Goal: Information Seeking & Learning: Learn about a topic

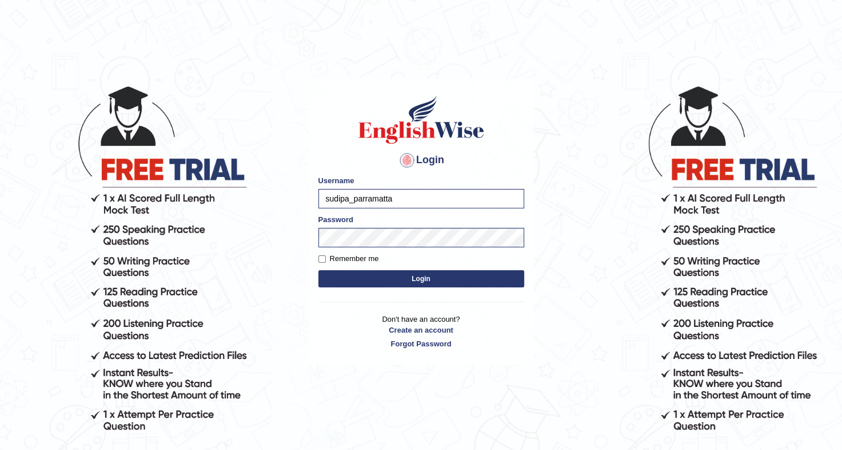
click at [409, 281] on button "Login" at bounding box center [422, 278] width 206 height 17
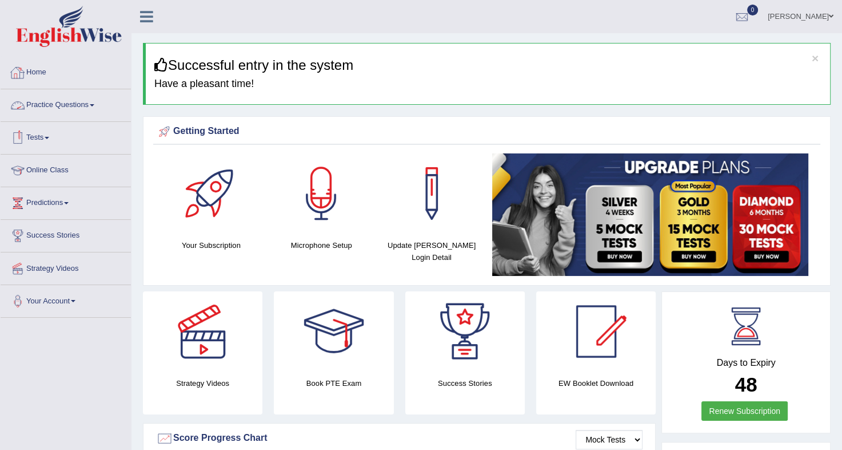
click at [82, 99] on link "Practice Questions" at bounding box center [66, 103] width 130 height 29
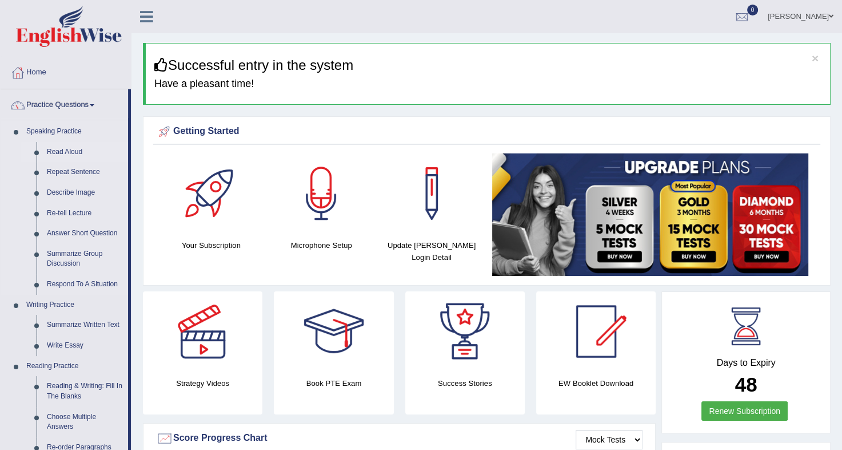
click at [62, 149] on link "Read Aloud" at bounding box center [85, 152] width 86 height 21
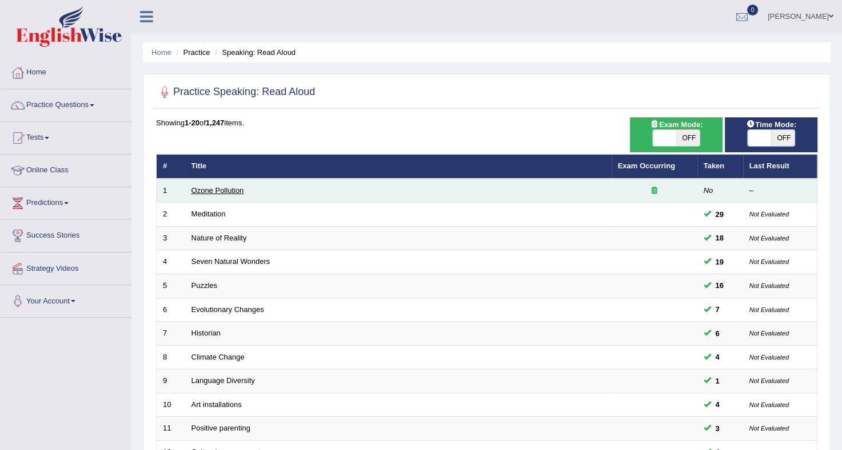
click at [230, 190] on link "Ozone Pollution" at bounding box center [218, 190] width 53 height 9
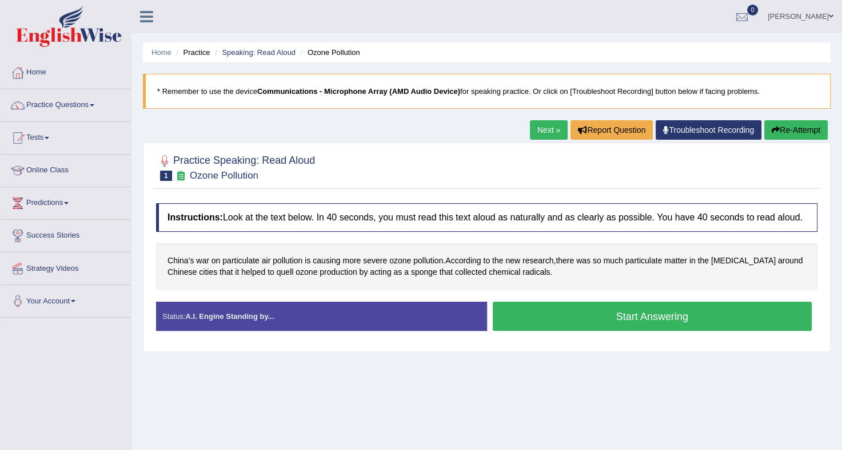
click at [610, 324] on button "Start Answering" at bounding box center [653, 315] width 320 height 29
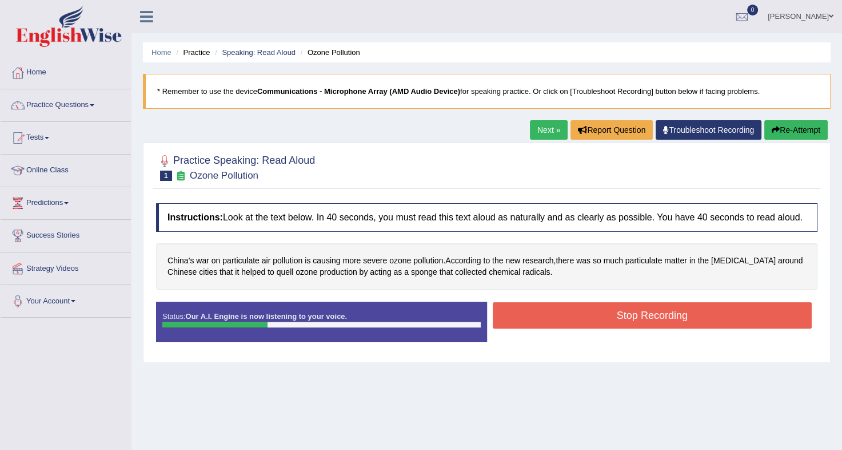
click at [579, 316] on button "Stop Recording" at bounding box center [653, 315] width 320 height 26
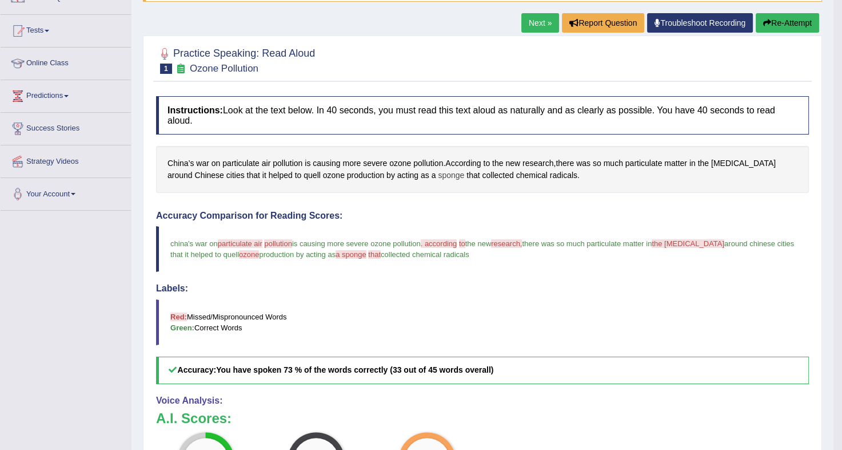
scroll to position [102, 0]
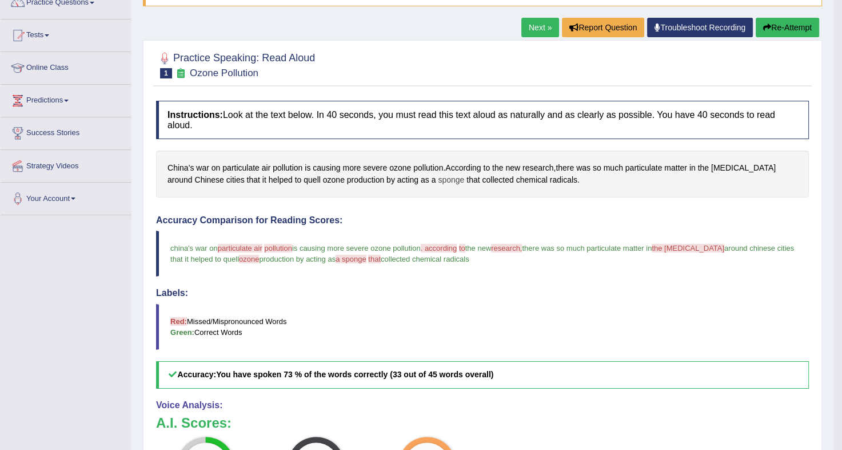
click at [438, 174] on span "sponge" at bounding box center [451, 180] width 26 height 12
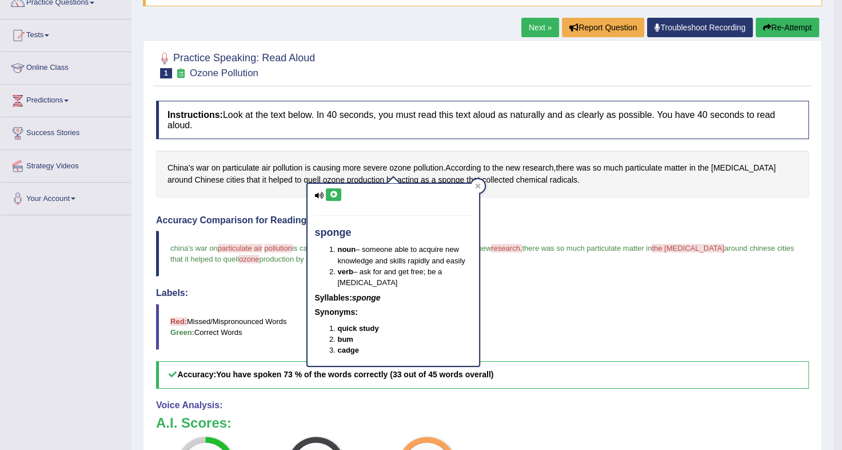
click at [339, 191] on button at bounding box center [333, 194] width 15 height 13
click at [477, 185] on icon at bounding box center [478, 185] width 5 height 5
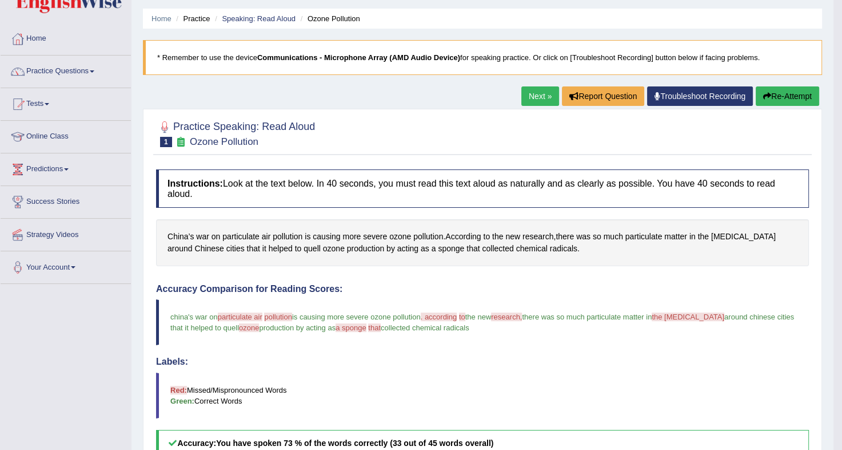
scroll to position [0, 0]
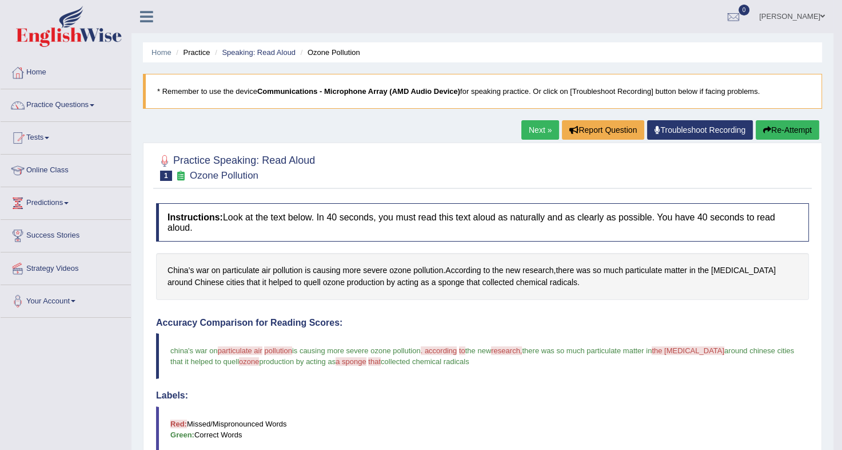
click at [537, 126] on link "Next »" at bounding box center [541, 129] width 38 height 19
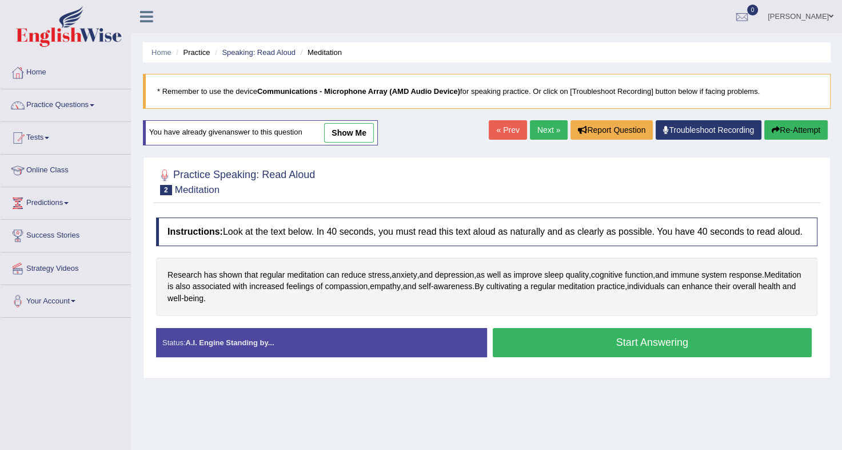
click at [554, 344] on button "Start Answering" at bounding box center [653, 342] width 320 height 29
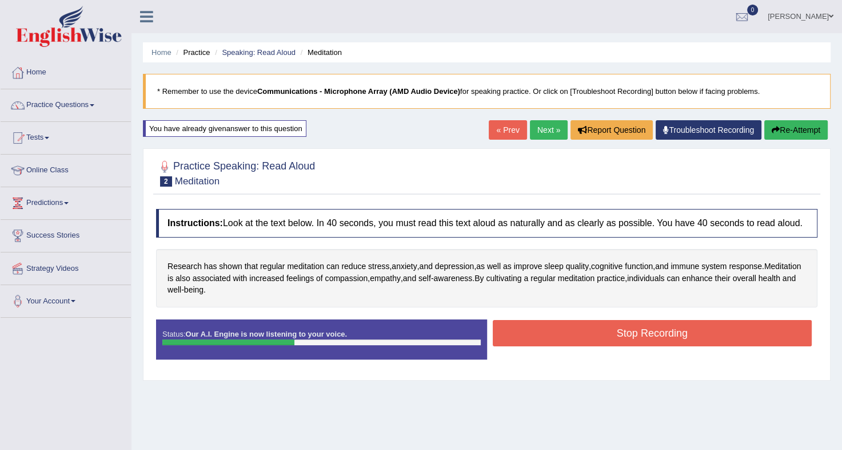
click at [562, 332] on button "Stop Recording" at bounding box center [653, 333] width 320 height 26
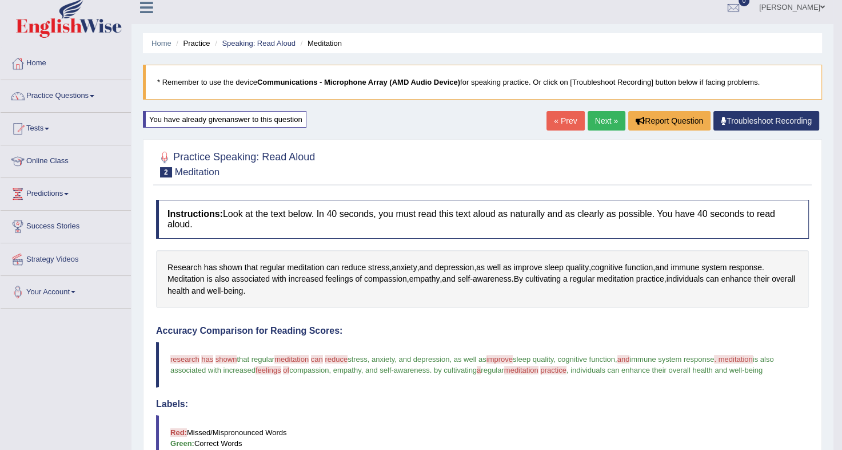
scroll to position [6, 0]
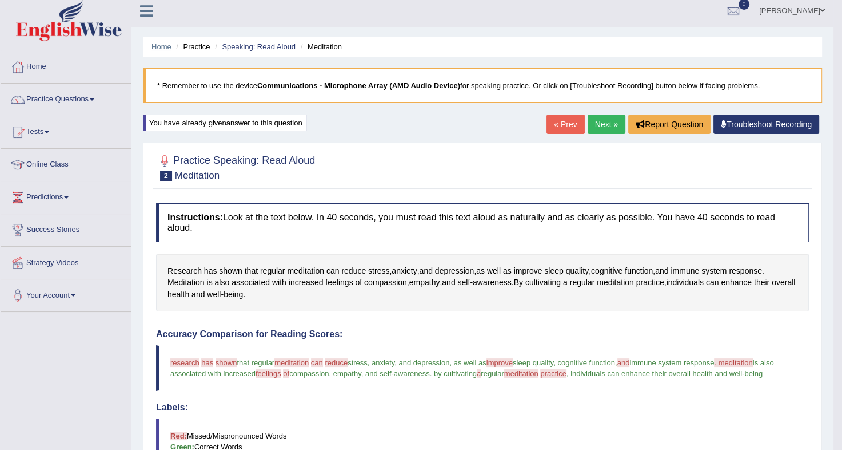
click at [152, 45] on link "Home" at bounding box center [162, 46] width 20 height 9
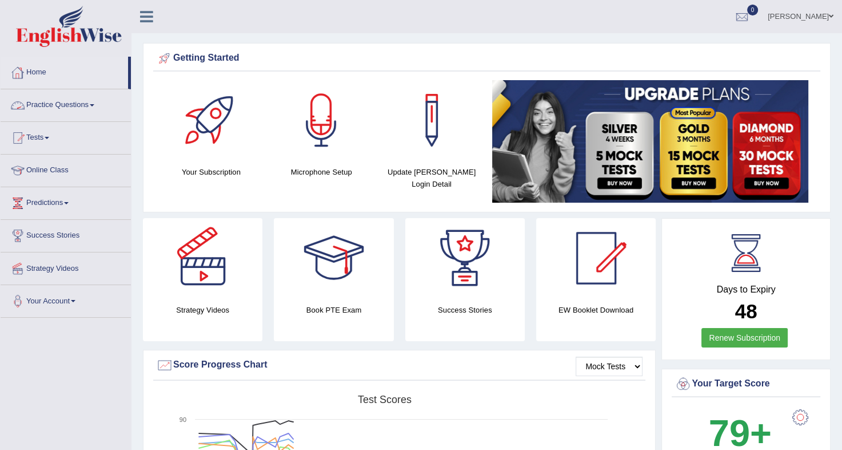
click at [57, 107] on link "Practice Questions" at bounding box center [66, 103] width 130 height 29
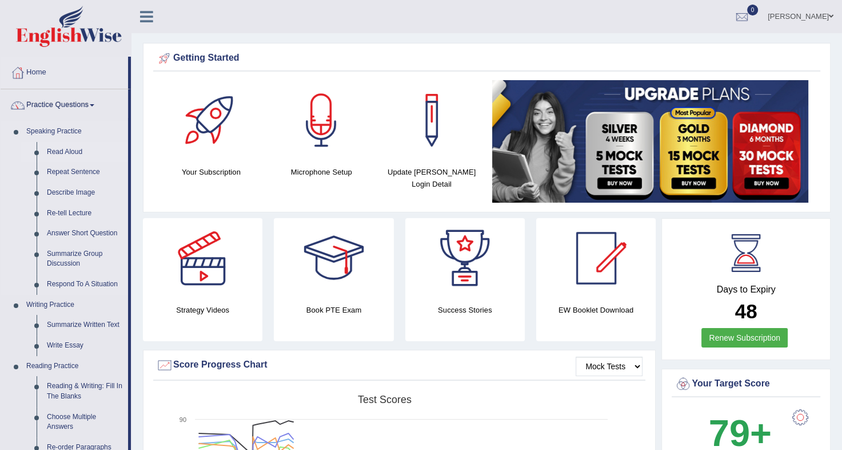
click at [49, 147] on link "Read Aloud" at bounding box center [85, 152] width 86 height 21
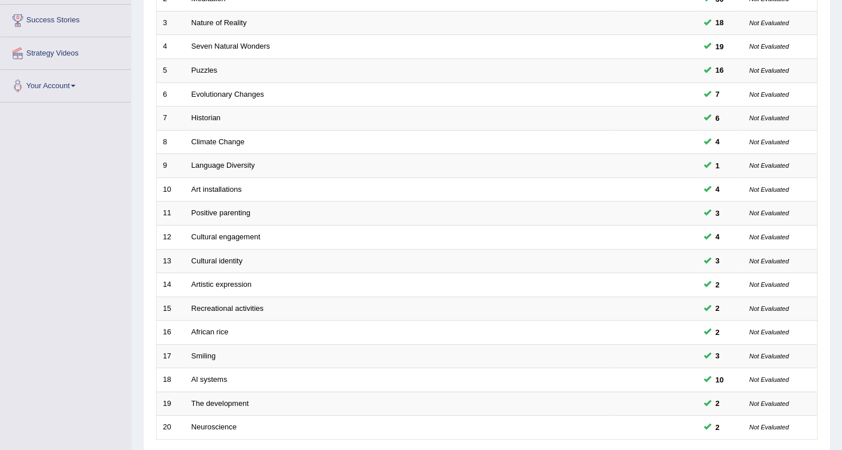
scroll to position [304, 0]
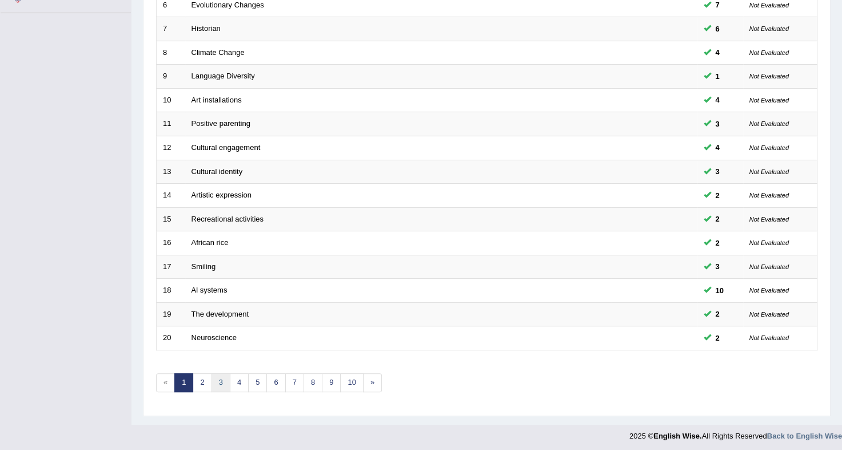
click at [219, 379] on link "3" at bounding box center [221, 382] width 19 height 19
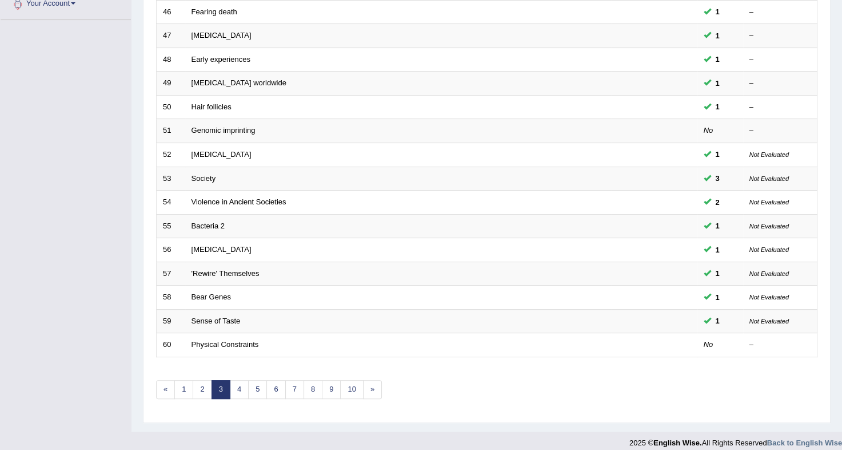
scroll to position [304, 0]
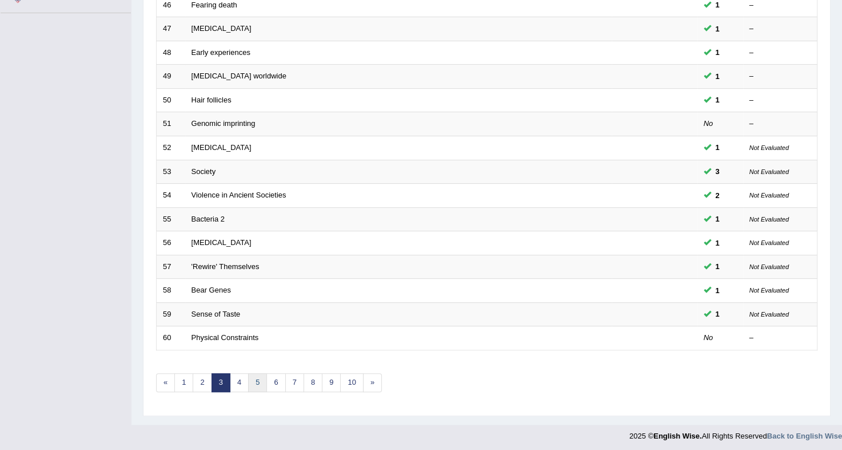
click at [256, 383] on link "5" at bounding box center [257, 382] width 19 height 19
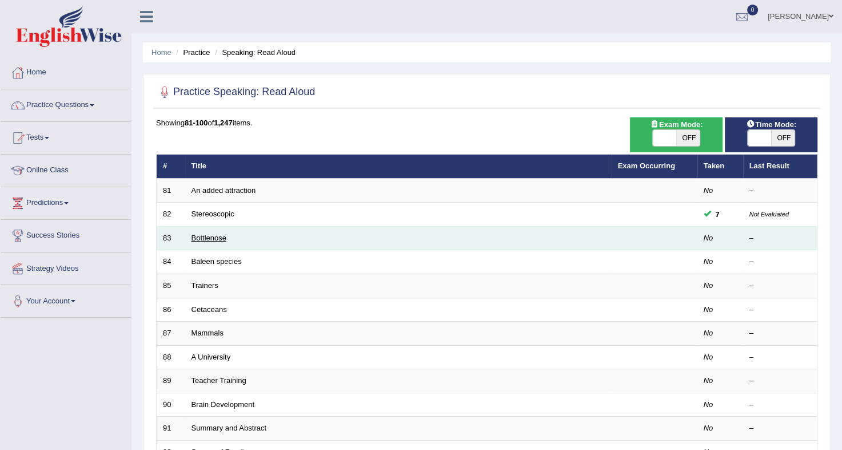
click at [194, 238] on link "Bottlenose" at bounding box center [209, 237] width 35 height 9
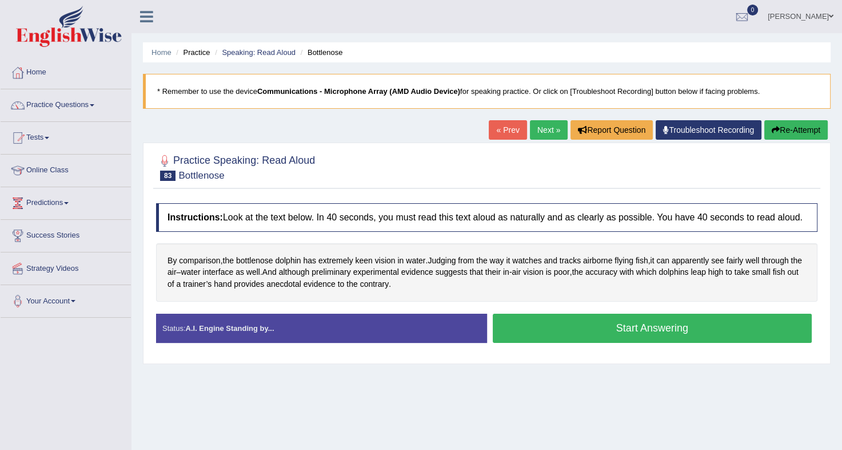
click at [540, 318] on button "Start Answering" at bounding box center [653, 327] width 320 height 29
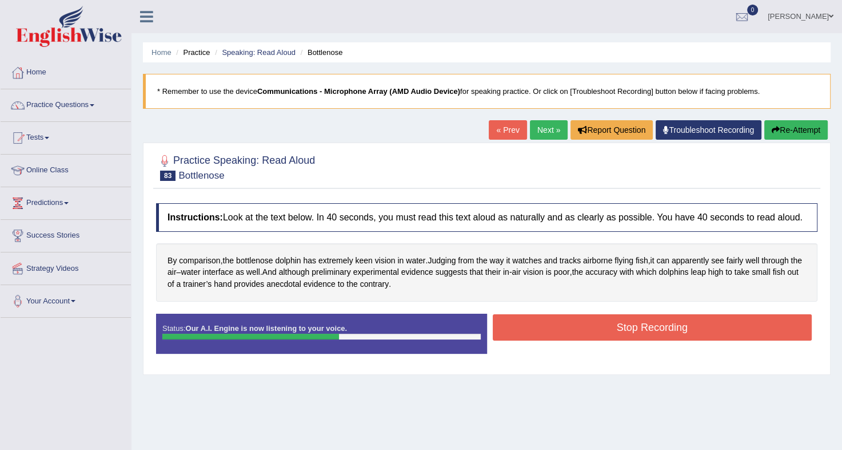
click at [538, 331] on button "Stop Recording" at bounding box center [653, 327] width 320 height 26
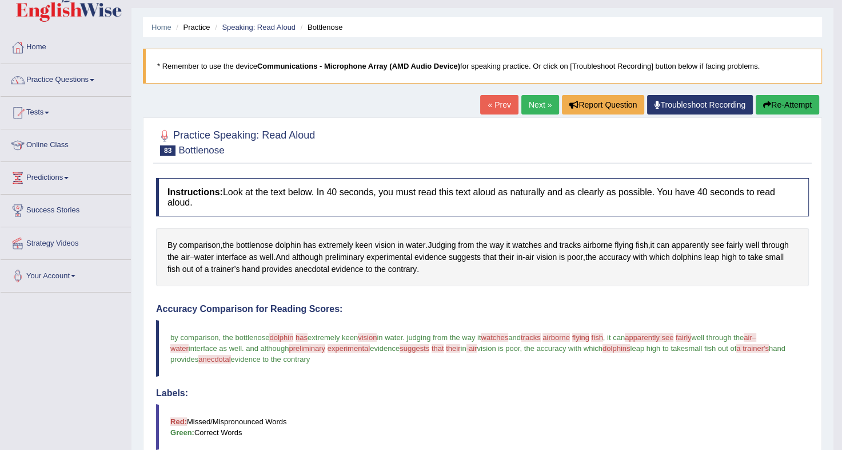
scroll to position [24, 0]
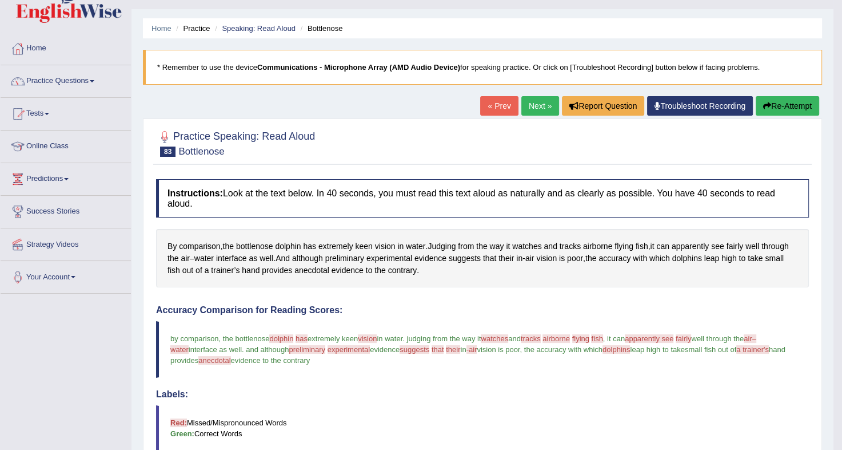
click at [540, 112] on link "Next »" at bounding box center [541, 105] width 38 height 19
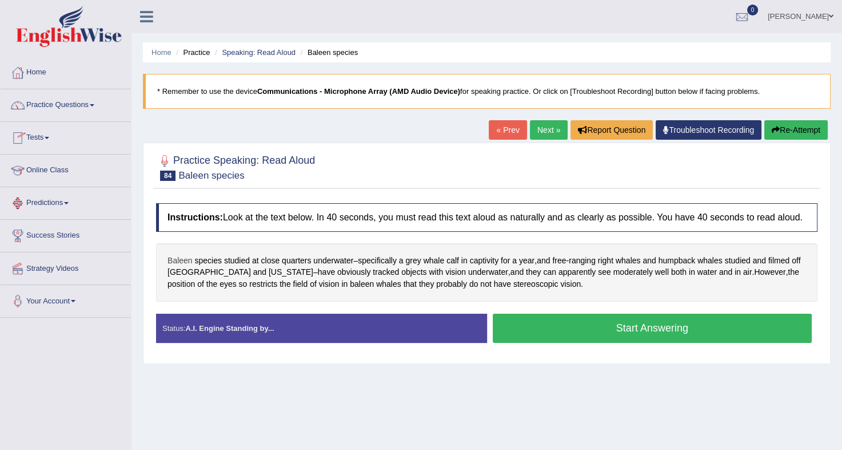
click at [176, 254] on span "Baleen" at bounding box center [180, 260] width 25 height 12
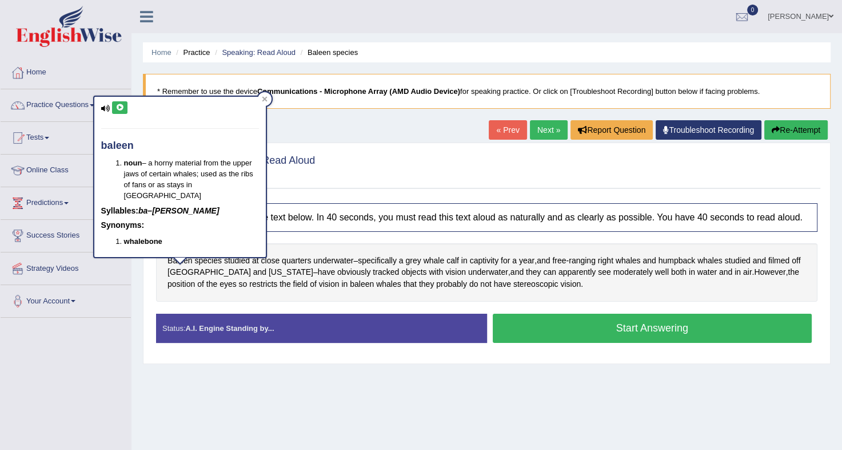
click at [124, 109] on icon at bounding box center [120, 107] width 9 height 7
click at [263, 97] on icon at bounding box center [264, 98] width 5 height 5
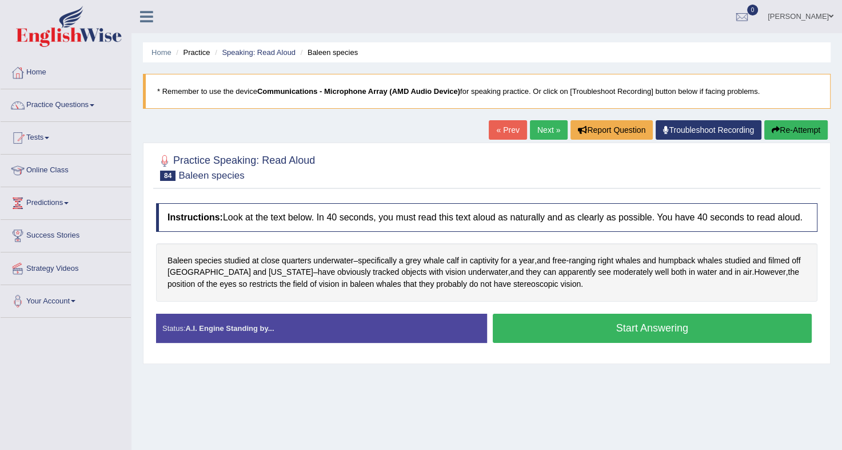
click at [571, 319] on button "Start Answering" at bounding box center [653, 327] width 320 height 29
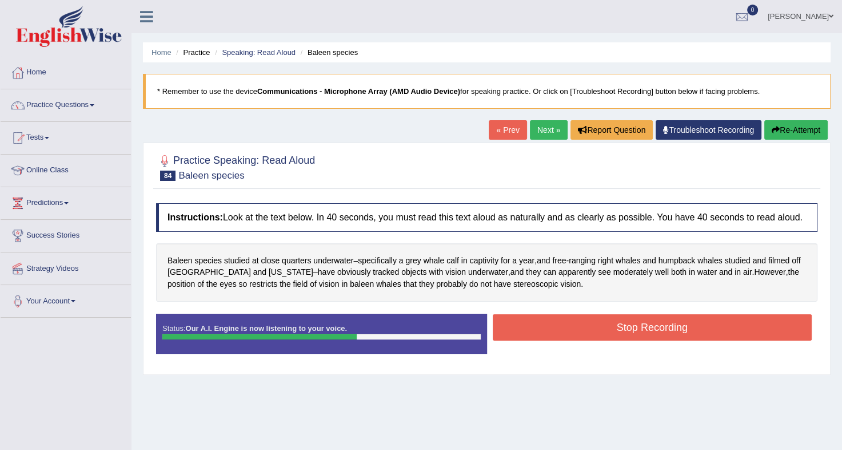
click at [571, 319] on button "Stop Recording" at bounding box center [653, 327] width 320 height 26
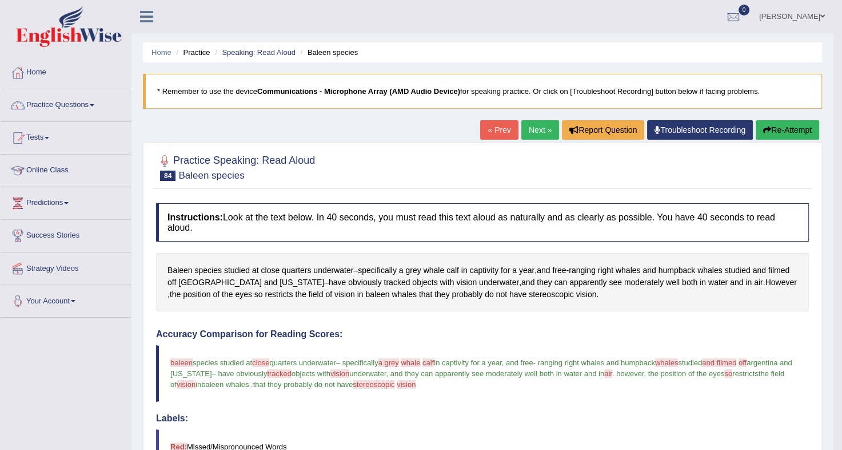
click at [530, 129] on link "Next »" at bounding box center [541, 129] width 38 height 19
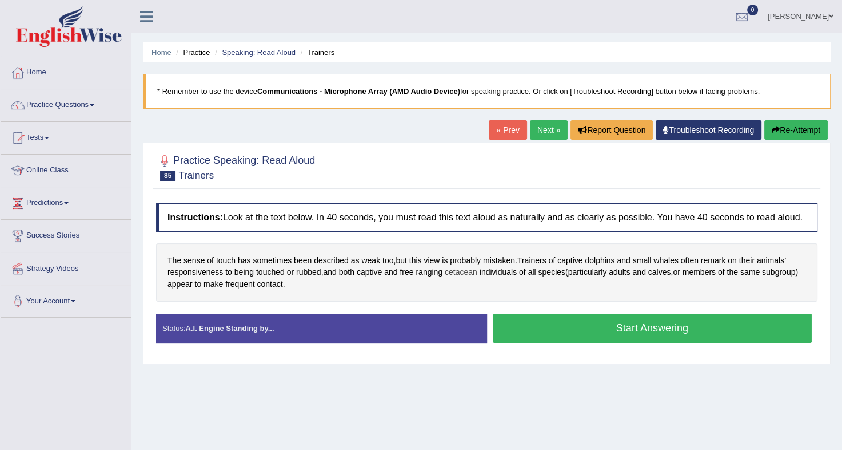
click at [454, 275] on span "cetacean" at bounding box center [461, 272] width 33 height 12
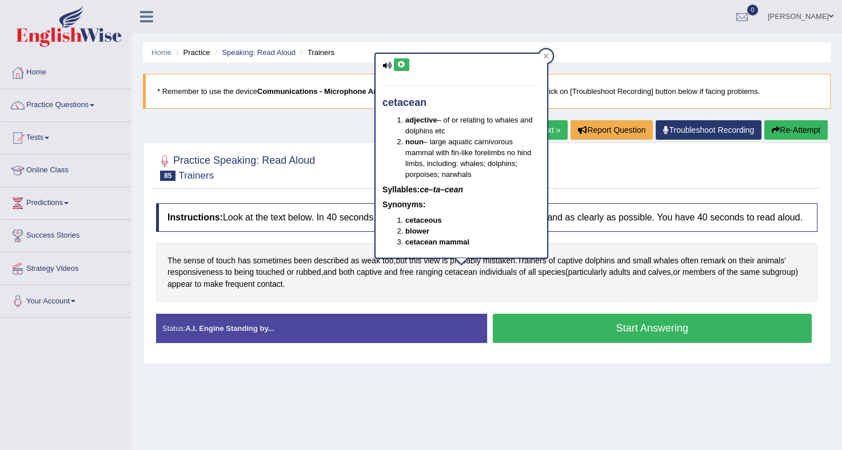
click at [401, 69] on button at bounding box center [401, 64] width 15 height 13
click at [546, 55] on icon at bounding box center [546, 55] width 5 height 5
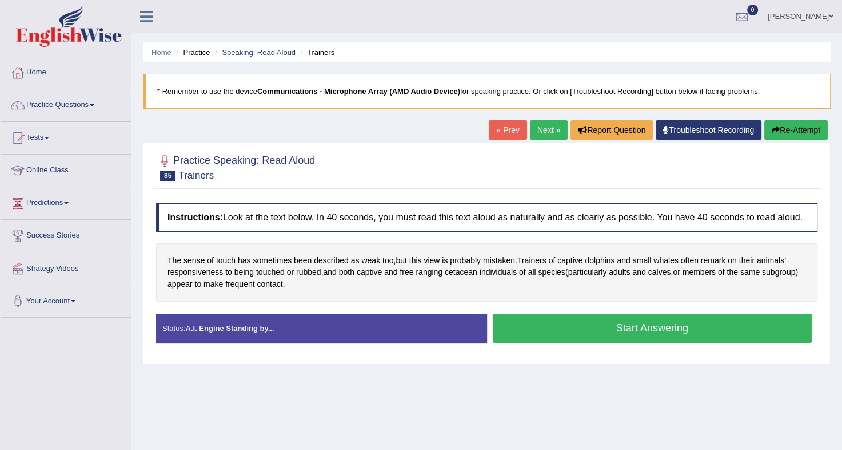
click at [563, 324] on button "Start Answering" at bounding box center [653, 327] width 320 height 29
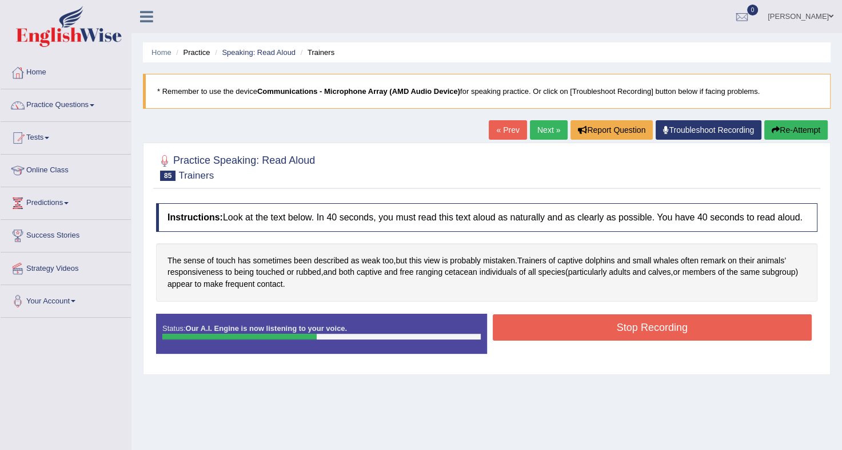
click at [563, 324] on button "Stop Recording" at bounding box center [653, 327] width 320 height 26
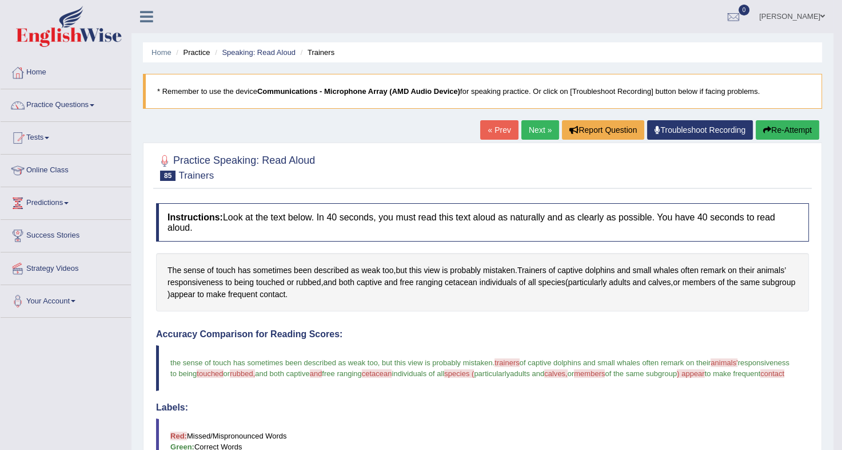
click at [538, 132] on link "Next »" at bounding box center [541, 129] width 38 height 19
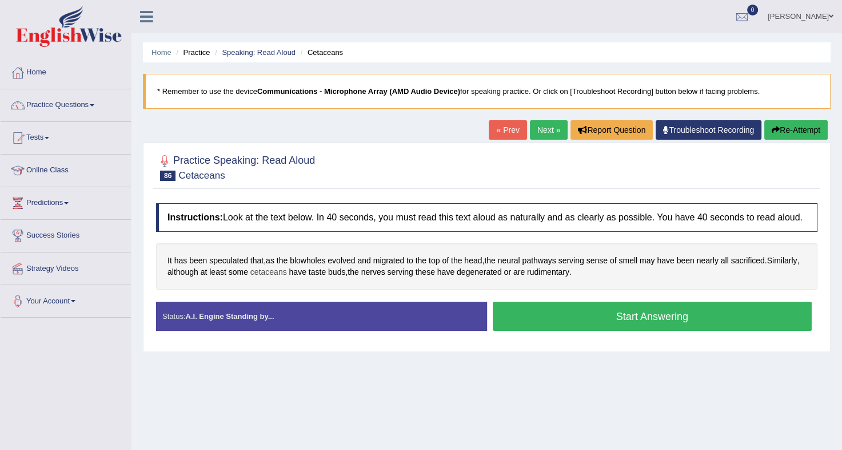
click at [260, 269] on span "cetaceans" at bounding box center [268, 272] width 37 height 12
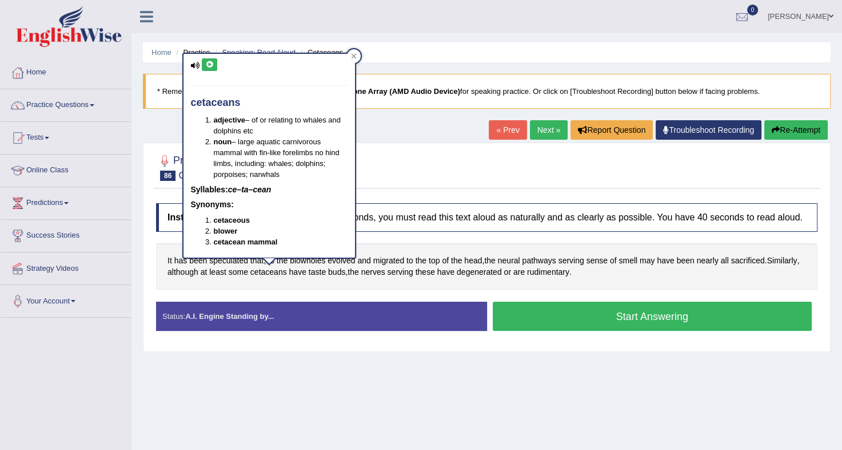
click at [206, 58] on button at bounding box center [209, 64] width 15 height 13
click at [355, 54] on icon at bounding box center [354, 55] width 5 height 5
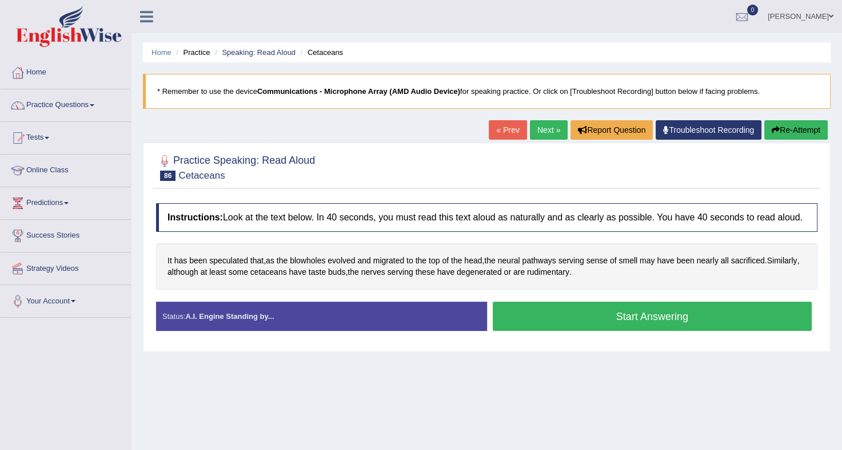
click at [558, 308] on button "Start Answering" at bounding box center [653, 315] width 320 height 29
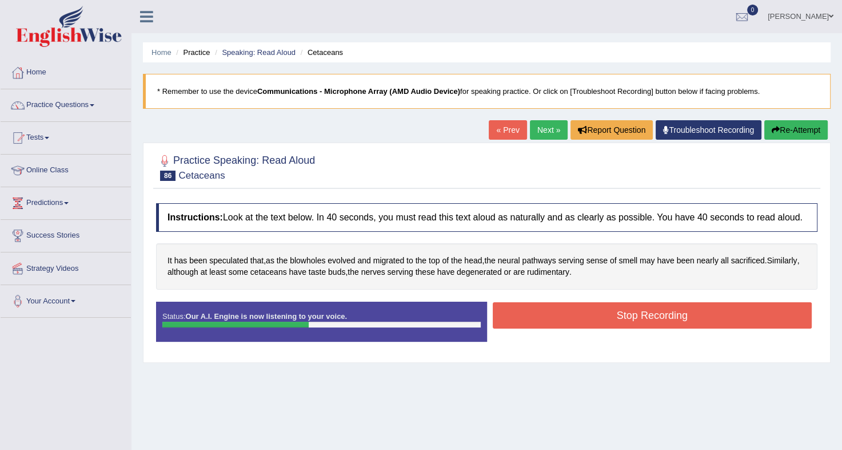
click at [558, 308] on button "Stop Recording" at bounding box center [653, 315] width 320 height 26
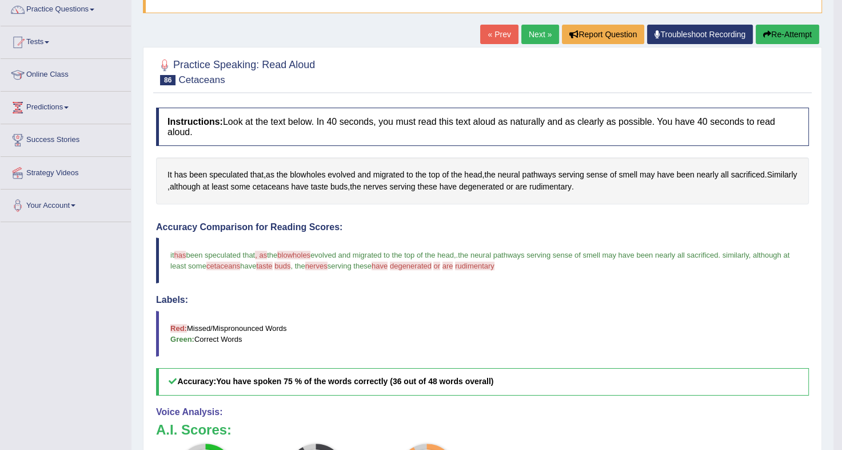
scroll to position [93, 0]
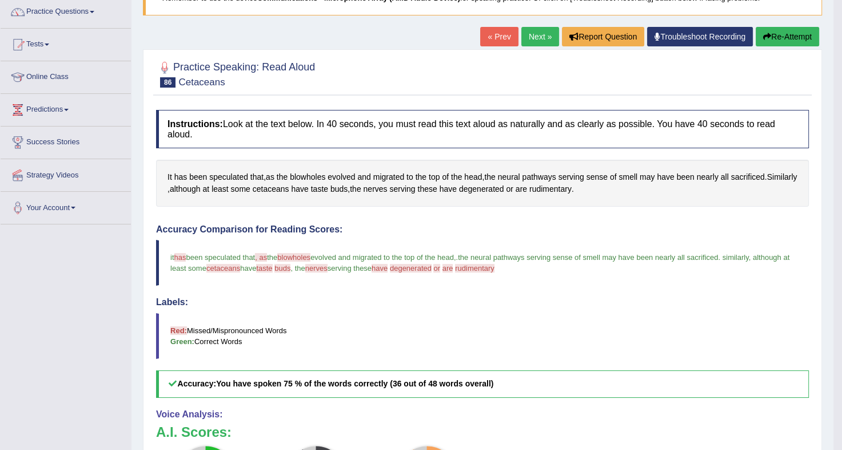
click at [522, 39] on link "Next »" at bounding box center [541, 36] width 38 height 19
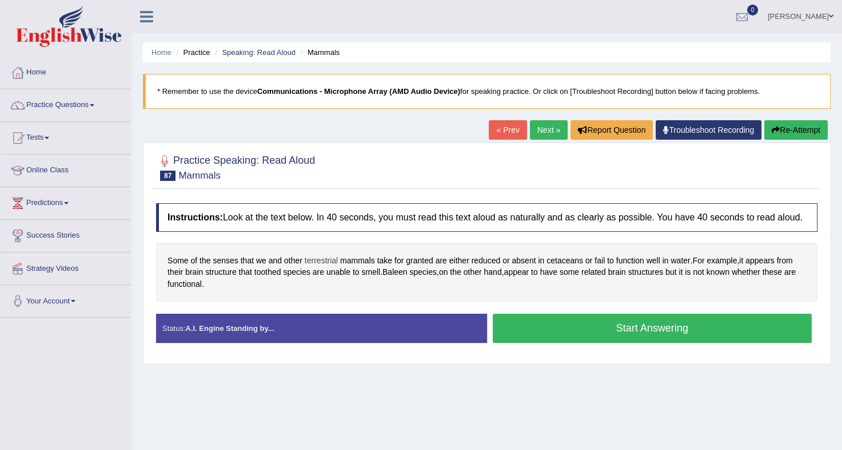
click at [312, 258] on span "terrestrial" at bounding box center [321, 260] width 33 height 12
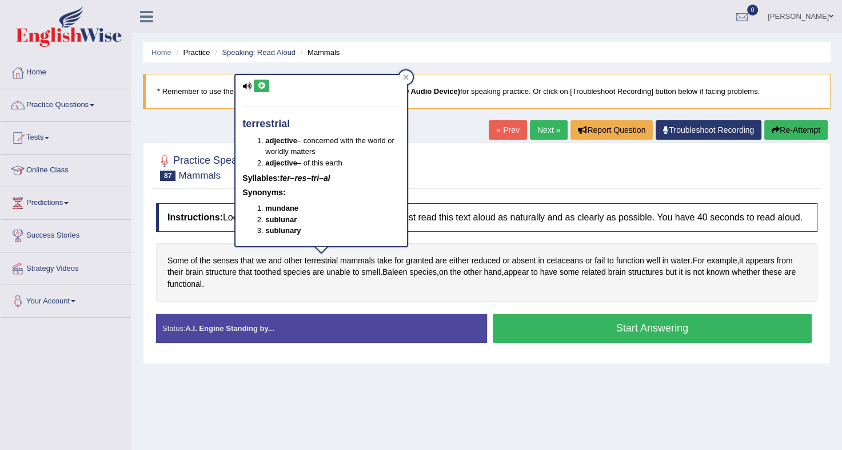
click at [260, 91] on button at bounding box center [261, 85] width 15 height 13
click at [401, 73] on div at bounding box center [406, 77] width 14 height 14
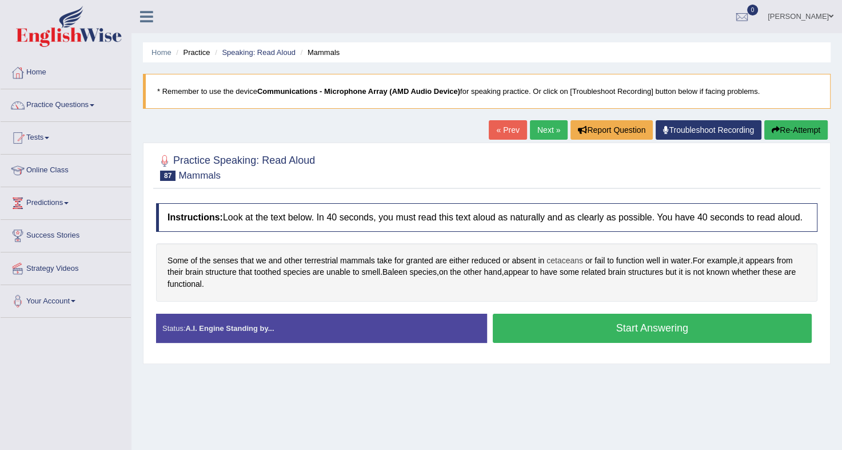
click at [561, 261] on span "cetaceans" at bounding box center [565, 260] width 37 height 12
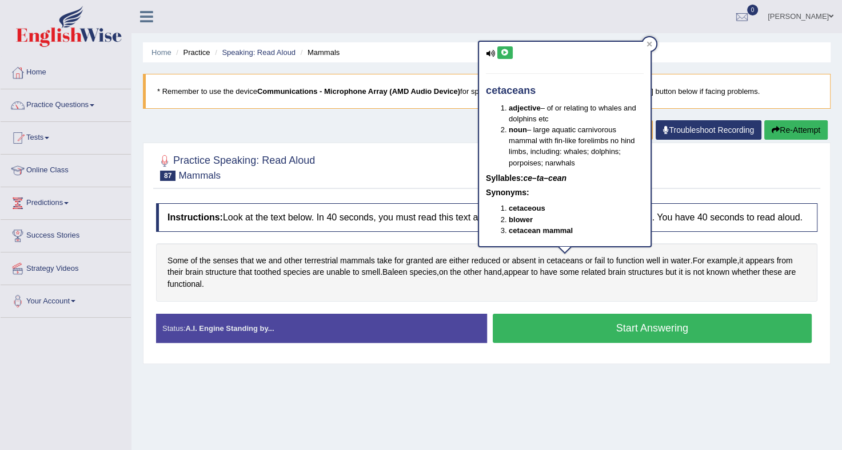
click at [511, 49] on button at bounding box center [505, 52] width 15 height 13
click at [651, 42] on icon at bounding box center [649, 44] width 5 height 5
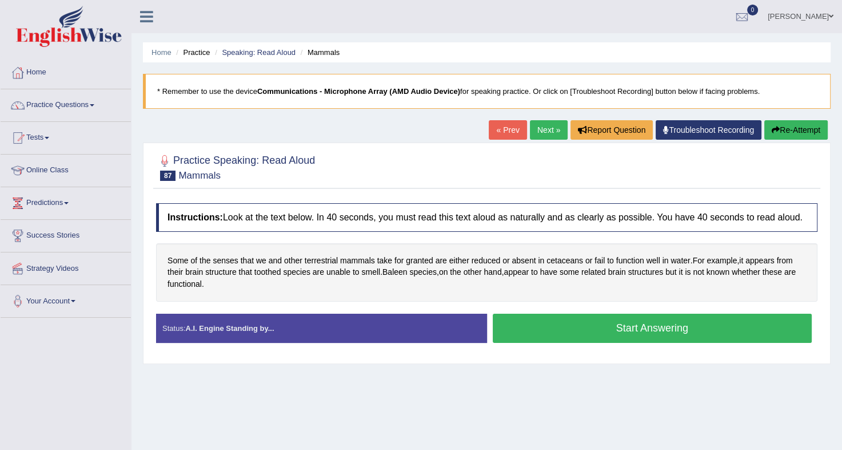
click at [626, 315] on button "Start Answering" at bounding box center [653, 327] width 320 height 29
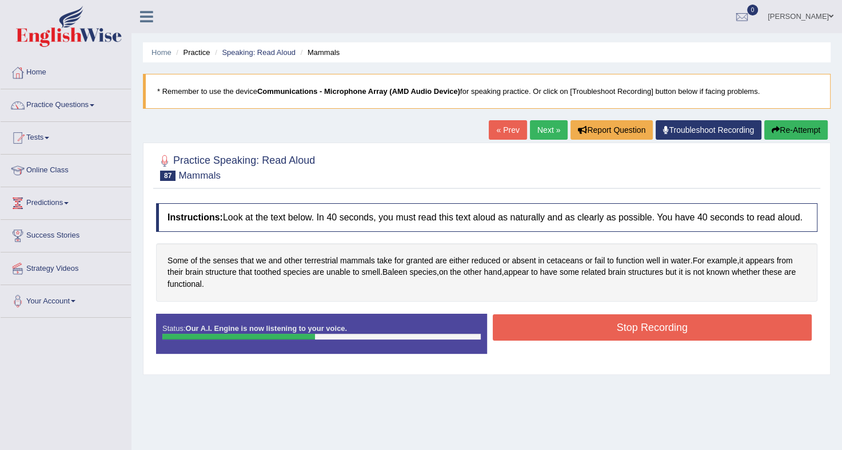
click at [626, 315] on button "Stop Recording" at bounding box center [653, 327] width 320 height 26
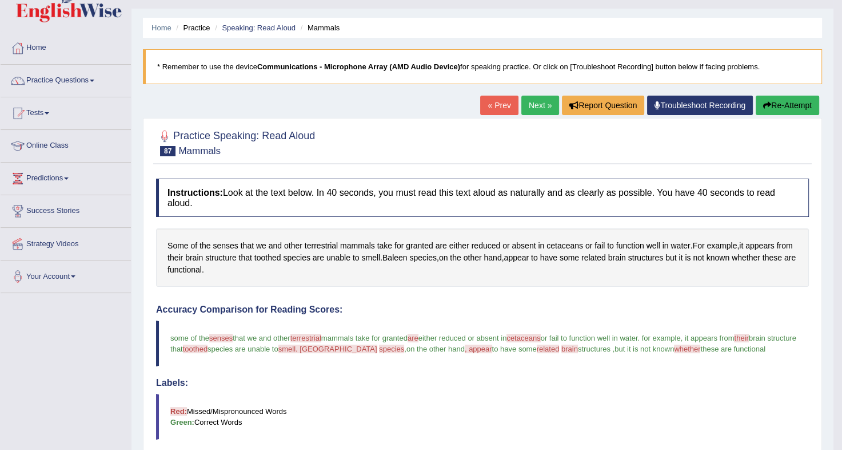
scroll to position [23, 0]
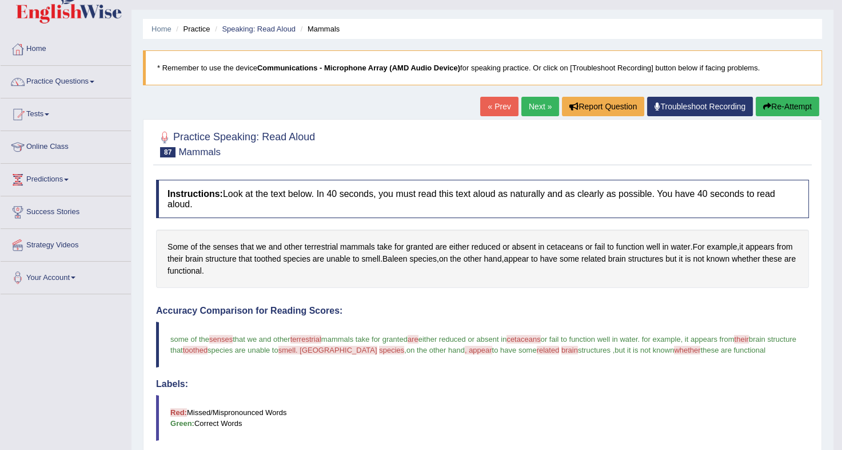
click at [531, 112] on link "Next »" at bounding box center [541, 106] width 38 height 19
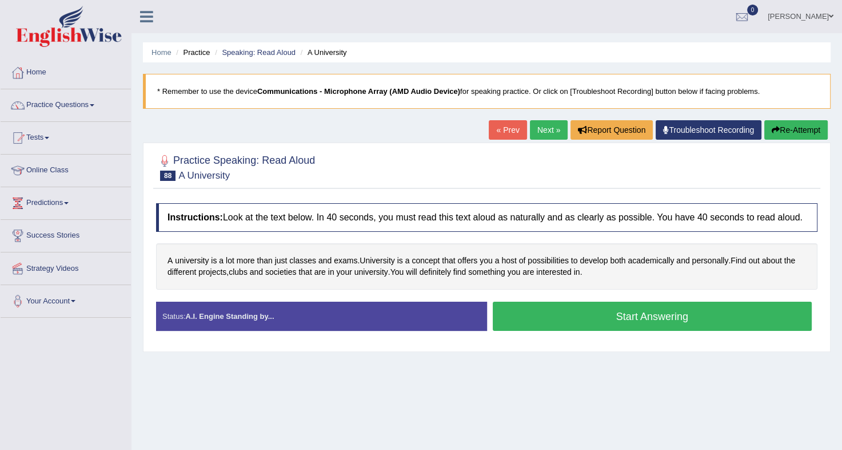
click at [562, 321] on button "Start Answering" at bounding box center [653, 315] width 320 height 29
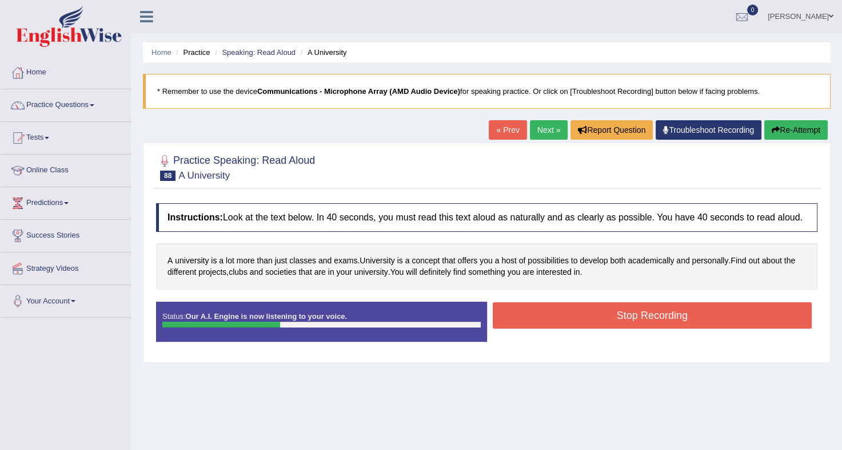
click at [562, 321] on button "Stop Recording" at bounding box center [653, 315] width 320 height 26
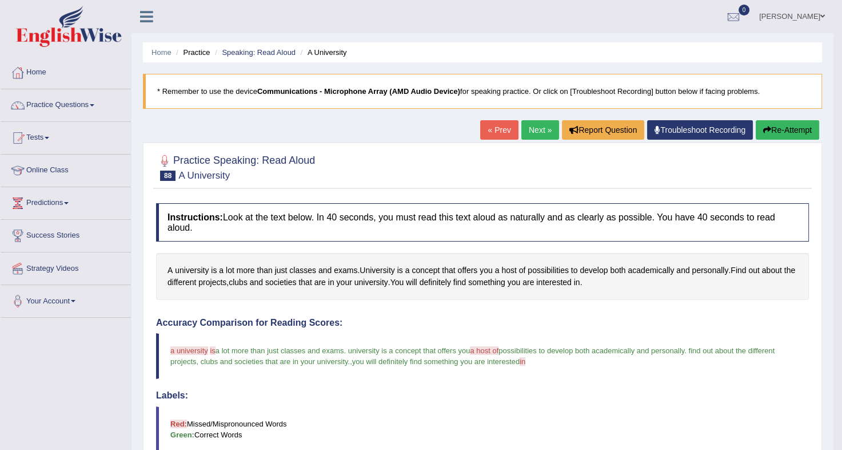
click at [540, 126] on link "Next »" at bounding box center [541, 129] width 38 height 19
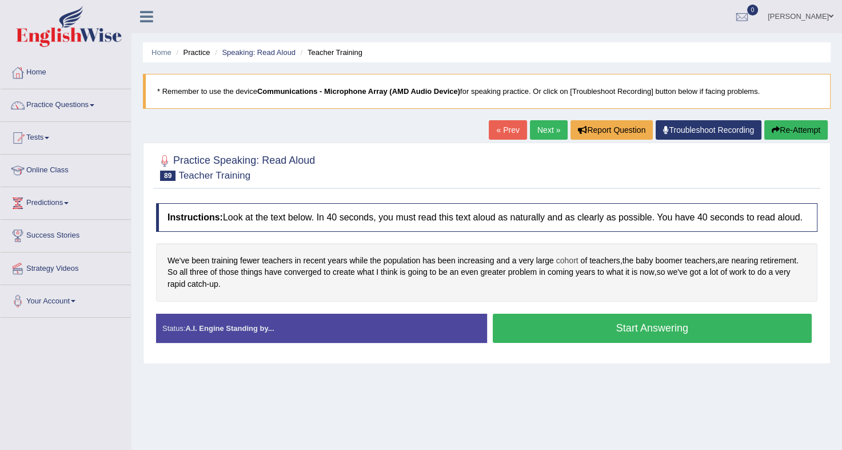
click at [560, 263] on span "cohort" at bounding box center [567, 260] width 22 height 12
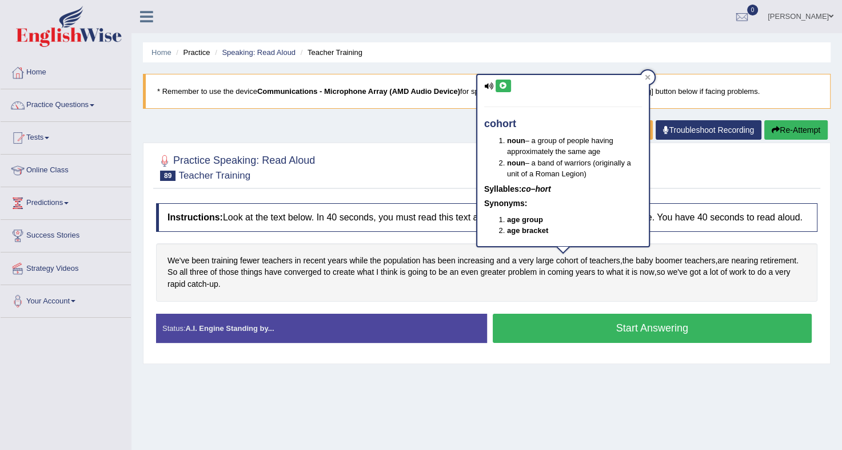
click at [503, 79] on button at bounding box center [503, 85] width 15 height 13
click at [643, 74] on div at bounding box center [648, 77] width 14 height 14
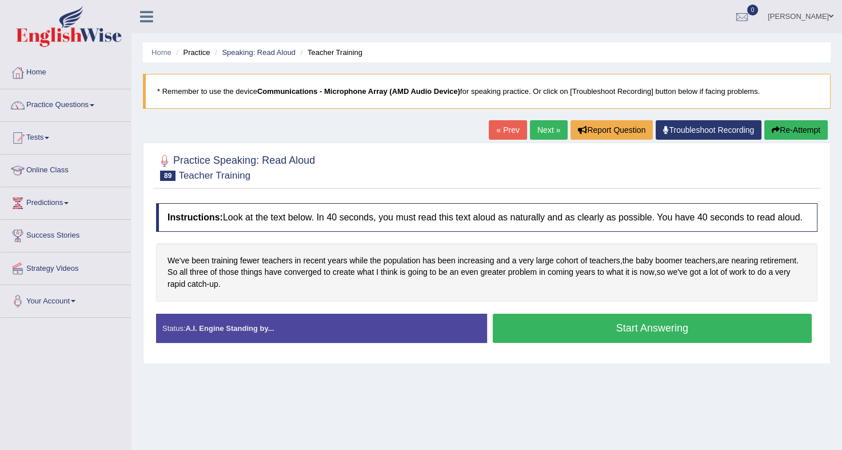
click at [626, 324] on button "Start Answering" at bounding box center [653, 327] width 320 height 29
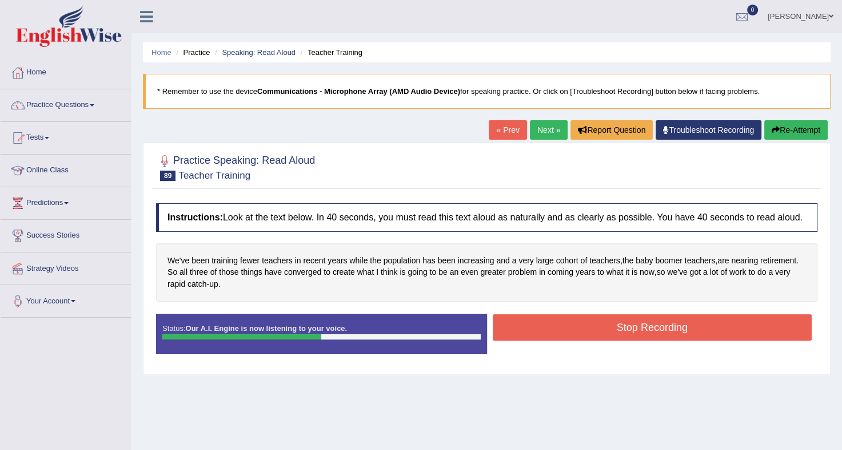
click at [626, 324] on button "Stop Recording" at bounding box center [653, 327] width 320 height 26
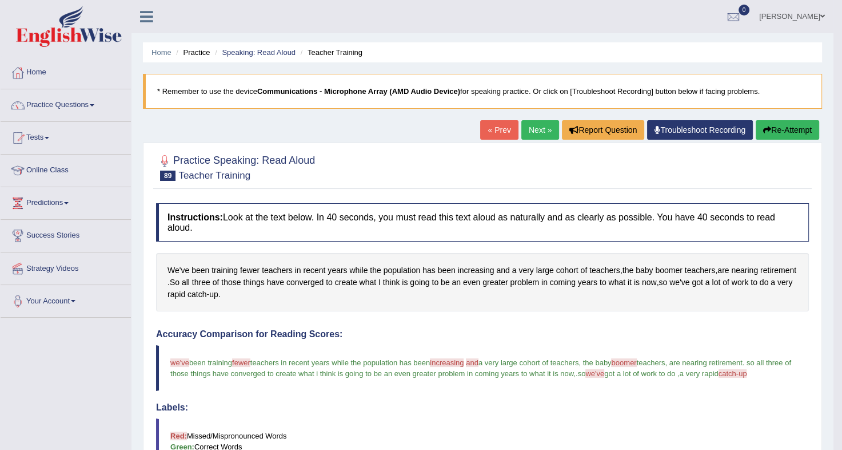
click at [532, 134] on link "Next »" at bounding box center [541, 129] width 38 height 19
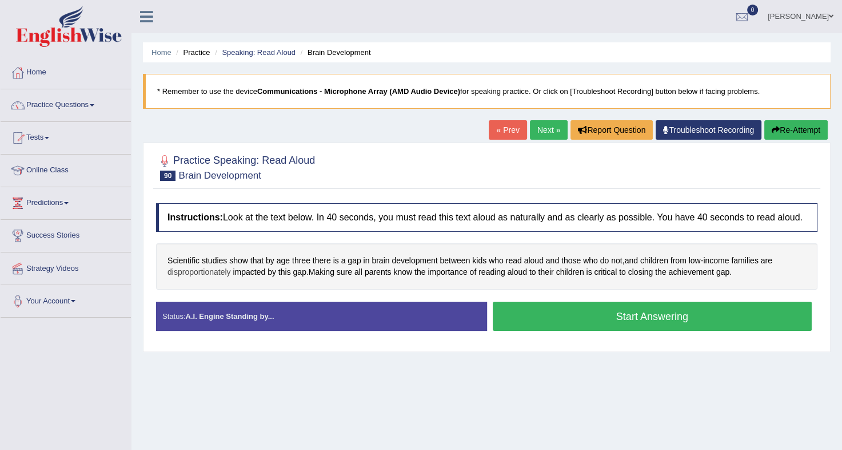
click at [197, 276] on span "disproportionately" at bounding box center [199, 272] width 63 height 12
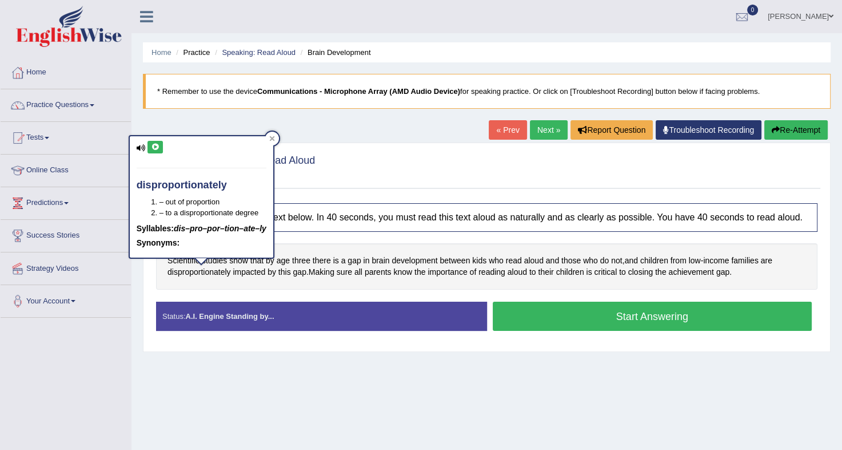
click at [156, 146] on icon at bounding box center [155, 147] width 9 height 7
click at [269, 134] on div at bounding box center [272, 139] width 14 height 14
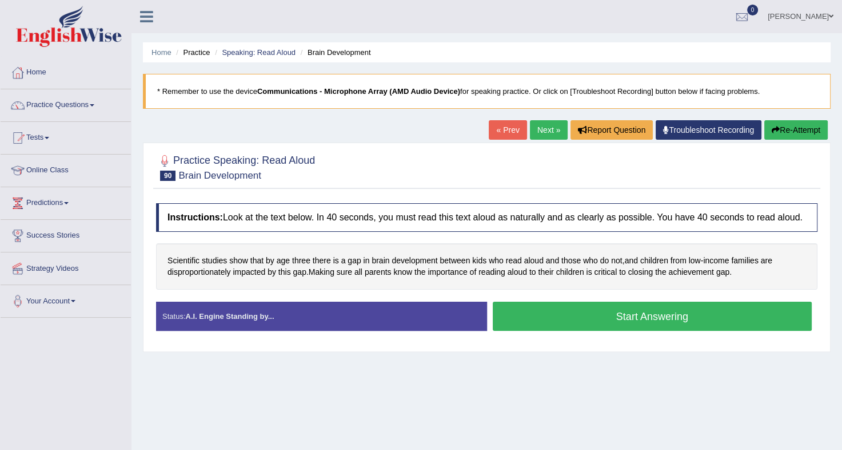
click at [621, 318] on button "Start Answering" at bounding box center [653, 315] width 320 height 29
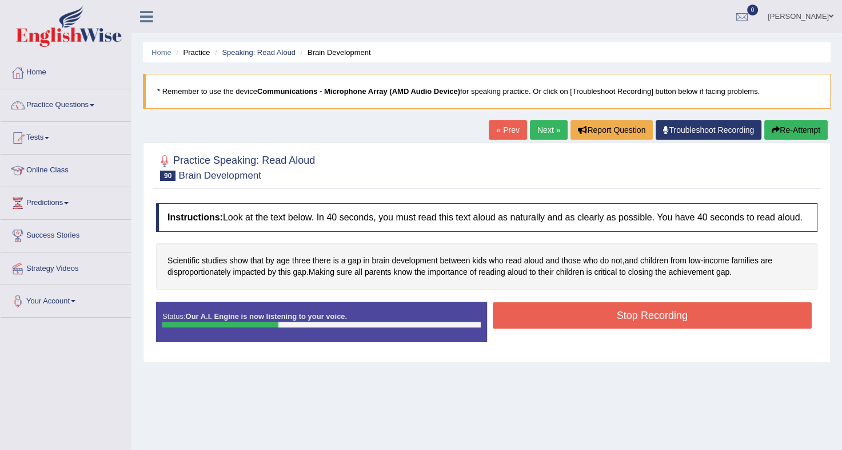
click at [621, 318] on button "Stop Recording" at bounding box center [653, 315] width 320 height 26
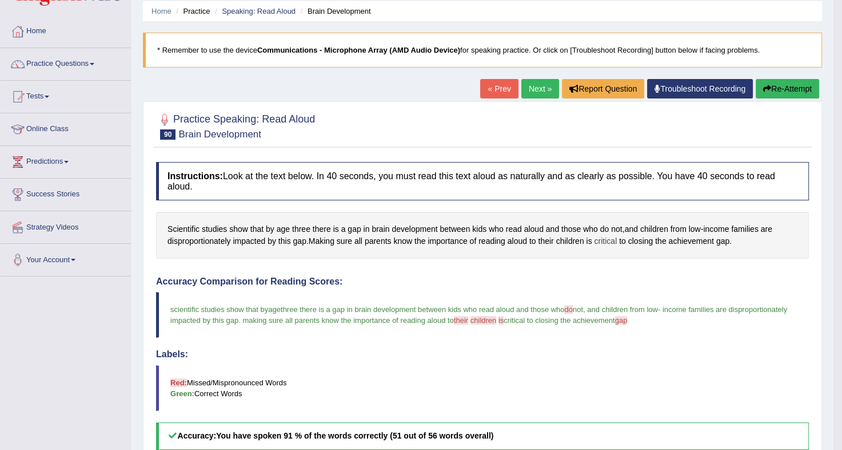
scroll to position [40, 0]
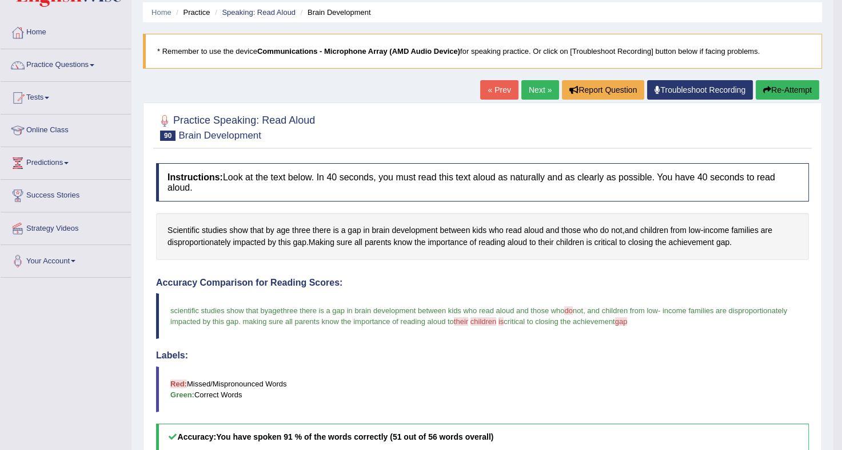
click at [531, 88] on link "Next »" at bounding box center [541, 89] width 38 height 19
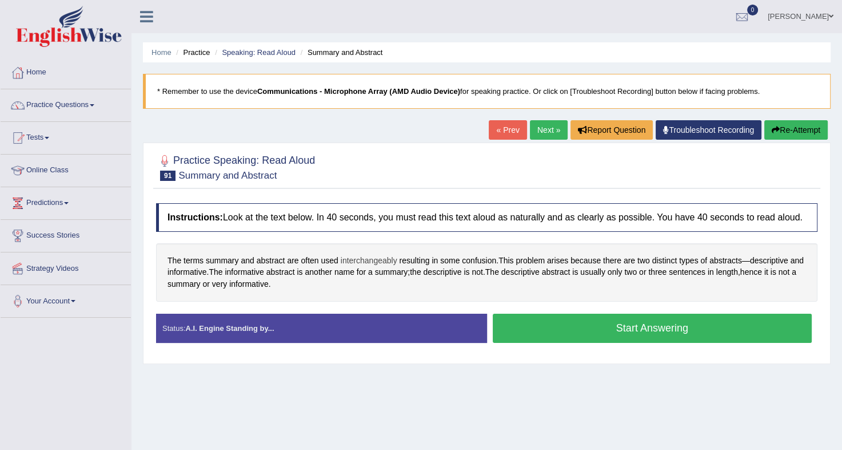
click at [368, 254] on span "interchangeably" at bounding box center [369, 260] width 57 height 12
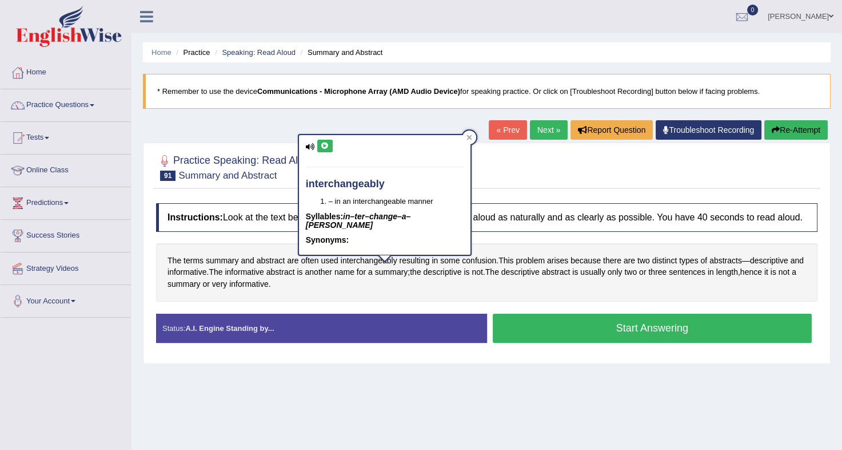
click at [327, 145] on icon at bounding box center [325, 145] width 9 height 7
click at [467, 134] on icon at bounding box center [470, 137] width 6 height 6
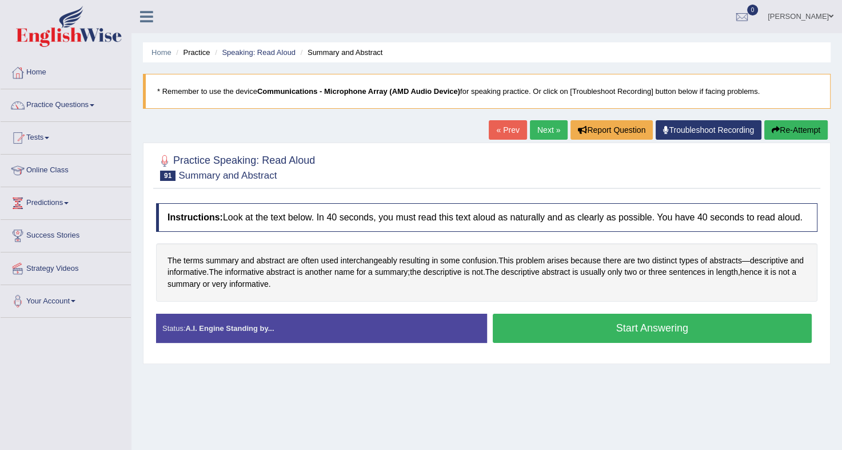
click at [521, 319] on button "Start Answering" at bounding box center [653, 327] width 320 height 29
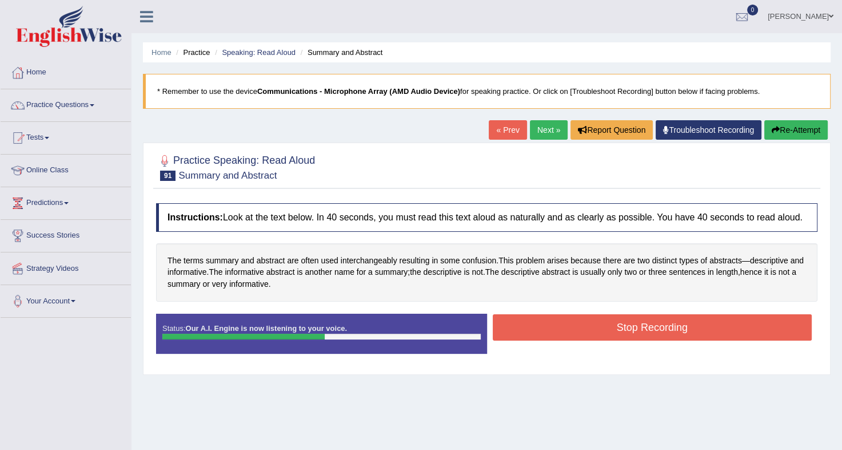
click at [521, 319] on button "Stop Recording" at bounding box center [653, 327] width 320 height 26
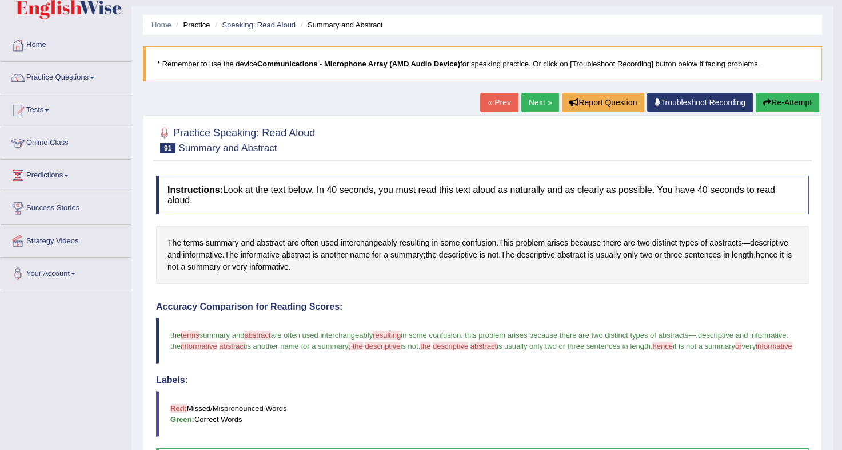
scroll to position [18, 0]
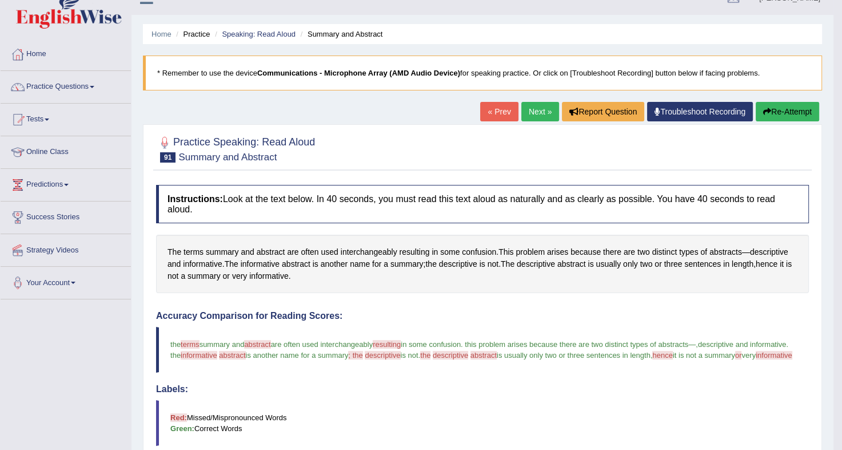
click at [537, 114] on link "Next »" at bounding box center [541, 111] width 38 height 19
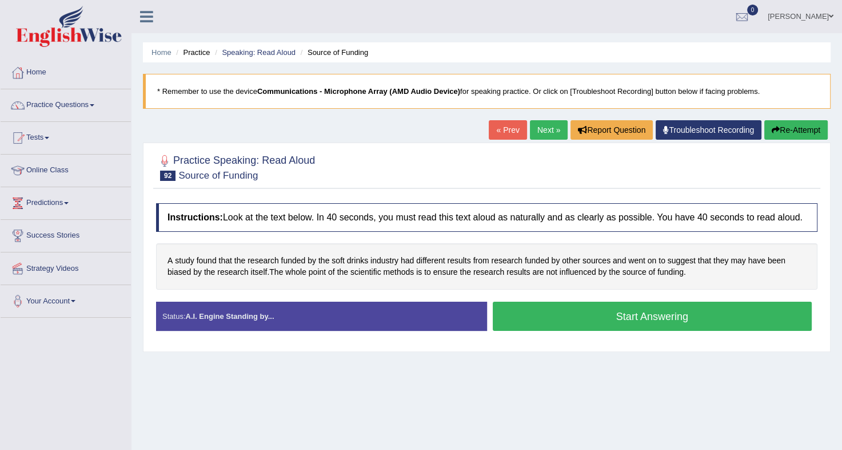
click at [579, 319] on button "Start Answering" at bounding box center [653, 315] width 320 height 29
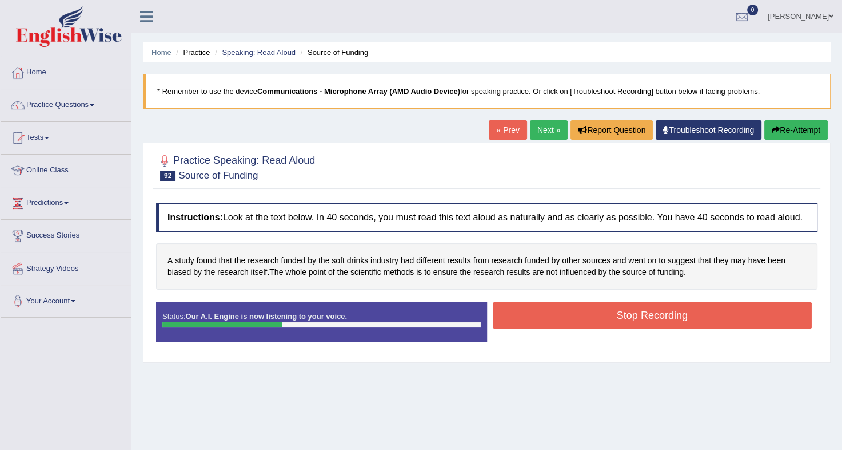
click at [579, 319] on button "Stop Recording" at bounding box center [653, 315] width 320 height 26
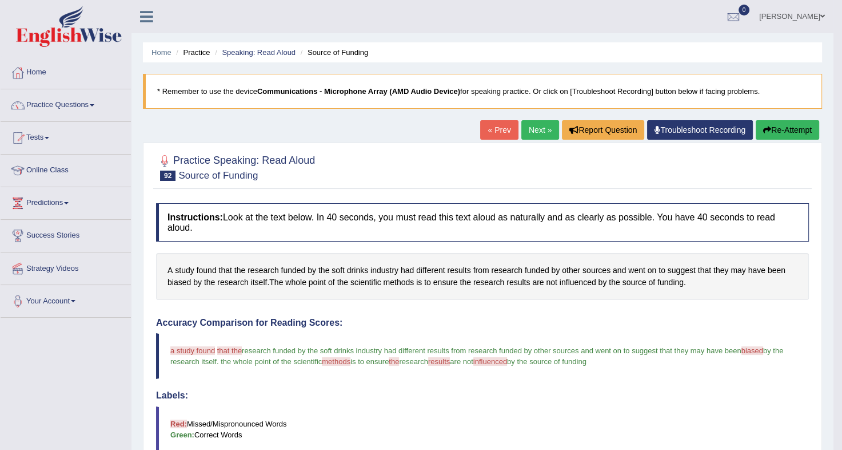
click at [528, 124] on link "Next »" at bounding box center [541, 129] width 38 height 19
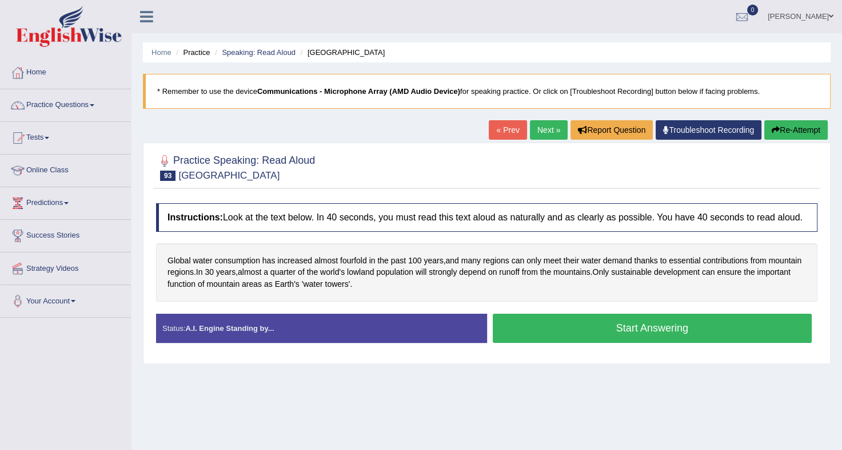
click at [583, 328] on button "Start Answering" at bounding box center [653, 327] width 320 height 29
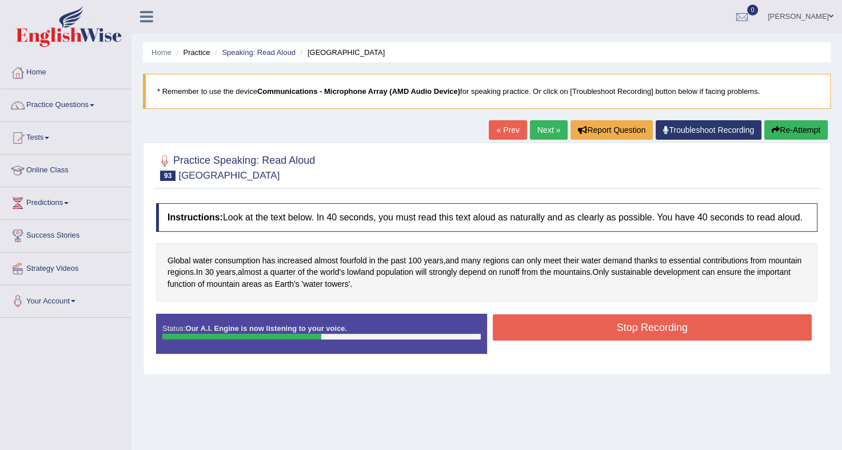
click at [583, 328] on button "Stop Recording" at bounding box center [653, 327] width 320 height 26
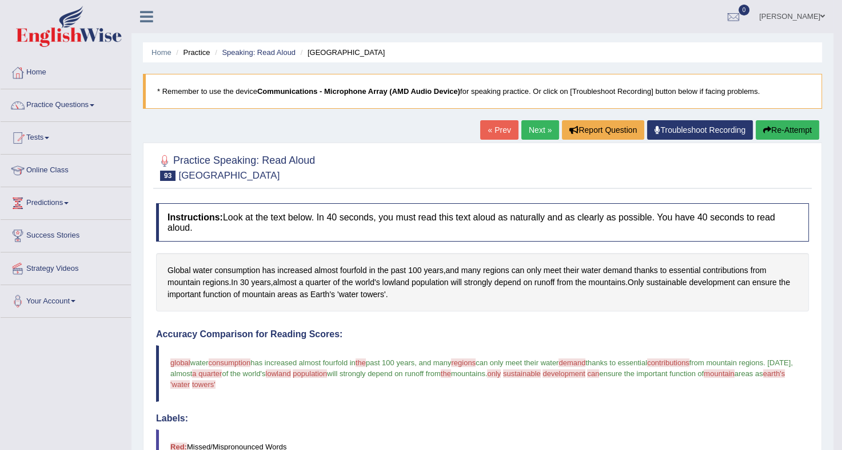
click at [528, 128] on link "Next »" at bounding box center [541, 129] width 38 height 19
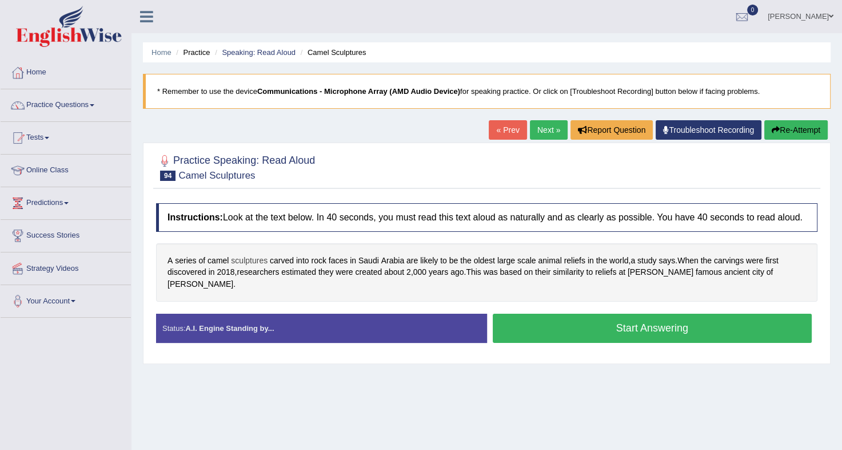
click at [253, 259] on span "sculptures" at bounding box center [249, 260] width 37 height 12
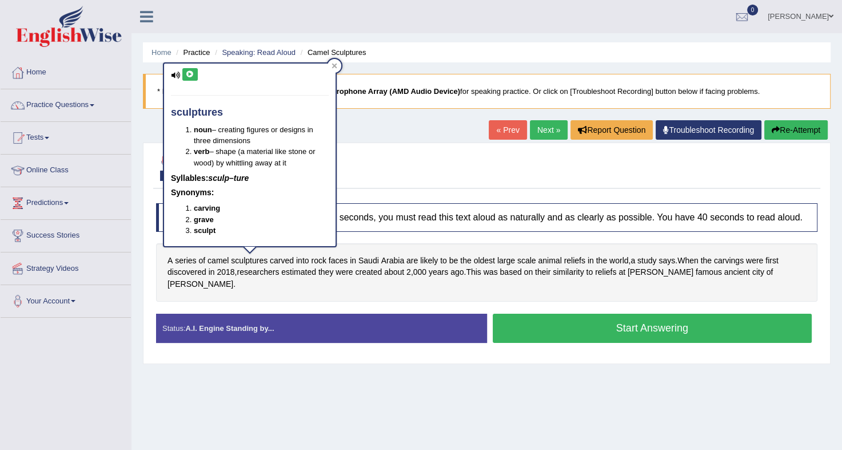
click at [191, 71] on icon at bounding box center [190, 74] width 9 height 7
click at [333, 66] on icon at bounding box center [335, 66] width 6 height 6
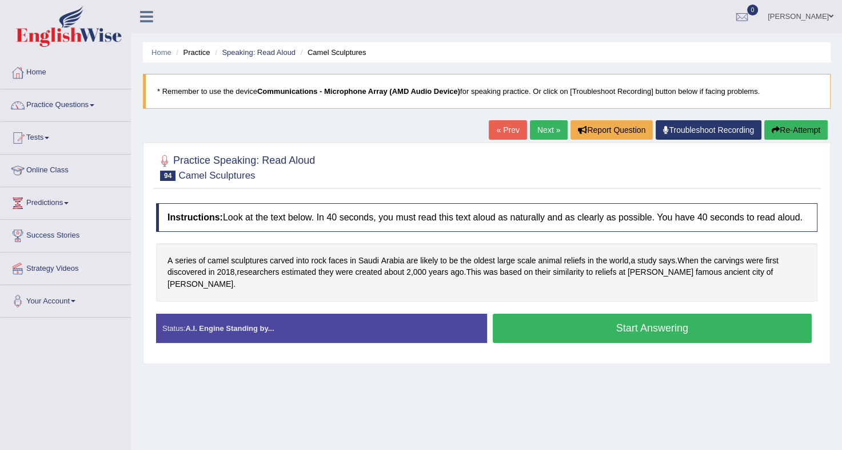
click at [576, 313] on button "Start Answering" at bounding box center [653, 327] width 320 height 29
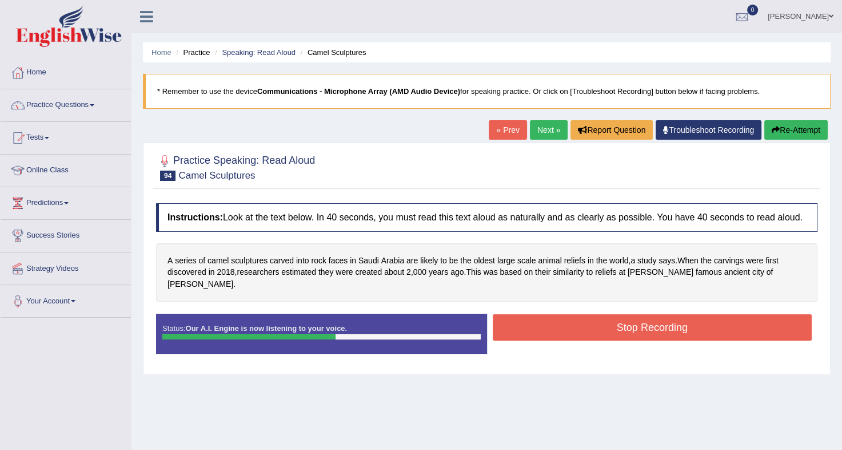
click at [576, 314] on button "Stop Recording" at bounding box center [653, 327] width 320 height 26
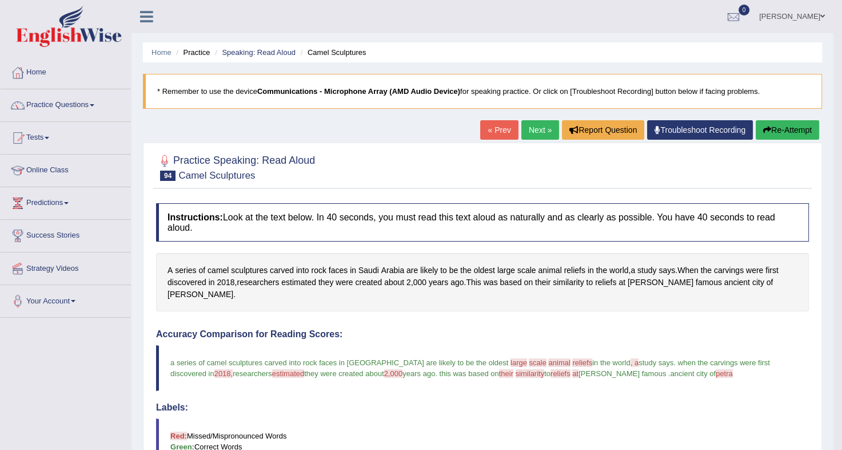
click at [527, 122] on link "Next »" at bounding box center [541, 129] width 38 height 19
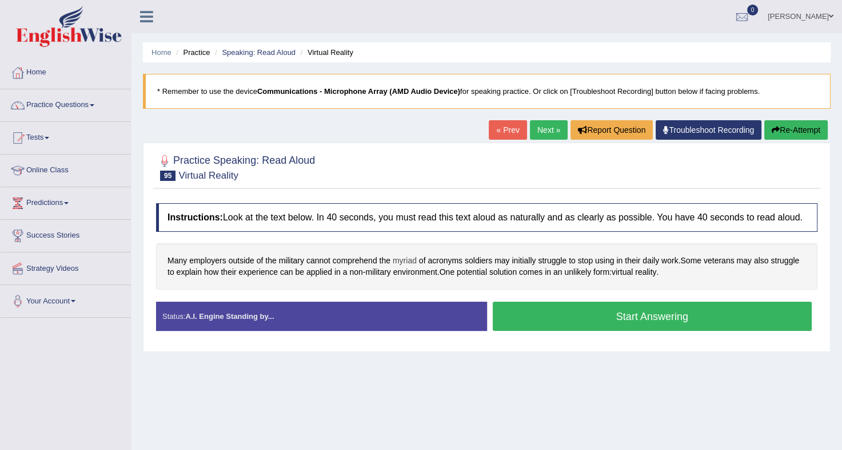
click at [397, 260] on span "myriad" at bounding box center [405, 260] width 24 height 12
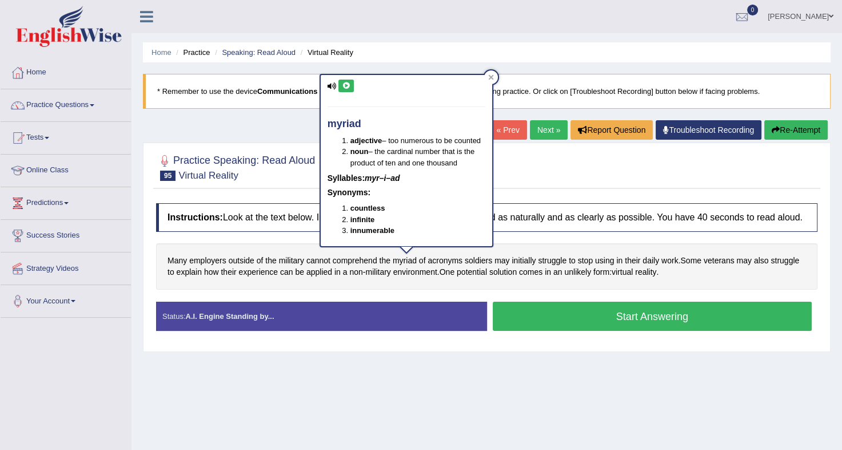
click at [349, 89] on button at bounding box center [346, 85] width 15 height 13
click at [492, 71] on div at bounding box center [491, 77] width 14 height 14
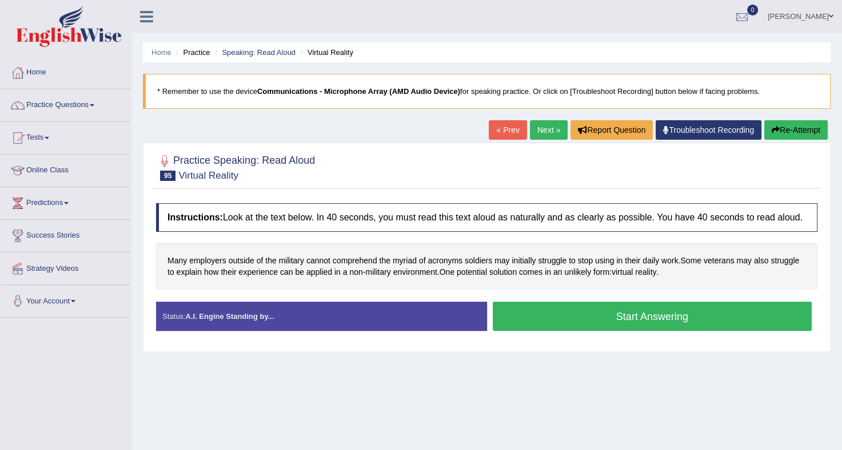
click at [623, 308] on button "Start Answering" at bounding box center [653, 315] width 320 height 29
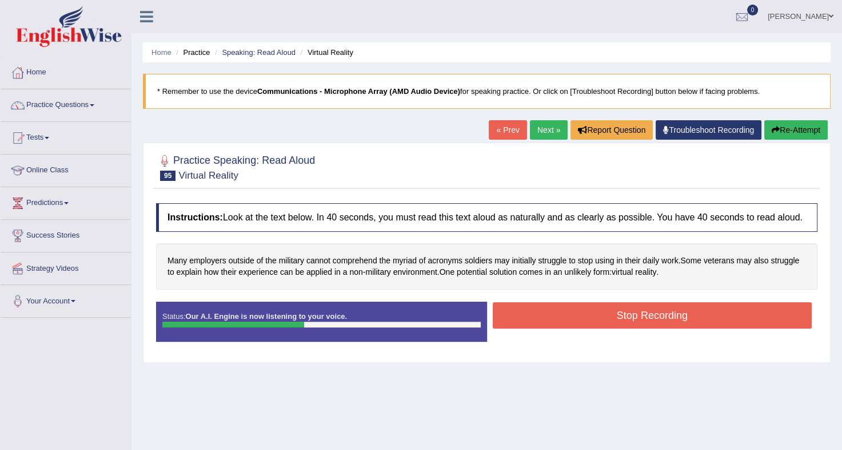
click at [623, 308] on button "Stop Recording" at bounding box center [653, 315] width 320 height 26
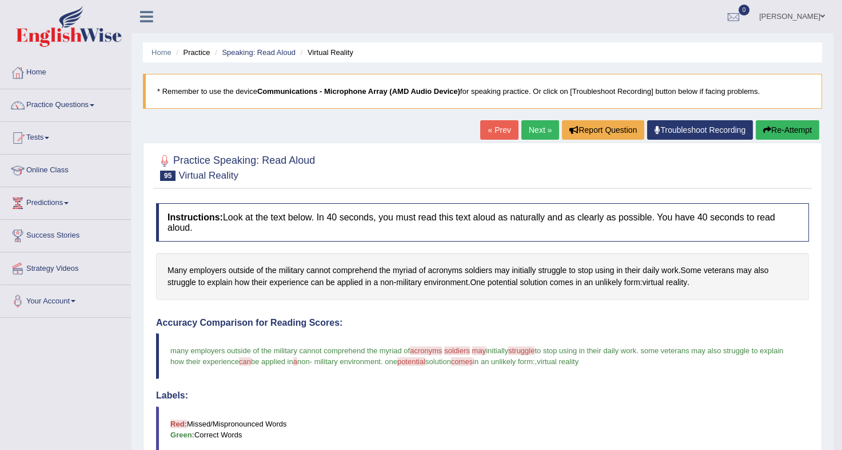
click at [540, 127] on link "Next »" at bounding box center [541, 129] width 38 height 19
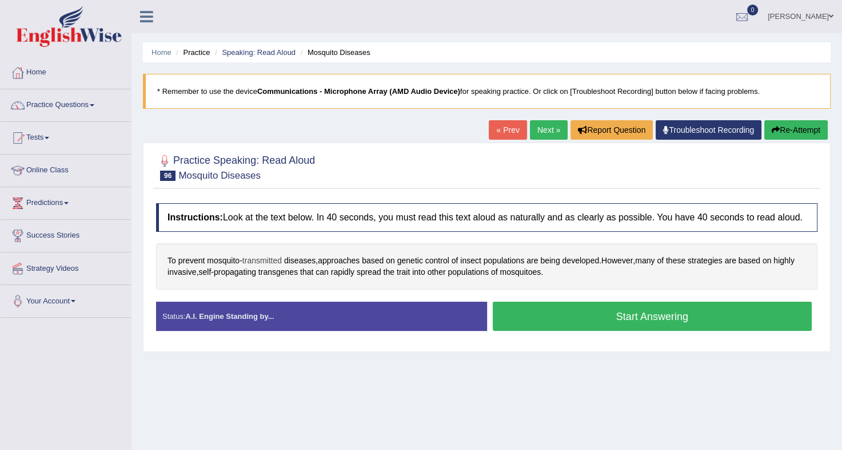
click at [265, 260] on span "transmitted" at bounding box center [261, 260] width 39 height 12
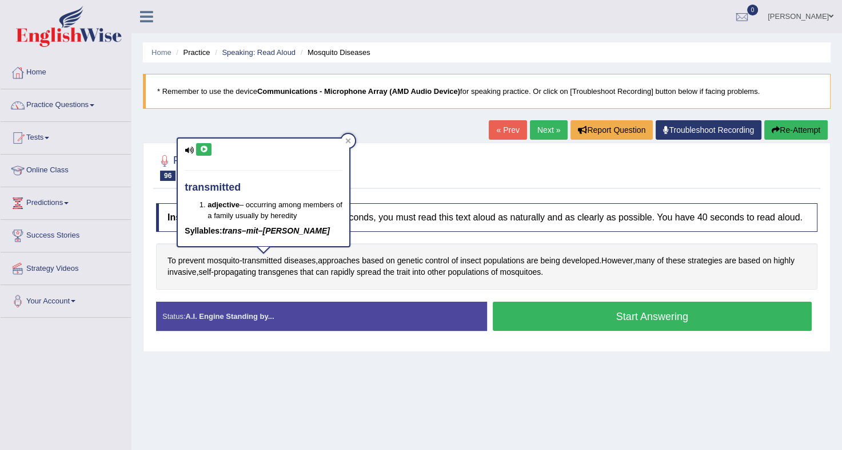
click at [205, 147] on icon at bounding box center [204, 149] width 9 height 7
click at [348, 139] on icon at bounding box center [348, 141] width 6 height 6
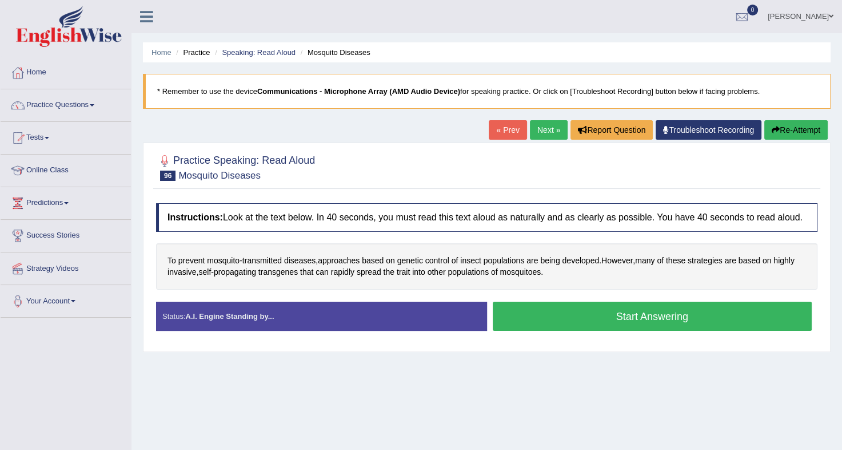
click at [550, 310] on button "Start Answering" at bounding box center [653, 315] width 320 height 29
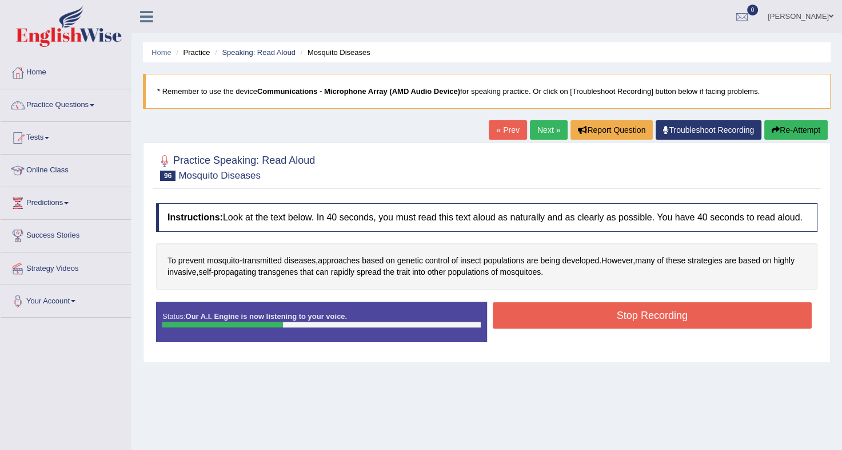
click at [550, 310] on button "Stop Recording" at bounding box center [653, 315] width 320 height 26
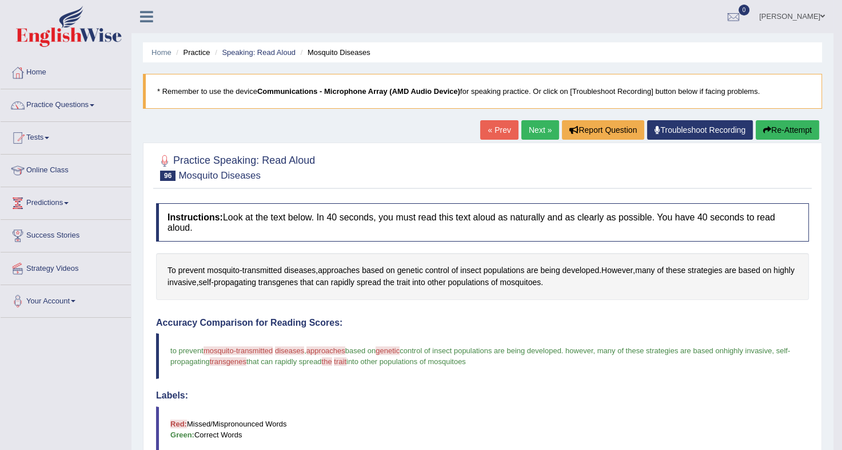
click at [540, 125] on link "Next »" at bounding box center [541, 129] width 38 height 19
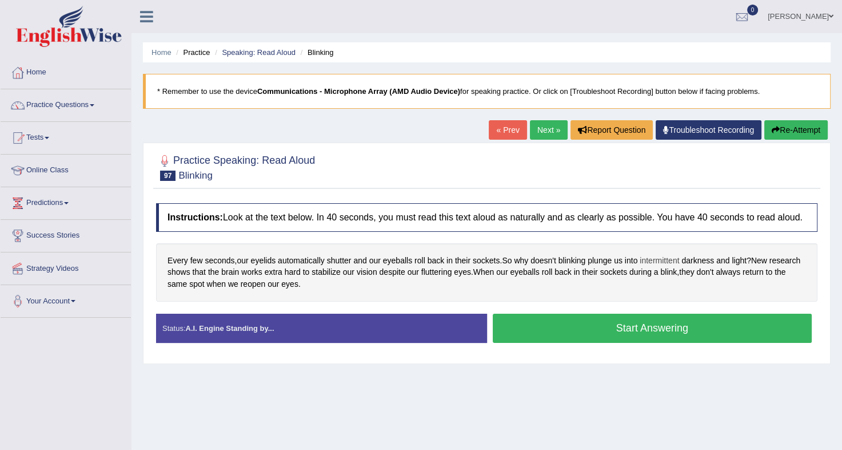
click at [666, 260] on span "intermittent" at bounding box center [659, 260] width 39 height 12
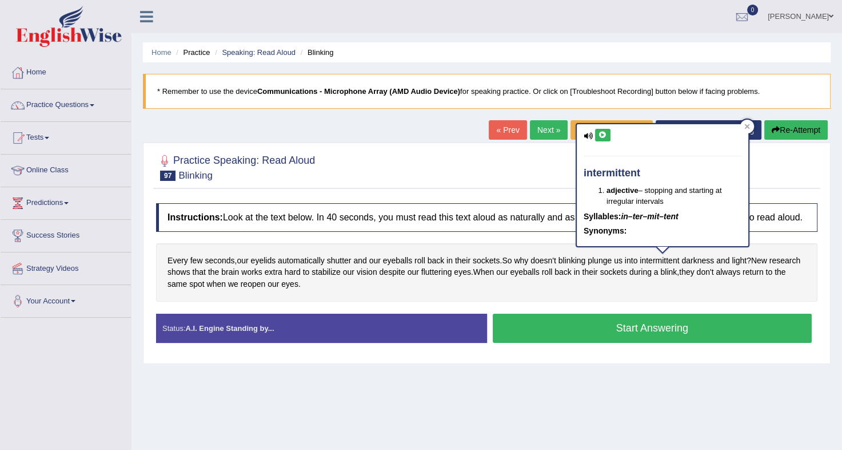
click at [602, 137] on icon at bounding box center [603, 135] width 9 height 7
click at [745, 127] on icon at bounding box center [748, 127] width 6 height 6
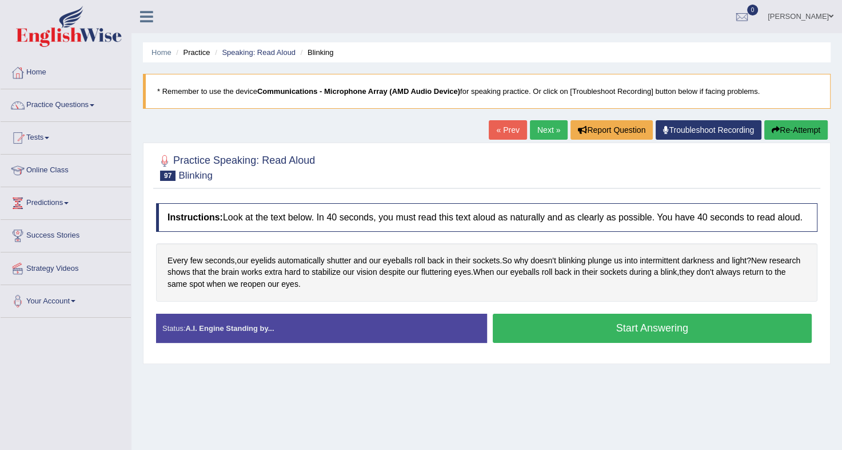
click at [645, 321] on button "Start Answering" at bounding box center [653, 327] width 320 height 29
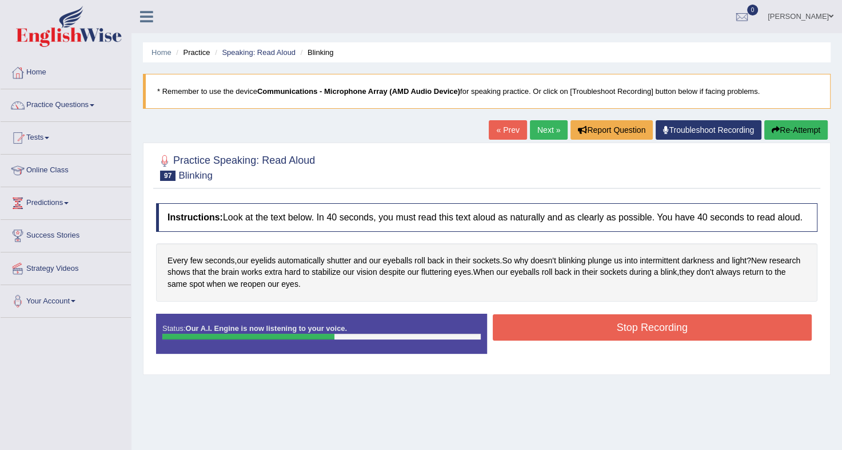
click at [645, 321] on button "Stop Recording" at bounding box center [653, 327] width 320 height 26
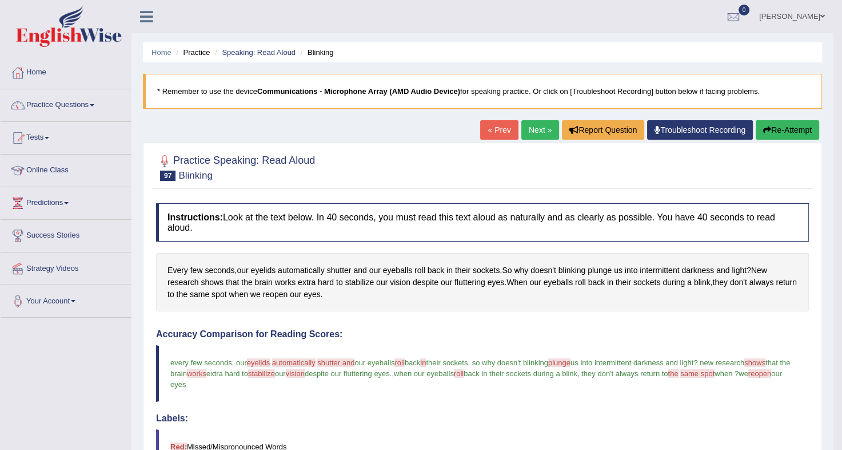
click at [538, 128] on link "Next »" at bounding box center [541, 129] width 38 height 19
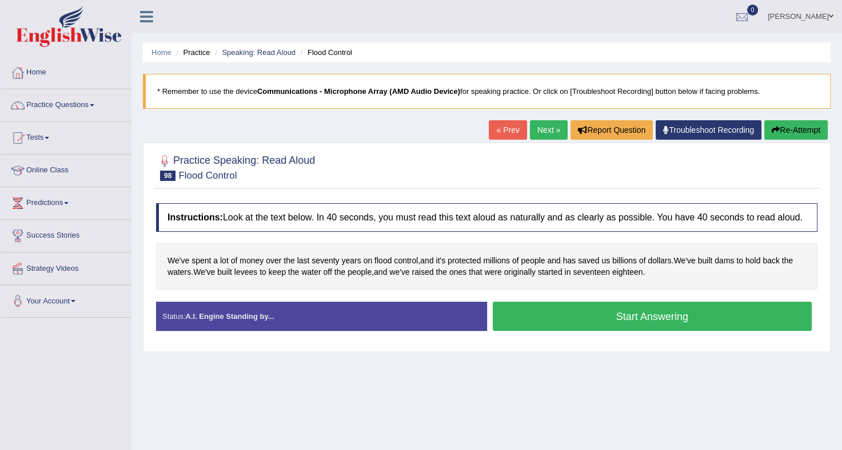
click at [535, 310] on button "Start Answering" at bounding box center [653, 315] width 320 height 29
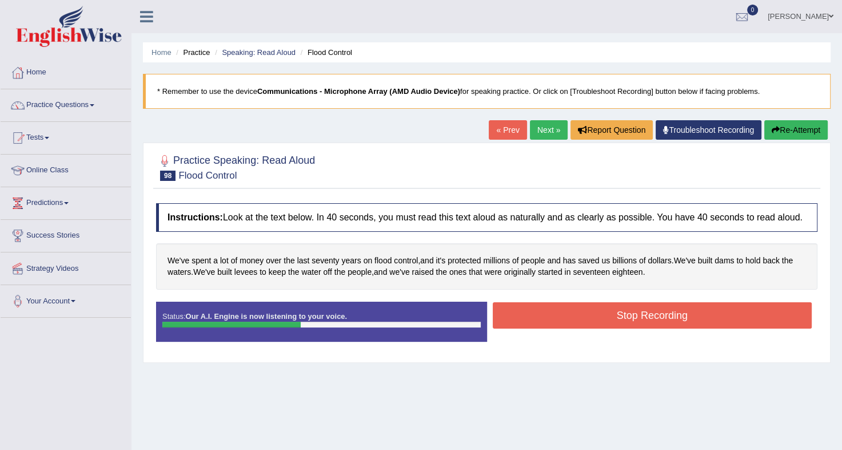
click at [535, 310] on button "Stop Recording" at bounding box center [653, 315] width 320 height 26
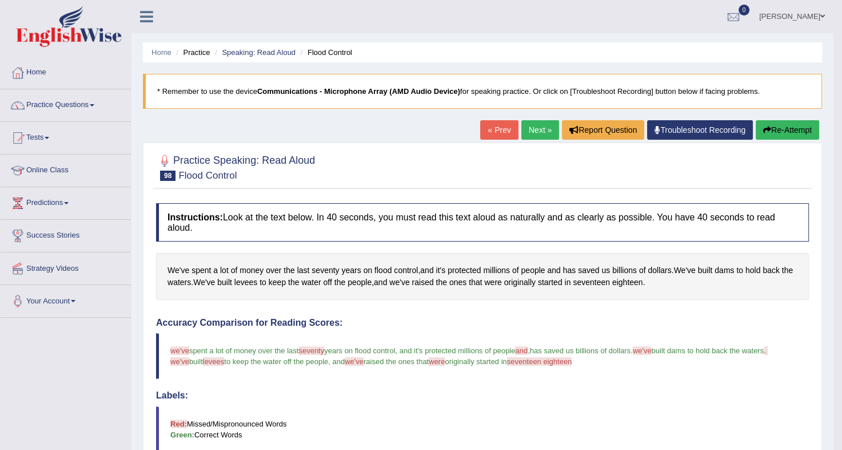
click at [535, 130] on link "Next »" at bounding box center [541, 129] width 38 height 19
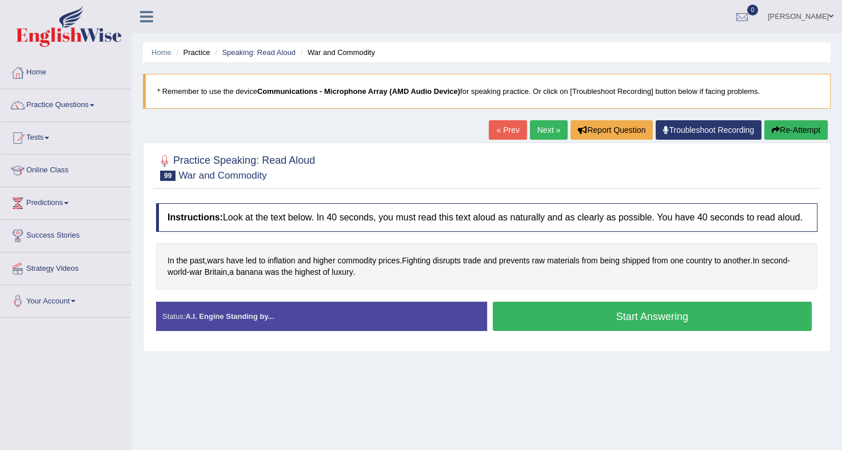
click at [577, 317] on button "Start Answering" at bounding box center [653, 315] width 320 height 29
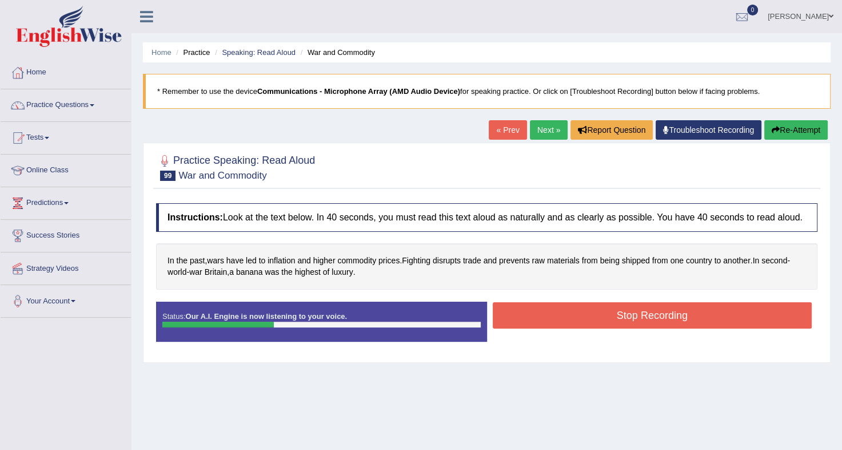
click at [577, 317] on button "Stop Recording" at bounding box center [653, 315] width 320 height 26
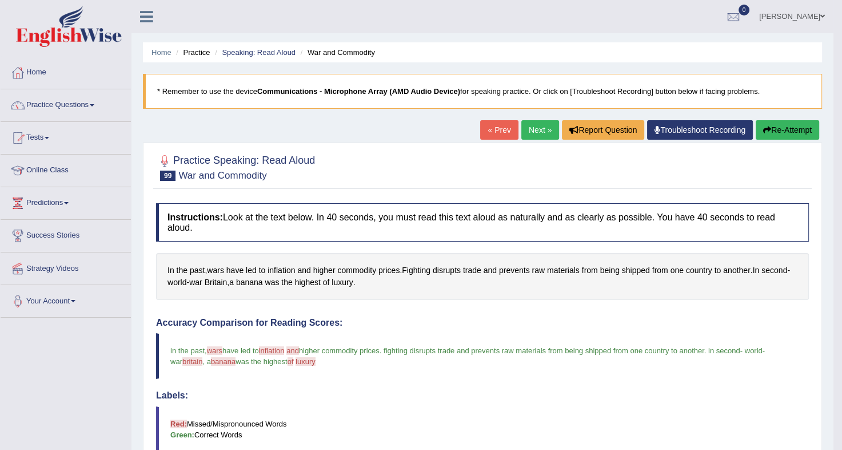
click at [531, 124] on link "Next »" at bounding box center [541, 129] width 38 height 19
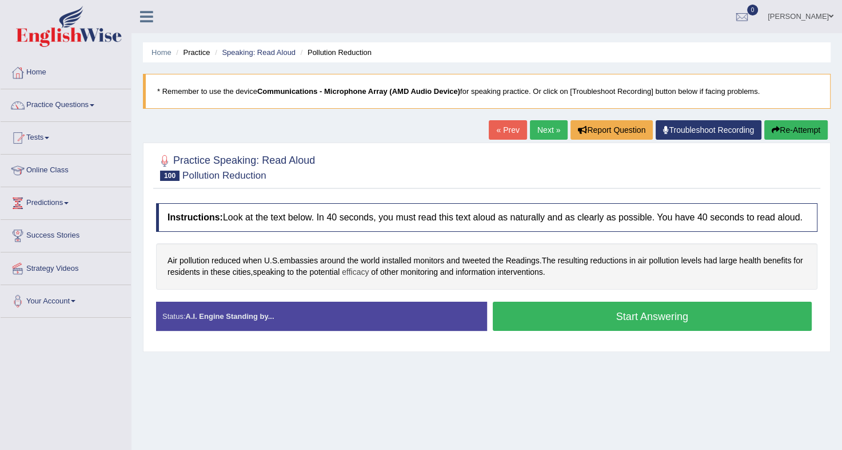
click at [369, 272] on span "efficacy" at bounding box center [355, 272] width 27 height 12
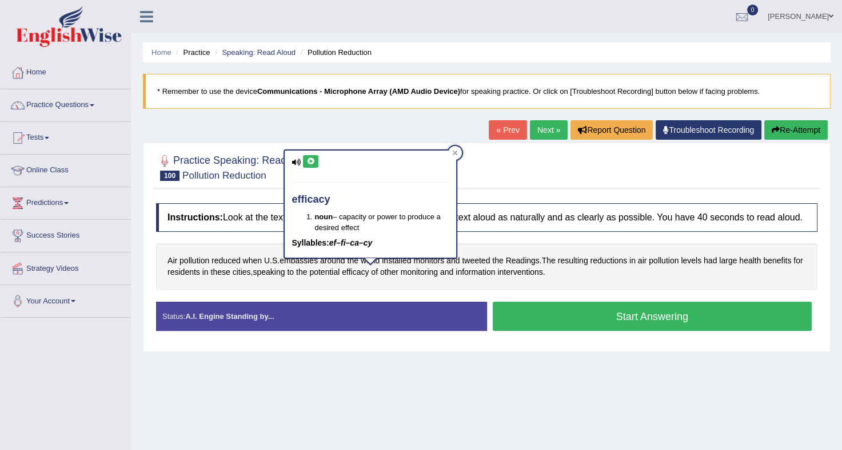
click at [316, 163] on button at bounding box center [310, 161] width 15 height 13
click at [452, 153] on icon at bounding box center [455, 153] width 6 height 6
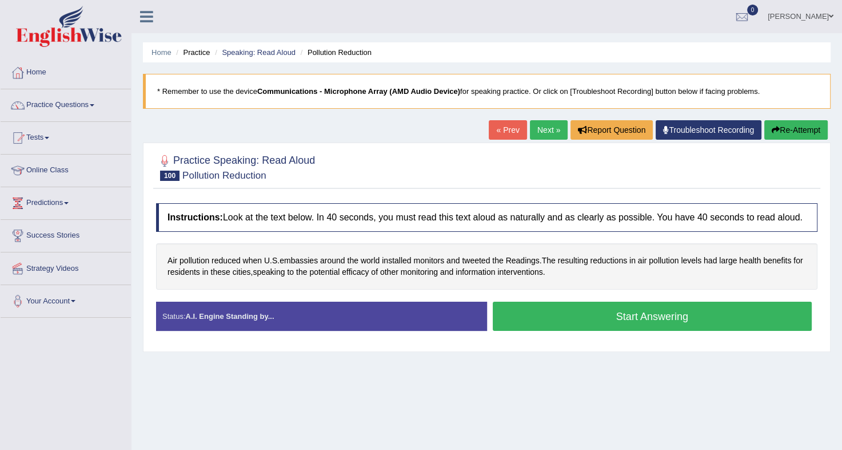
click at [615, 323] on button "Start Answering" at bounding box center [653, 315] width 320 height 29
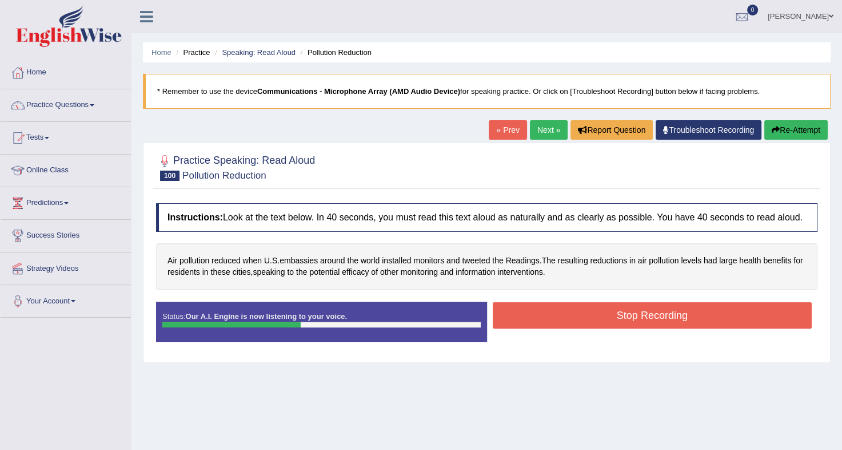
click at [615, 323] on button "Stop Recording" at bounding box center [653, 315] width 320 height 26
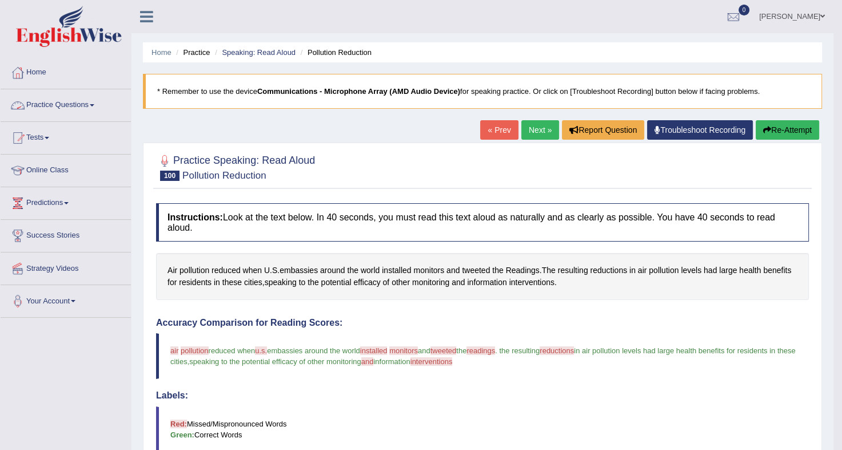
click at [82, 100] on link "Practice Questions" at bounding box center [66, 103] width 130 height 29
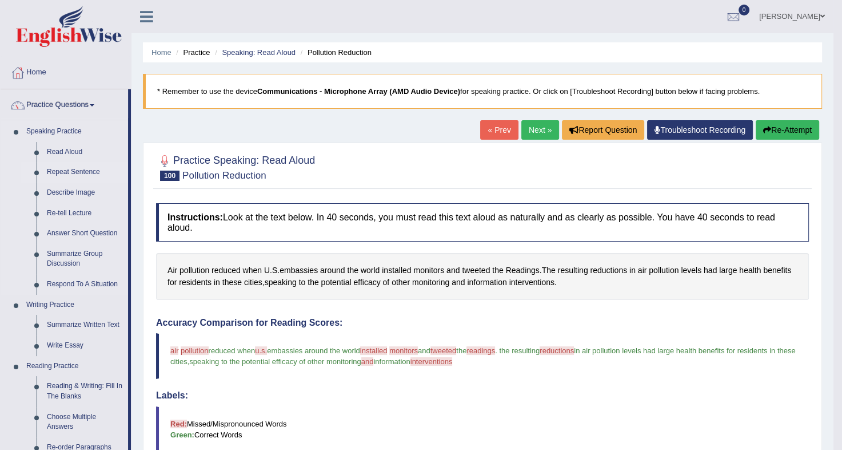
click at [53, 166] on link "Repeat Sentence" at bounding box center [85, 172] width 86 height 21
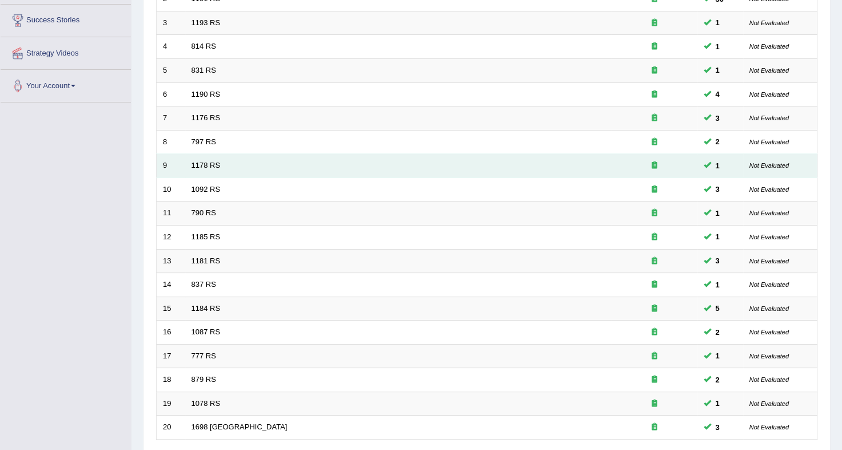
scroll to position [304, 0]
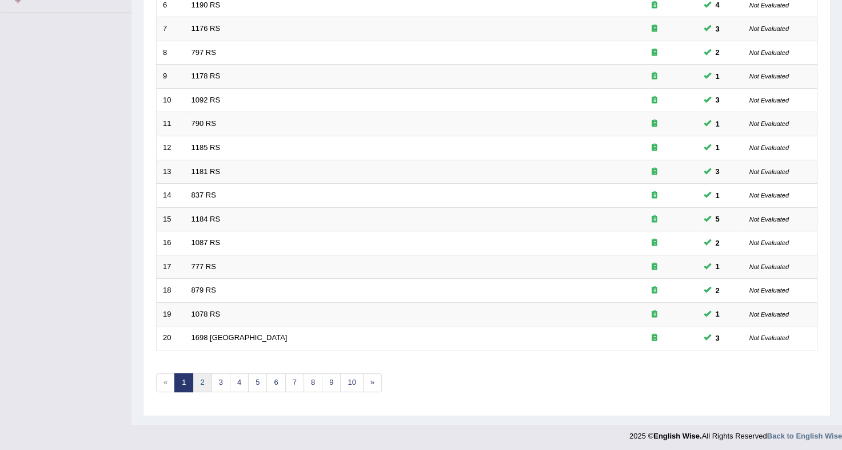
click at [205, 373] on link "2" at bounding box center [202, 382] width 19 height 19
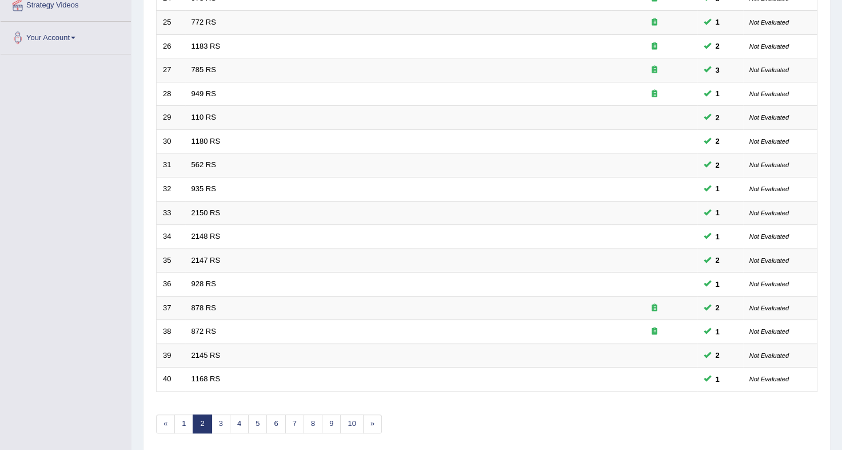
scroll to position [304, 0]
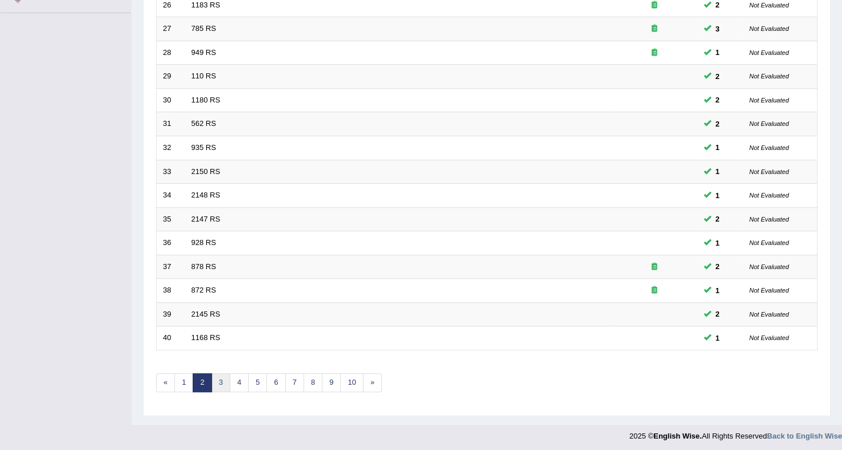
click at [222, 376] on link "3" at bounding box center [221, 382] width 19 height 19
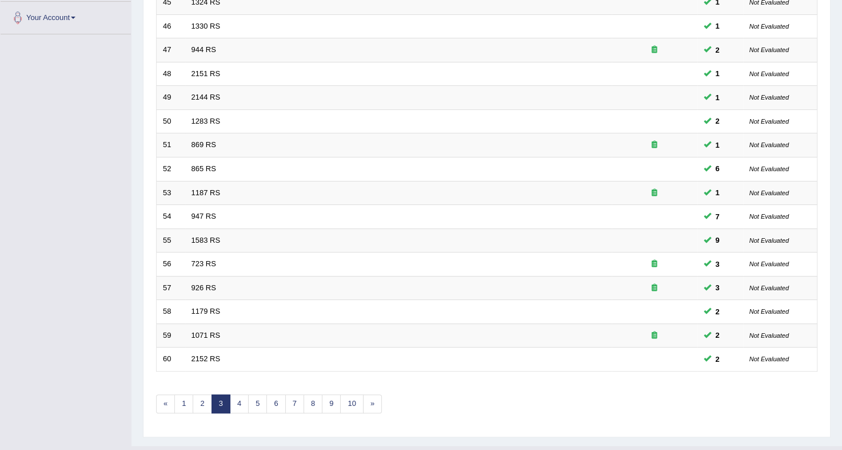
scroll to position [304, 0]
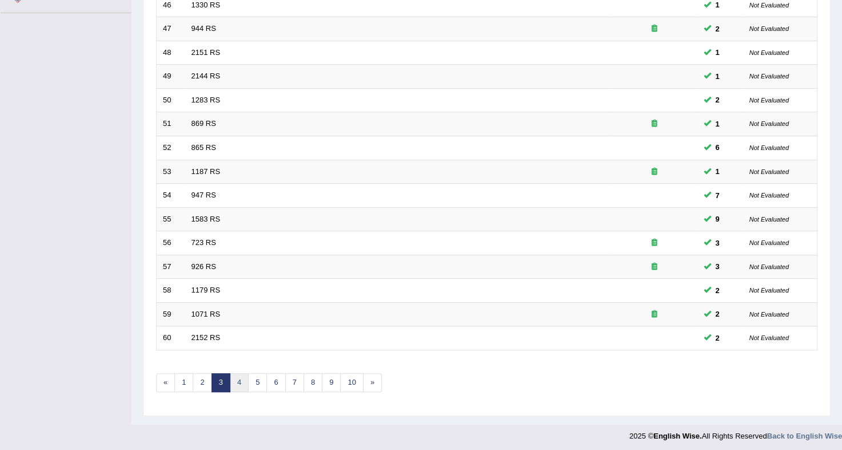
click at [240, 380] on link "4" at bounding box center [239, 382] width 19 height 19
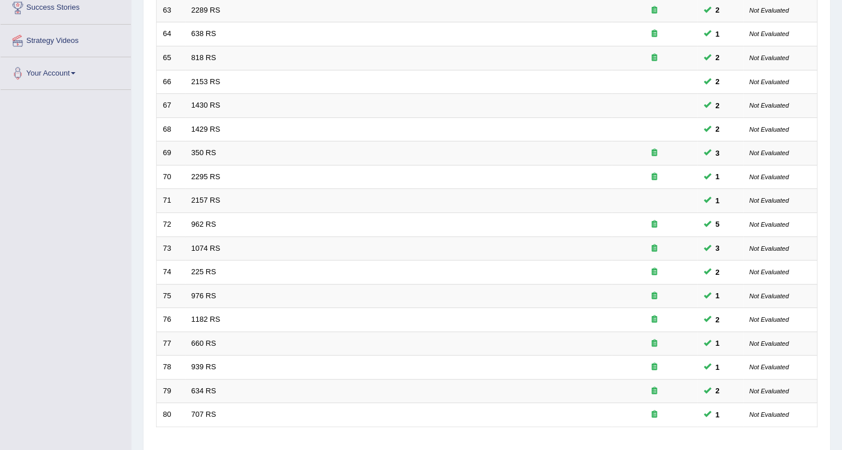
scroll to position [304, 0]
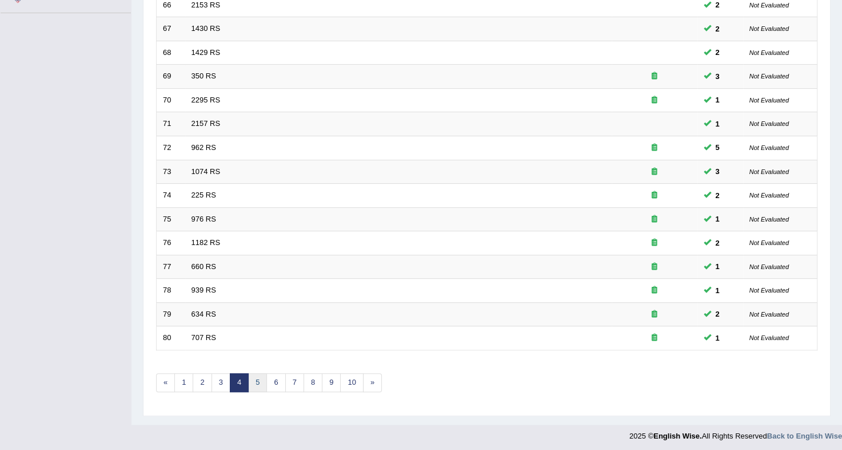
click at [258, 385] on link "5" at bounding box center [257, 382] width 19 height 19
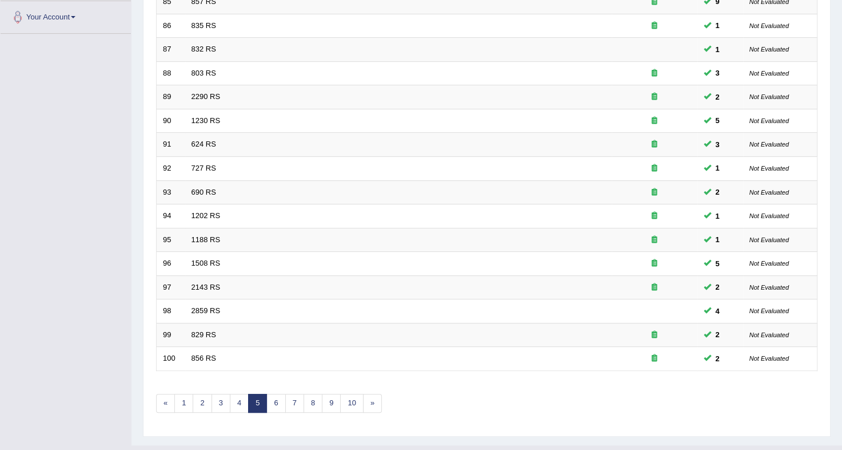
scroll to position [304, 0]
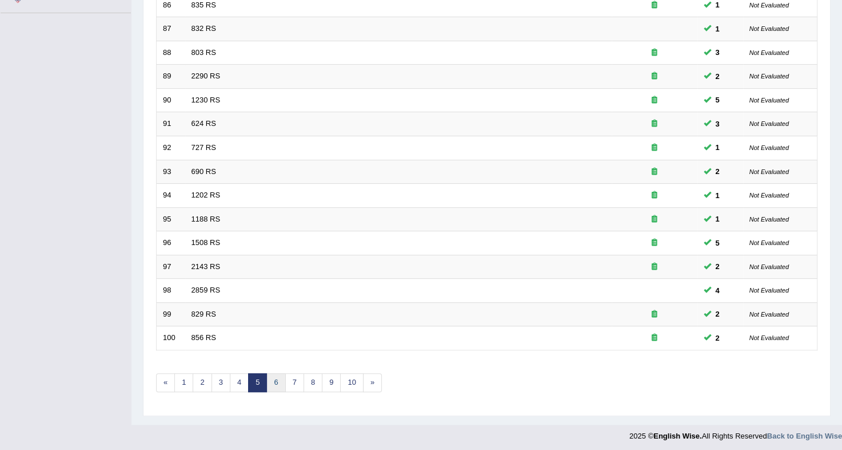
click at [275, 373] on link "6" at bounding box center [276, 382] width 19 height 19
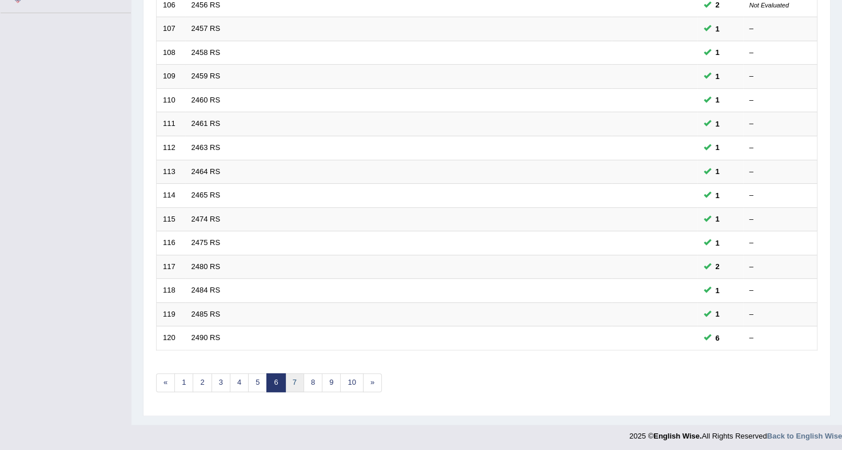
click at [295, 385] on link "7" at bounding box center [294, 382] width 19 height 19
click at [296, 376] on link "8" at bounding box center [294, 382] width 19 height 19
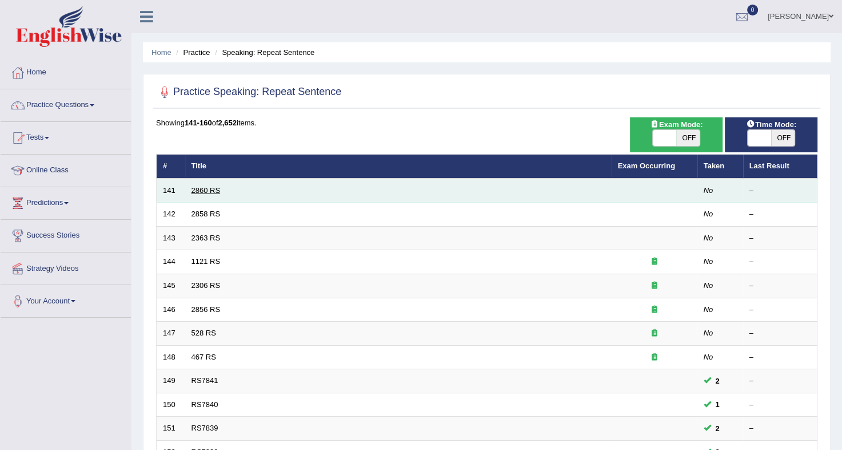
click at [205, 188] on link "2860 RS" at bounding box center [206, 190] width 29 height 9
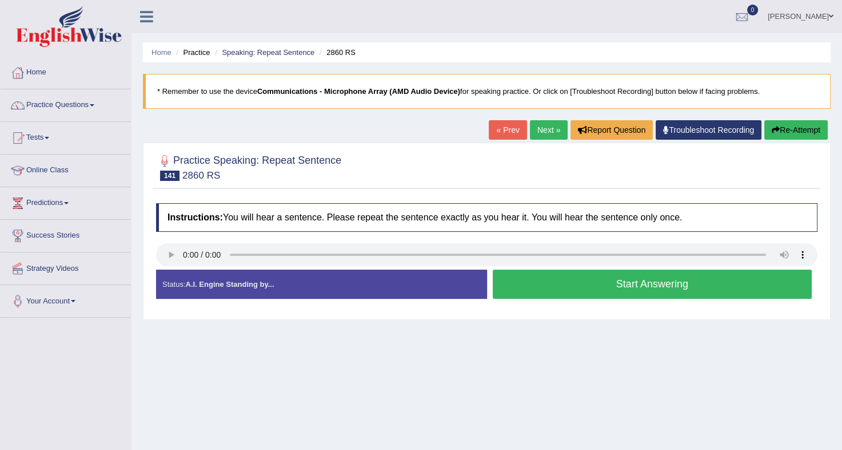
click at [599, 292] on button "Start Answering" at bounding box center [653, 283] width 320 height 29
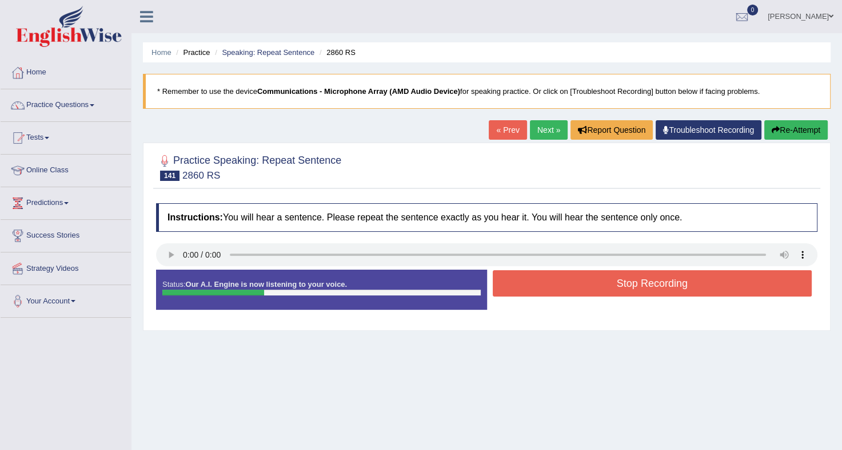
click at [606, 283] on button "Stop Recording" at bounding box center [653, 283] width 320 height 26
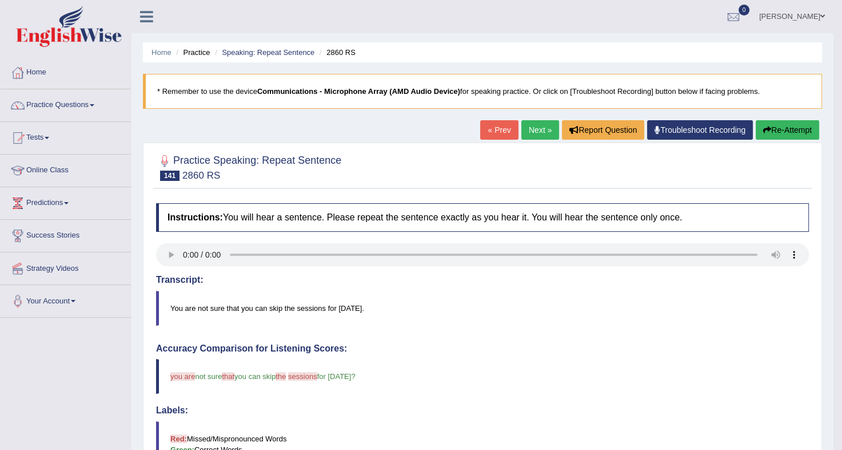
click at [535, 136] on link "Next »" at bounding box center [541, 129] width 38 height 19
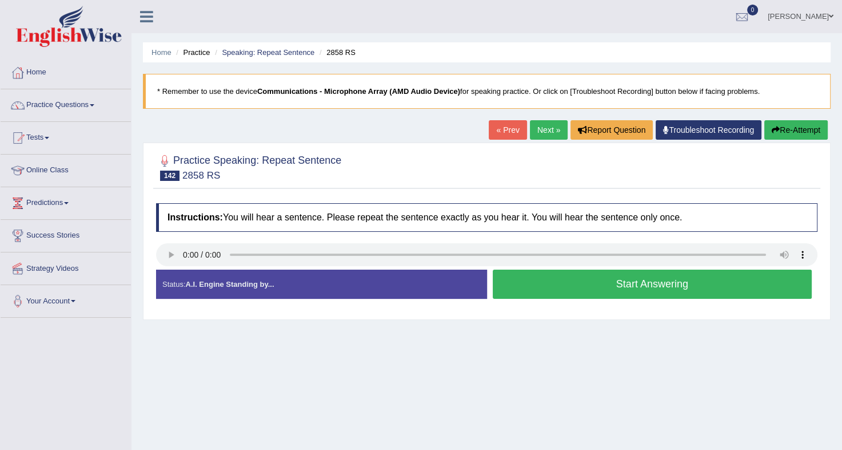
click at [560, 275] on button "Start Answering" at bounding box center [653, 283] width 320 height 29
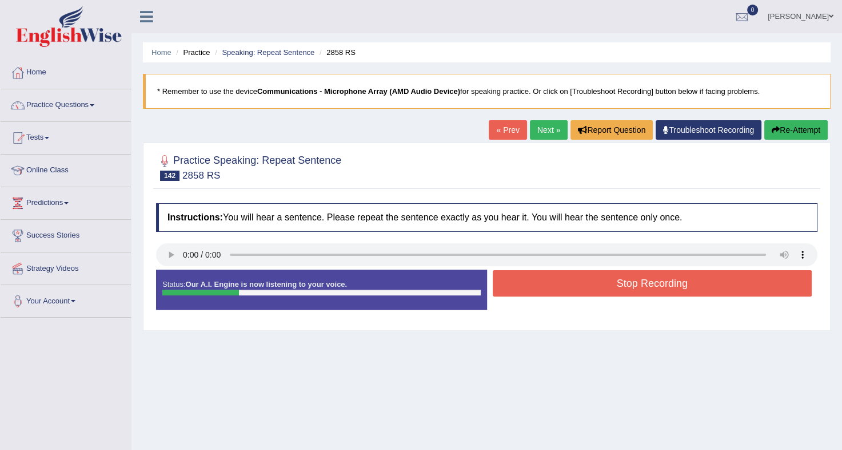
click at [560, 275] on button "Stop Recording" at bounding box center [653, 283] width 320 height 26
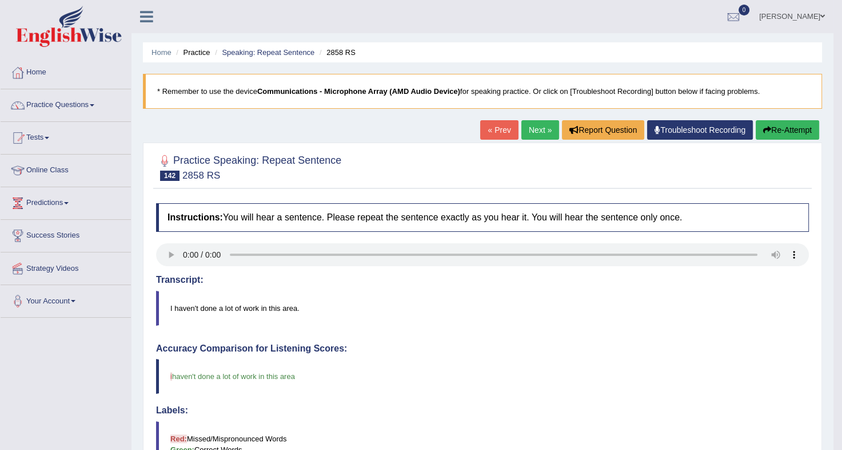
click at [524, 130] on link "Next »" at bounding box center [541, 129] width 38 height 19
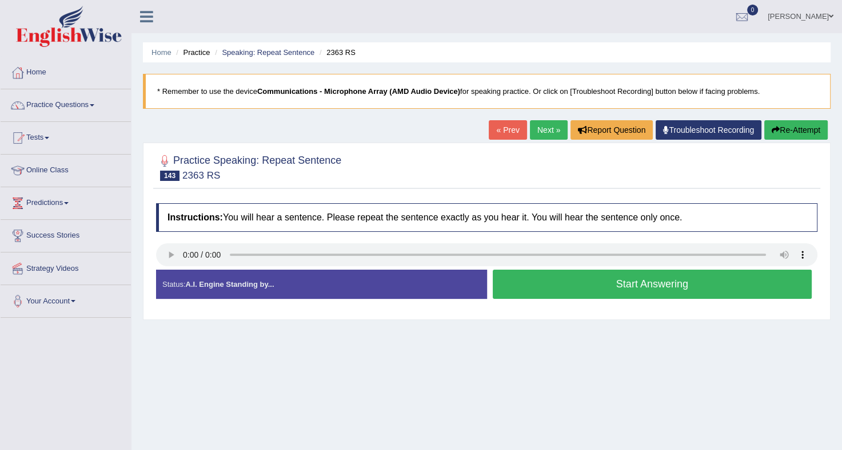
click at [531, 278] on button "Start Answering" at bounding box center [653, 283] width 320 height 29
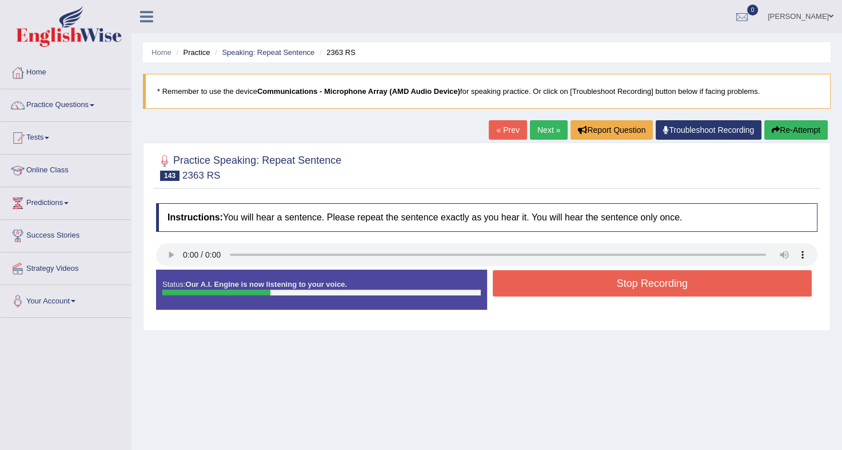
click at [531, 278] on button "Stop Recording" at bounding box center [653, 283] width 320 height 26
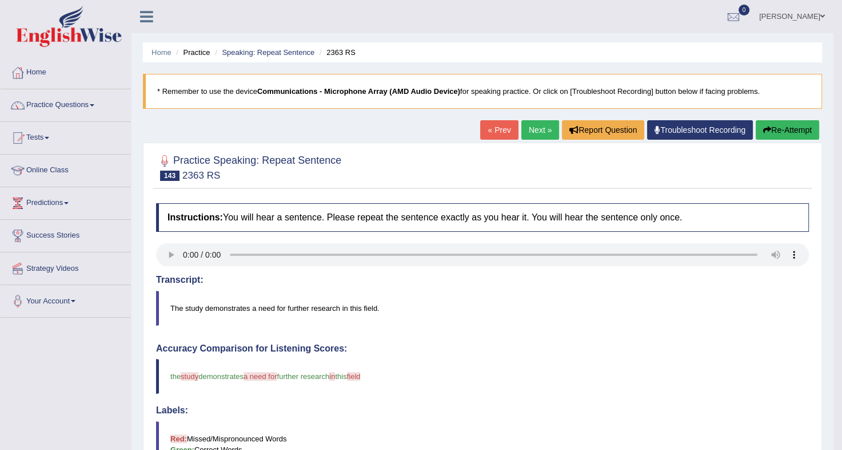
click at [535, 128] on link "Next »" at bounding box center [541, 129] width 38 height 19
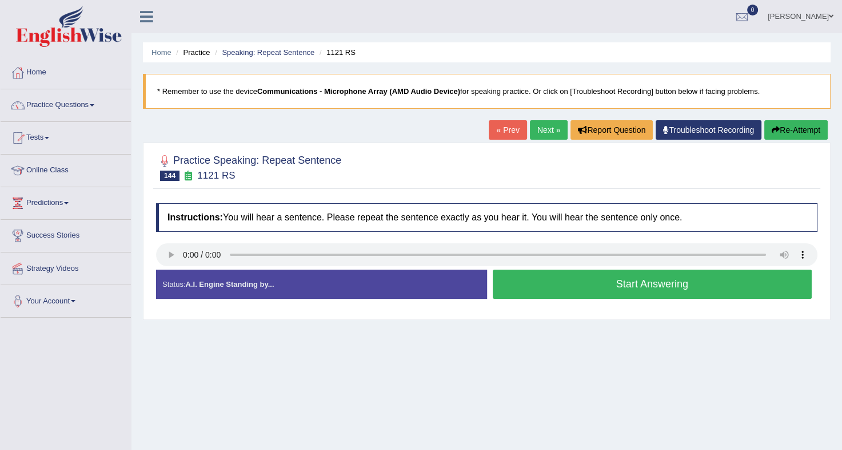
click at [597, 280] on button "Start Answering" at bounding box center [653, 283] width 320 height 29
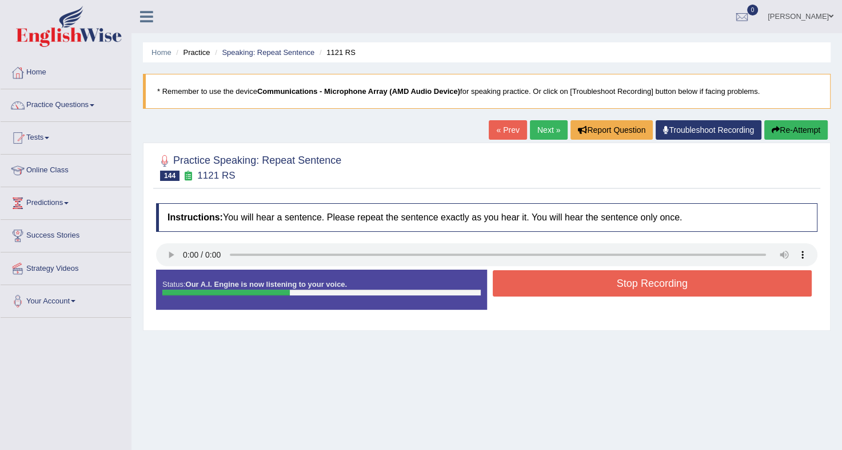
click at [597, 280] on button "Stop Recording" at bounding box center [653, 283] width 320 height 26
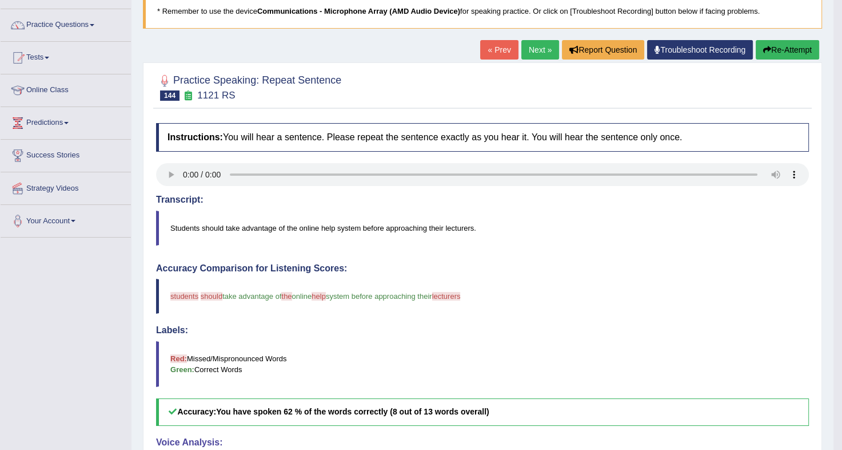
scroll to position [81, 0]
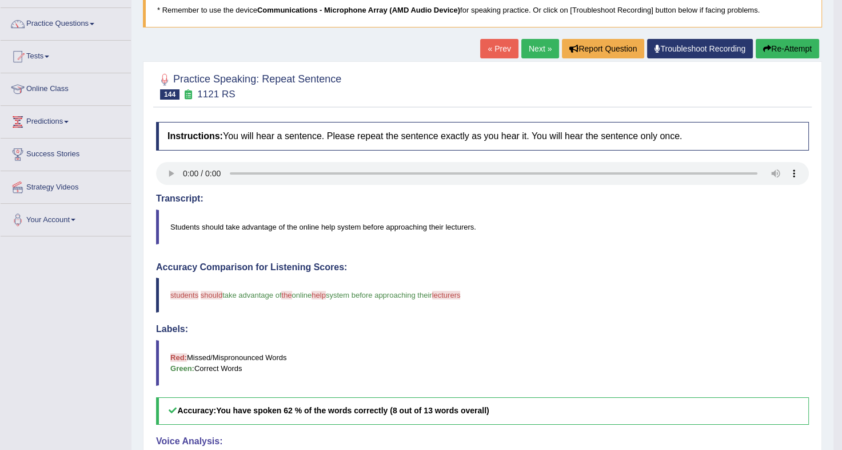
click at [531, 39] on link "Next »" at bounding box center [541, 48] width 38 height 19
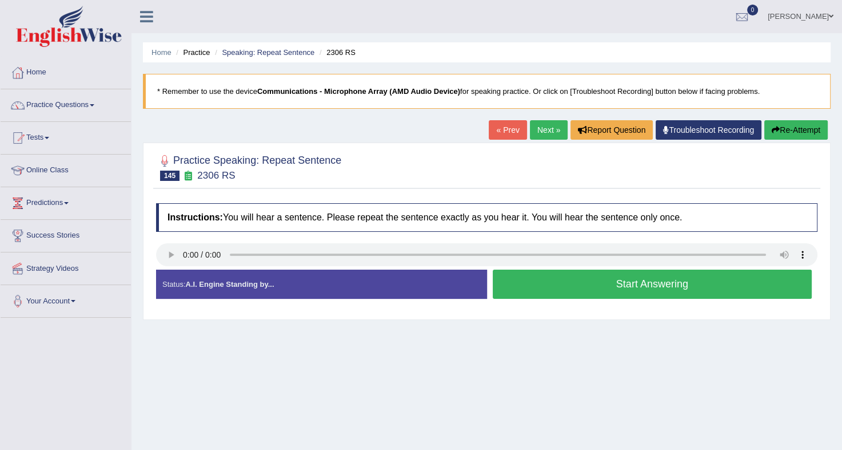
click at [582, 276] on button "Start Answering" at bounding box center [653, 283] width 320 height 29
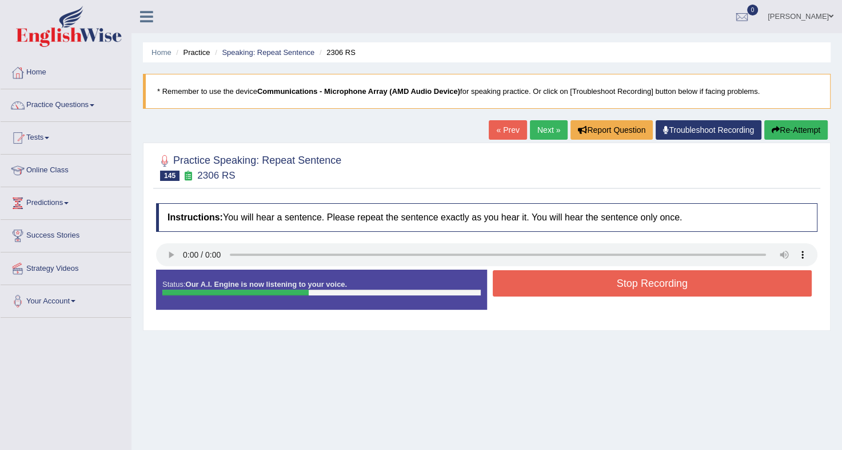
click at [582, 276] on button "Stop Recording" at bounding box center [653, 283] width 320 height 26
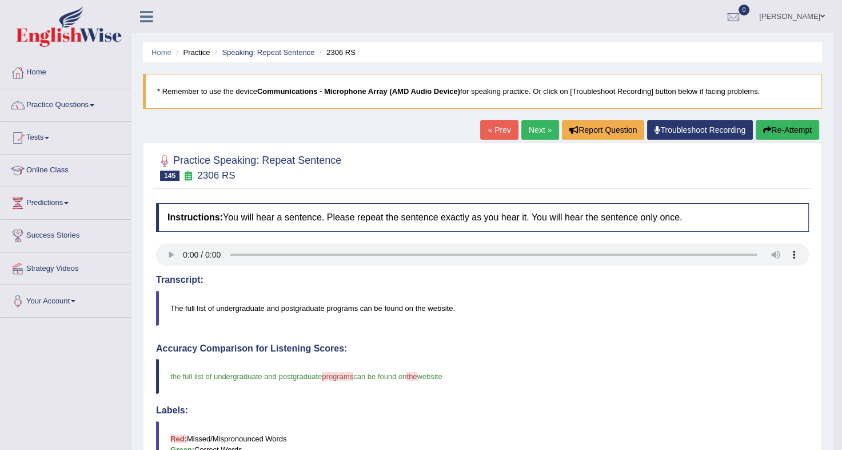
click at [534, 133] on link "Next »" at bounding box center [541, 129] width 38 height 19
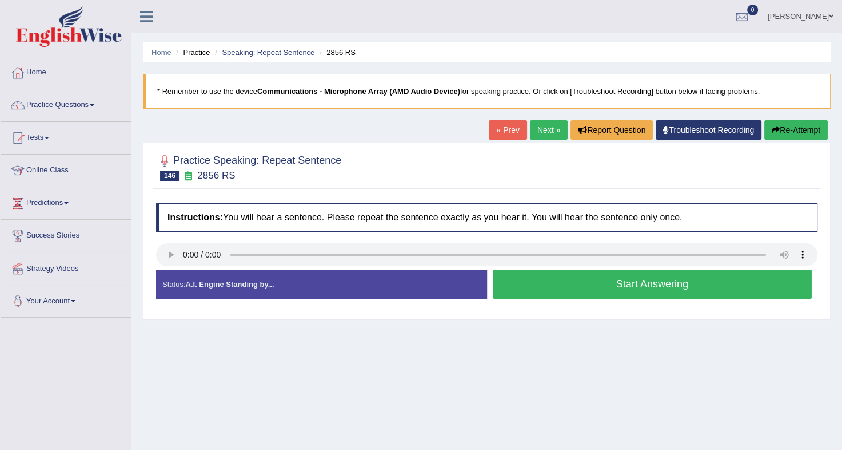
click at [586, 279] on button "Start Answering" at bounding box center [653, 283] width 320 height 29
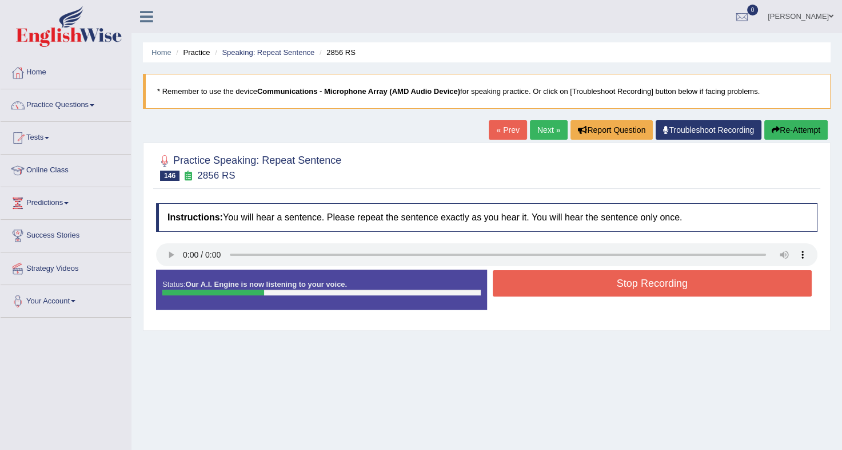
click at [586, 279] on button "Stop Recording" at bounding box center [653, 283] width 320 height 26
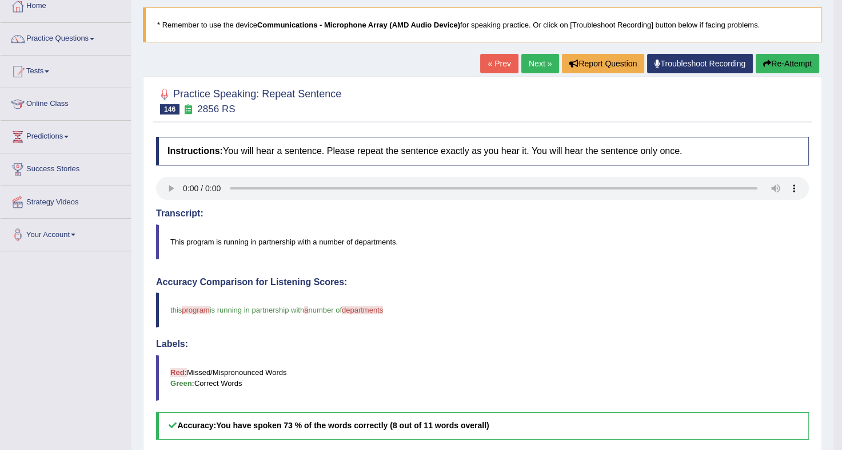
scroll to position [67, 0]
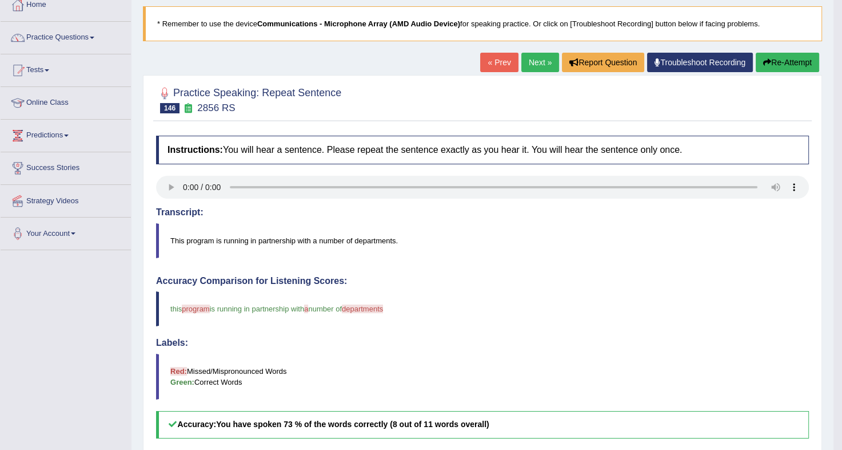
click at [530, 56] on link "Next »" at bounding box center [541, 62] width 38 height 19
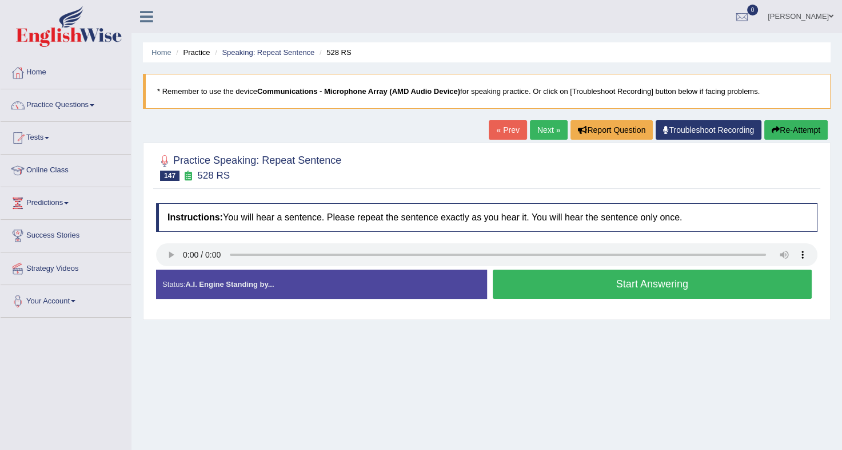
click at [540, 272] on button "Start Answering" at bounding box center [653, 283] width 320 height 29
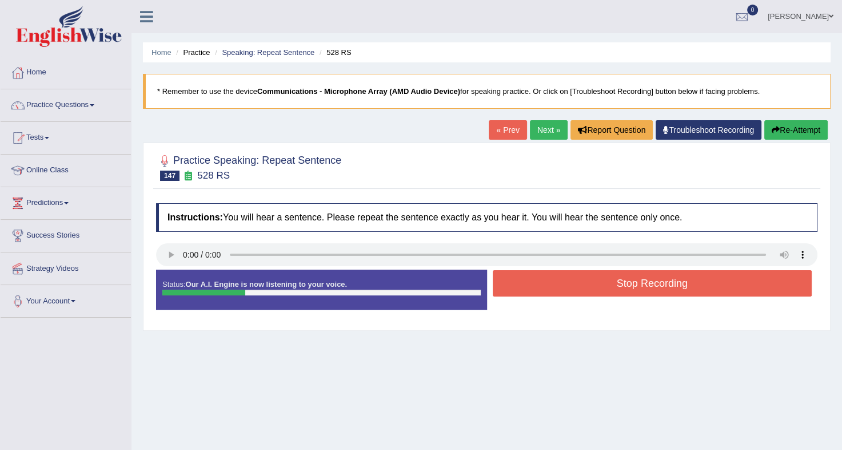
click at [540, 272] on button "Stop Recording" at bounding box center [653, 283] width 320 height 26
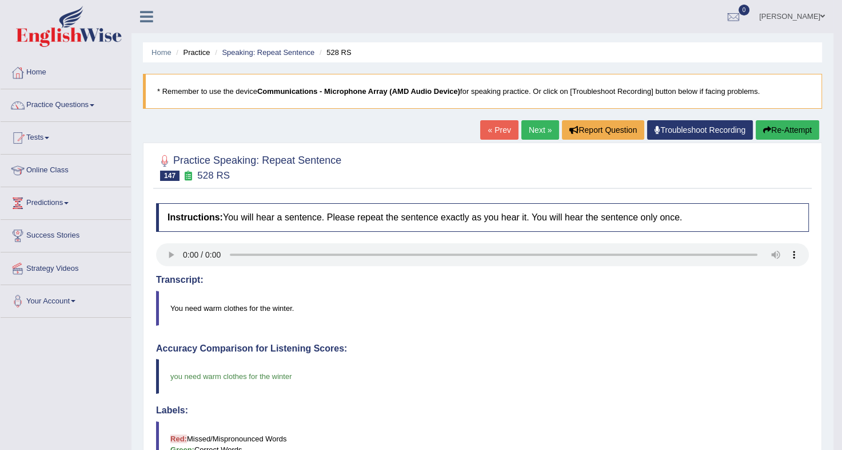
click at [536, 125] on link "Next »" at bounding box center [541, 129] width 38 height 19
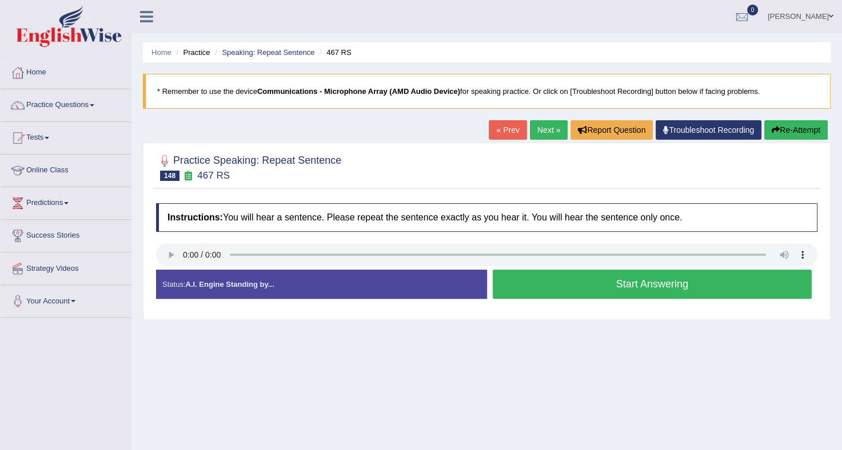
click at [548, 280] on button "Start Answering" at bounding box center [653, 283] width 320 height 29
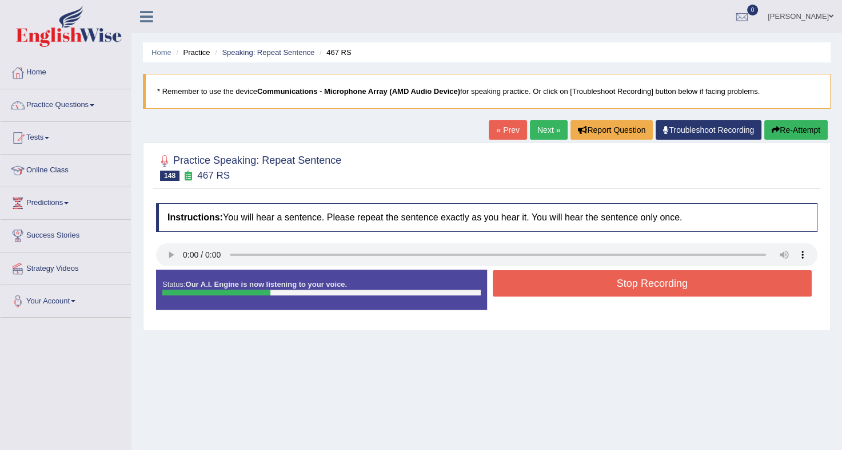
click at [548, 280] on button "Stop Recording" at bounding box center [653, 283] width 320 height 26
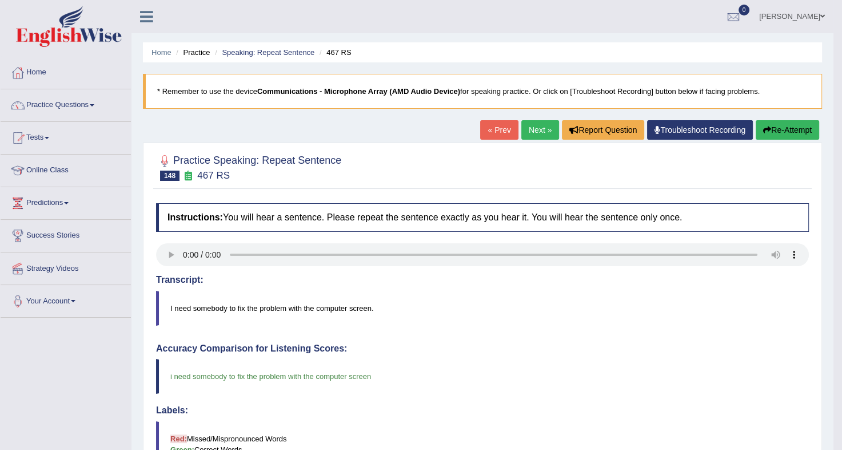
click at [537, 131] on link "Next »" at bounding box center [541, 129] width 38 height 19
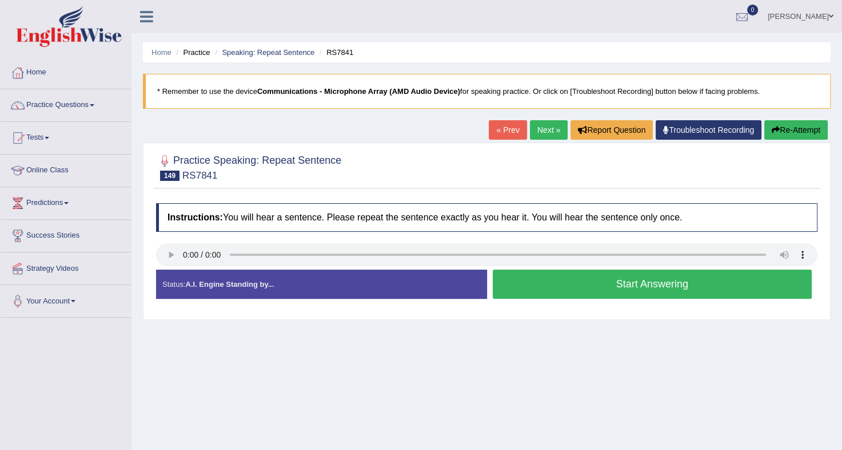
click at [545, 288] on button "Start Answering" at bounding box center [653, 283] width 320 height 29
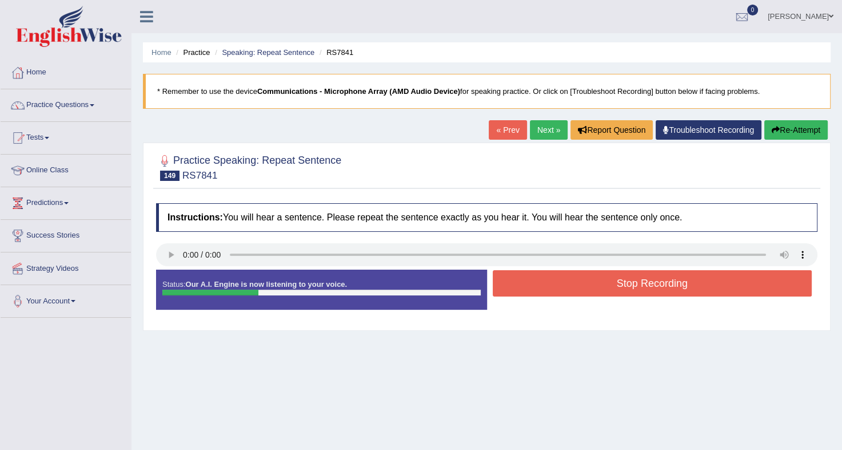
click at [545, 288] on button "Stop Recording" at bounding box center [653, 283] width 320 height 26
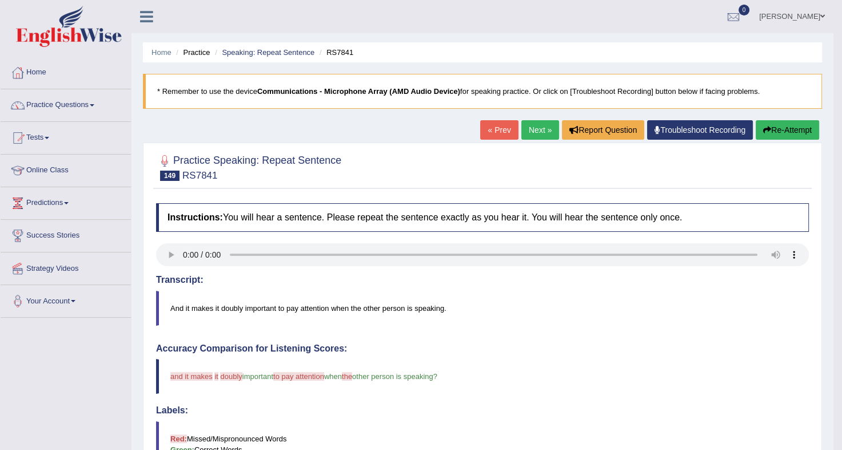
click at [539, 129] on link "Next »" at bounding box center [541, 129] width 38 height 19
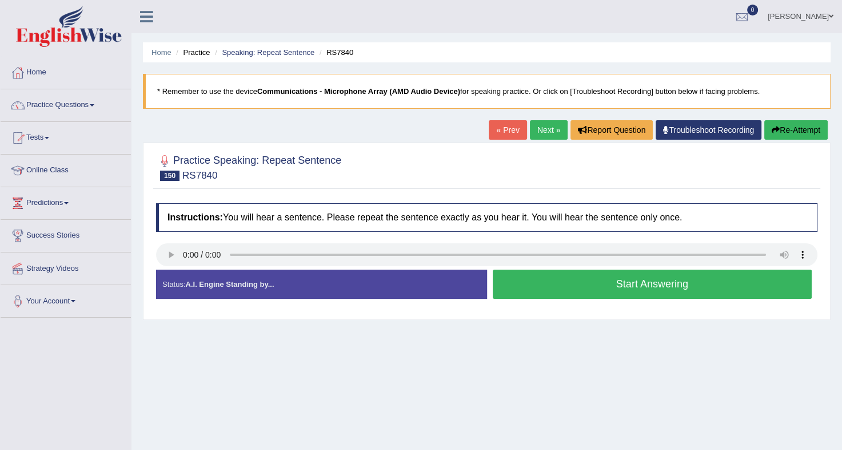
click at [549, 276] on button "Start Answering" at bounding box center [653, 283] width 320 height 29
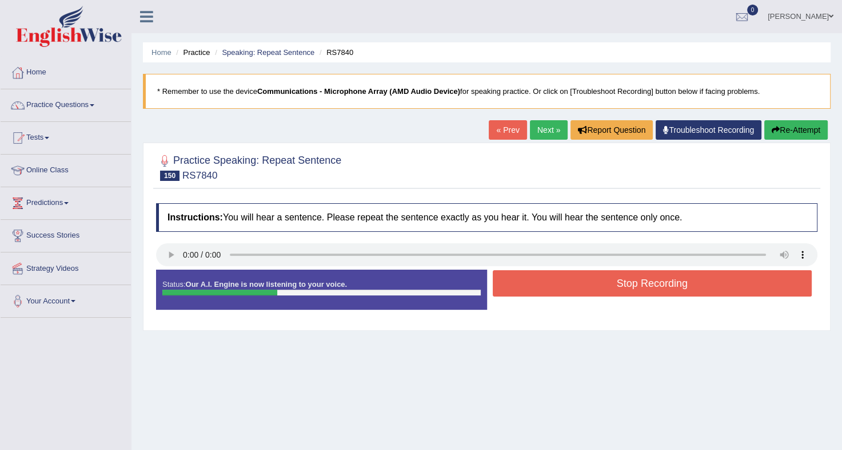
click at [549, 276] on button "Stop Recording" at bounding box center [653, 283] width 320 height 26
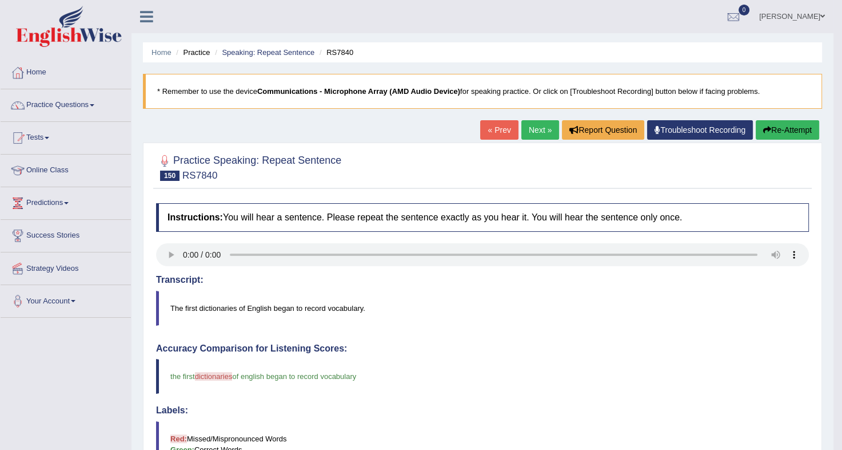
click at [533, 133] on link "Next »" at bounding box center [541, 129] width 38 height 19
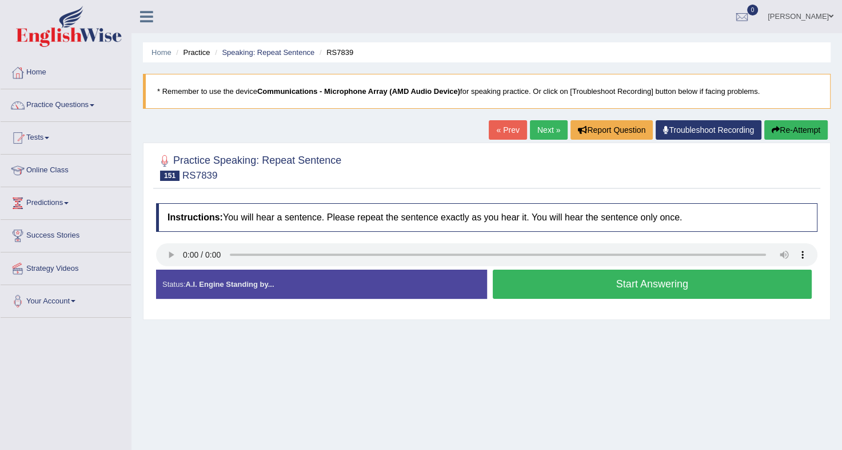
click at [567, 288] on button "Start Answering" at bounding box center [653, 283] width 320 height 29
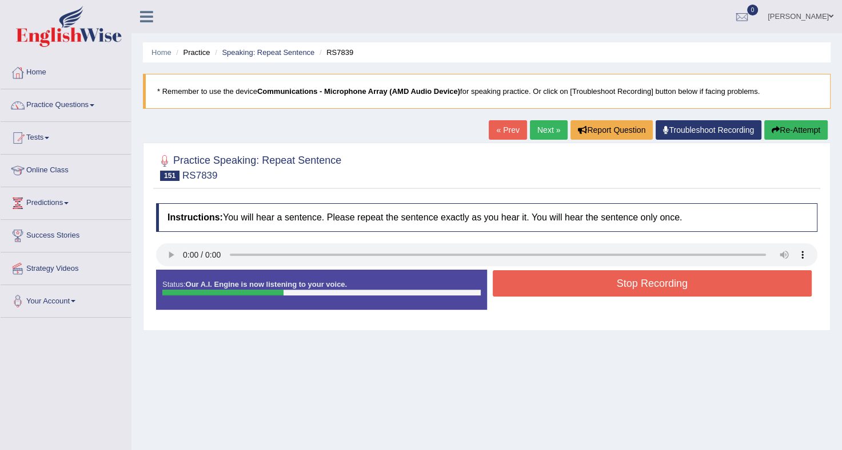
click at [567, 288] on button "Stop Recording" at bounding box center [653, 283] width 320 height 26
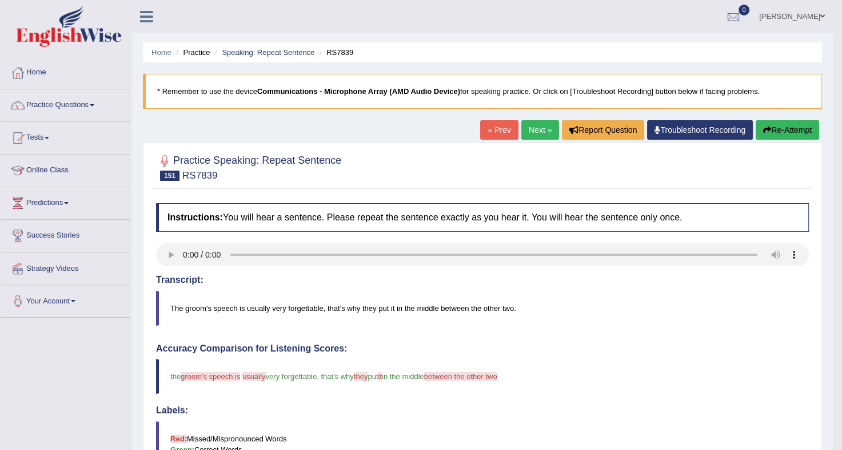
click at [535, 135] on link "Next »" at bounding box center [541, 129] width 38 height 19
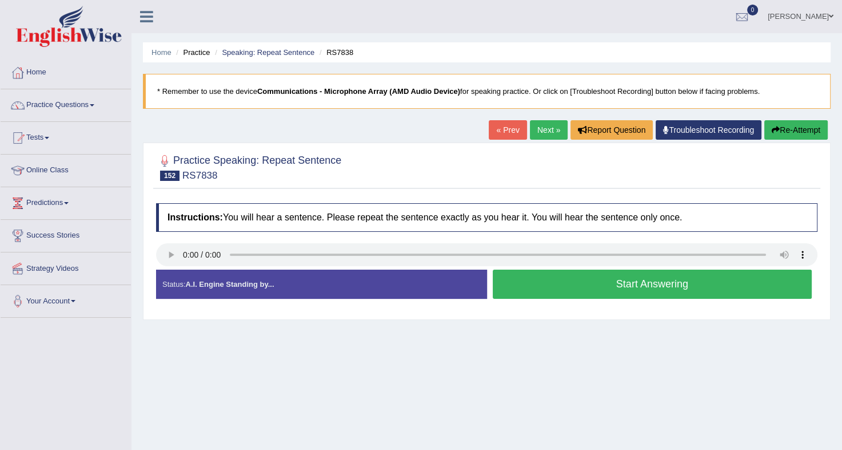
click at [550, 284] on button "Start Answering" at bounding box center [653, 283] width 320 height 29
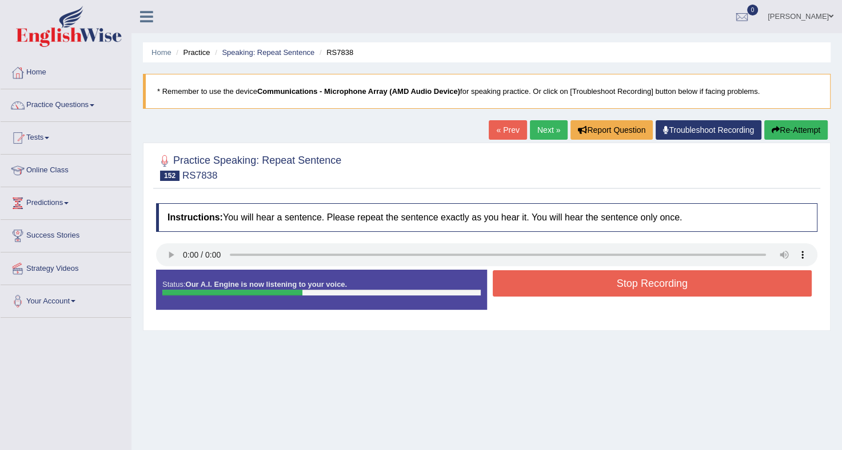
click at [550, 284] on button "Stop Recording" at bounding box center [653, 283] width 320 height 26
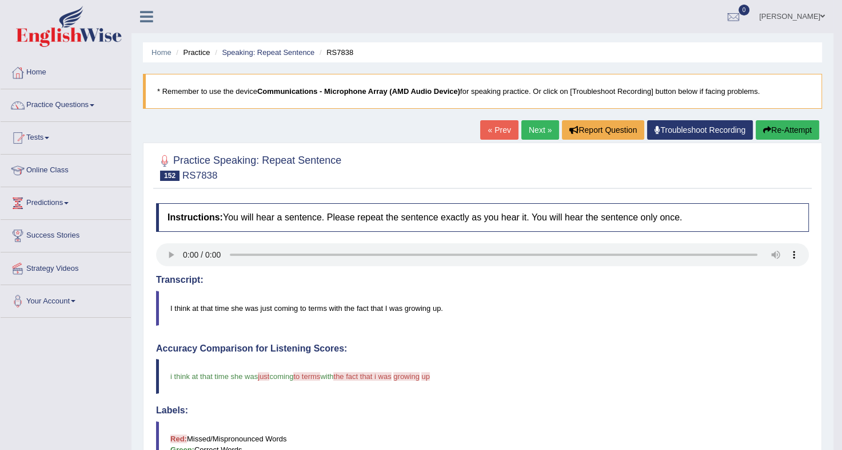
click at [533, 134] on link "Next »" at bounding box center [541, 129] width 38 height 19
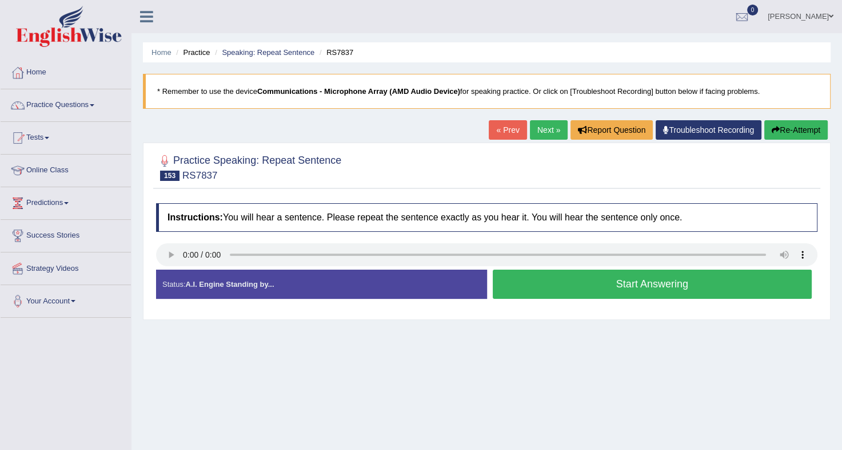
click at [563, 276] on button "Start Answering" at bounding box center [653, 283] width 320 height 29
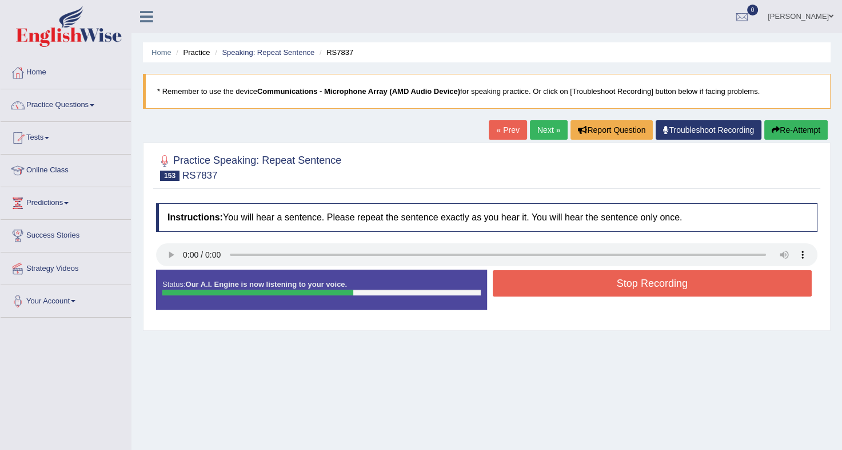
click at [805, 130] on button "Re-Attempt" at bounding box center [796, 129] width 63 height 19
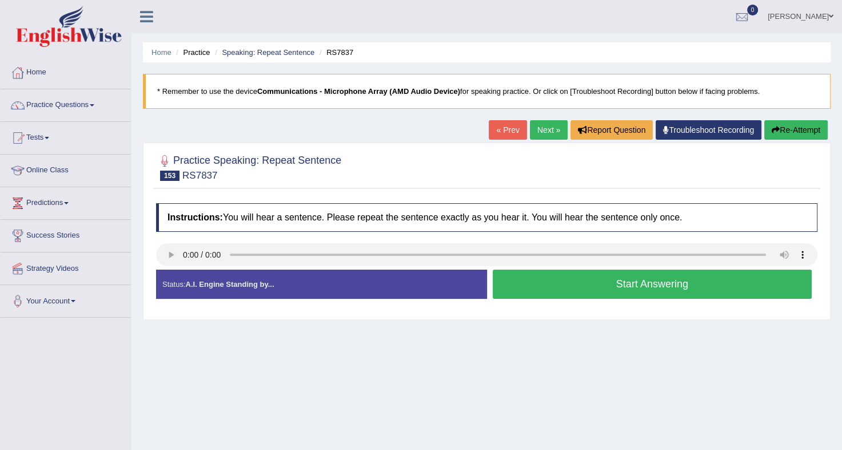
click at [654, 280] on button "Start Answering" at bounding box center [653, 283] width 320 height 29
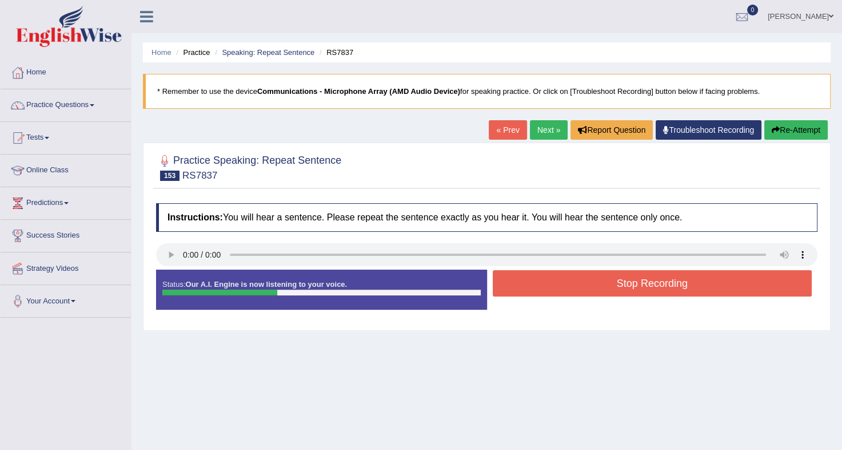
click at [654, 280] on button "Stop Recording" at bounding box center [653, 283] width 320 height 26
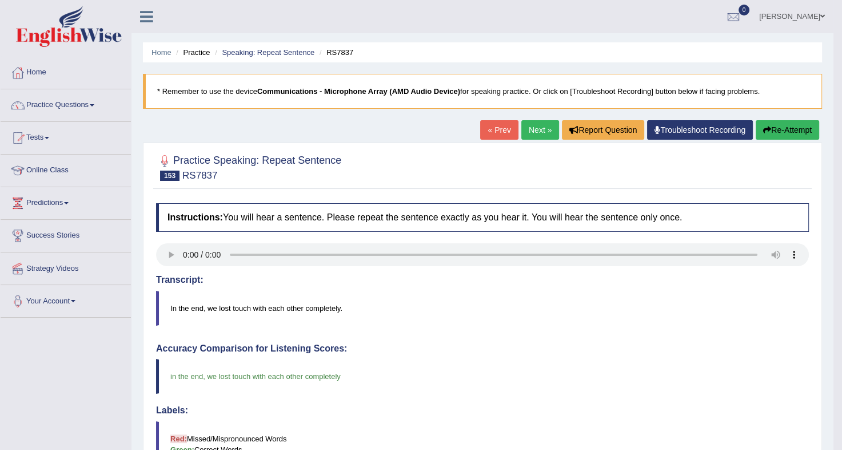
click at [540, 134] on link "Next »" at bounding box center [541, 129] width 38 height 19
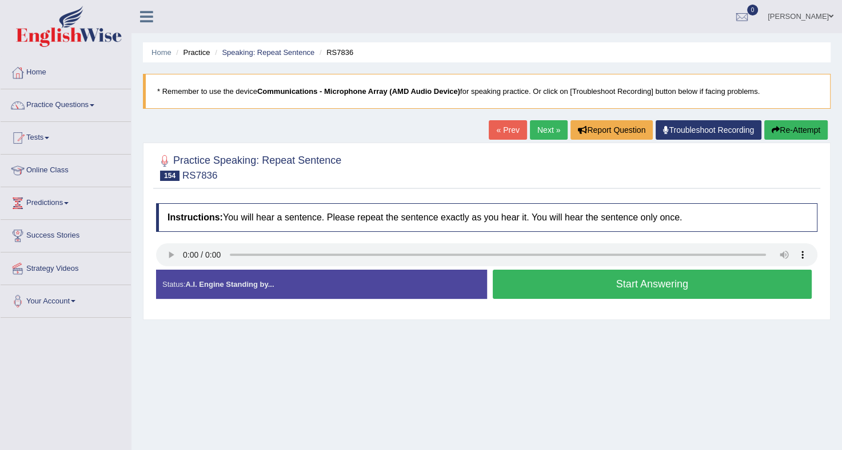
click at [570, 273] on button "Start Answering" at bounding box center [653, 283] width 320 height 29
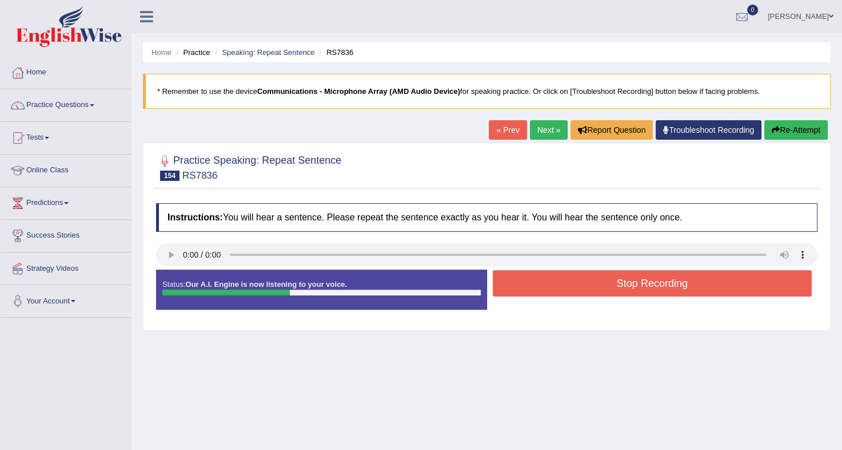
click at [570, 273] on button "Stop Recording" at bounding box center [653, 283] width 320 height 26
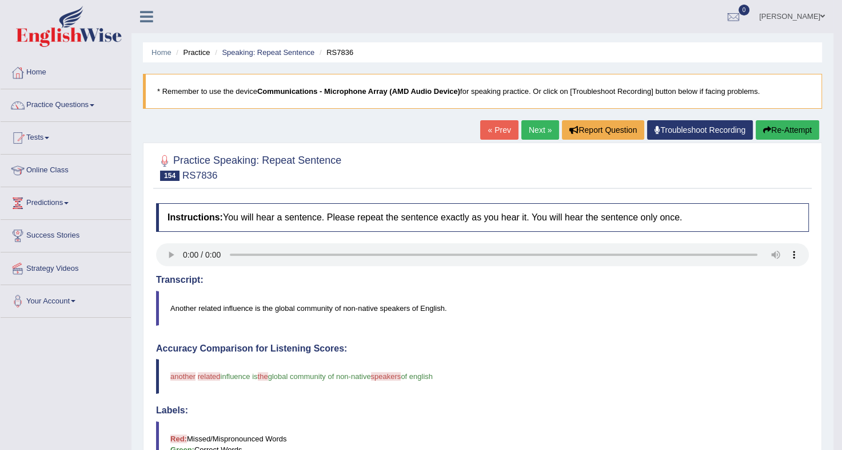
click at [535, 128] on link "Next »" at bounding box center [541, 129] width 38 height 19
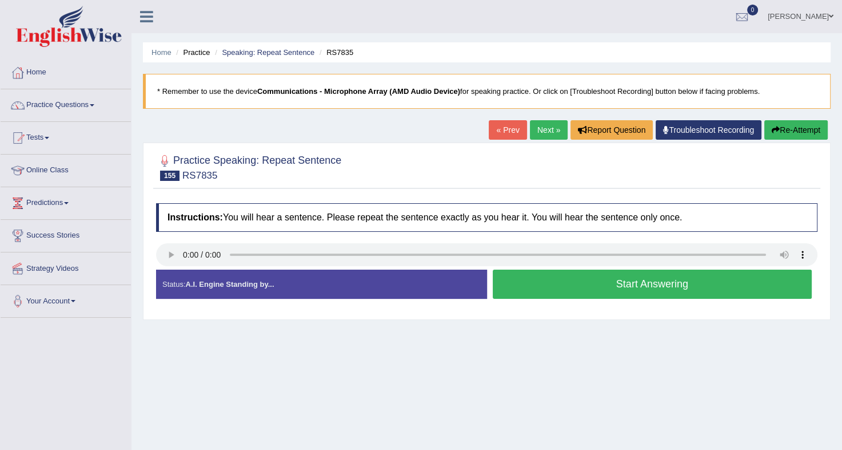
click at [558, 279] on button "Start Answering" at bounding box center [653, 283] width 320 height 29
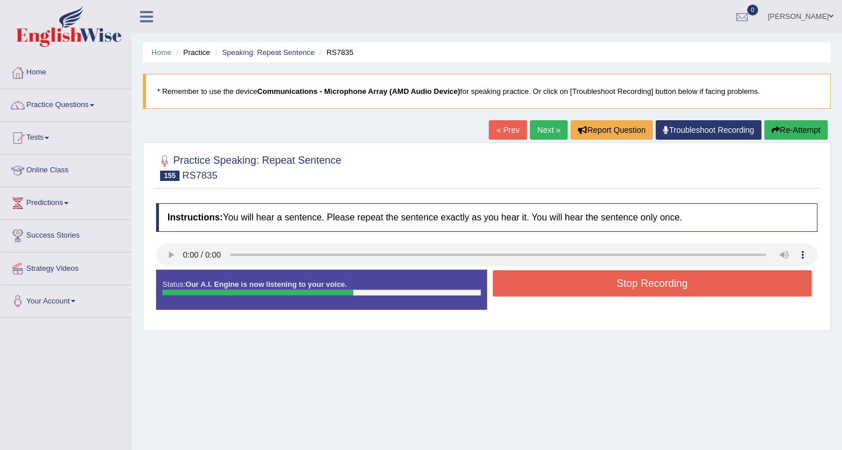
click at [558, 279] on button "Stop Recording" at bounding box center [653, 283] width 320 height 26
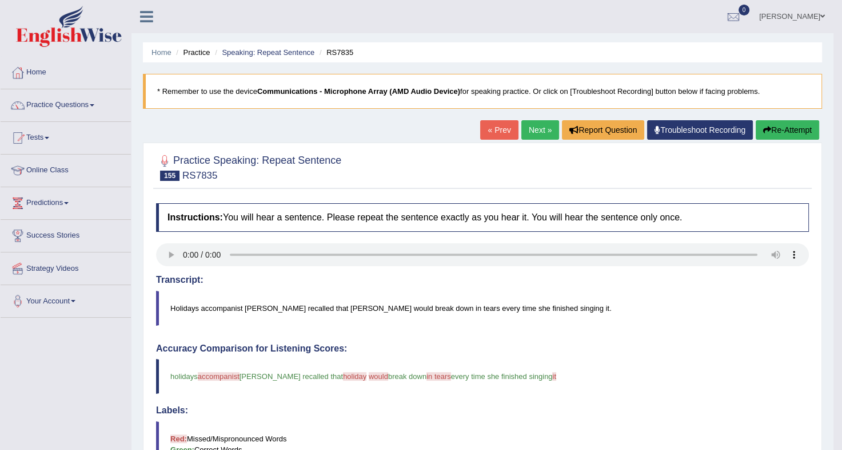
click at [540, 130] on link "Next »" at bounding box center [541, 129] width 38 height 19
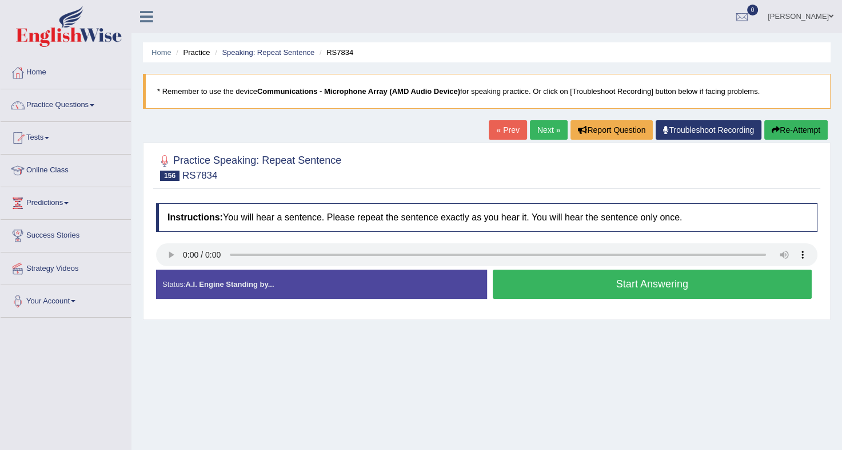
click at [549, 277] on button "Start Answering" at bounding box center [653, 283] width 320 height 29
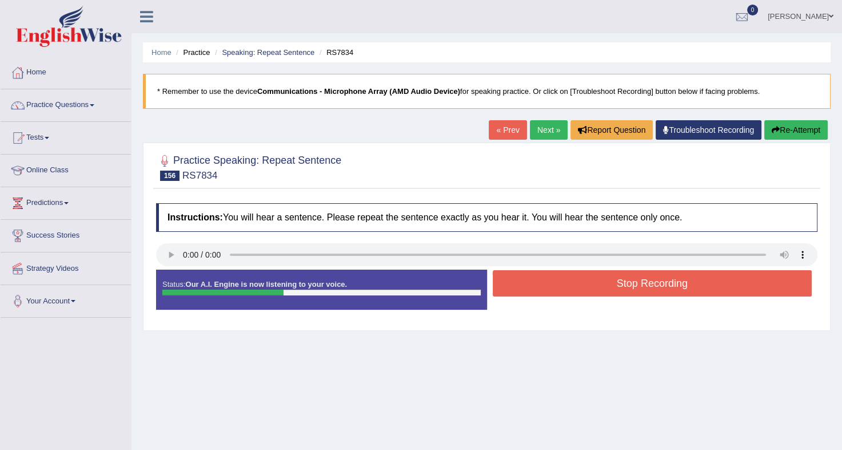
click at [549, 277] on button "Stop Recording" at bounding box center [653, 283] width 320 height 26
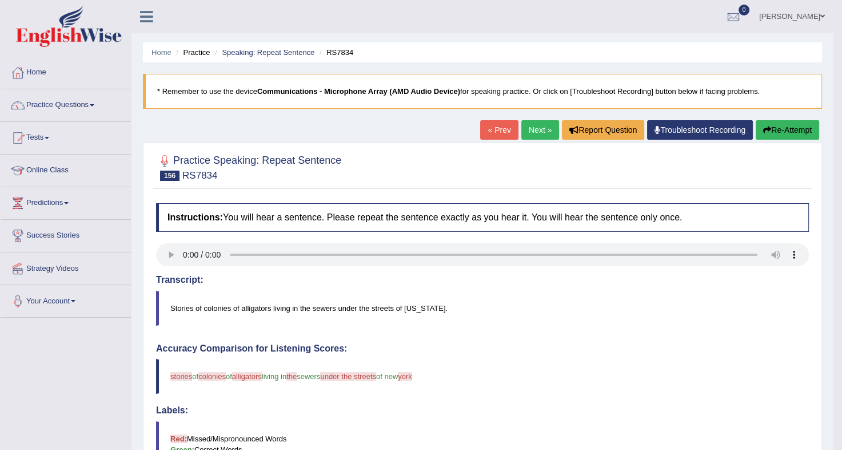
click at [546, 136] on link "Next »" at bounding box center [541, 129] width 38 height 19
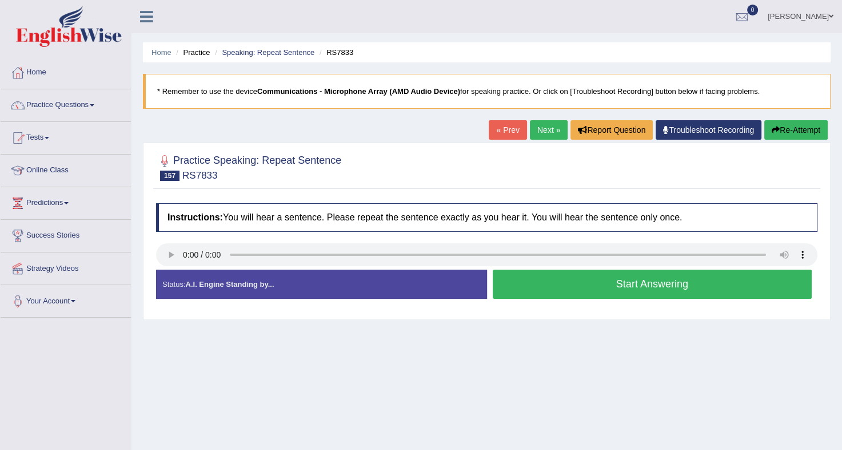
click at [589, 277] on button "Start Answering" at bounding box center [653, 283] width 320 height 29
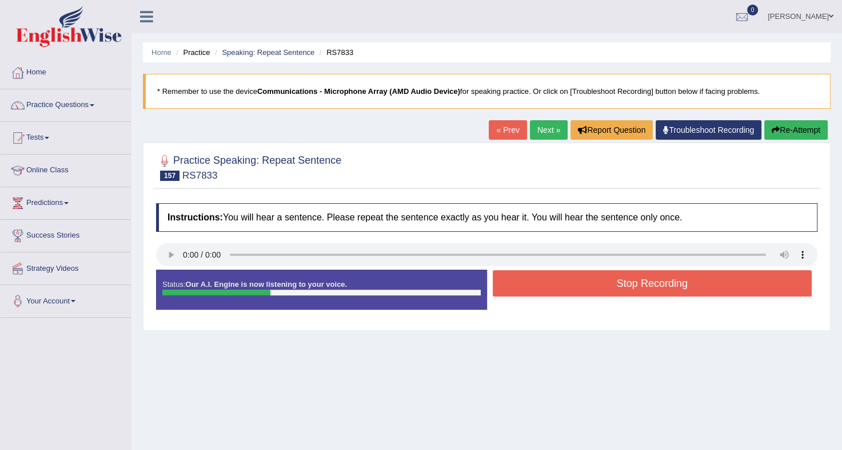
click at [589, 277] on button "Stop Recording" at bounding box center [653, 283] width 320 height 26
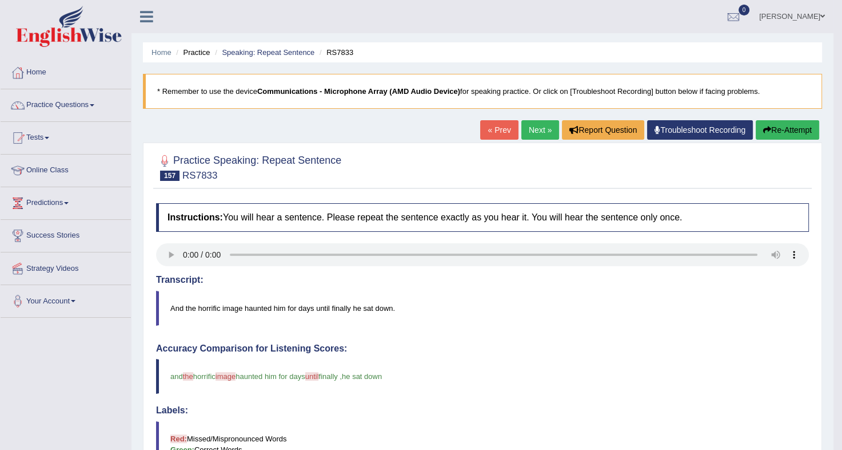
click at [542, 133] on link "Next »" at bounding box center [541, 129] width 38 height 19
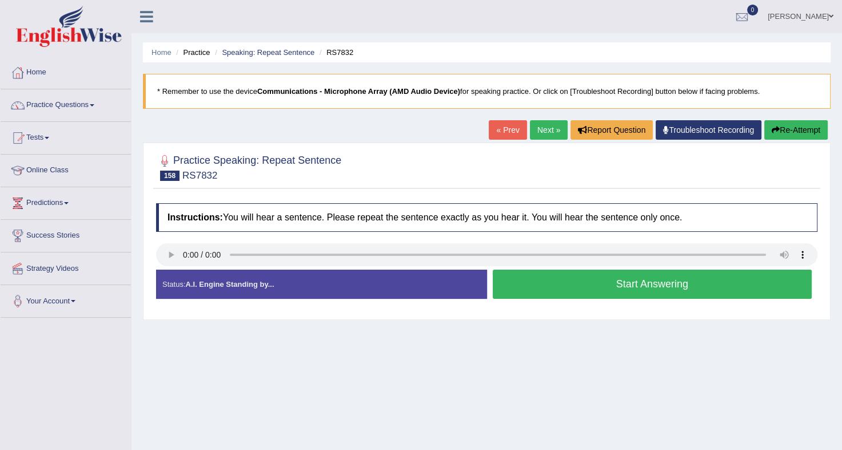
click at [542, 279] on button "Start Answering" at bounding box center [653, 283] width 320 height 29
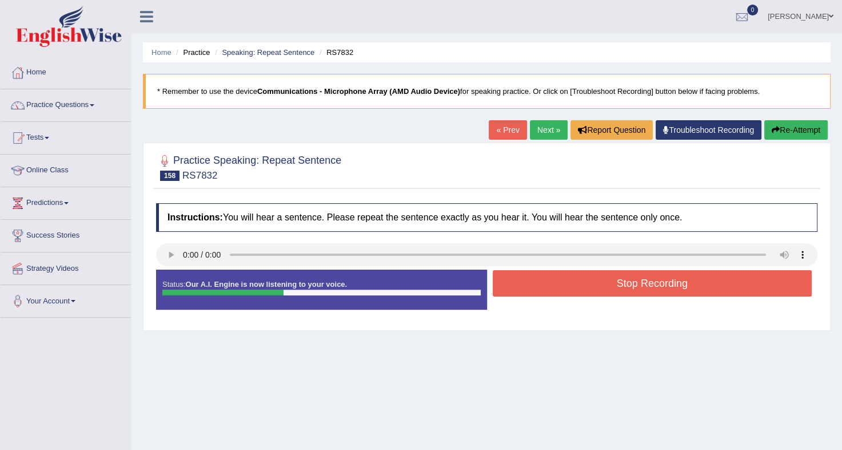
click at [542, 279] on button "Stop Recording" at bounding box center [653, 283] width 320 height 26
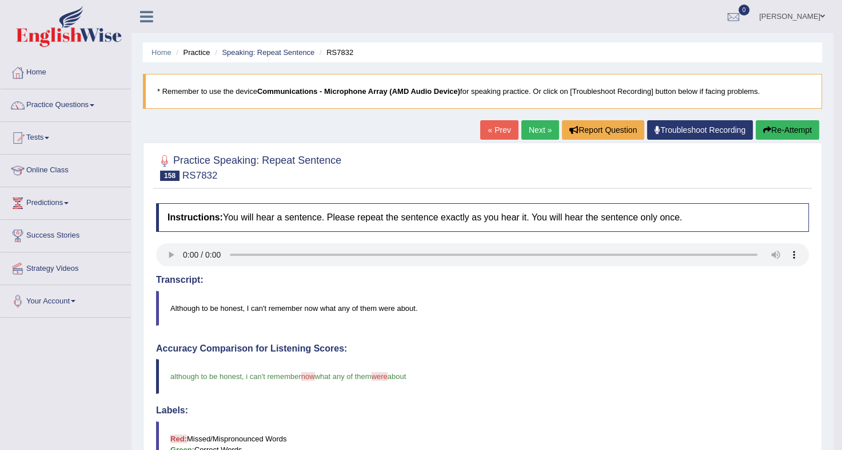
click at [536, 132] on link "Next »" at bounding box center [541, 129] width 38 height 19
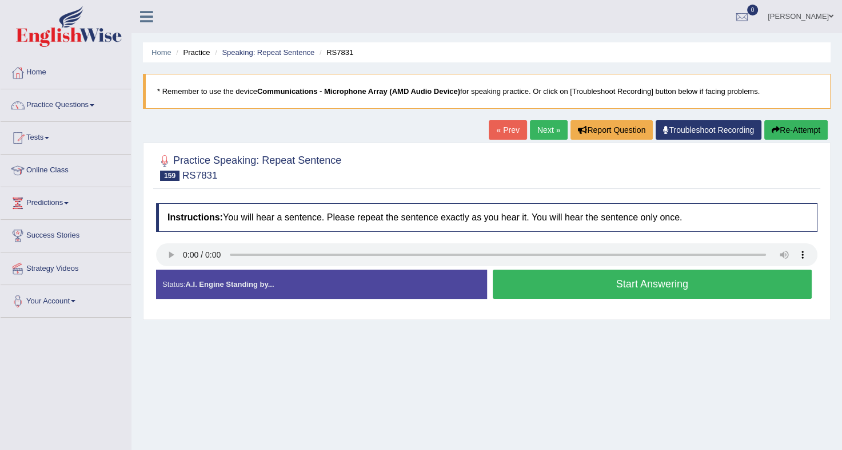
click at [548, 280] on button "Start Answering" at bounding box center [653, 283] width 320 height 29
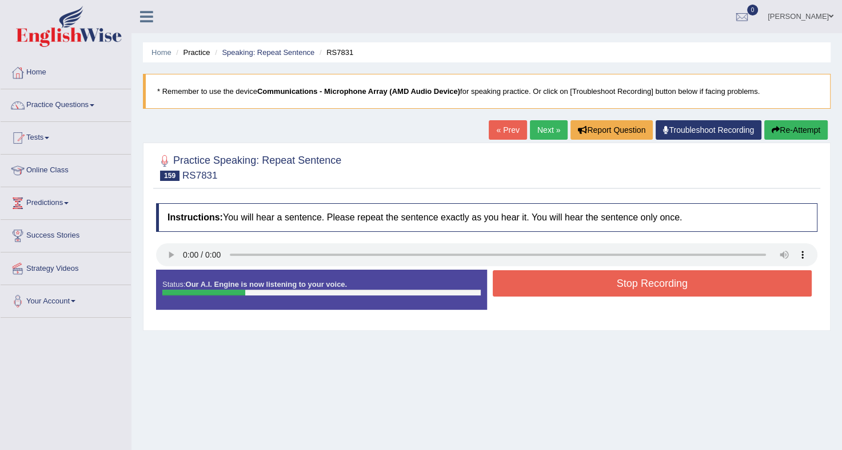
click at [548, 280] on button "Stop Recording" at bounding box center [653, 283] width 320 height 26
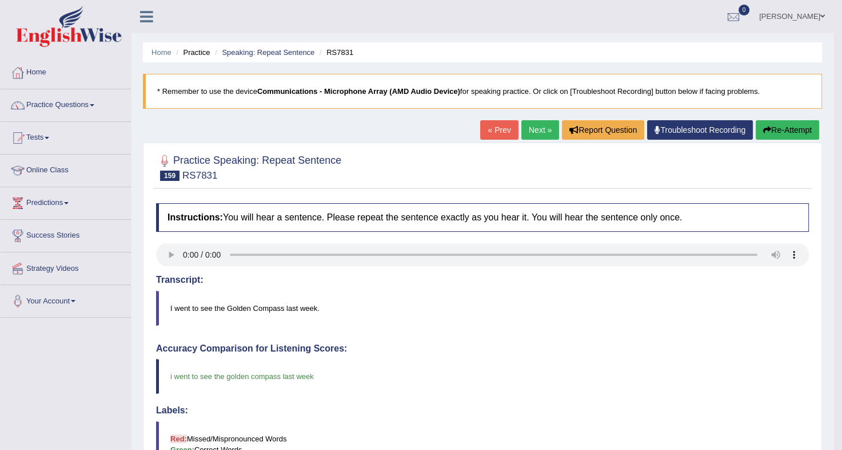
click at [530, 129] on link "Next »" at bounding box center [541, 129] width 38 height 19
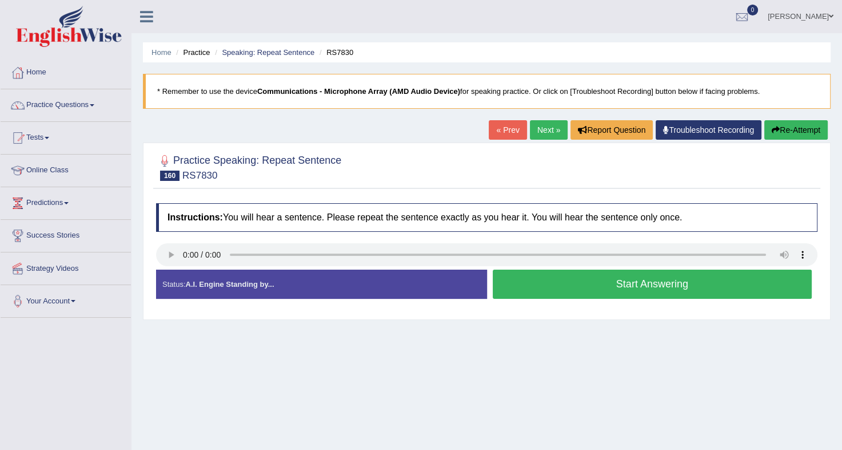
click at [554, 269] on button "Start Answering" at bounding box center [653, 283] width 320 height 29
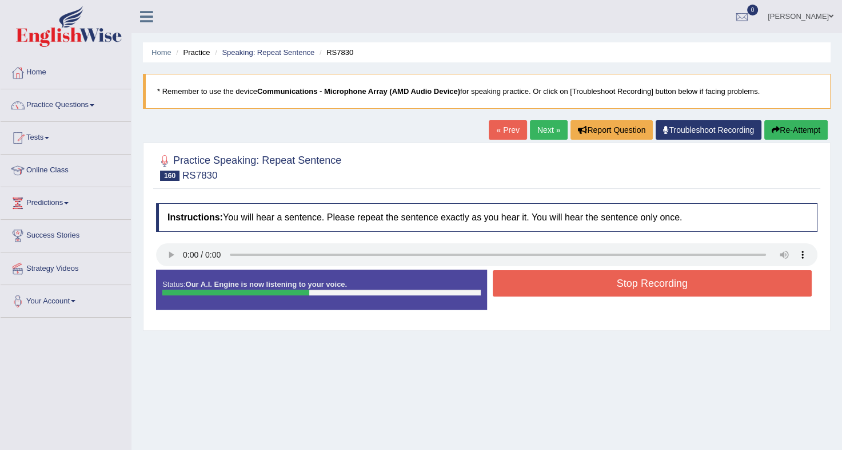
click at [561, 284] on button "Stop Recording" at bounding box center [653, 283] width 320 height 26
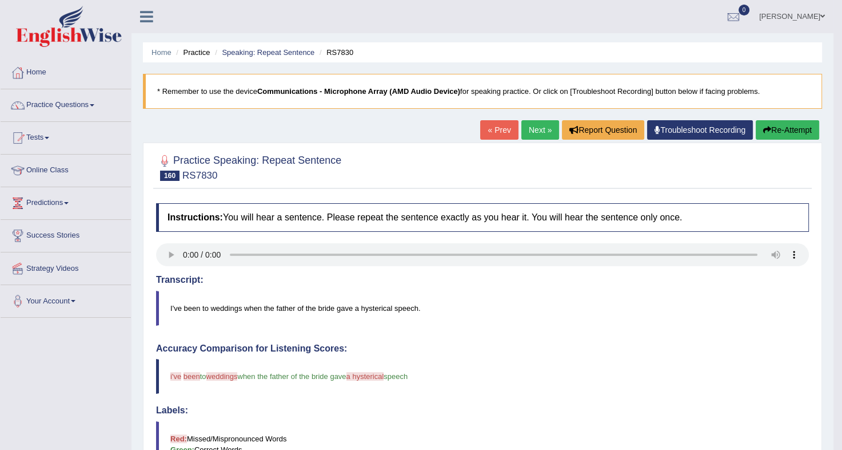
click at [546, 132] on link "Next »" at bounding box center [541, 129] width 38 height 19
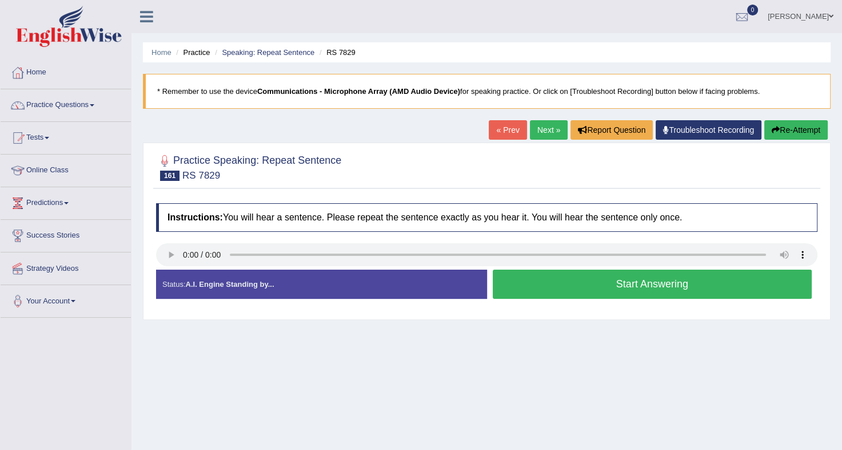
click at [548, 292] on button "Start Answering" at bounding box center [653, 283] width 320 height 29
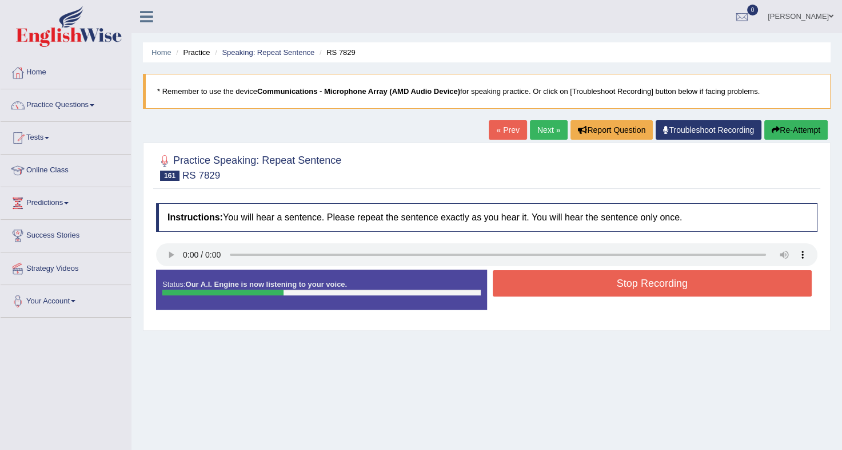
click at [816, 122] on button "Re-Attempt" at bounding box center [796, 129] width 63 height 19
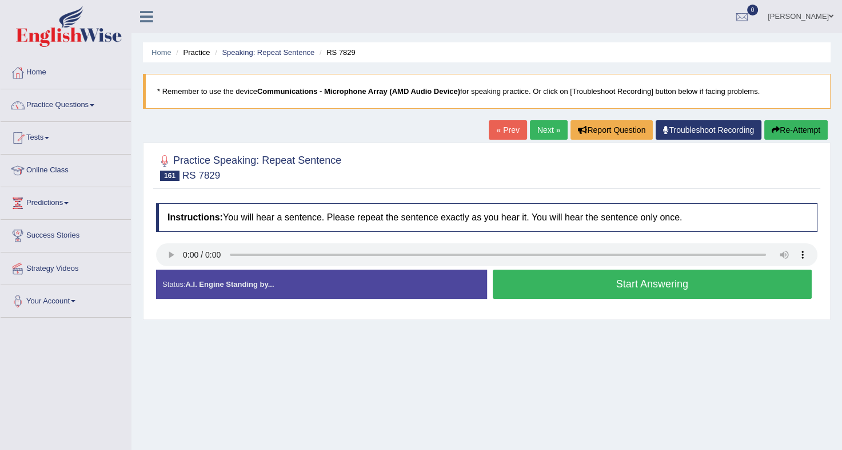
click at [614, 291] on button "Start Answering" at bounding box center [653, 283] width 320 height 29
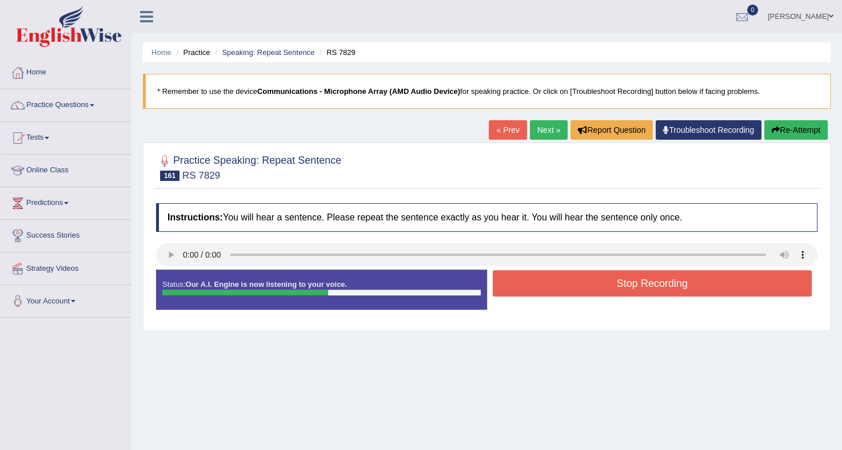
click at [614, 291] on button "Stop Recording" at bounding box center [653, 283] width 320 height 26
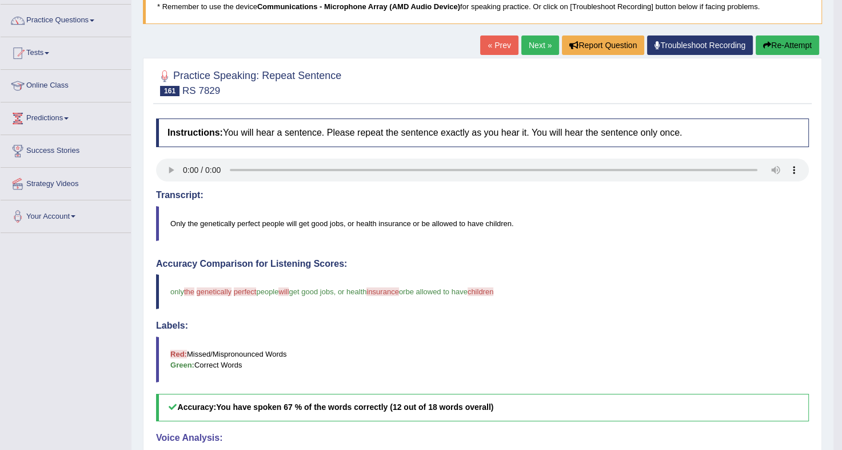
scroll to position [86, 0]
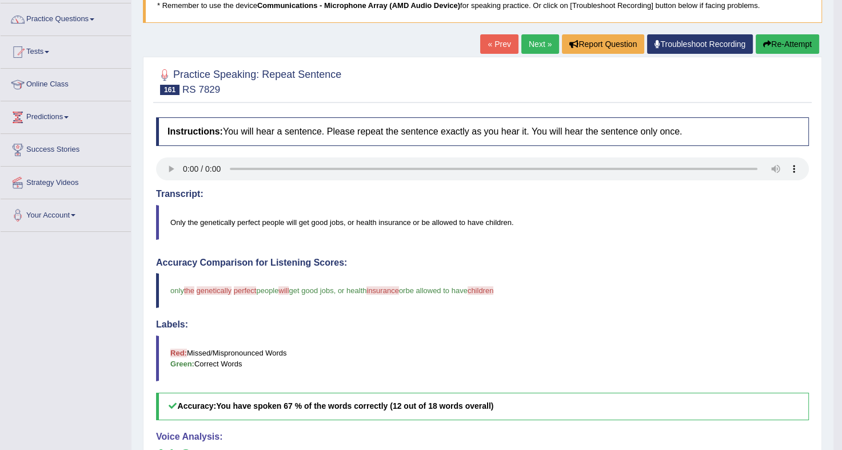
click at [539, 47] on link "Next »" at bounding box center [541, 43] width 38 height 19
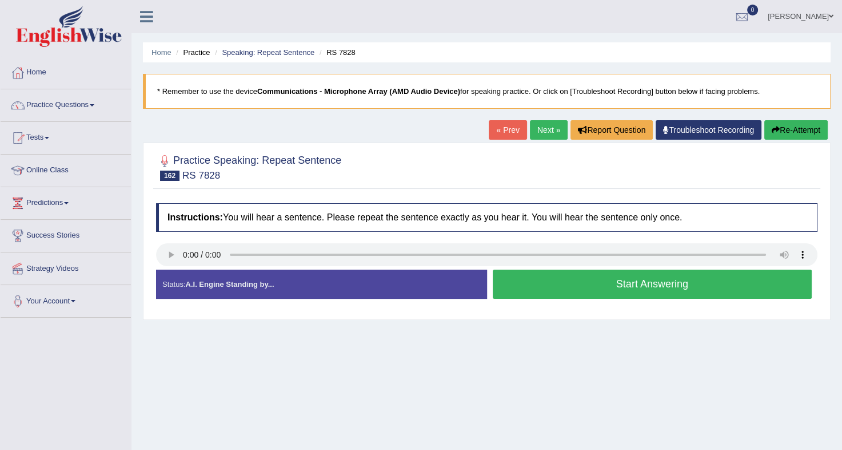
click at [569, 293] on button "Start Answering" at bounding box center [653, 283] width 320 height 29
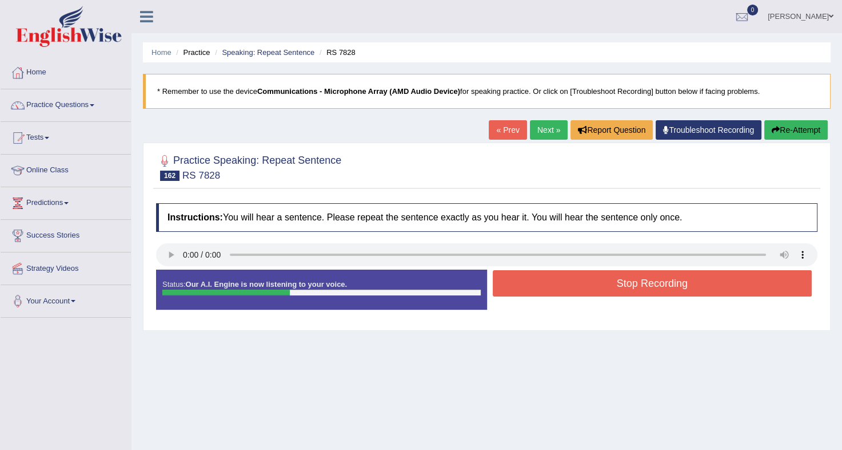
click at [569, 293] on button "Stop Recording" at bounding box center [653, 283] width 320 height 26
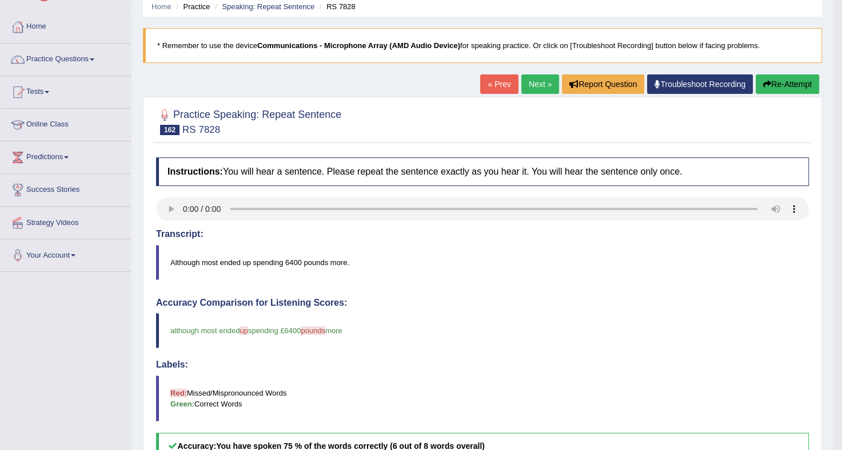
scroll to position [48, 0]
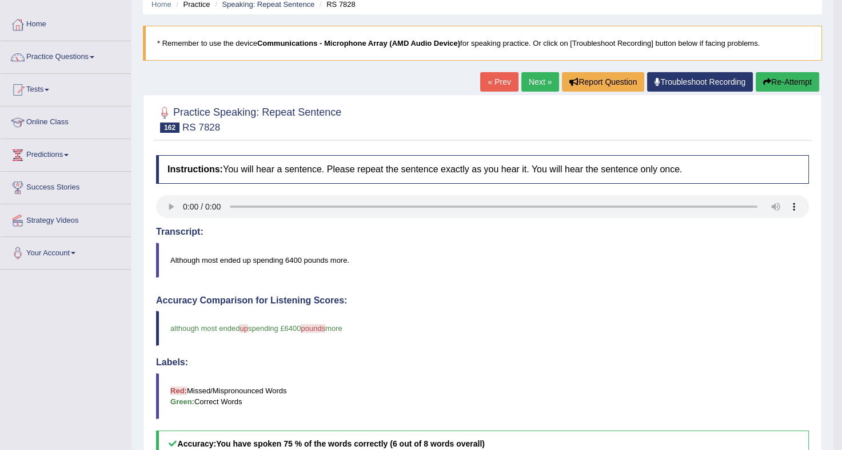
click at [534, 82] on link "Next »" at bounding box center [541, 81] width 38 height 19
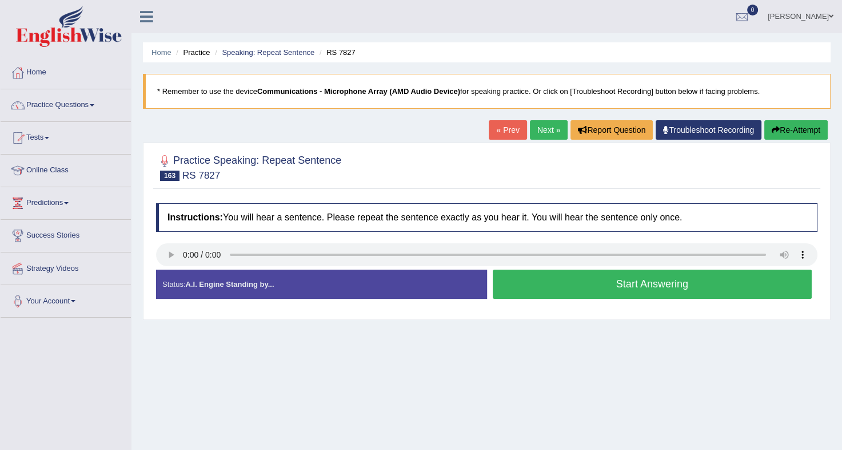
click at [549, 278] on button "Start Answering" at bounding box center [653, 283] width 320 height 29
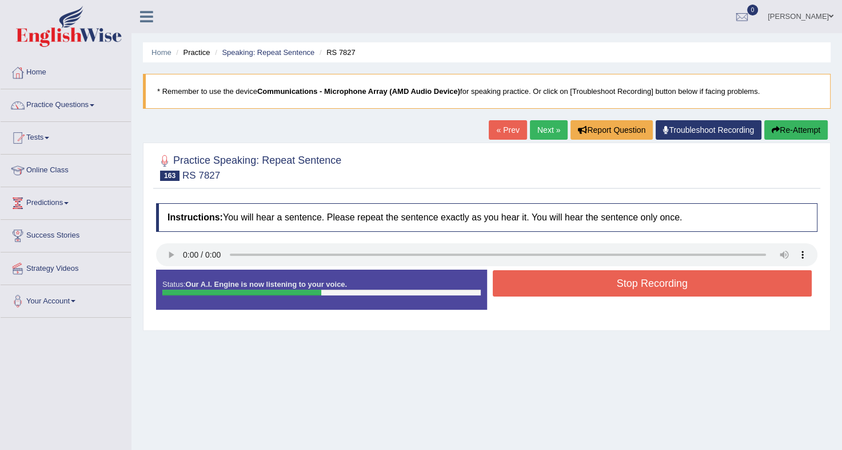
click at [549, 278] on button "Stop Recording" at bounding box center [653, 283] width 320 height 26
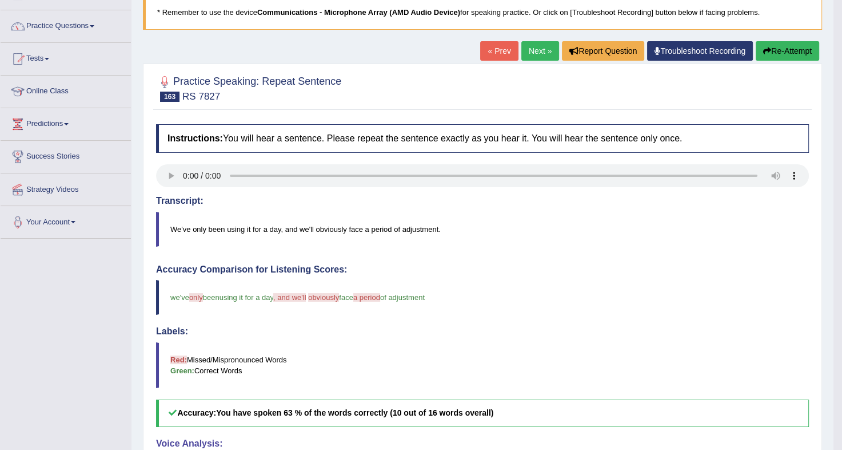
scroll to position [82, 0]
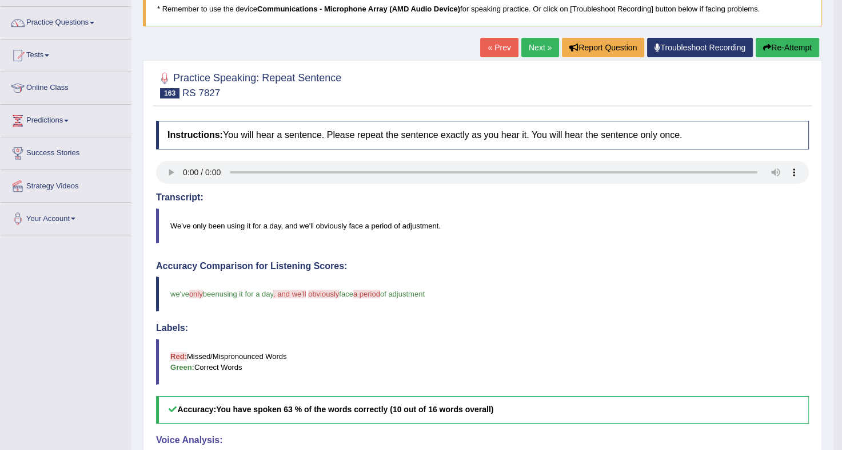
click at [538, 42] on link "Next »" at bounding box center [541, 47] width 38 height 19
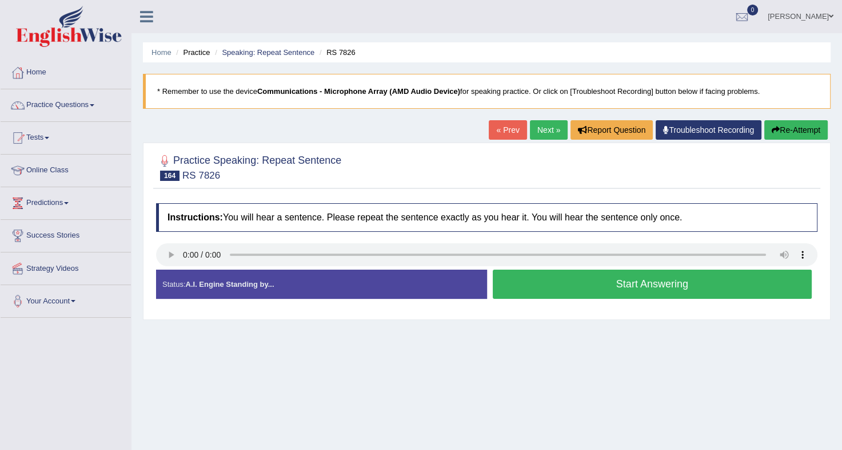
click at [603, 283] on button "Start Answering" at bounding box center [653, 283] width 320 height 29
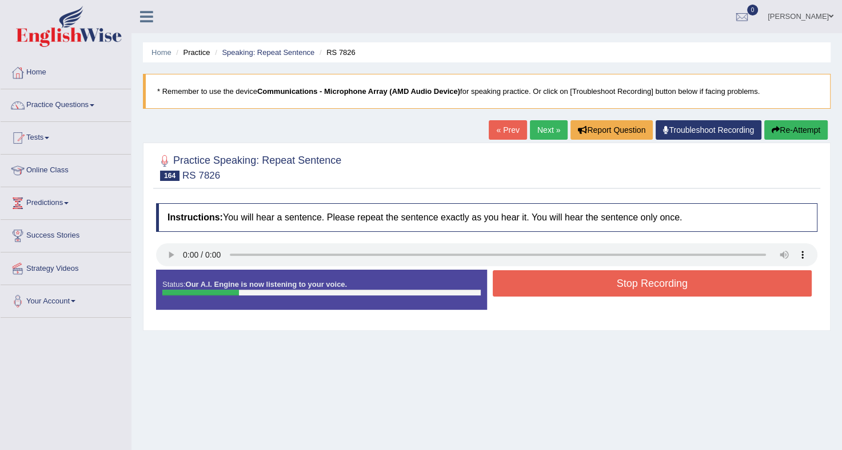
click at [603, 283] on button "Stop Recording" at bounding box center [653, 283] width 320 height 26
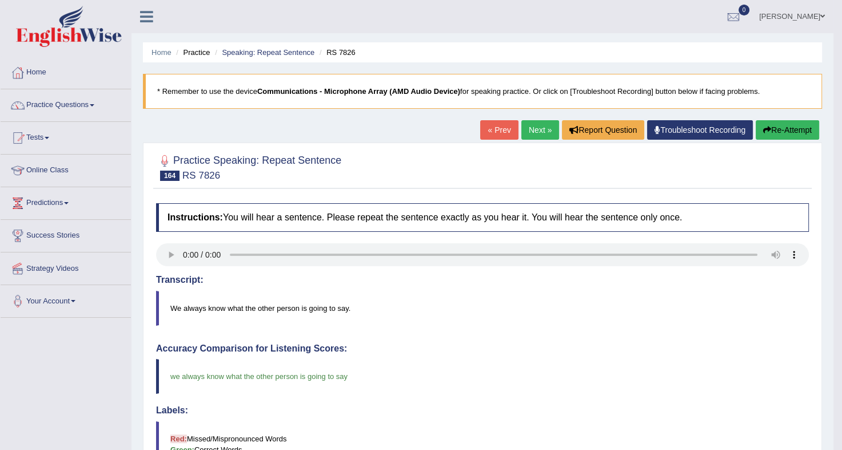
click at [535, 126] on link "Next »" at bounding box center [541, 129] width 38 height 19
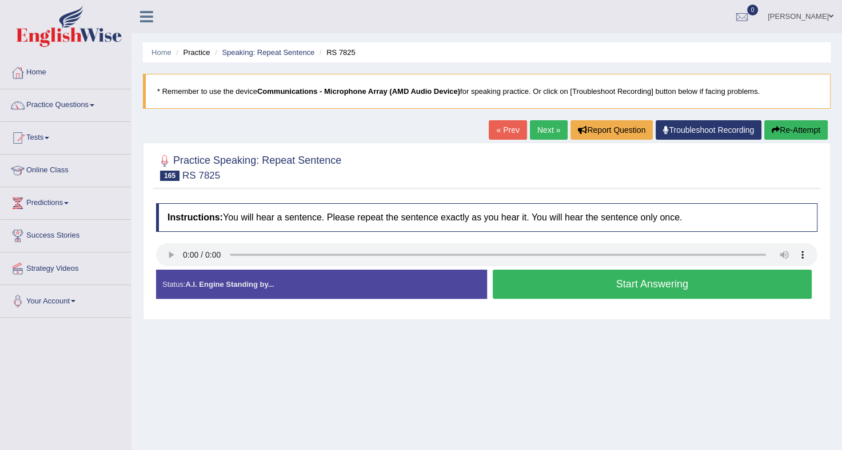
click at [546, 282] on button "Start Answering" at bounding box center [653, 283] width 320 height 29
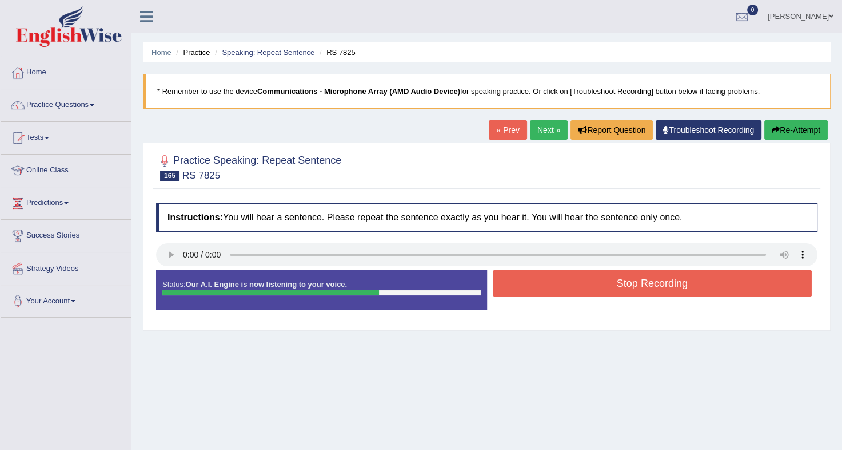
click at [546, 282] on button "Stop Recording" at bounding box center [653, 283] width 320 height 26
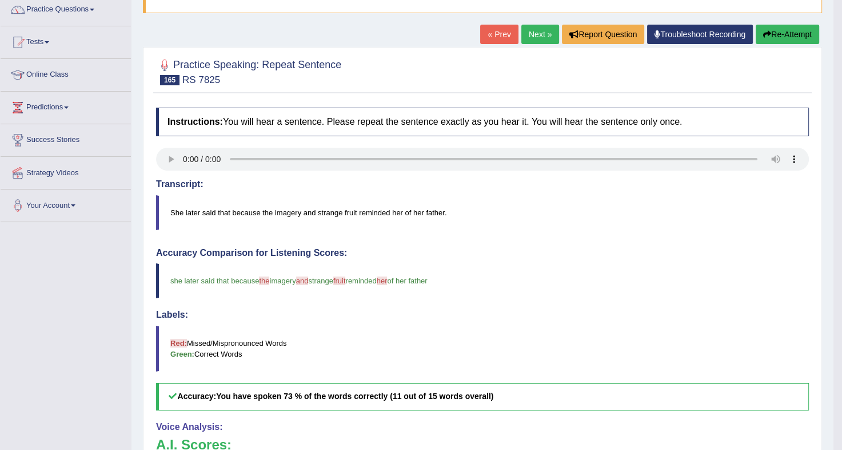
scroll to position [79, 0]
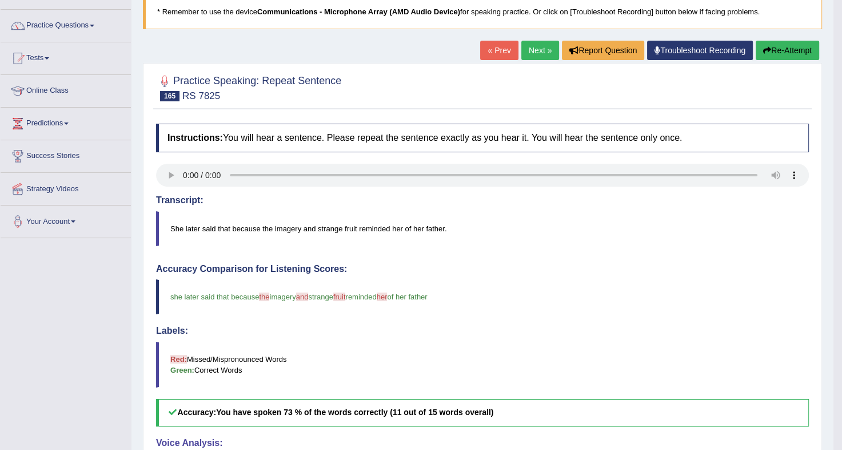
click at [524, 46] on link "Next »" at bounding box center [541, 50] width 38 height 19
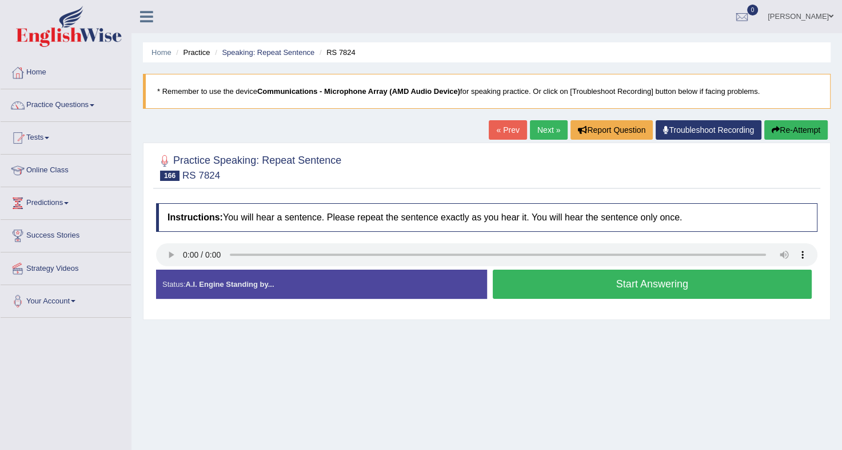
click at [561, 276] on button "Start Answering" at bounding box center [653, 283] width 320 height 29
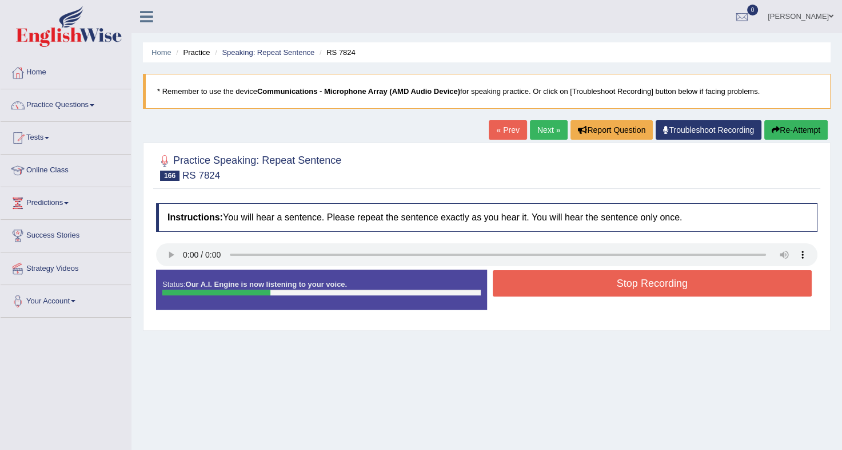
click at [561, 276] on button "Stop Recording" at bounding box center [653, 283] width 320 height 26
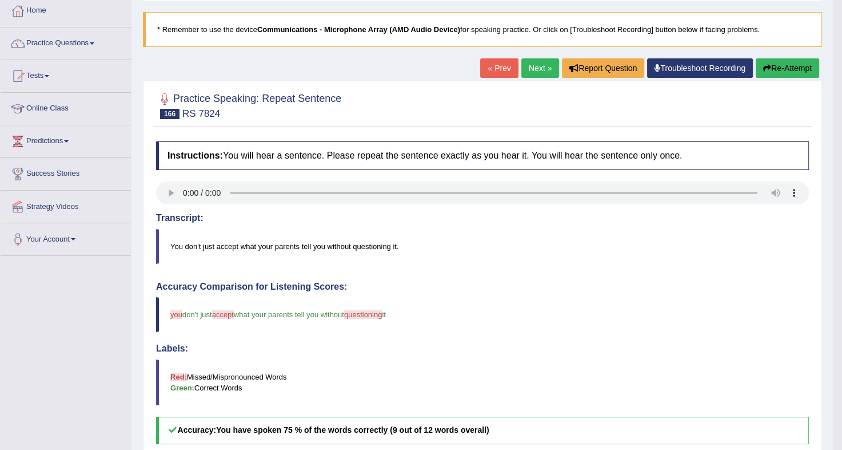
scroll to position [61, 0]
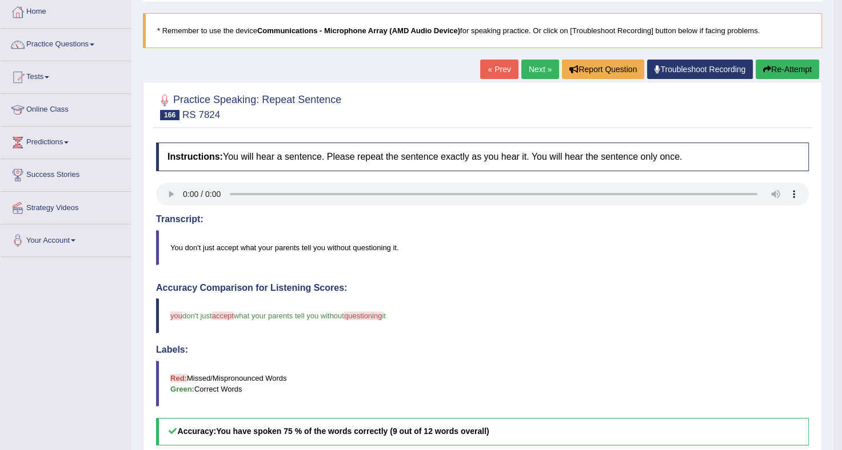
click at [540, 69] on link "Next »" at bounding box center [541, 68] width 38 height 19
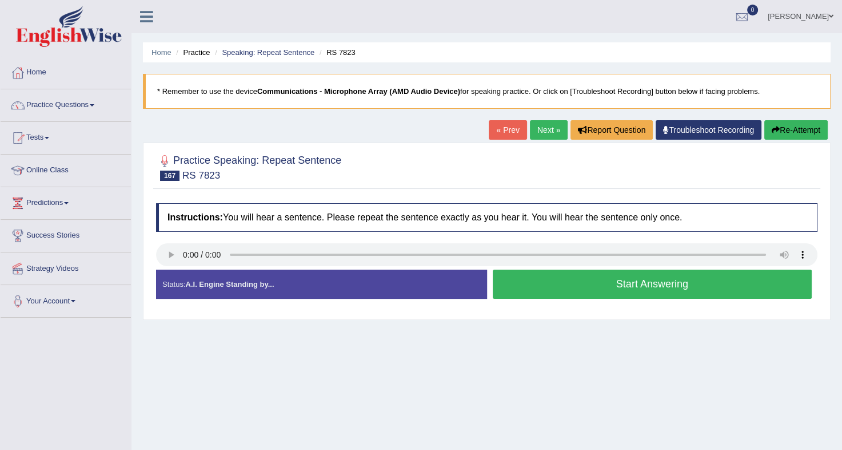
click at [538, 279] on button "Start Answering" at bounding box center [653, 283] width 320 height 29
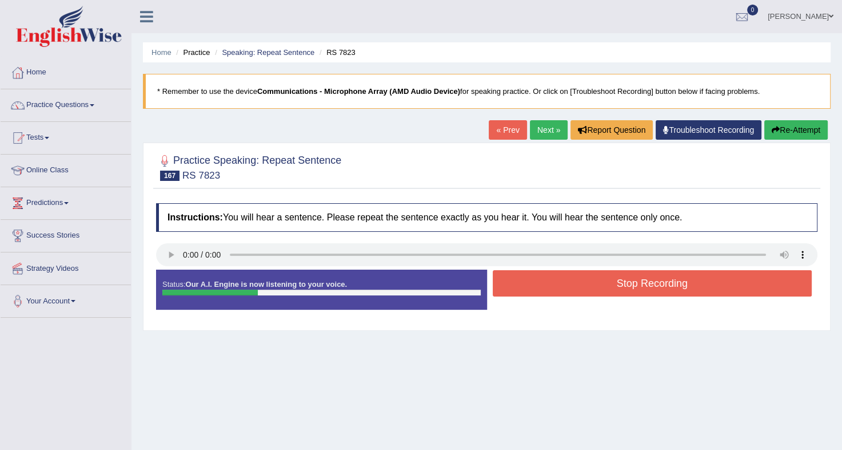
click at [538, 279] on button "Stop Recording" at bounding box center [653, 283] width 320 height 26
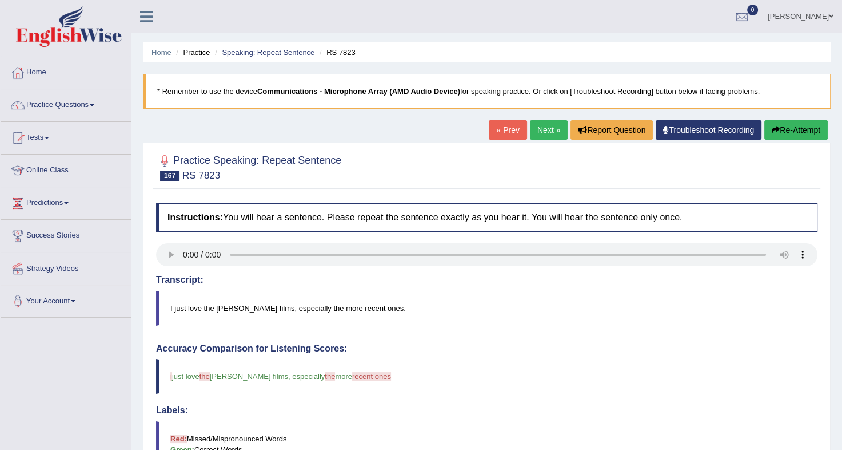
click at [546, 125] on link "Next »" at bounding box center [549, 129] width 38 height 19
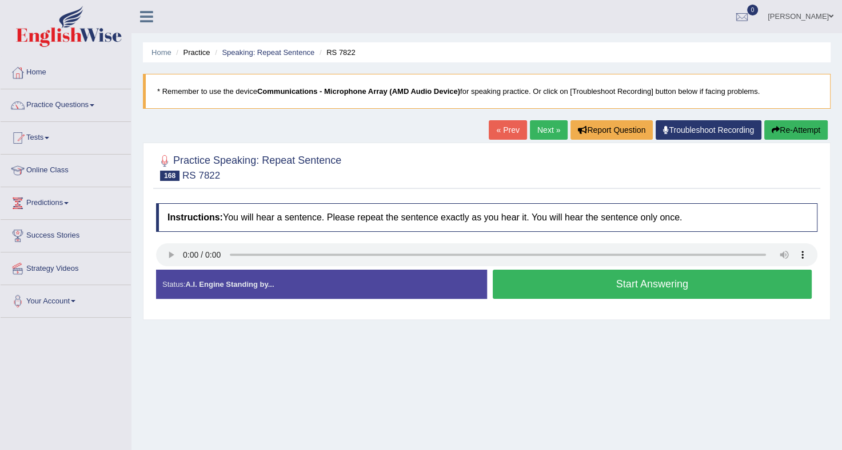
click at [575, 278] on button "Start Answering" at bounding box center [653, 283] width 320 height 29
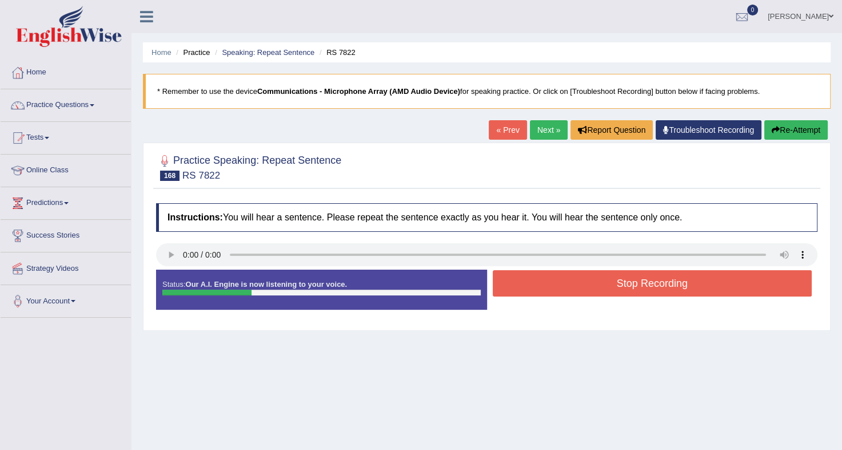
click at [575, 278] on button "Stop Recording" at bounding box center [653, 283] width 320 height 26
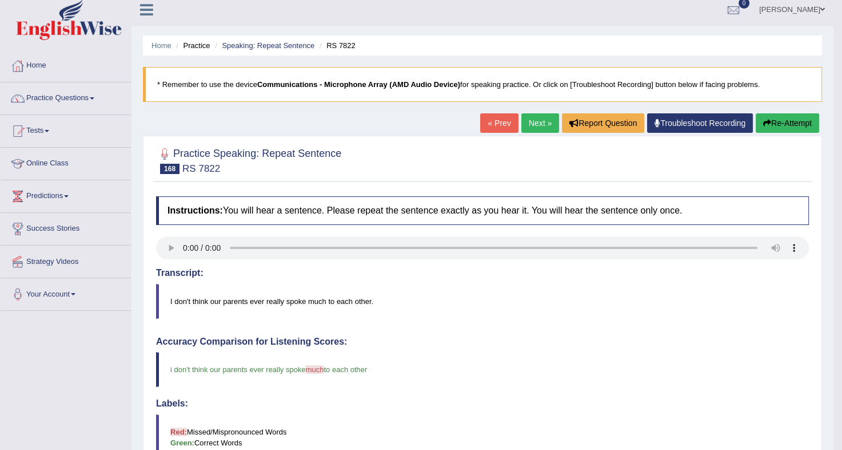
scroll to position [14, 0]
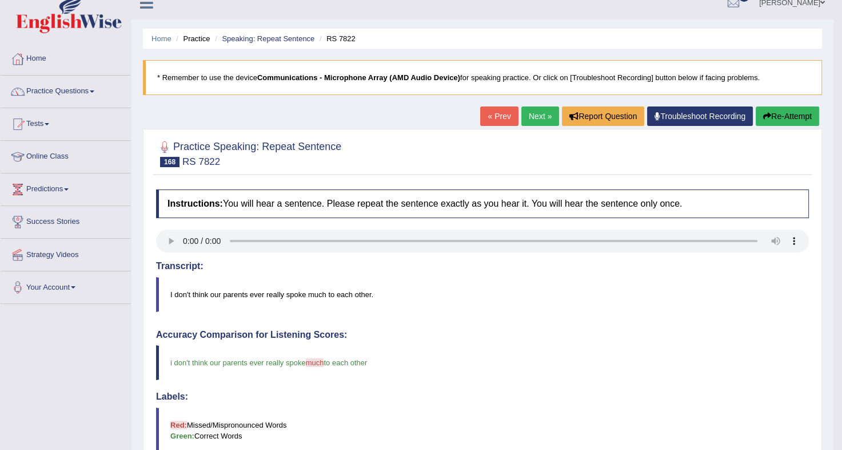
click at [534, 118] on link "Next »" at bounding box center [541, 115] width 38 height 19
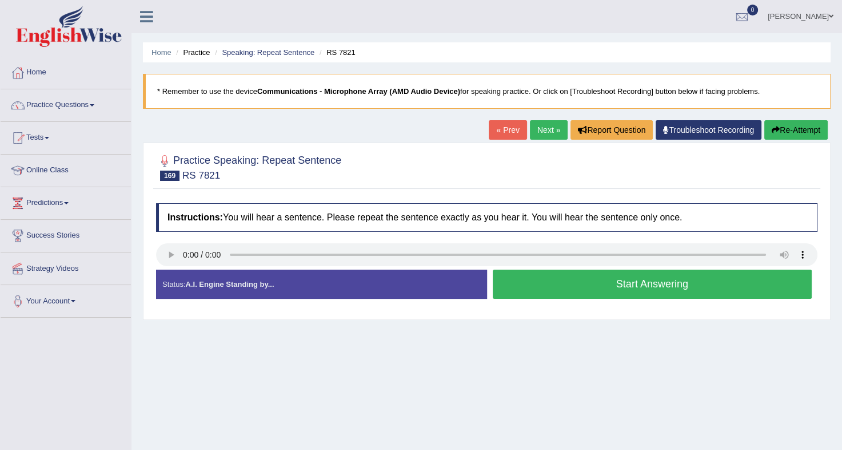
click at [560, 289] on button "Start Answering" at bounding box center [653, 283] width 320 height 29
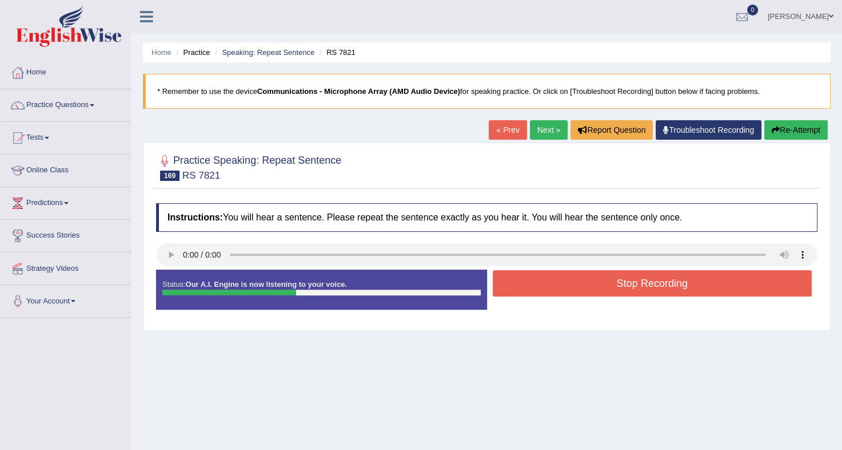
click at [560, 289] on button "Stop Recording" at bounding box center [653, 283] width 320 height 26
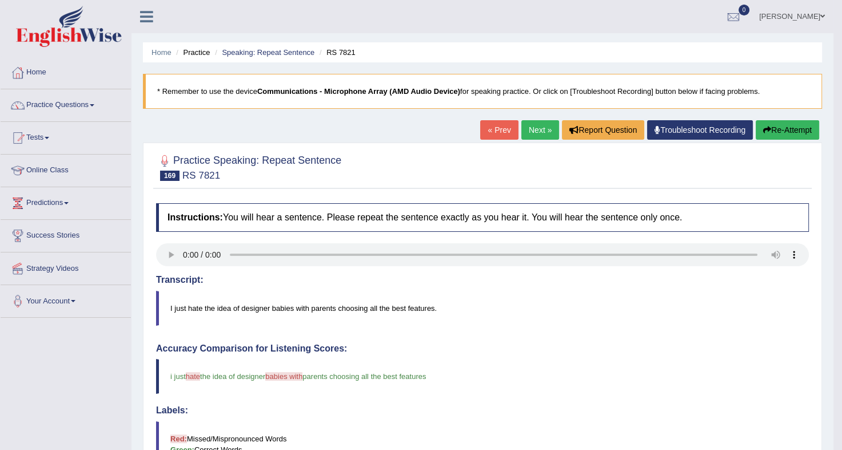
click at [529, 136] on link "Next »" at bounding box center [541, 129] width 38 height 19
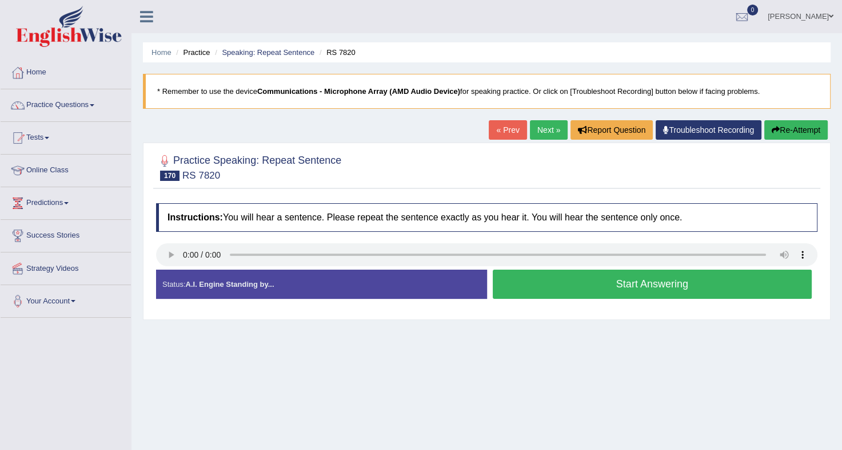
click at [543, 275] on button "Start Answering" at bounding box center [653, 283] width 320 height 29
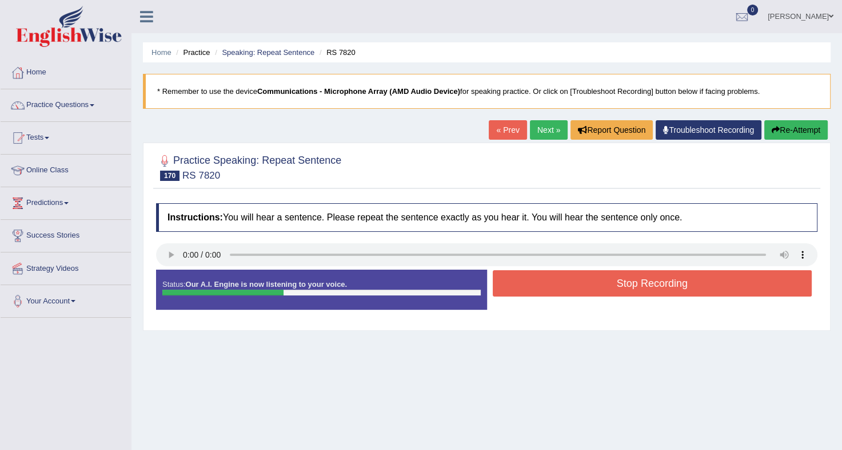
click at [543, 275] on button "Stop Recording" at bounding box center [653, 283] width 320 height 26
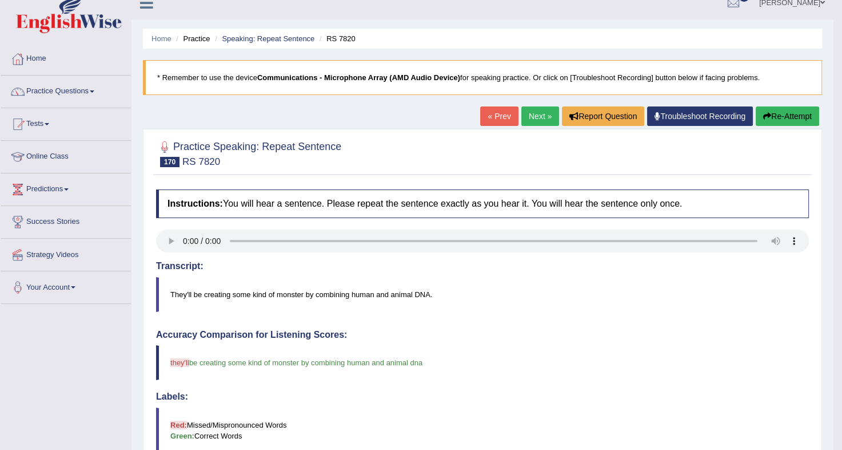
scroll to position [13, 0]
click at [540, 118] on link "Next »" at bounding box center [541, 116] width 38 height 19
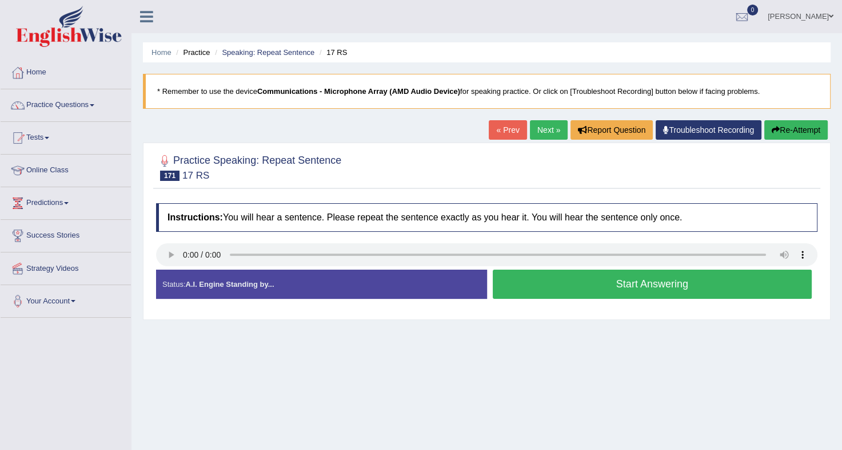
click at [556, 273] on button "Start Answering" at bounding box center [653, 283] width 320 height 29
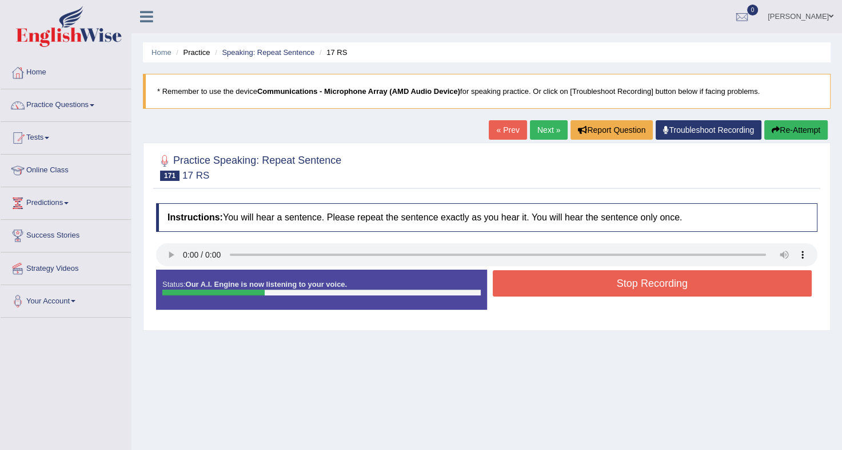
click at [556, 273] on button "Stop Recording" at bounding box center [653, 283] width 320 height 26
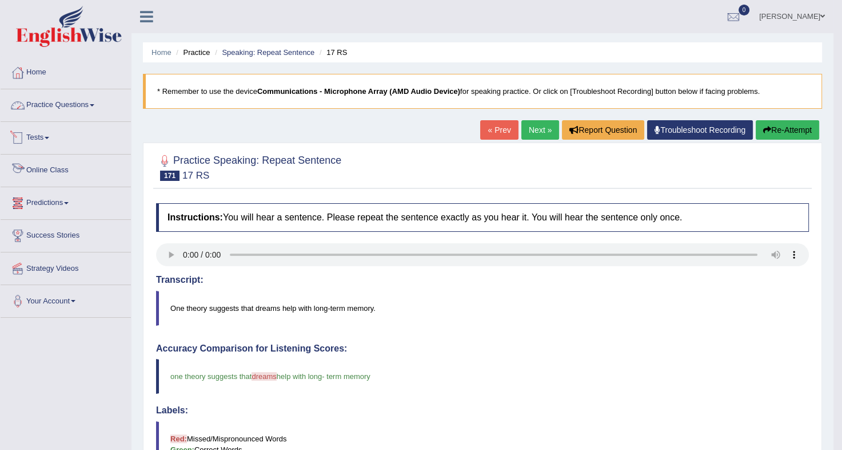
click at [57, 108] on link "Practice Questions" at bounding box center [66, 103] width 130 height 29
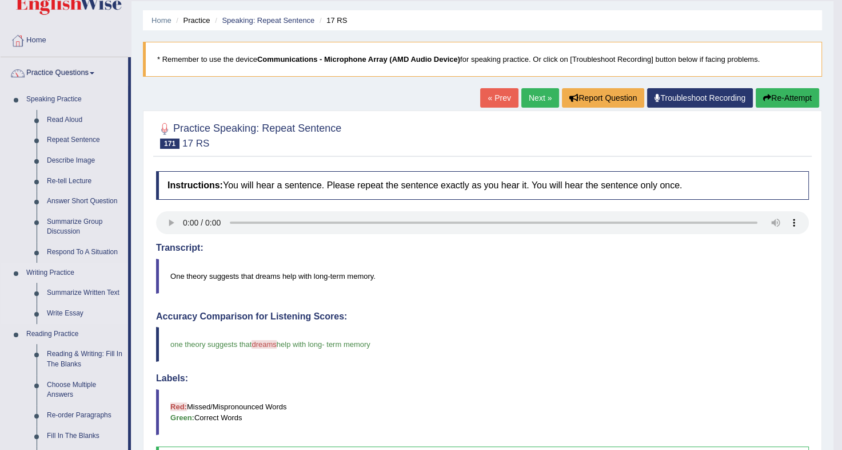
scroll to position [34, 0]
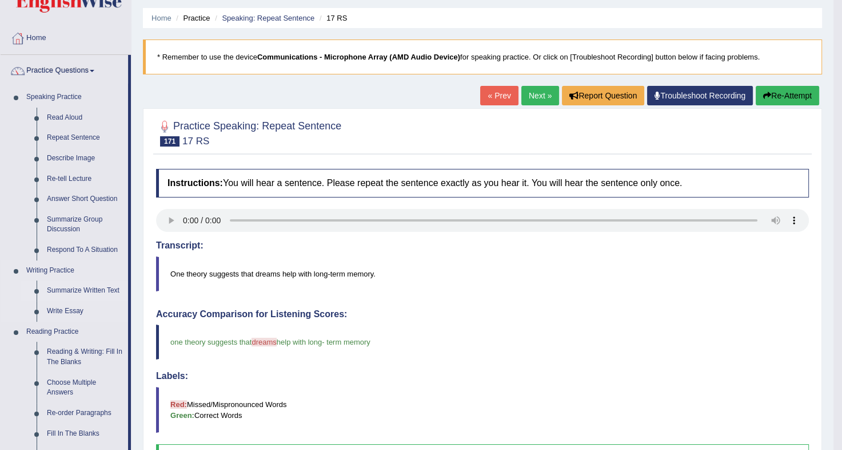
click at [89, 291] on link "Summarize Written Text" at bounding box center [85, 290] width 86 height 21
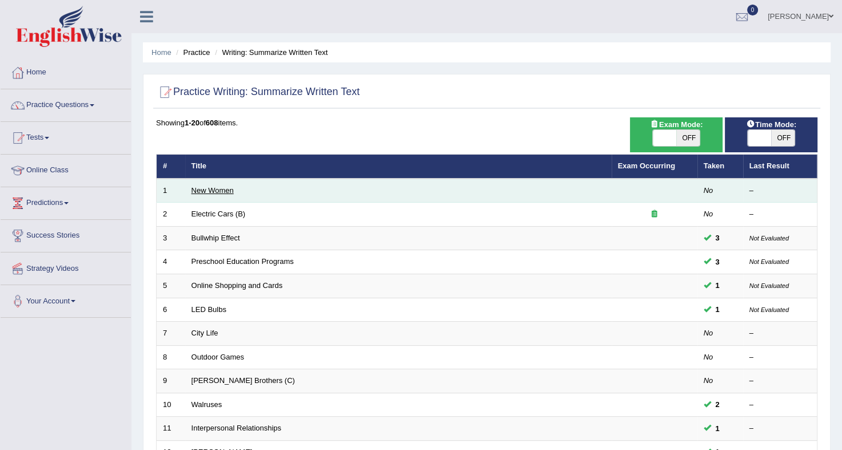
click at [193, 186] on link "New Women" at bounding box center [213, 190] width 42 height 9
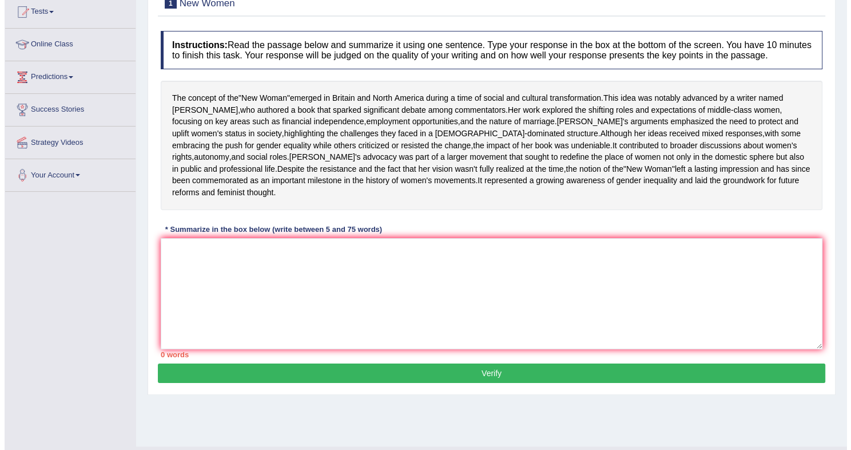
scroll to position [127, 0]
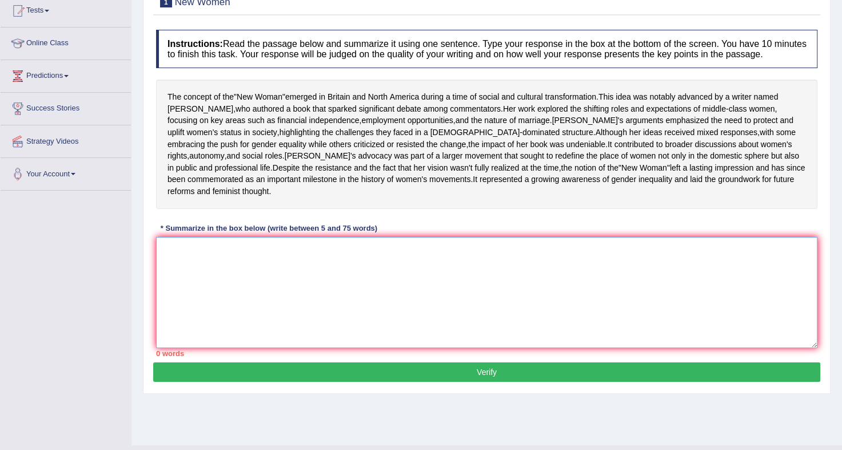
click at [265, 297] on textarea at bounding box center [487, 292] width 662 height 111
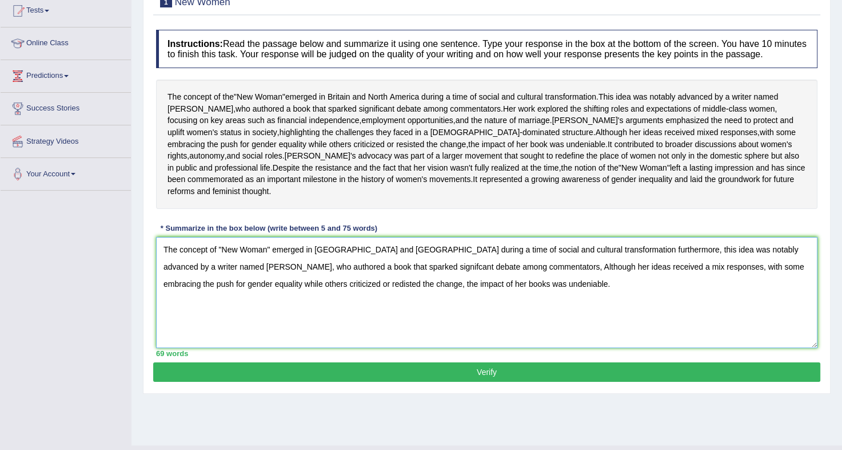
click at [458, 303] on textarea "The concept of "New Woman" emerged in Britian and North America during a time o…" at bounding box center [487, 292] width 662 height 111
click at [263, 319] on textarea "The concept of "New Woman" emerged in Britian and North America during a time o…" at bounding box center [487, 292] width 662 height 111
type textarea "The concept of "New Woman" emerged in [GEOGRAPHIC_DATA] and [GEOGRAPHIC_DATA] d…"
click at [530, 381] on button "Verify" at bounding box center [486, 371] width 667 height 19
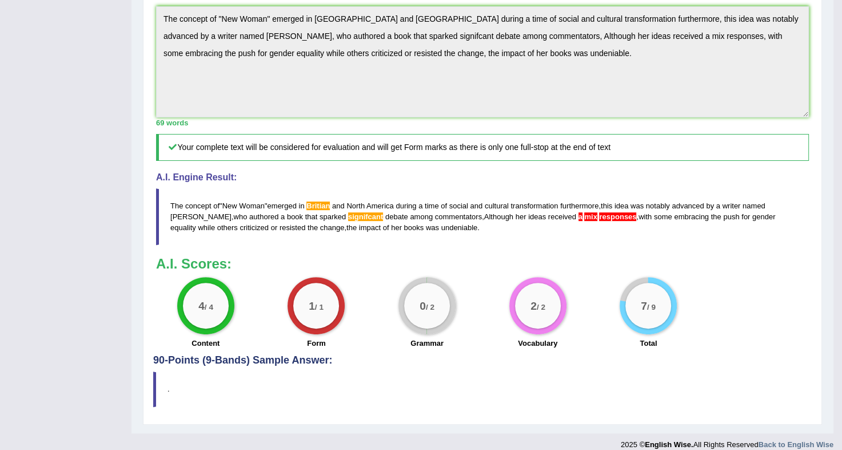
scroll to position [363, 0]
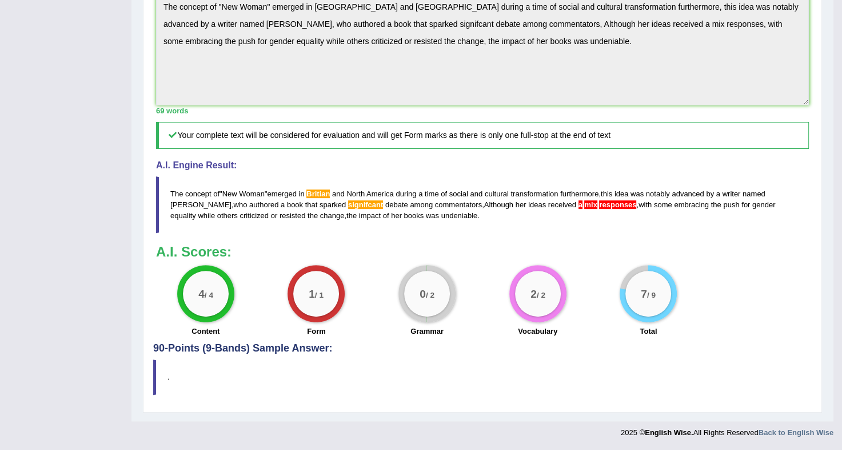
drag, startPoint x: 169, startPoint y: 211, endPoint x: 713, endPoint y: 241, distance: 545.3
click at [713, 233] on blockquote "The concept of " New Woman " emerged in Britian and North America during a time…" at bounding box center [482, 204] width 653 height 57
drag, startPoint x: 418, startPoint y: 237, endPoint x: 193, endPoint y: 213, distance: 226.0
click at [193, 213] on blockquote "The concept of " New Woman " emerged in Britian and North America during a time…" at bounding box center [482, 204] width 653 height 57
click at [167, 56] on div "Instructions: Read the passage below and summarize it using one sentence. Type …" at bounding box center [482, 70] width 659 height 544
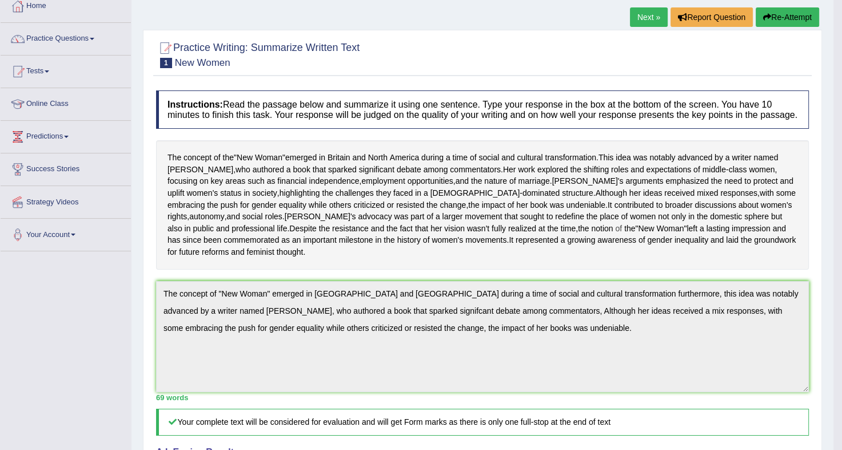
scroll to position [60, 0]
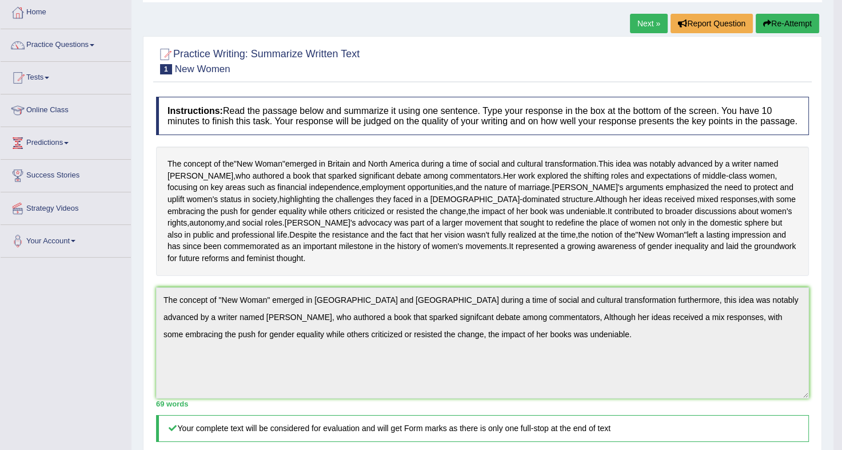
click at [779, 21] on button "Re-Attempt" at bounding box center [787, 23] width 63 height 19
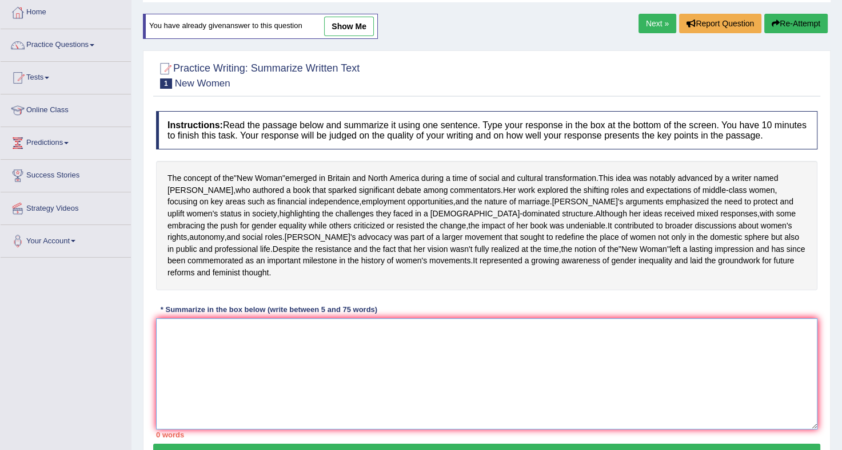
click at [199, 377] on textarea at bounding box center [487, 373] width 662 height 111
paste textarea "he concept of "New Woman" emerged in [GEOGRAPHIC_DATA] and [GEOGRAPHIC_DATA] du…"
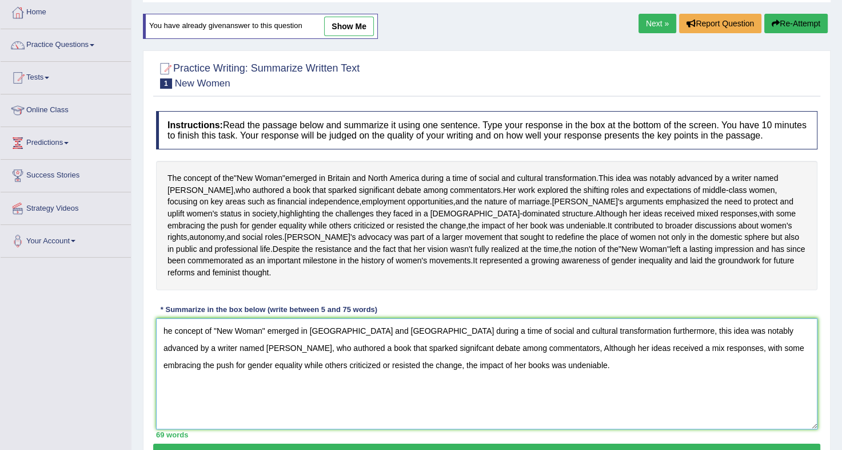
click at [161, 364] on textarea "he concept of "New Woman" emerged in [GEOGRAPHIC_DATA] and [GEOGRAPHIC_DATA] du…" at bounding box center [487, 373] width 662 height 111
click at [325, 363] on textarea "The concept of "New Woman" emerged in [GEOGRAPHIC_DATA] and [GEOGRAPHIC_DATA] d…" at bounding box center [487, 373] width 662 height 111
click at [331, 365] on textarea "The concept of "New Woman" emerged in Britan and North America during a time of…" at bounding box center [487, 373] width 662 height 111
click at [575, 385] on textarea "The concept of "New Woman" emerged in Britain and North America during a time o…" at bounding box center [487, 373] width 662 height 111
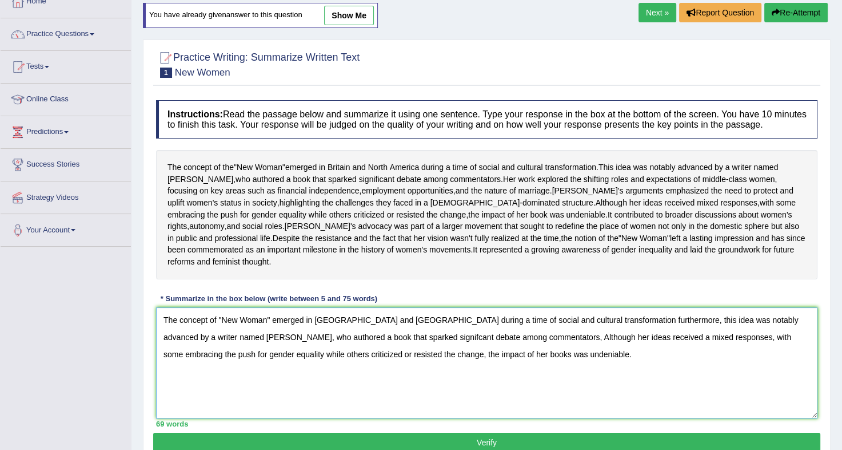
scroll to position [71, 0]
click at [332, 367] on textarea "The concept of "New Woman" emerged in Britain and North America during a time o…" at bounding box center [487, 362] width 662 height 111
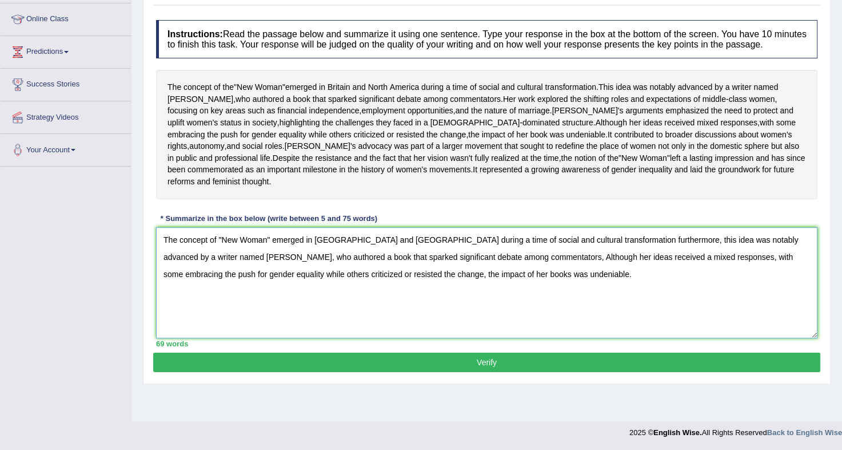
type textarea "The concept of "New Woman" emerged in [GEOGRAPHIC_DATA] and [GEOGRAPHIC_DATA] d…"
click at [446, 372] on button "Verify" at bounding box center [486, 361] width 667 height 19
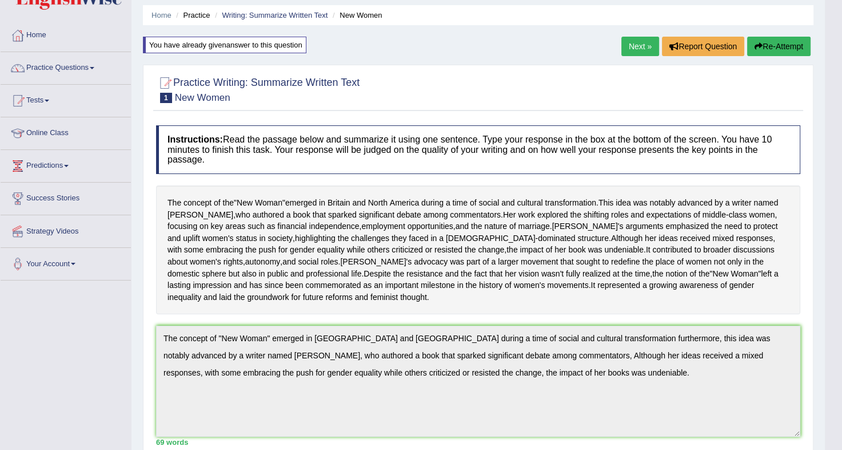
scroll to position [30, 0]
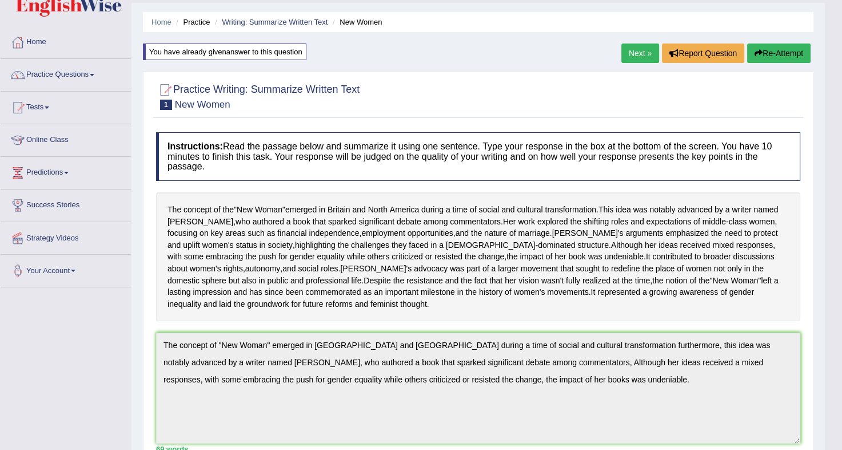
click at [757, 49] on icon "button" at bounding box center [759, 53] width 8 height 8
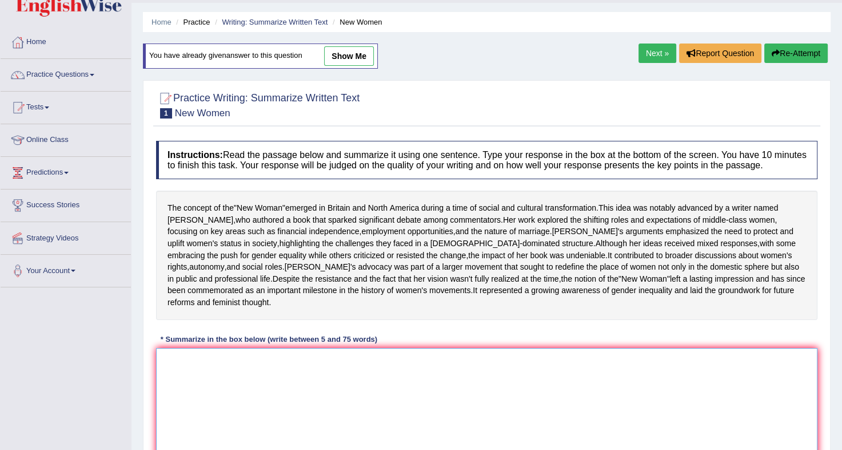
click at [263, 439] on textarea at bounding box center [487, 403] width 662 height 111
paste textarea "The concept of "New Woman" emerged in Britain and North America during a time o…"
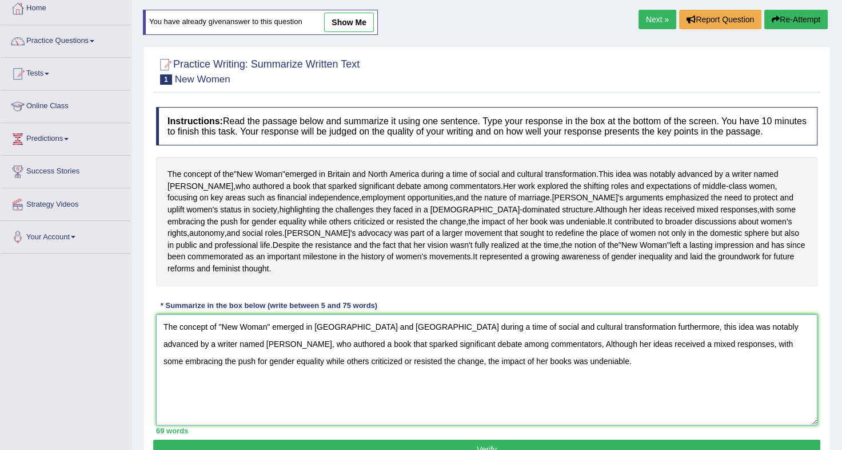
scroll to position [64, 0]
click at [563, 378] on textarea "The concept of "New Woman" emerged in Britain and North America during a time o…" at bounding box center [487, 369] width 662 height 111
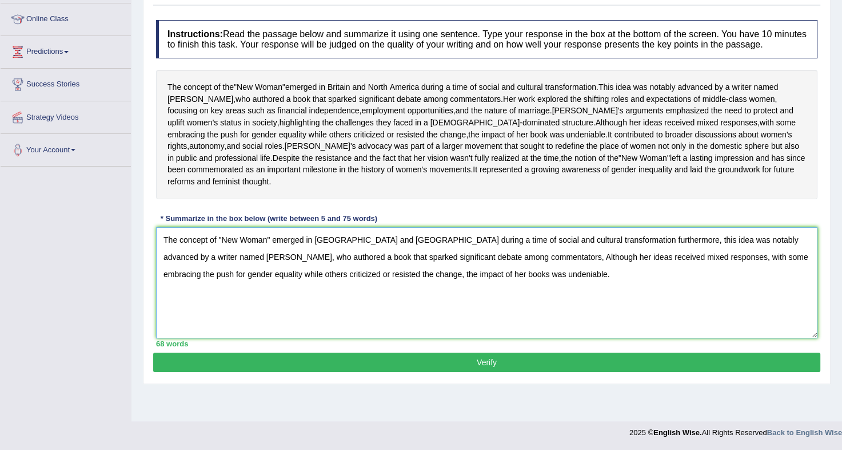
scroll to position [156, 0]
click at [581, 338] on textarea "The concept of "New Woman" emerged in Britain and North America during a time o…" at bounding box center [487, 282] width 662 height 111
type textarea "The concept of "New Woman" emerged in Britain and North America during a time o…"
click at [452, 372] on button "Verify" at bounding box center [486, 361] width 667 height 19
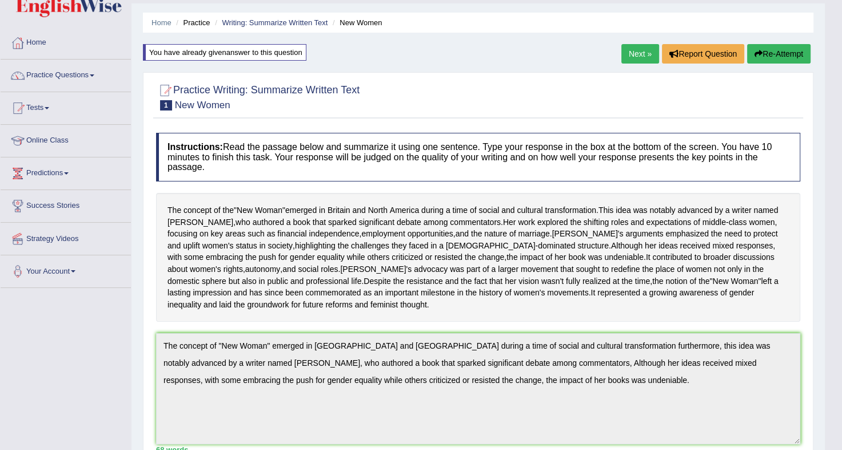
scroll to position [0, 0]
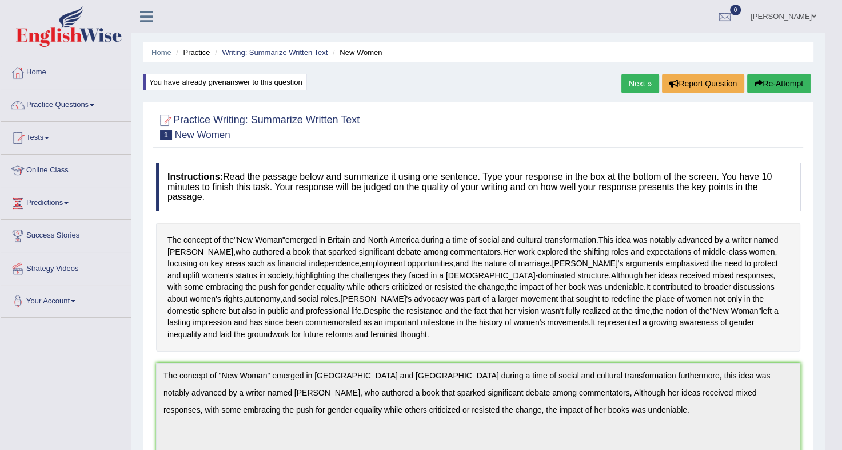
click at [643, 82] on link "Next »" at bounding box center [641, 83] width 38 height 19
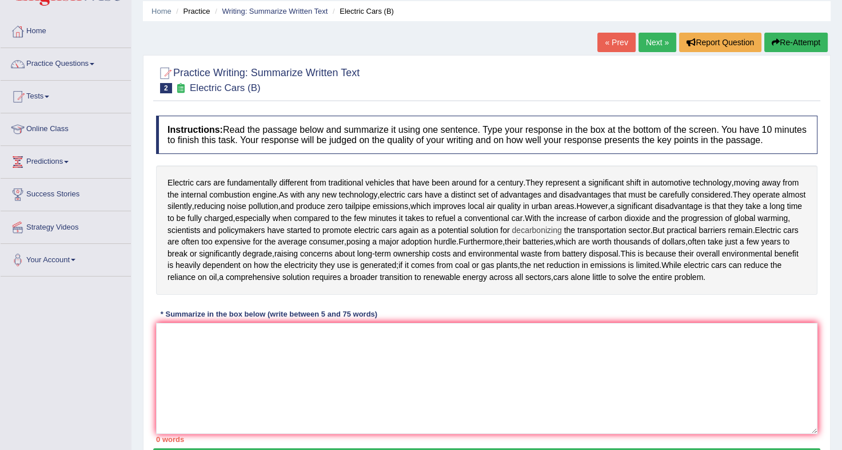
scroll to position [64, 0]
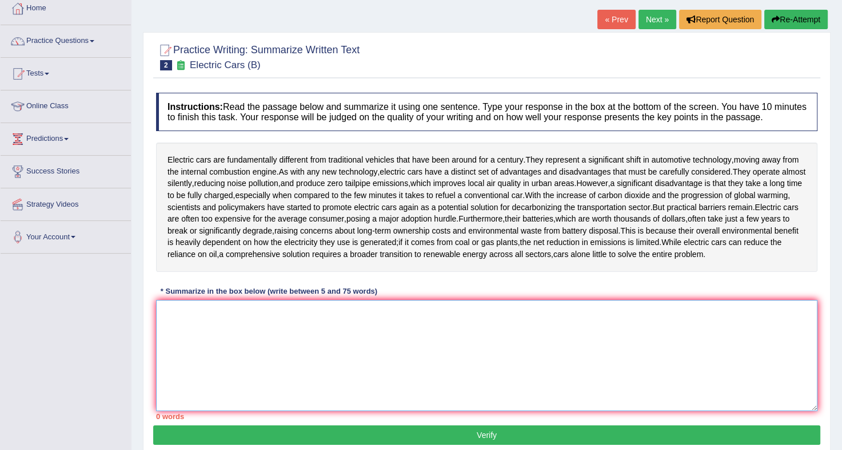
click at [263, 315] on textarea at bounding box center [487, 355] width 662 height 111
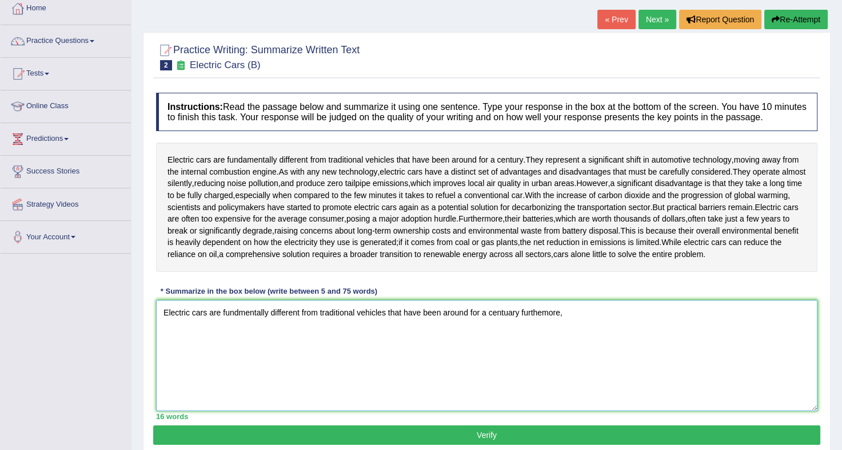
click at [546, 312] on textarea "Electric cars are fundmentally different from traditional vehicles that have be…" at bounding box center [487, 355] width 662 height 111
click at [574, 311] on textarea "Electric cars are fundmentally different from traditional vehicles that have be…" at bounding box center [487, 355] width 662 height 111
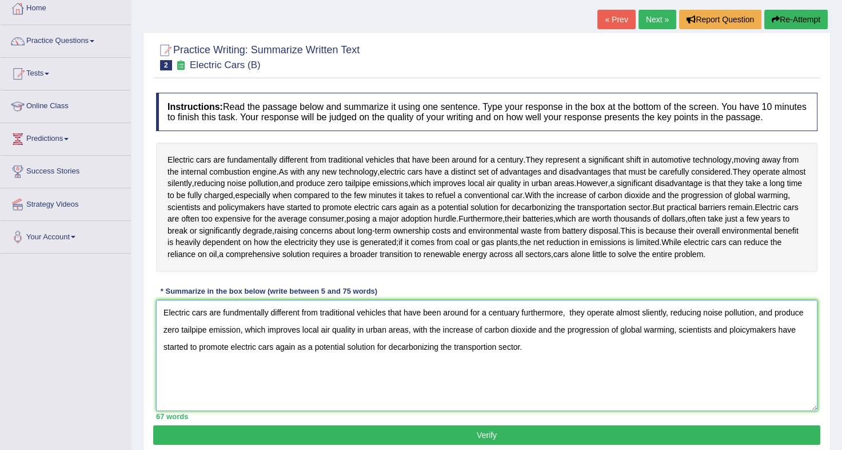
click at [512, 316] on textarea "Electric cars are fundmentally different from traditional vehicles that have be…" at bounding box center [487, 355] width 662 height 111
click at [567, 311] on textarea "Electric cars are fundmentally different from traditional vehicles that have be…" at bounding box center [487, 355] width 662 height 111
click at [742, 328] on textarea "Electric cars are fundmentally different from traditional vehicles that have be…" at bounding box center [487, 355] width 662 height 111
type textarea "Electric cars are fundmentally different from traditional vehicles that have be…"
click at [510, 438] on button "Verify" at bounding box center [486, 434] width 667 height 19
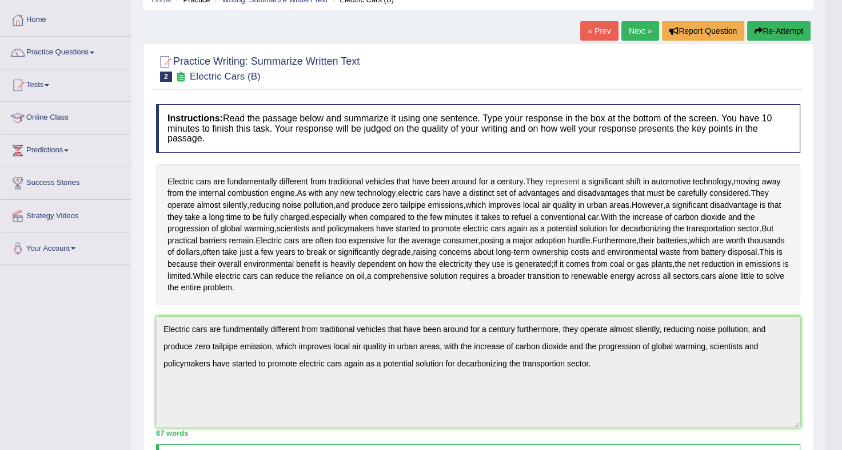
scroll to position [0, 0]
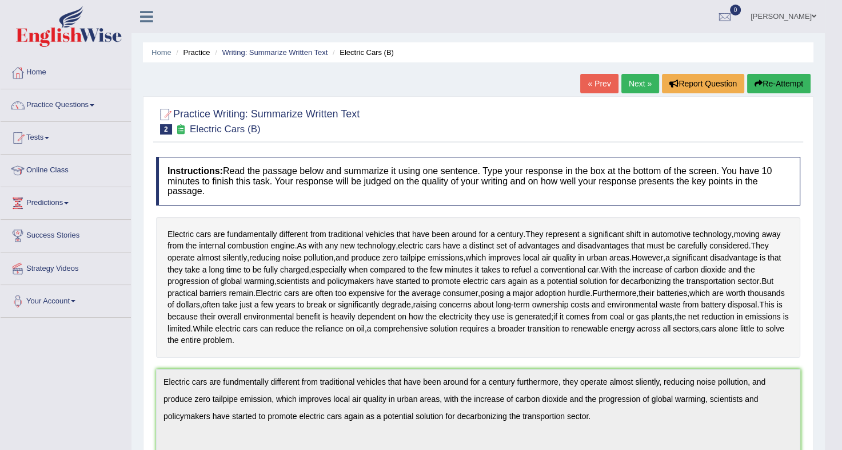
click at [634, 83] on link "Next »" at bounding box center [641, 83] width 38 height 19
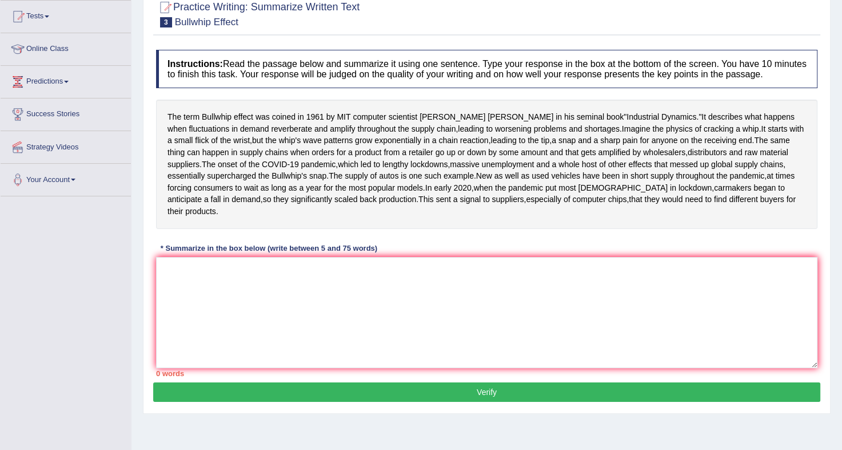
scroll to position [121, 0]
click at [350, 368] on textarea at bounding box center [487, 312] width 662 height 111
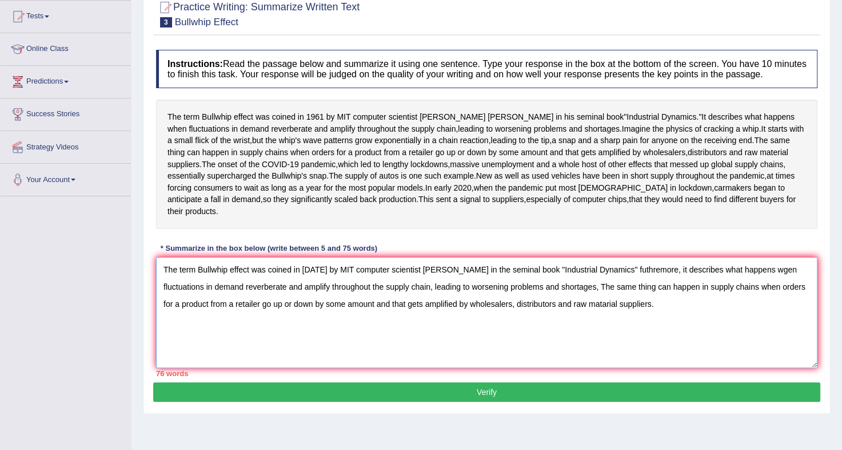
click at [760, 317] on textarea "The term Bullwhip effect was coined in [DATE] by MIT computer scientist [PERSON…" at bounding box center [487, 312] width 662 height 111
drag, startPoint x: 604, startPoint y: 333, endPoint x: 686, endPoint y: 369, distance: 89.4
click at [686, 368] on textarea "The term Bullwhip effect was coined in 1961 by MIT computer scientist jay Forre…" at bounding box center [487, 312] width 662 height 111
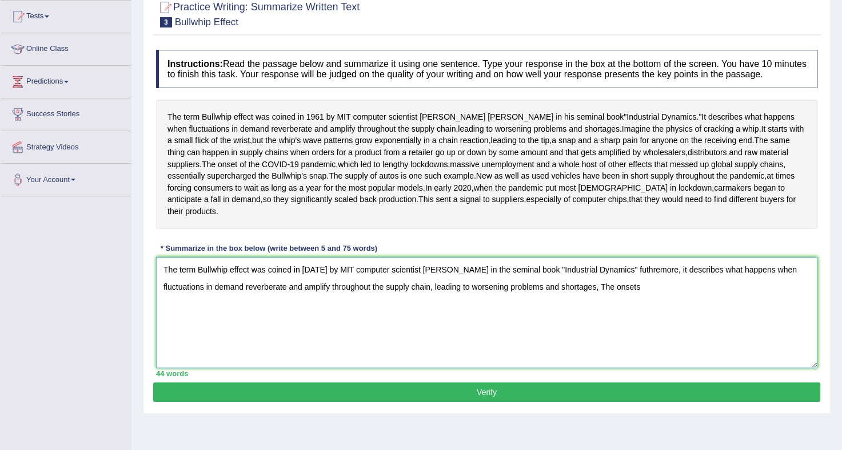
click at [648, 327] on textarea "The term Bullwhip effect was coined in 1961 by MIT computer scientist jay Forre…" at bounding box center [487, 312] width 662 height 111
click at [649, 332] on textarea "The term Bullwhip effect was coined in 1961 by MIT computer scientist jay Forre…" at bounding box center [487, 312] width 662 height 111
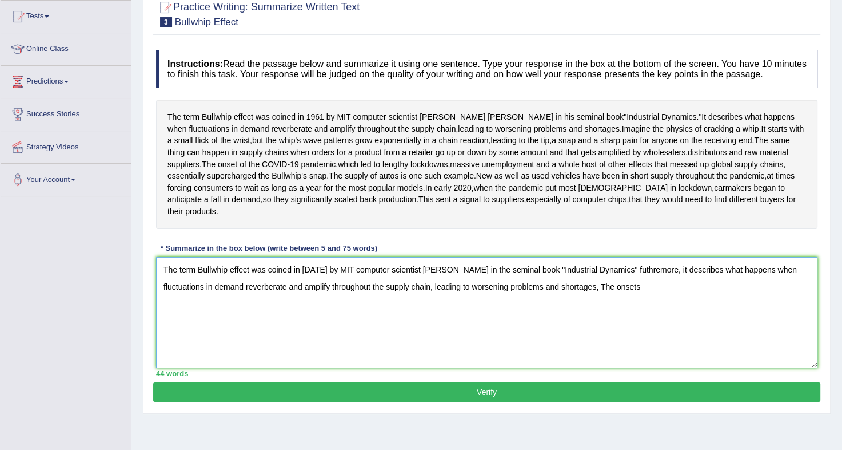
click at [649, 332] on textarea "The term Bullwhip effect was coined in 1961 by MIT computer scientist jay Forre…" at bounding box center [487, 312] width 662 height 111
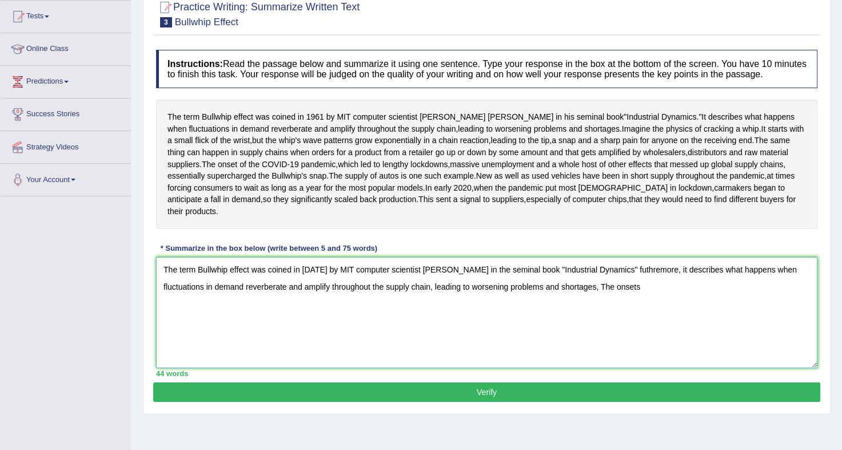
click at [649, 332] on textarea "The term Bullwhip effect was coined in 1961 by MIT computer scientist jay Forre…" at bounding box center [487, 312] width 662 height 111
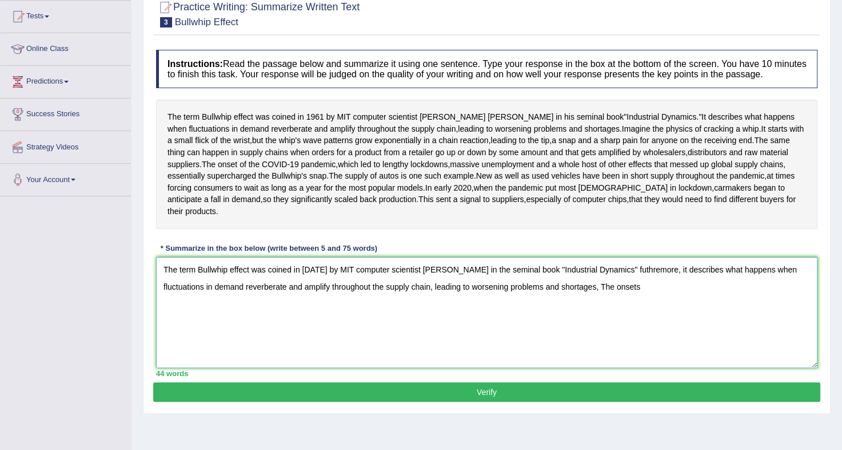
drag, startPoint x: 649, startPoint y: 332, endPoint x: 32, endPoint y: 351, distance: 616.8
click at [32, 351] on div "Toggle navigation Home Practice Questions Speaking Practice Read Aloud Repeat S…" at bounding box center [421, 176] width 842 height 595
drag, startPoint x: 773, startPoint y: 315, endPoint x: 656, endPoint y: 267, distance: 126.7
click at [656, 267] on div "Instructions: Read the passage below and summarize it using one sentence. Type …" at bounding box center [486, 213] width 667 height 338
drag, startPoint x: 442, startPoint y: 354, endPoint x: 152, endPoint y: 343, distance: 290.2
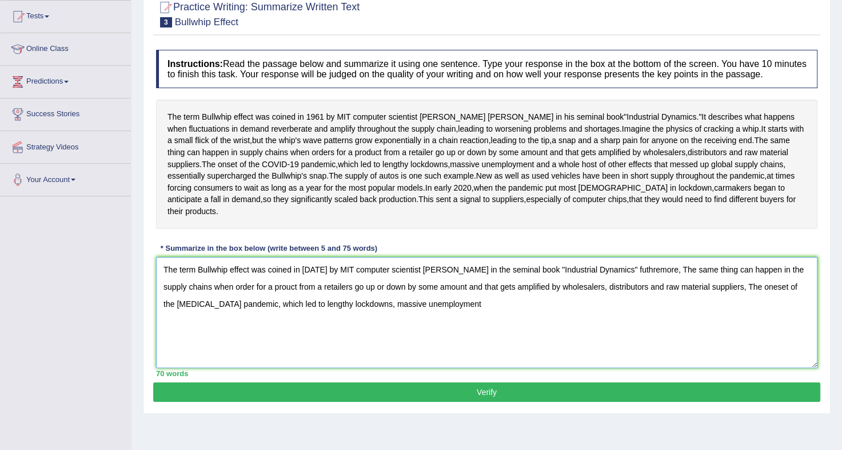
click at [152, 343] on div "Practice Writing: Summarize Written Text 3 Bullwhip Effect Instructions: Read t…" at bounding box center [487, 201] width 688 height 424
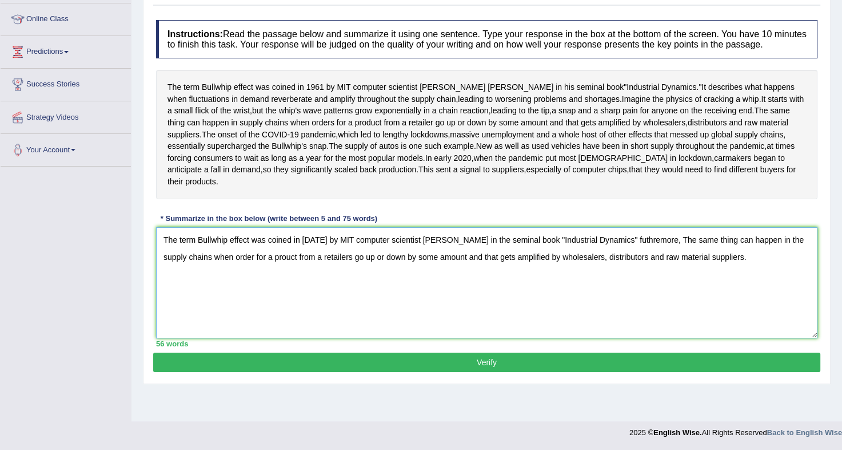
scroll to position [169, 0]
type textarea "The term Bullwhip effect was coined in 1961 by MIT computer scientist jay Forre…"
click at [442, 372] on button "Verify" at bounding box center [486, 361] width 667 height 19
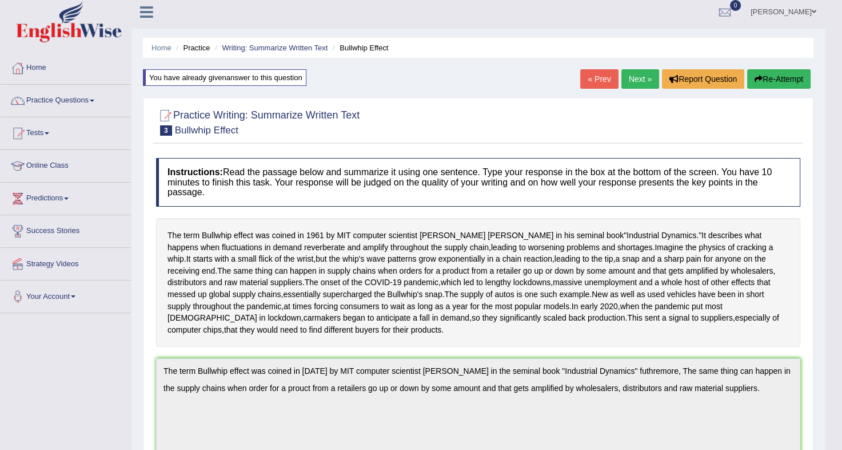
scroll to position [0, 0]
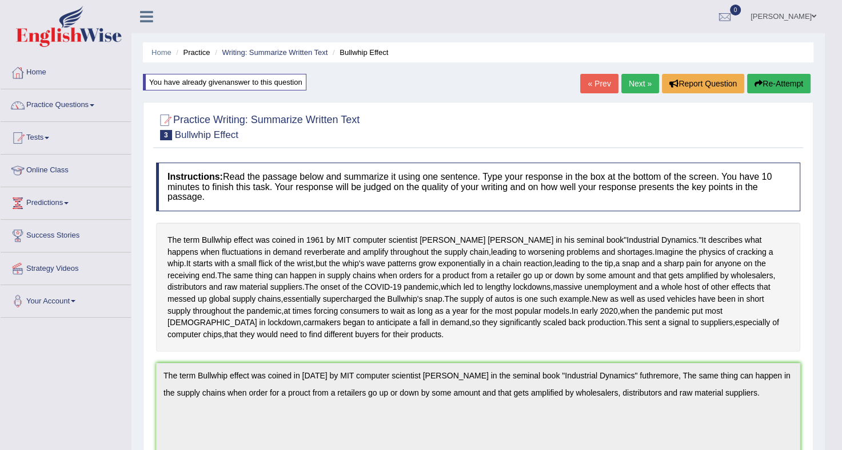
click at [636, 86] on link "Next »" at bounding box center [641, 83] width 38 height 19
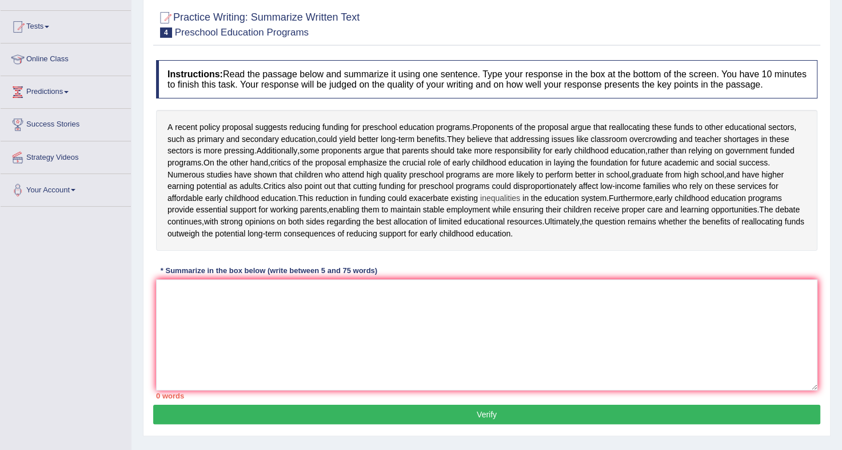
scroll to position [112, 0]
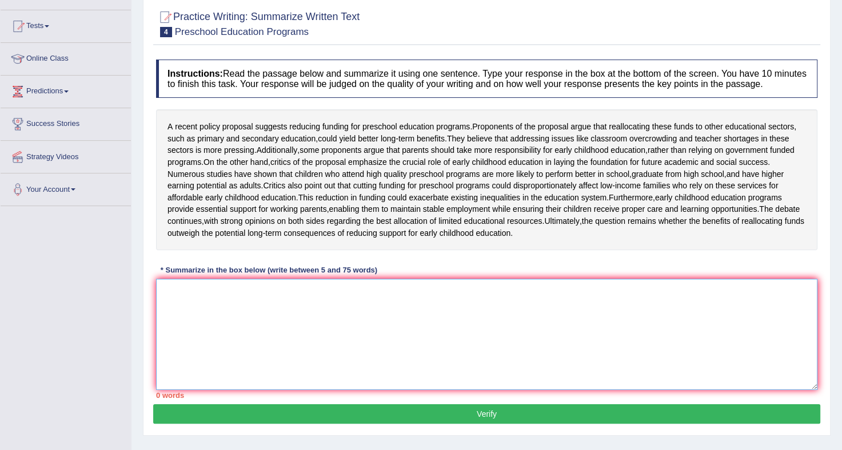
click at [336, 341] on textarea at bounding box center [487, 334] width 662 height 111
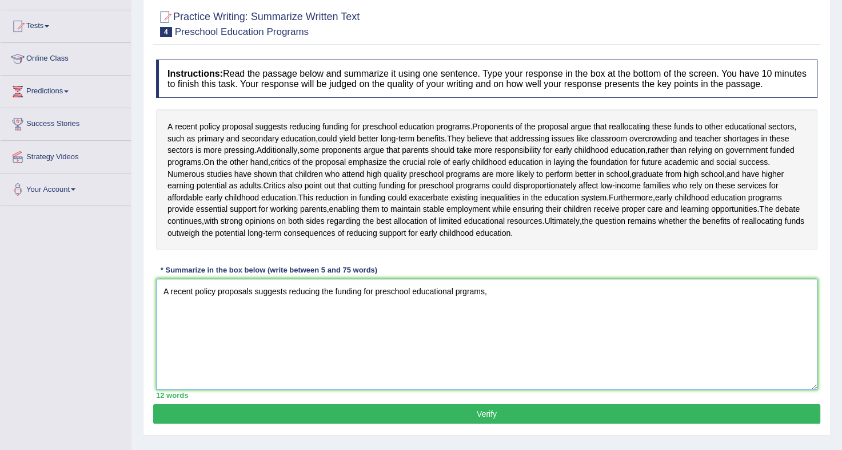
click at [240, 326] on textarea "A recent policy proposals suggests reducing the funding for preschool education…" at bounding box center [487, 334] width 662 height 111
click at [253, 324] on textarea "A recent policy proposals suggests reducing the funding for preschool education…" at bounding box center [487, 334] width 662 height 111
click at [486, 324] on textarea "A recent policy proposal suggests reducing the funding for preschool educationa…" at bounding box center [487, 334] width 662 height 111
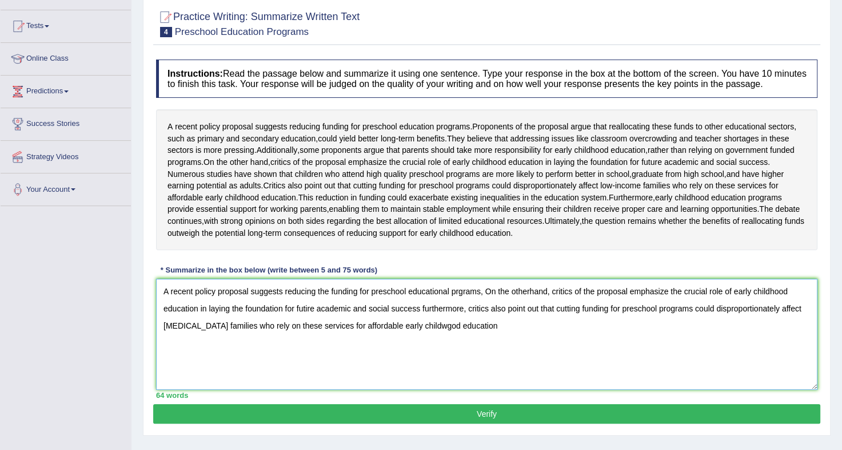
click at [446, 361] on textarea "A recent policy proposal suggests reducing the funding for preschool educationa…" at bounding box center [487, 334] width 662 height 111
click at [503, 353] on textarea "A recent policy proposal suggests reducing the funding for preschool educationa…" at bounding box center [487, 334] width 662 height 111
click at [462, 328] on textarea "A recent policy proposal suggests reducing the funding for preschool educationa…" at bounding box center [487, 334] width 662 height 111
click at [309, 341] on textarea "A recent policy proposal suggests reducing the funding for preschool educationa…" at bounding box center [487, 334] width 662 height 111
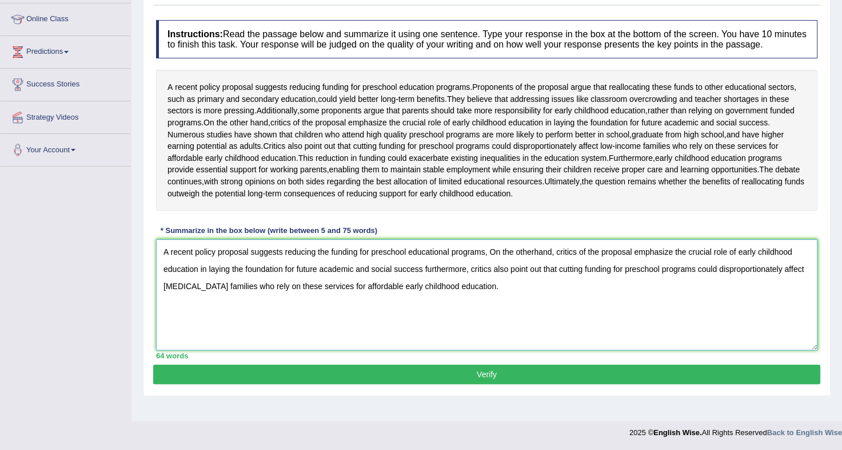
scroll to position [164, 0]
type textarea "A recent policy proposal suggests reducing the funding for preschool educationa…"
click at [473, 384] on button "Verify" at bounding box center [486, 373] width 667 height 19
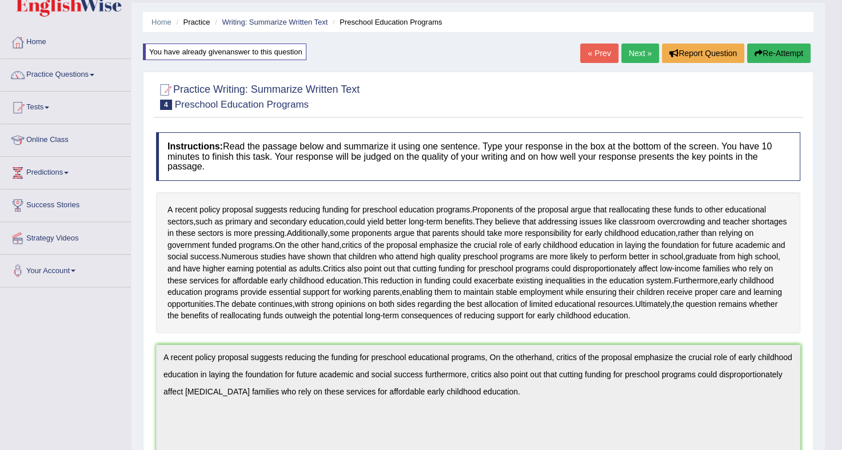
scroll to position [0, 0]
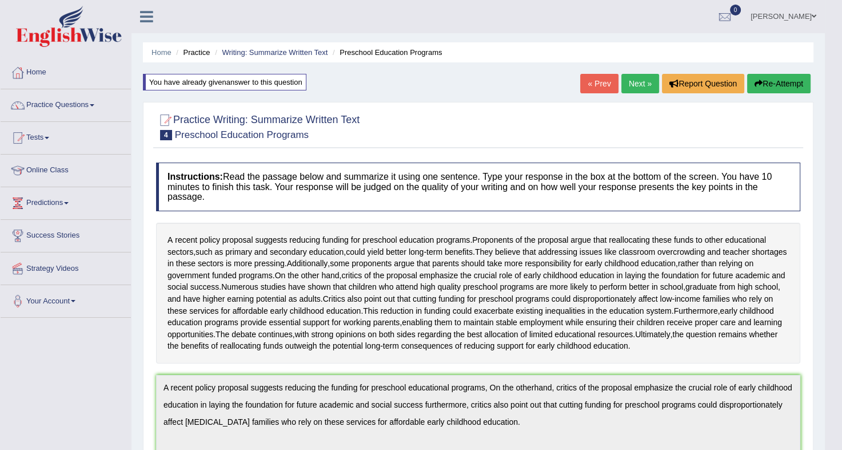
click at [636, 80] on link "Next »" at bounding box center [641, 83] width 38 height 19
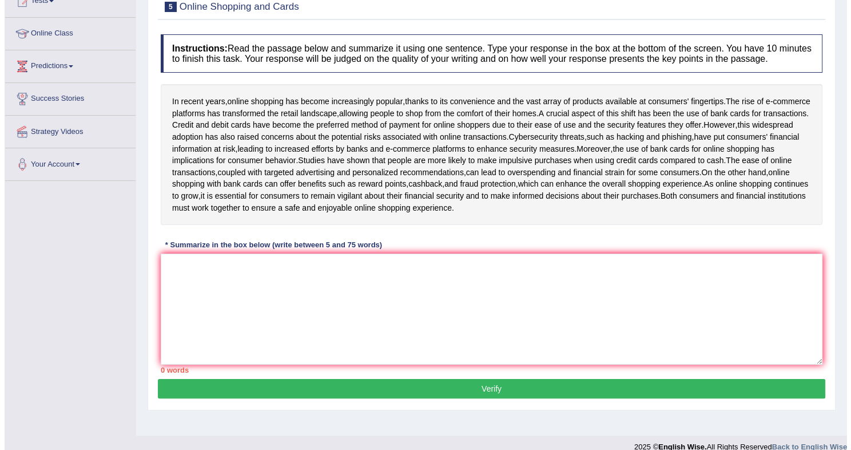
scroll to position [137, 0]
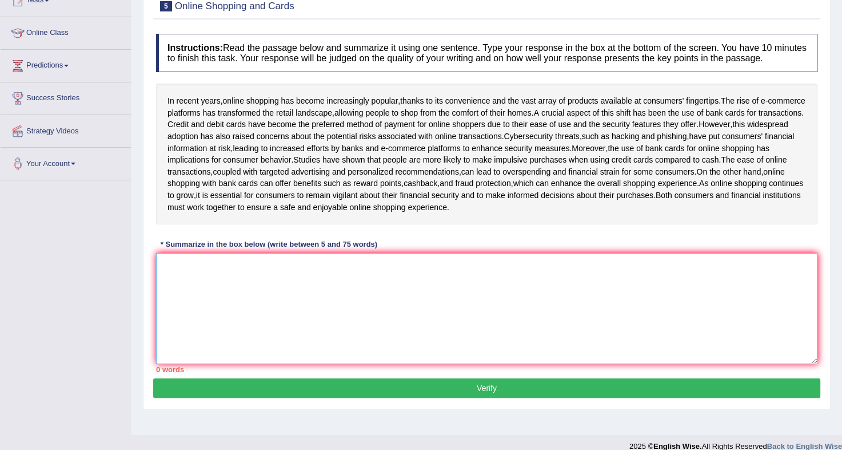
click at [339, 296] on textarea at bounding box center [487, 308] width 662 height 111
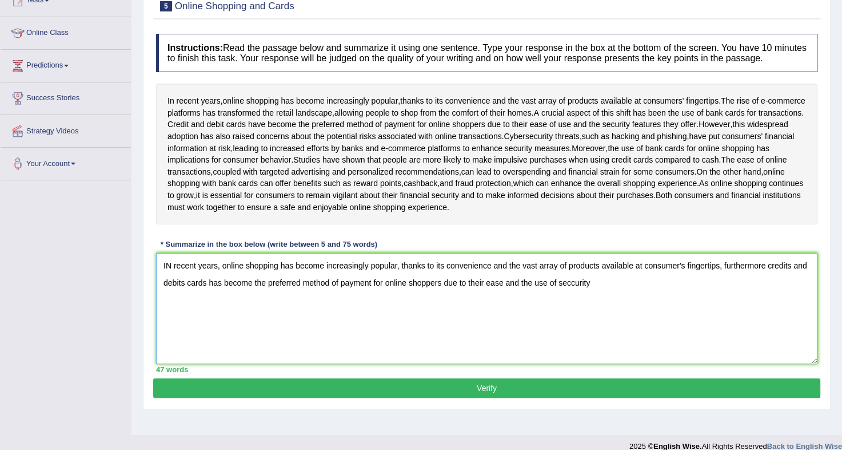
click at [573, 292] on textarea "IN recent years, online shopping has become increasingly popular, thanks to its…" at bounding box center [487, 308] width 662 height 111
click at [601, 292] on textarea "IN recent years, online shopping has become increasingly popular, thanks to its…" at bounding box center [487, 308] width 662 height 111
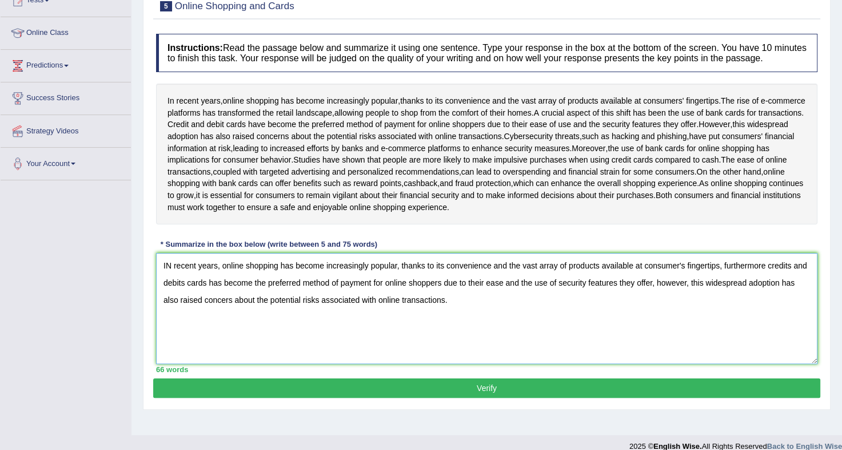
click at [171, 275] on textarea "IN recent years, online shopping has become increasingly popular, thanks to its…" at bounding box center [487, 308] width 662 height 111
click at [470, 279] on textarea "In recent years, online shopping has become increasingly popular, thanks to its…" at bounding box center [487, 308] width 662 height 111
type textarea "In recent years, online shopping has become increasingly popular, thanks to its…"
drag, startPoint x: 469, startPoint y: 98, endPoint x: 539, endPoint y: 342, distance: 254.1
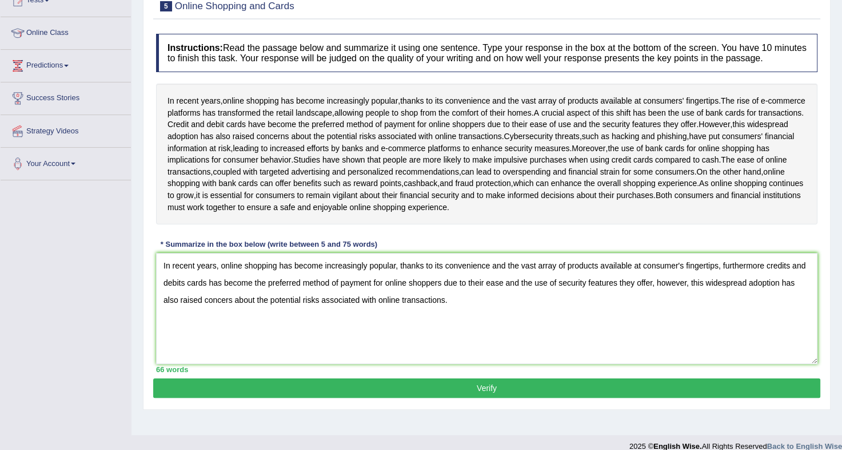
click at [539, 342] on div "Instructions: Read the passage below and summarize it using one sentence. Type …" at bounding box center [486, 203] width 667 height 350
click at [492, 397] on button "Verify" at bounding box center [486, 387] width 667 height 19
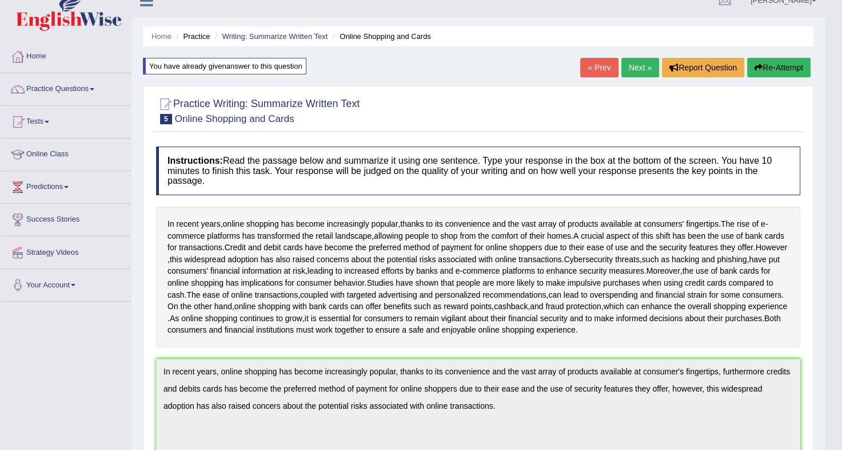
scroll to position [14, 0]
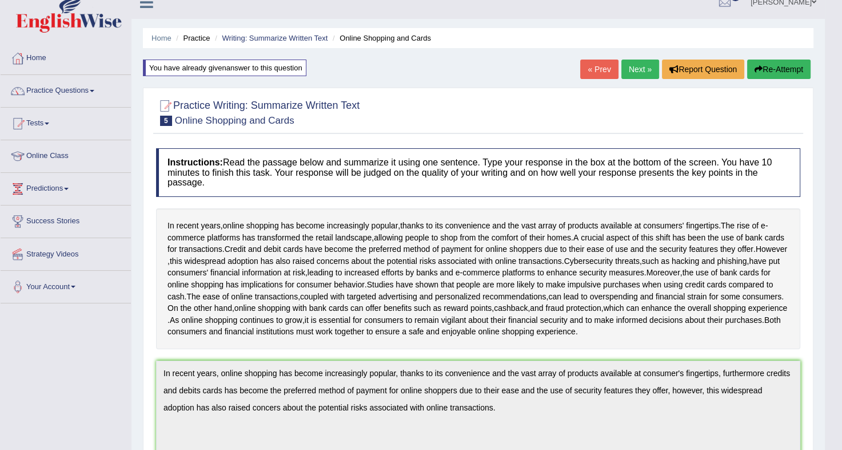
click at [638, 63] on link "Next »" at bounding box center [641, 68] width 38 height 19
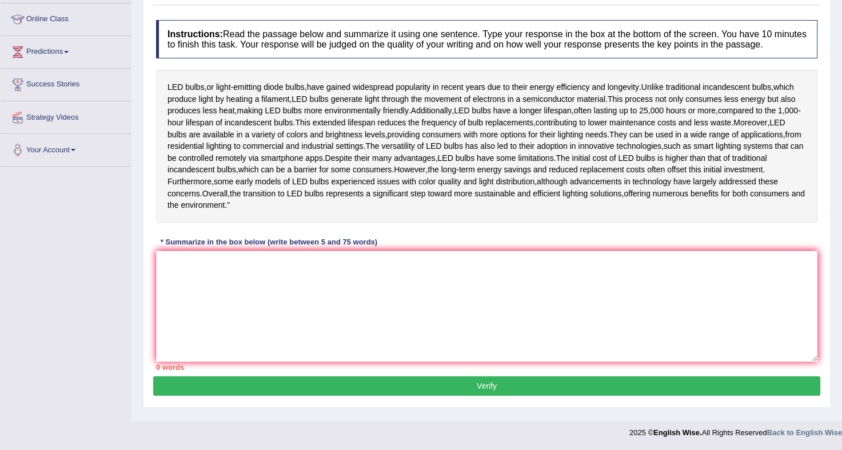
scroll to position [165, 0]
click at [403, 301] on textarea at bounding box center [487, 305] width 662 height 111
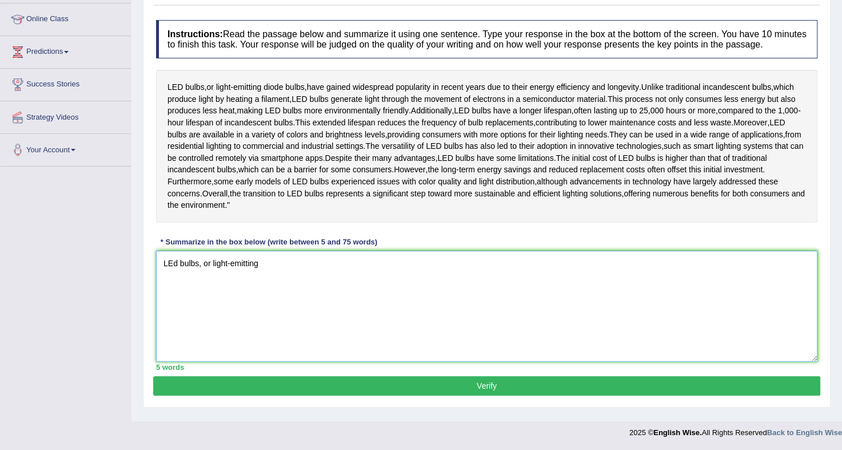
click at [284, 285] on textarea "LEd bulbs, or light-emitting" at bounding box center [487, 305] width 662 height 111
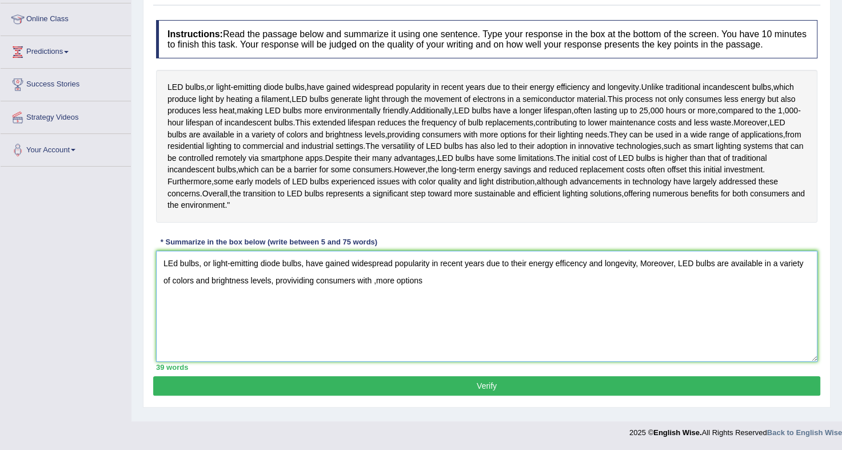
click at [367, 306] on textarea "LEd bulbs, or light-emitting diode bulbs, have gained widespread popularity in …" at bounding box center [487, 305] width 662 height 111
click at [413, 302] on textarea "LEd bulbs, or light-emitting diode bulbs, have gained widespread popularity in …" at bounding box center [487, 305] width 662 height 111
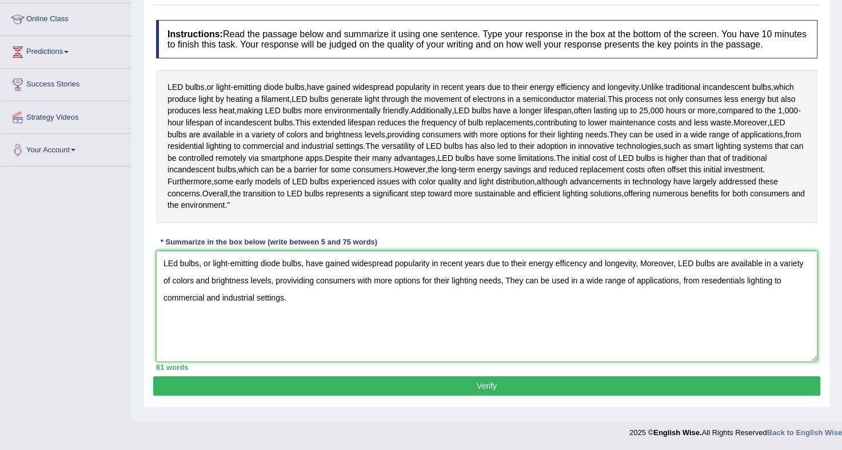
click at [177, 286] on textarea "LEd bulbs, or light-emitting diode bulbs, have gained widespread popularity in …" at bounding box center [487, 305] width 662 height 111
click at [705, 303] on textarea "LED bulbs, or light-emitting diode bulbs, have gained widespread popularity in …" at bounding box center [487, 305] width 662 height 111
click at [734, 303] on textarea "LED bulbs, or light-emitting diode bulbs, have gained widespread popularity in …" at bounding box center [487, 305] width 662 height 111
type textarea "LED bulbs, or light-emitting diode bulbs, have gained widespread popularity in …"
click at [368, 395] on button "Verify" at bounding box center [486, 385] width 667 height 19
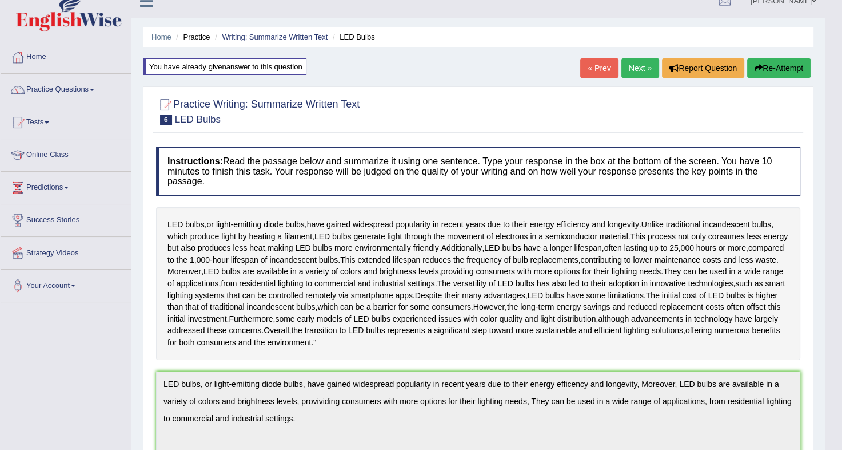
scroll to position [0, 0]
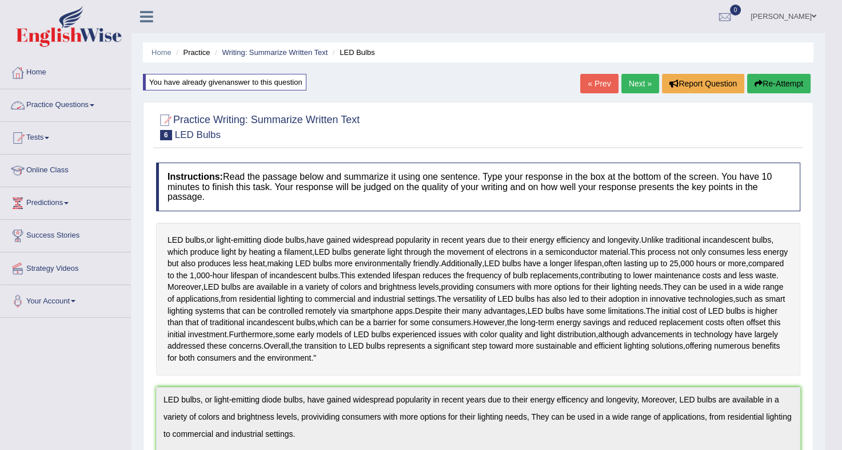
click at [101, 104] on link "Practice Questions" at bounding box center [66, 103] width 130 height 29
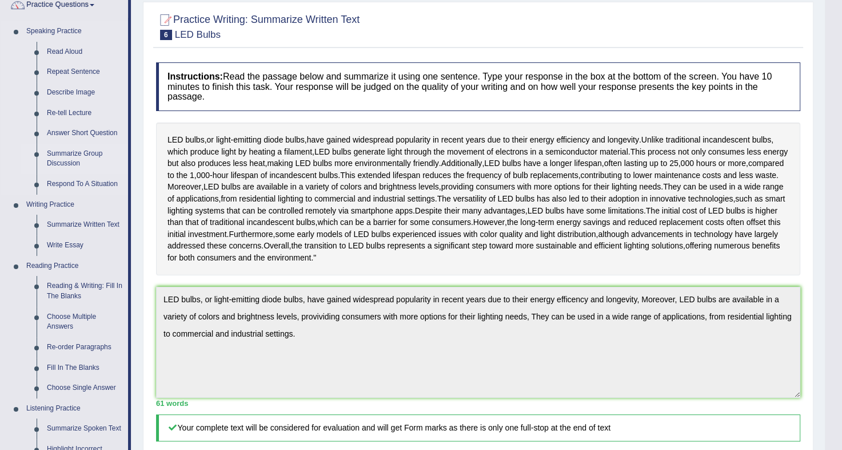
scroll to position [107, 0]
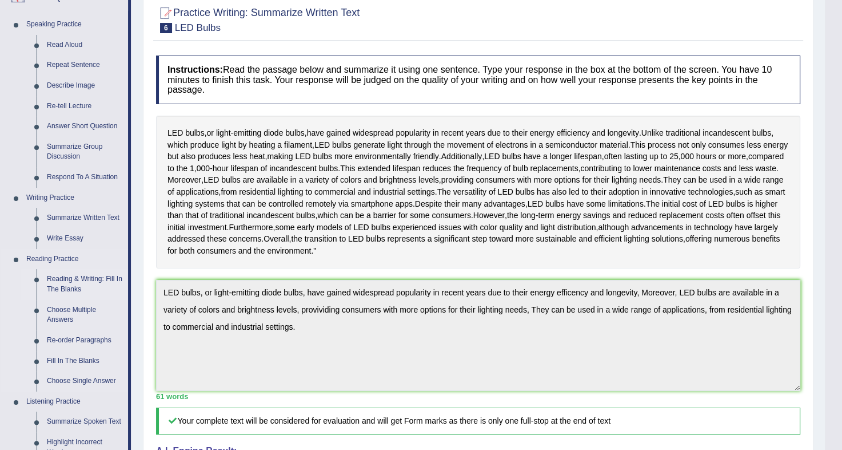
click at [73, 276] on link "Reading & Writing: Fill In The Blanks" at bounding box center [85, 284] width 86 height 30
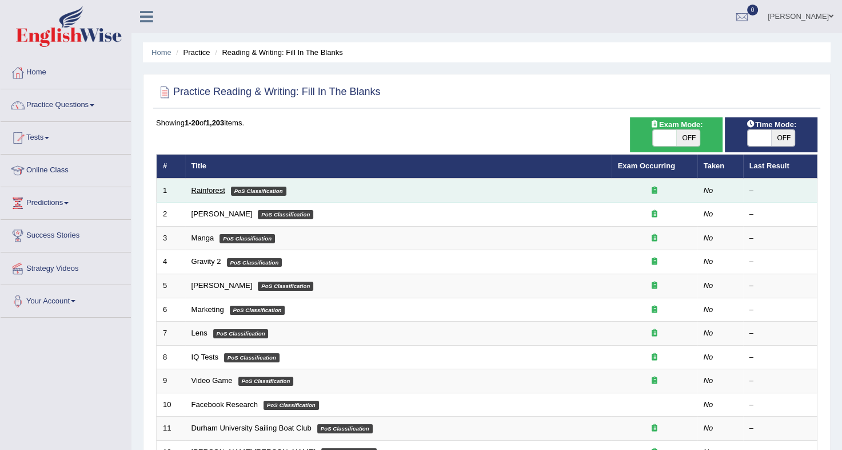
click at [201, 186] on link "Rainforest" at bounding box center [209, 190] width 34 height 9
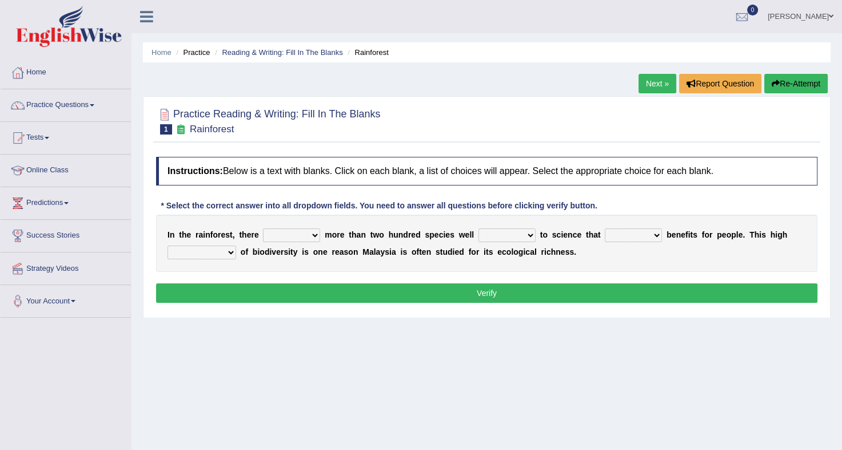
click at [296, 236] on select "have can be has is" at bounding box center [291, 235] width 57 height 14
drag, startPoint x: 384, startPoint y: 430, endPoint x: 291, endPoint y: 229, distance: 222.1
click at [291, 229] on div "Home Practice Reading & Writing: Fill In The Blanks Rainforest Next » Report Qu…" at bounding box center [487, 286] width 711 height 572
click at [291, 229] on select "have can be has is" at bounding box center [291, 235] width 57 height 14
select select "is"
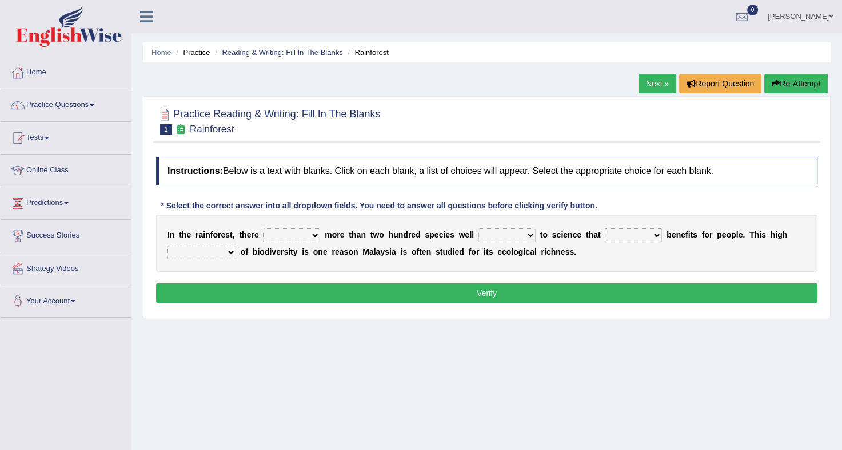
click at [263, 228] on select "have can be has is" at bounding box center [291, 235] width 57 height 14
click at [508, 235] on select "knowing known knew know" at bounding box center [507, 235] width 57 height 14
select select "known"
click at [479, 228] on select "knowing known knew know" at bounding box center [507, 235] width 57 height 14
click at [510, 233] on select "knowing known knew know" at bounding box center [507, 235] width 57 height 14
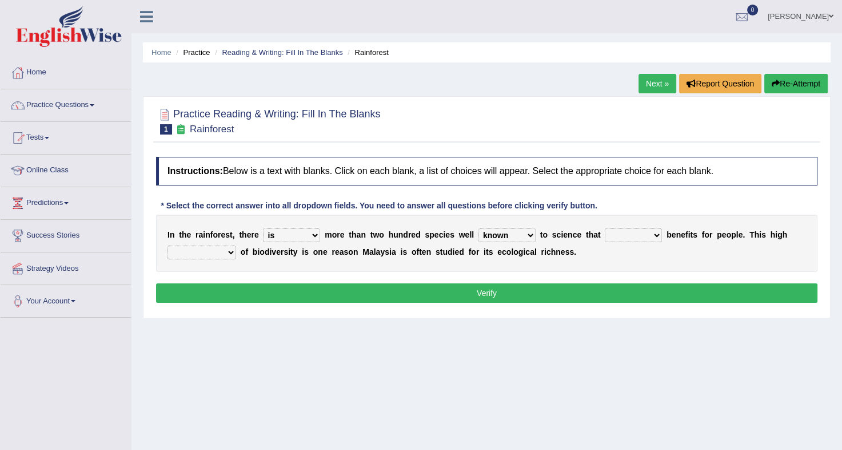
click at [576, 254] on div "I n t h e r a i n f o r e s t , t h e r e have can be has is m o r e t h a n t …" at bounding box center [487, 242] width 662 height 57
click at [620, 232] on select "contain contained containing contains" at bounding box center [633, 235] width 57 height 14
select select "contain"
click at [605, 228] on select "contain contained containing contains" at bounding box center [633, 235] width 57 height 14
click at [638, 232] on select "contain contained containing contains" at bounding box center [633, 235] width 57 height 14
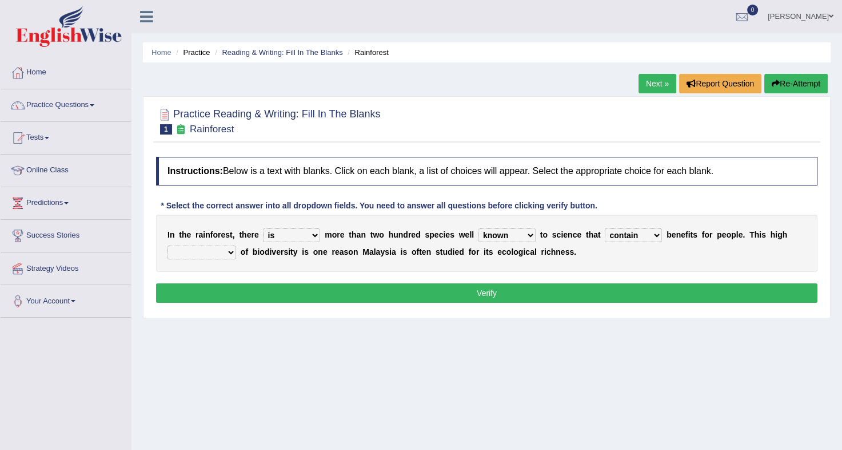
click at [659, 250] on div "I n t h e r a i n f o r e s t , t h e r e have can be has is m o r e t h a n t …" at bounding box center [487, 242] width 662 height 57
click at [210, 250] on select "condensation conjunction continuity complexity" at bounding box center [202, 252] width 69 height 14
select select "condensation"
click at [168, 245] on select "condensation conjunction continuity complexity" at bounding box center [202, 252] width 69 height 14
click at [327, 291] on button "Verify" at bounding box center [487, 292] width 662 height 19
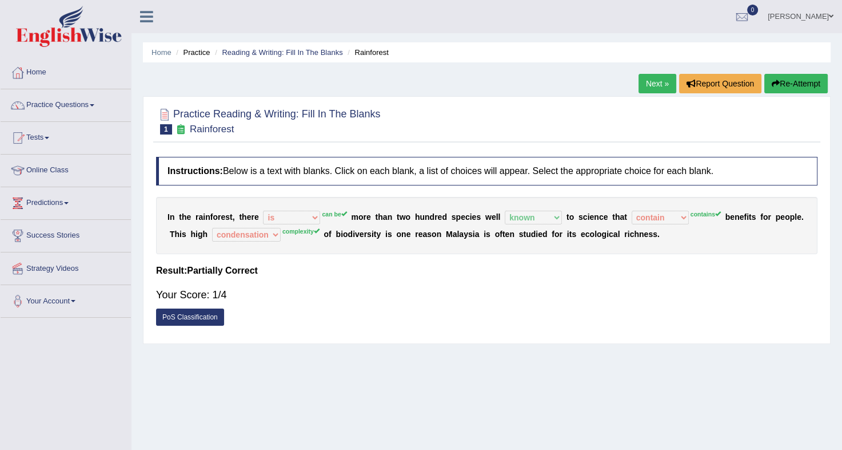
click at [643, 82] on link "Next »" at bounding box center [658, 83] width 38 height 19
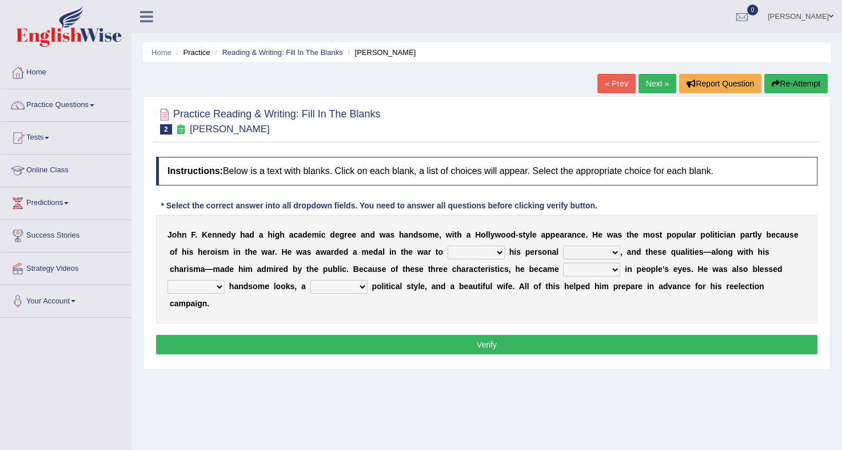
click at [448, 253] on select "prove show evidence upthrow" at bounding box center [476, 252] width 57 height 14
select select "show"
click at [448, 245] on select "prove show evidence upthrow" at bounding box center [476, 252] width 57 height 14
click at [621, 252] on b "," at bounding box center [622, 251] width 2 height 9
click at [563, 252] on select "passion courage charm liking" at bounding box center [591, 252] width 57 height 14
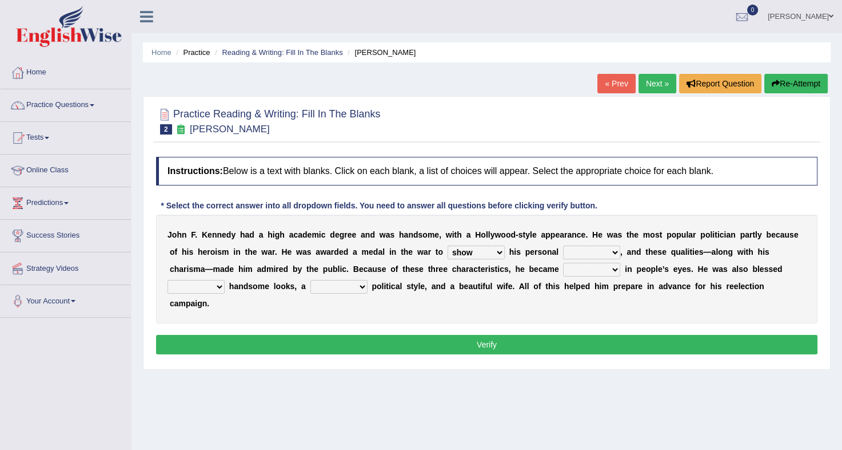
select select "courage"
click at [563, 245] on select "passion courage charm liking" at bounding box center [591, 252] width 57 height 14
click at [524, 295] on div "J o h n F . K e n n e d y h a d a h i g h a c a d e m i c d e g r e e a n d w a…" at bounding box center [487, 268] width 662 height 109
click at [563, 268] on select "iconic ironic identical impotent" at bounding box center [591, 270] width 57 height 14
select select "iconic"
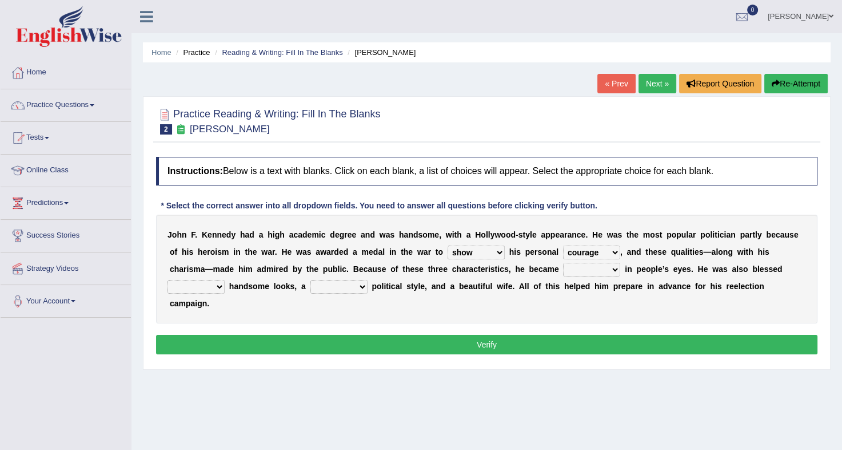
click at [563, 263] on select "iconic ironic identical impotent" at bounding box center [591, 270] width 57 height 14
click at [225, 280] on select "with in upon to" at bounding box center [196, 287] width 57 height 14
select select "with"
click at [225, 280] on select "with in upon to" at bounding box center [196, 287] width 57 height 14
click at [311, 287] on select "mending mends mended mend" at bounding box center [339, 287] width 57 height 14
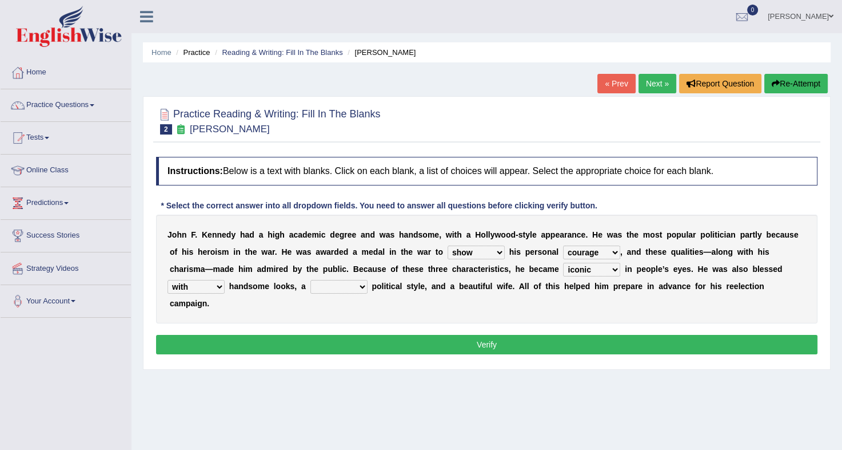
select select "mending"
click at [311, 280] on select "mending mends mended mend" at bounding box center [339, 287] width 57 height 14
click at [328, 335] on button "Verify" at bounding box center [487, 344] width 662 height 19
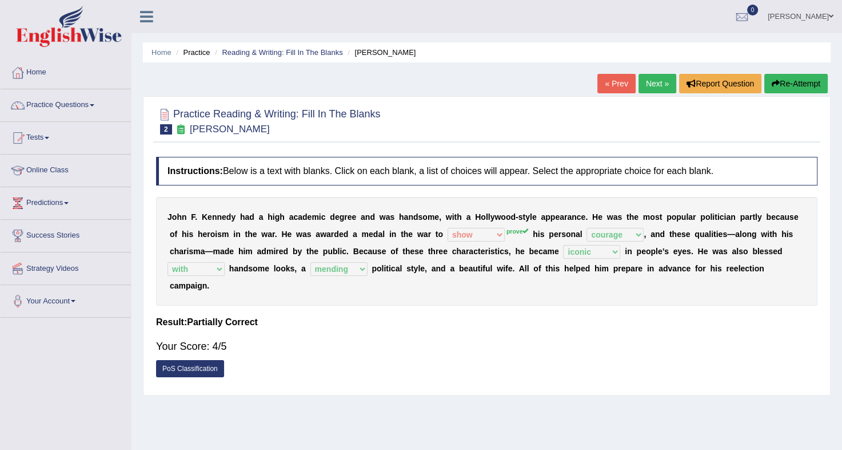
click at [652, 83] on link "Next »" at bounding box center [658, 83] width 38 height 19
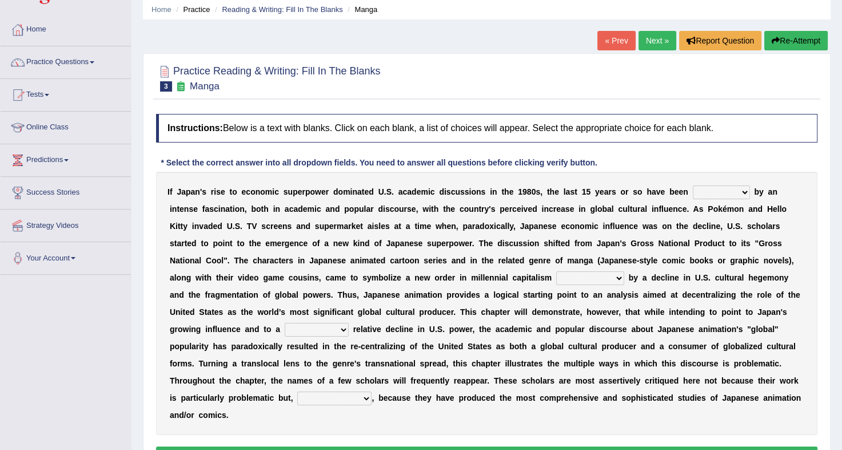
scroll to position [46, 0]
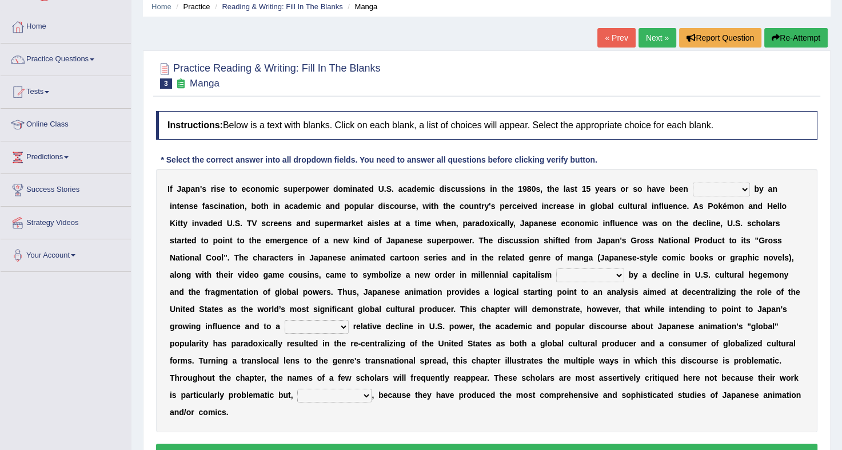
click at [693, 190] on select "marked dedicated made inspired" at bounding box center [721, 189] width 57 height 14
click at [629, 144] on div "Instructions: Below is a text with blanks. Click on each blank, a list of choic…" at bounding box center [486, 288] width 667 height 367
click at [693, 189] on select "marked dedicated made inspired" at bounding box center [721, 189] width 57 height 14
select select "marked"
click at [693, 182] on select "marked dedicated made inspired" at bounding box center [721, 189] width 57 height 14
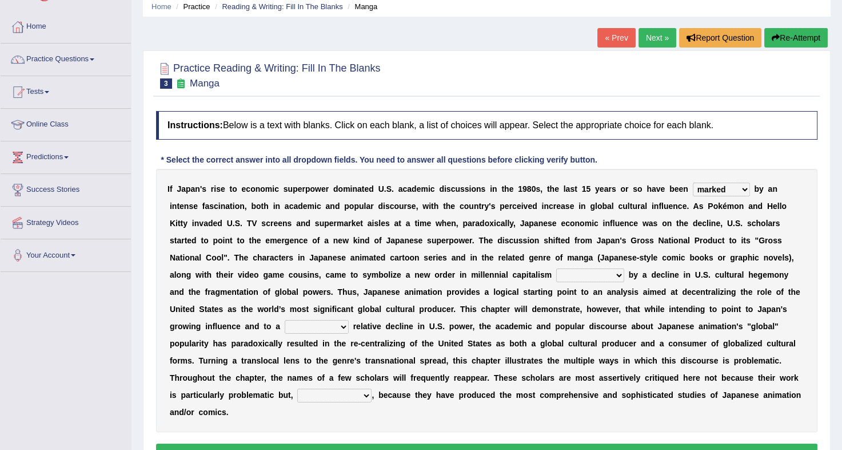
click at [693, 192] on select "marked dedicated made inspired" at bounding box center [721, 189] width 57 height 14
click at [556, 275] on select "pocessed characterized opposed tangled" at bounding box center [590, 275] width 68 height 14
drag, startPoint x: 317, startPoint y: 275, endPoint x: 470, endPoint y: 246, distance: 154.9
click at [470, 246] on div "I f J a p a n ' s r i s e t o e c o n o m i c s u p e r p o w e r d o m i n a t…" at bounding box center [487, 300] width 662 height 263
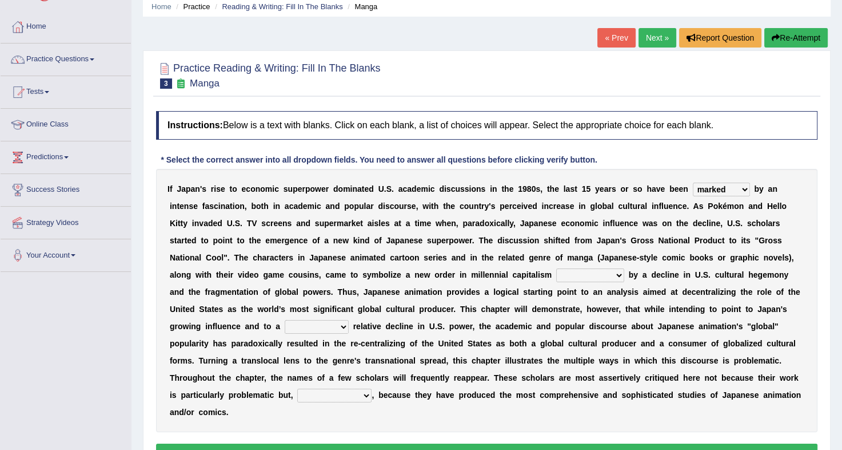
click at [556, 273] on select "pocessed characterized opposed tangled" at bounding box center [590, 275] width 68 height 14
select select "characterized"
click at [556, 268] on select "pocessed characterized opposed tangled" at bounding box center [590, 275] width 68 height 14
click at [556, 273] on select "pocessed characterized opposed tangled" at bounding box center [590, 275] width 68 height 14
click at [685, 261] on div "I f J a p a n ' s r i s e t o e c o n o m i c s u p e r p o w e r d o m i n a t…" at bounding box center [487, 300] width 662 height 263
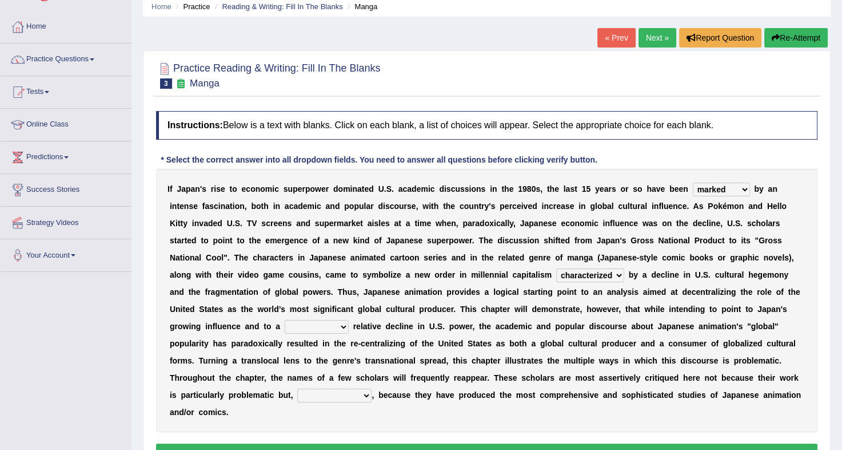
click at [349, 320] on select "concomitant discrete proportional legitimate" at bounding box center [317, 327] width 64 height 14
click at [798, 288] on div "I f J a p a n ' s r i s e t o e c o n o m i c s u p e r p o w e r d o m i n a t…" at bounding box center [487, 300] width 662 height 263
click at [349, 320] on select "concomitant discrete proportional legitimate" at bounding box center [317, 327] width 64 height 14
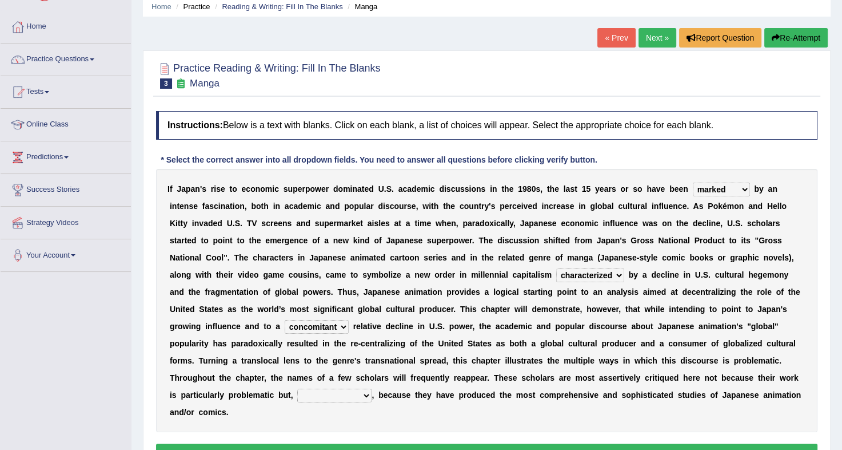
click at [349, 320] on select "concomitant discrete proportional legitimate" at bounding box center [317, 327] width 64 height 14
select select "legitimate"
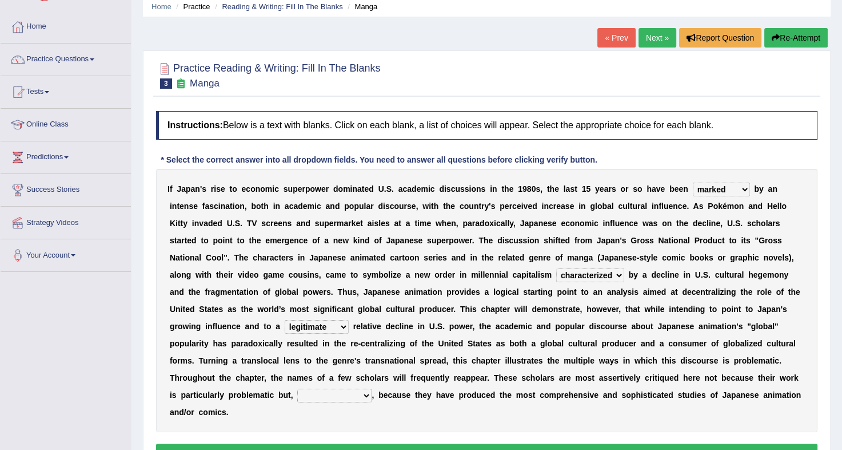
click at [349, 320] on select "concomitant discrete proportional legitimate" at bounding box center [317, 327] width 64 height 14
click at [372, 388] on select "however on the contrary in addition on the whole" at bounding box center [334, 395] width 74 height 14
select select "on the whole"
click at [365, 388] on select "however on the contrary in addition on the whole" at bounding box center [334, 395] width 74 height 14
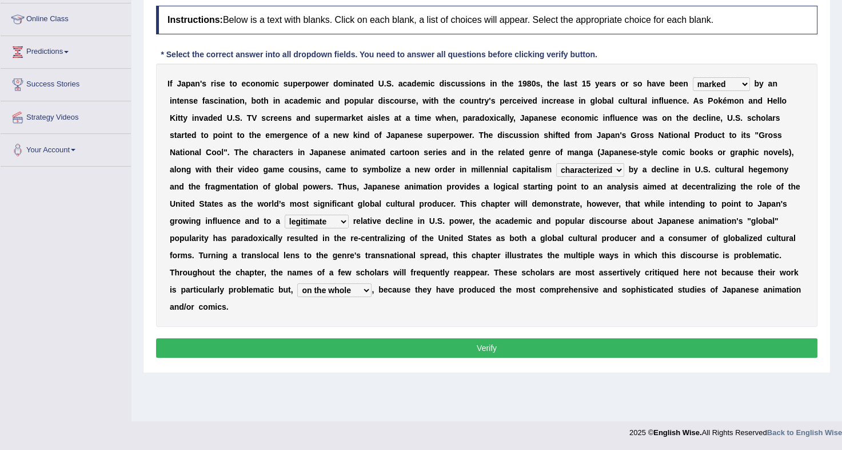
click at [526, 338] on button "Verify" at bounding box center [487, 347] width 662 height 19
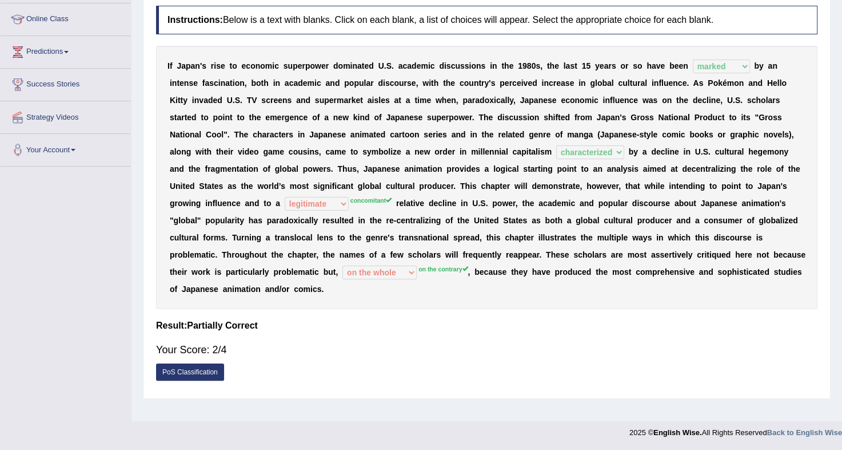
scroll to position [0, 0]
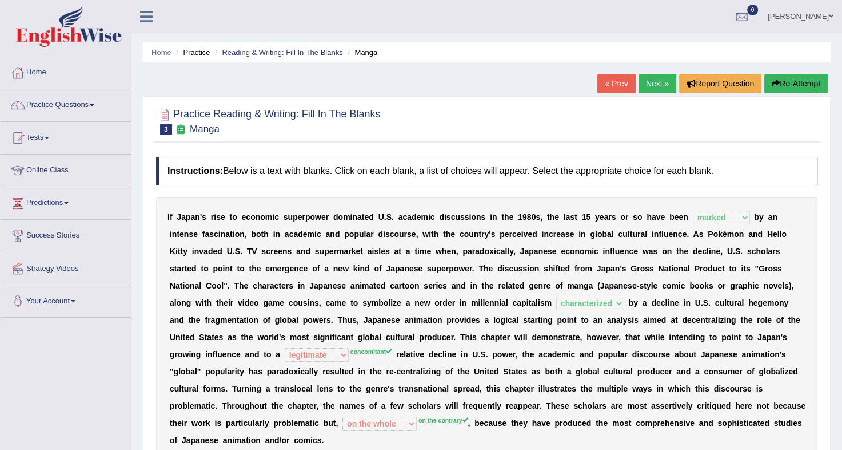
click at [663, 81] on link "Next »" at bounding box center [658, 83] width 38 height 19
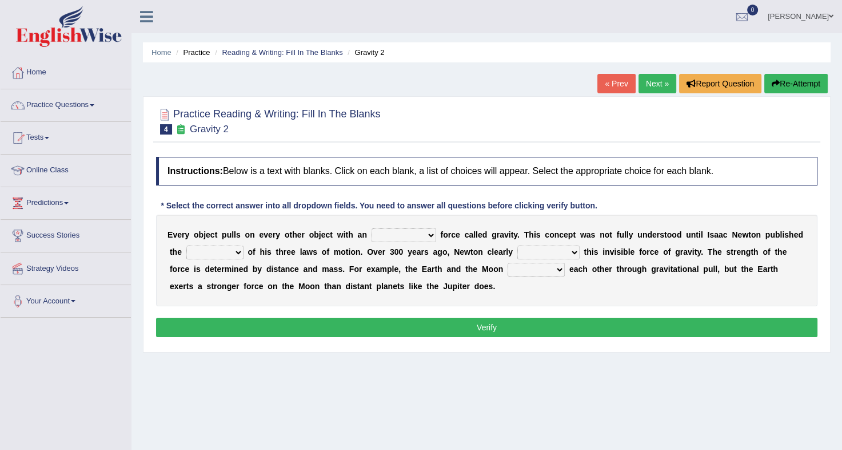
click at [402, 234] on select "invisible unknown unbelievable inconsistent" at bounding box center [404, 235] width 65 height 14
select select "invisible"
click at [372, 228] on select "invisible unknown unbelievable inconsistent" at bounding box center [404, 235] width 65 height 14
click at [210, 249] on select "concept theory method argument" at bounding box center [214, 252] width 57 height 14
select select "theory"
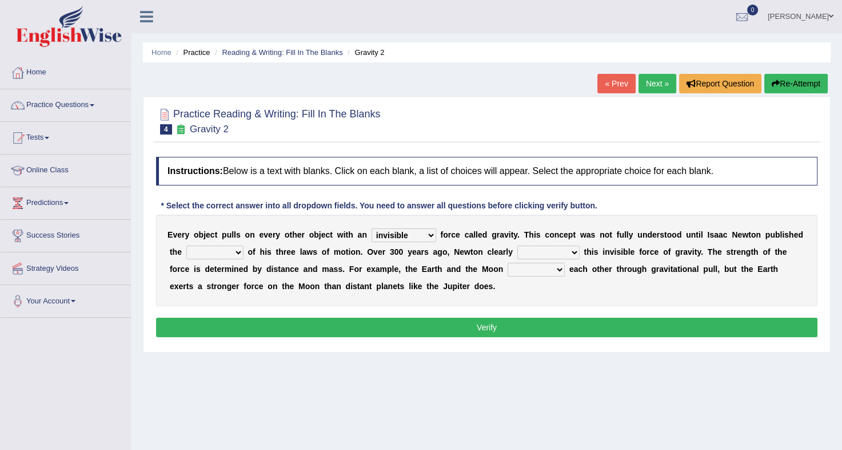
click at [186, 245] on select "concept theory method argument" at bounding box center [214, 252] width 57 height 14
click at [200, 251] on select "concept theory method argument" at bounding box center [214, 252] width 57 height 14
click at [518, 246] on select "explained undermined overturned realized" at bounding box center [549, 252] width 62 height 14
select select "explained"
click at [518, 245] on select "explained undermined overturned realized" at bounding box center [549, 252] width 62 height 14
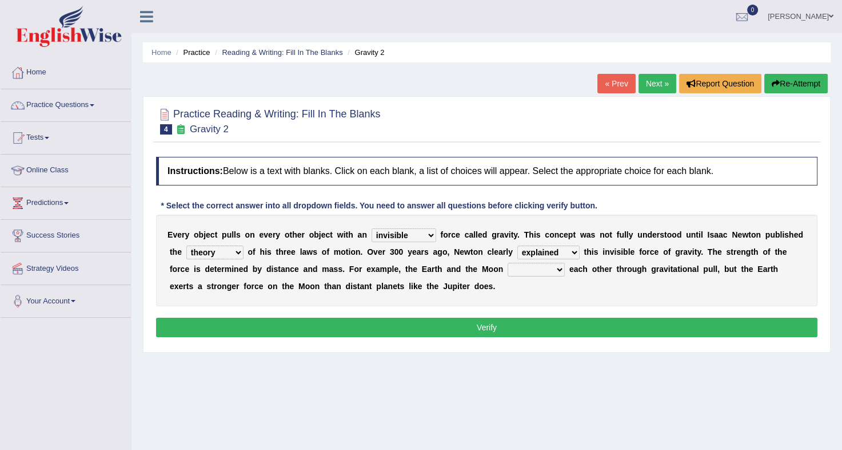
click at [508, 269] on select "affect spin evade span" at bounding box center [536, 270] width 57 height 14
select select "spin"
click at [508, 263] on select "affect spin evade span" at bounding box center [536, 270] width 57 height 14
click at [484, 327] on button "Verify" at bounding box center [487, 326] width 662 height 19
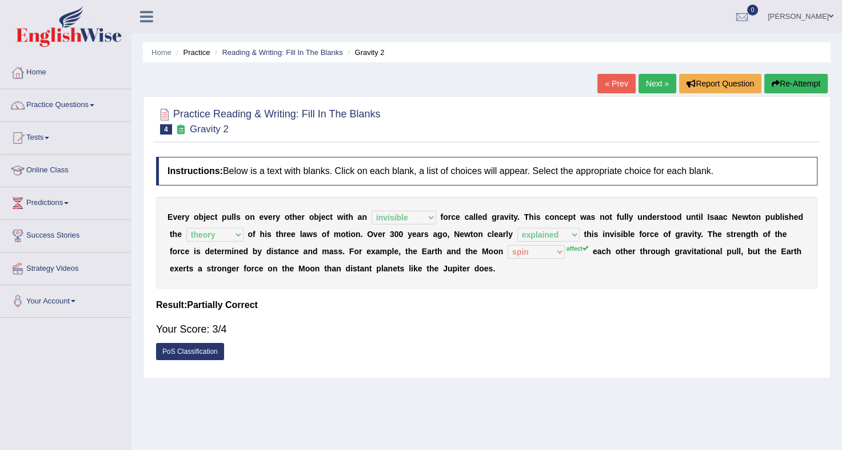
click at [649, 83] on link "Next »" at bounding box center [658, 83] width 38 height 19
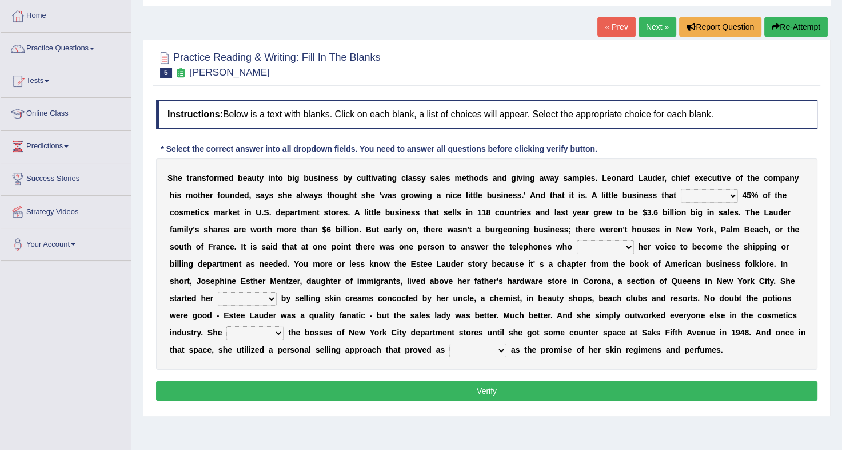
scroll to position [57, 0]
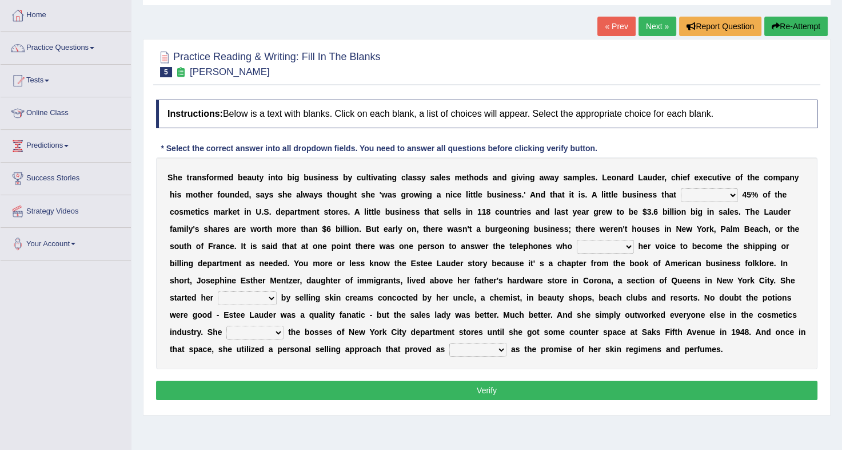
click at [681, 189] on select "has controls makes maintains" at bounding box center [709, 195] width 57 height 14
select select "controls"
click at [681, 188] on select "has controls makes maintains" at bounding box center [709, 195] width 57 height 14
click at [577, 249] on select "switched changed raised used" at bounding box center [605, 247] width 57 height 14
select select "changed"
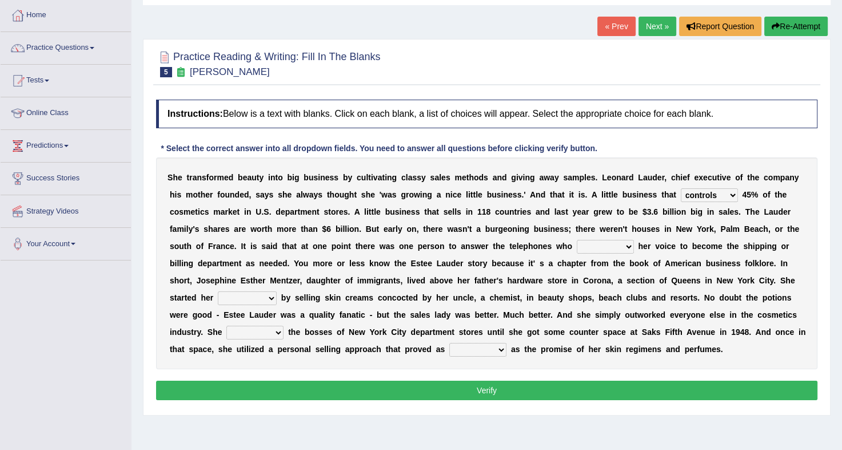
click at [577, 240] on select "switched changed raised used" at bounding box center [605, 247] width 57 height 14
click at [577, 246] on select "switched changed raised used" at bounding box center [605, 247] width 57 height 14
click at [739, 249] on b at bounding box center [741, 245] width 5 height 9
click at [577, 244] on select "switched changed raised used" at bounding box center [605, 247] width 57 height 14
click at [517, 253] on div "S h e t r a n s f o r m e d b e a u t y i n t o b i g b u s i n e s s b y c u l…" at bounding box center [487, 263] width 662 height 212
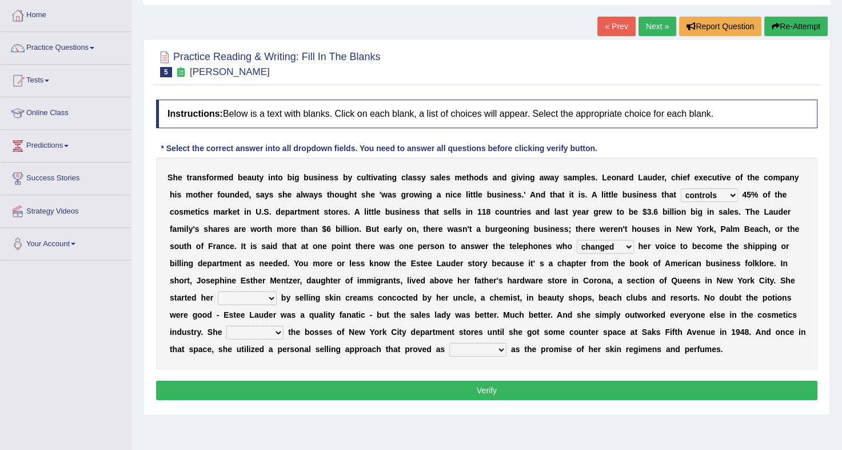
click at [277, 291] on select "job institute companion enterprise" at bounding box center [247, 298] width 59 height 14
select select "job"
click at [277, 291] on select "job institute companion enterprise" at bounding box center [247, 298] width 59 height 14
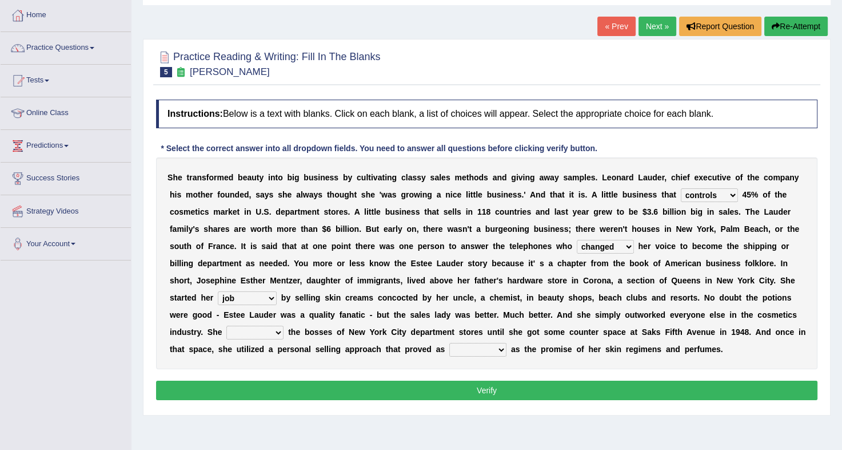
click at [284, 325] on select "stated bridged stalked heaved" at bounding box center [254, 332] width 57 height 14
select select "stalked"
click at [284, 325] on select "stated bridged stalked heaved" at bounding box center [254, 332] width 57 height 14
click at [507, 343] on select "potent ruthless potential expensive" at bounding box center [478, 350] width 57 height 14
select select "potential"
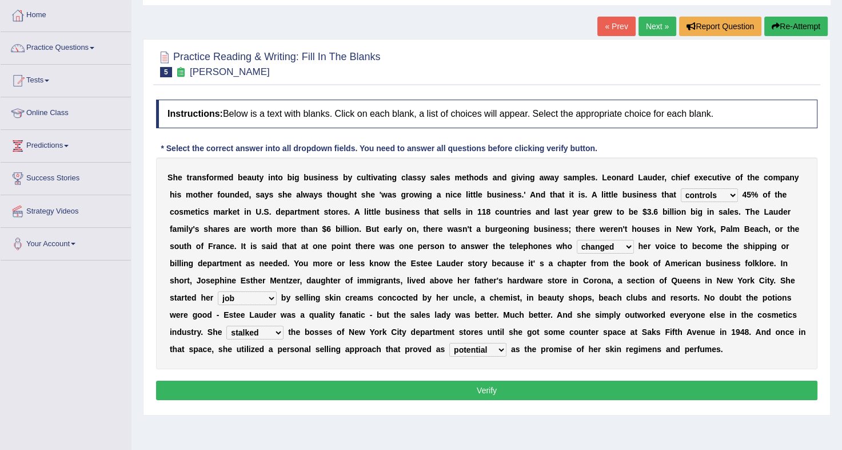
click at [507, 343] on select "potent ruthless potential expensive" at bounding box center [478, 350] width 57 height 14
click at [663, 393] on button "Verify" at bounding box center [487, 389] width 662 height 19
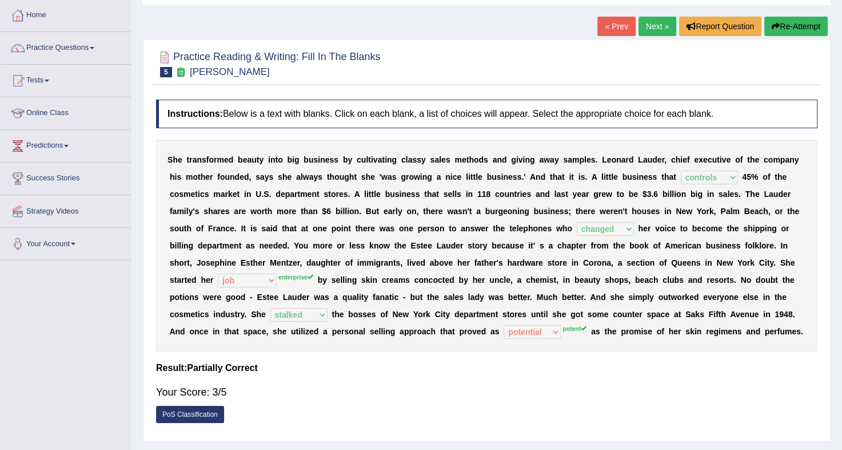
click at [654, 26] on link "Next »" at bounding box center [658, 26] width 38 height 19
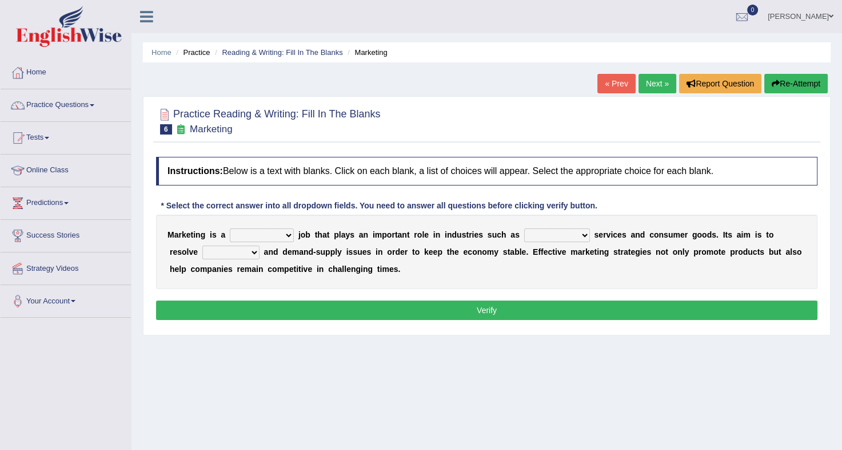
click at [272, 235] on select "professional flexible parochial descriptive" at bounding box center [262, 235] width 64 height 14
select select "professional"
click at [230, 228] on select "professional flexible parochial descriptive" at bounding box center [262, 235] width 64 height 14
click at [524, 236] on select "civil financial conventional foremost" at bounding box center [557, 235] width 66 height 14
select select "financial"
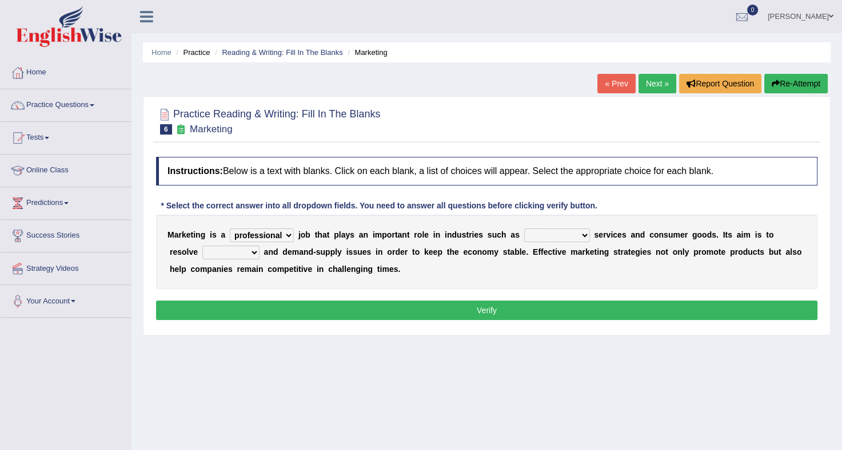
click at [524, 228] on select "civil financial conventional foremost" at bounding box center [557, 235] width 66 height 14
click at [213, 248] on select "imbalance excess symmetry budget" at bounding box center [230, 252] width 57 height 14
select select "imbalance"
click at [202, 245] on select "imbalance excess symmetry budget" at bounding box center [230, 252] width 57 height 14
click at [499, 308] on button "Verify" at bounding box center [487, 309] width 662 height 19
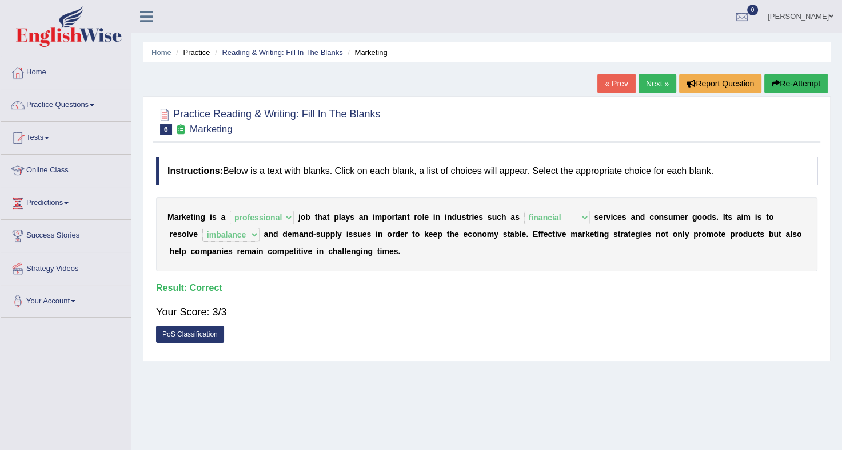
click at [652, 85] on link "Next »" at bounding box center [658, 83] width 38 height 19
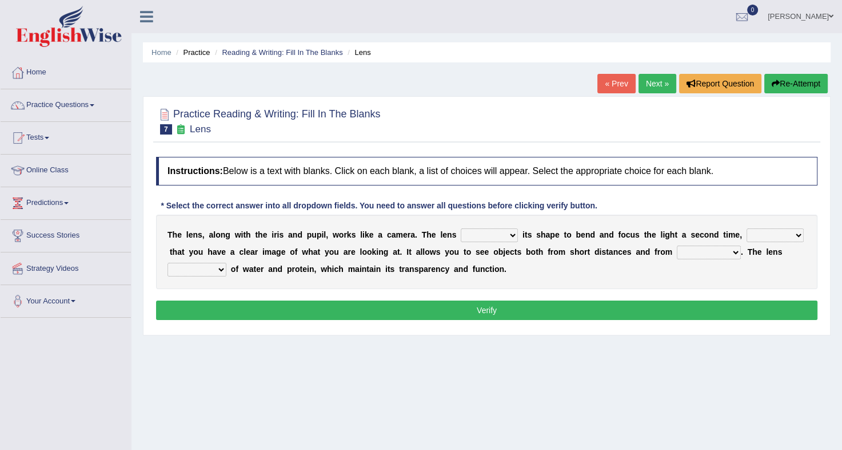
click at [490, 233] on select "adjusts shows selects presents" at bounding box center [489, 235] width 57 height 14
select select "adjusts"
click at [461, 228] on select "adjusts shows selects presents" at bounding box center [489, 235] width 57 height 14
click at [485, 234] on select "adjusts shows selects presents" at bounding box center [489, 235] width 57 height 14
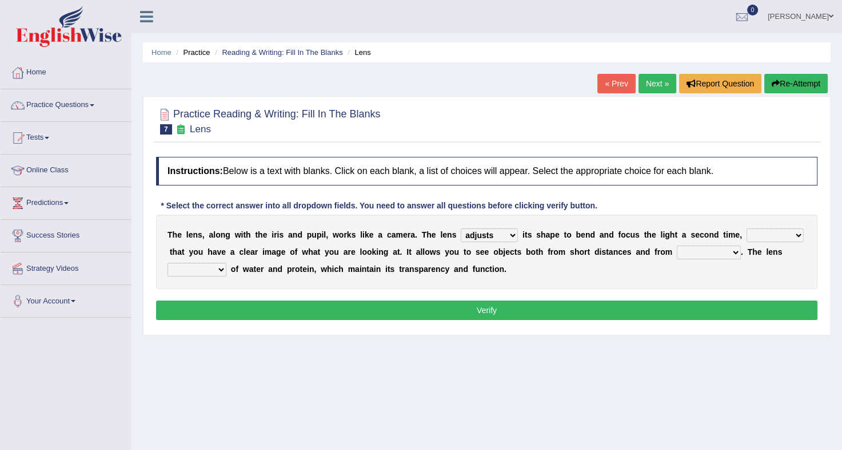
click at [747, 230] on select "ensures to ensure ensure ensured" at bounding box center [775, 235] width 57 height 14
select select "to ensure"
click at [747, 228] on select "ensures to ensure ensure ensured" at bounding box center [775, 235] width 57 height 14
click at [677, 250] on select "far away in between further apart all along" at bounding box center [709, 252] width 64 height 14
click at [677, 245] on select "far away in between further apart all along" at bounding box center [709, 252] width 64 height 14
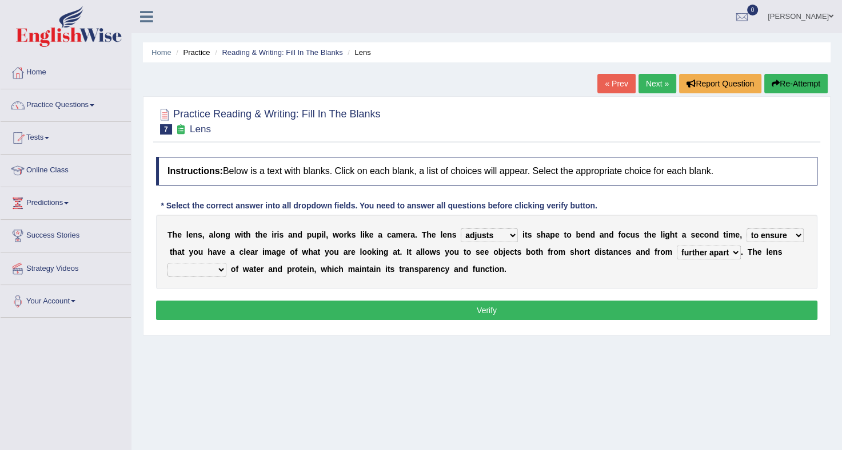
click at [677, 257] on select "far away in between further apart all along" at bounding box center [709, 252] width 64 height 14
select select "far away"
click at [677, 245] on select "far away in between further apart all along" at bounding box center [709, 252] width 64 height 14
click at [226, 263] on select "constitutes comprises composes consists" at bounding box center [197, 270] width 59 height 14
select select "consists"
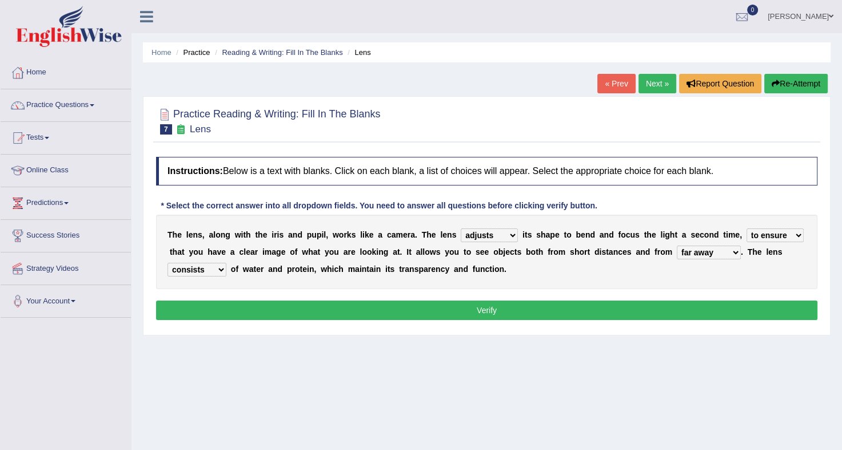
click at [226, 263] on select "constitutes comprises composes consists" at bounding box center [197, 270] width 59 height 14
click at [448, 307] on button "Verify" at bounding box center [487, 309] width 662 height 19
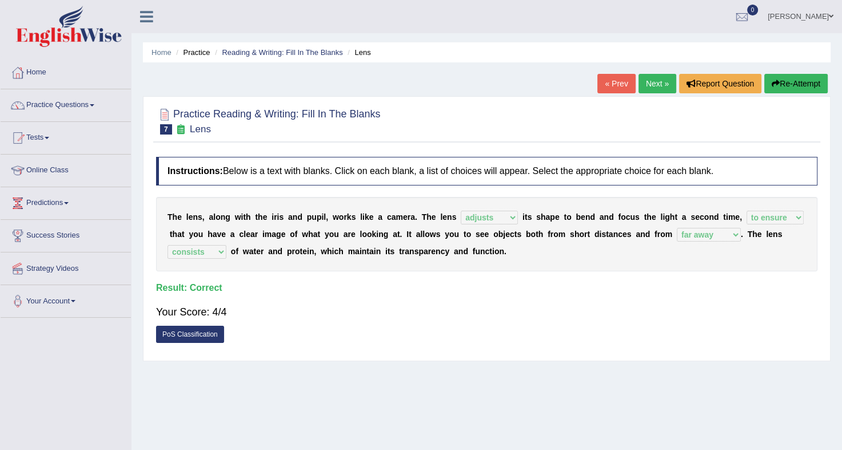
click at [653, 79] on link "Next »" at bounding box center [658, 83] width 38 height 19
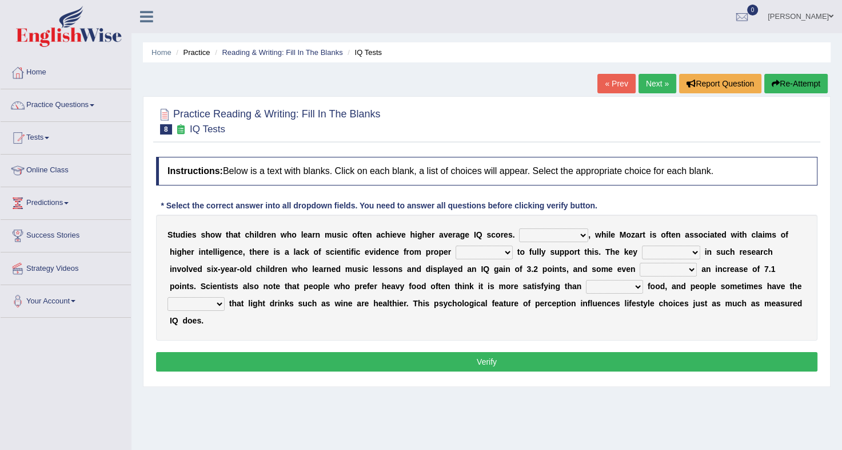
click at [530, 234] on select "However Therefore Consequently While" at bounding box center [553, 235] width 69 height 14
select select "Therefore"
click at [519, 228] on select "However Therefore Consequently While" at bounding box center [553, 235] width 69 height 14
click at [456, 247] on select "test tests testing tested" at bounding box center [484, 252] width 57 height 14
select select "test"
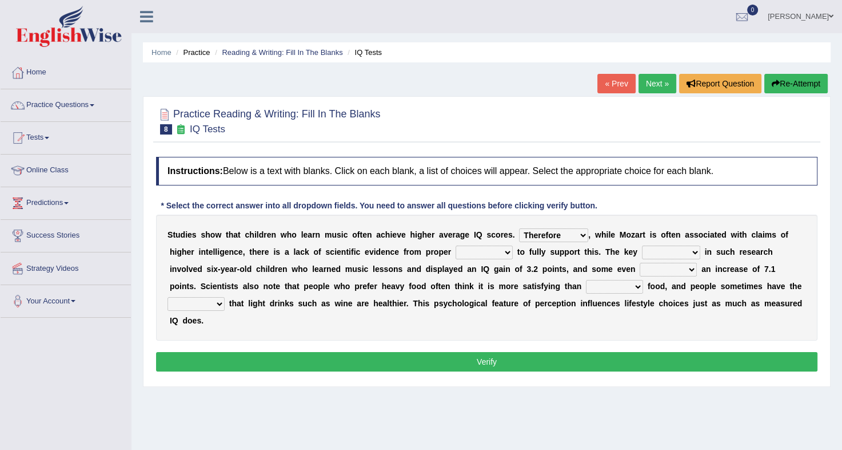
click at [456, 245] on select "test tests testing tested" at bounding box center [484, 252] width 57 height 14
click at [642, 250] on select "process goal implication odd" at bounding box center [671, 252] width 58 height 14
select select "process"
click at [642, 245] on select "process goal implication odd" at bounding box center [671, 252] width 58 height 14
click at [640, 269] on select "exhibited taught learned threatened" at bounding box center [668, 270] width 57 height 14
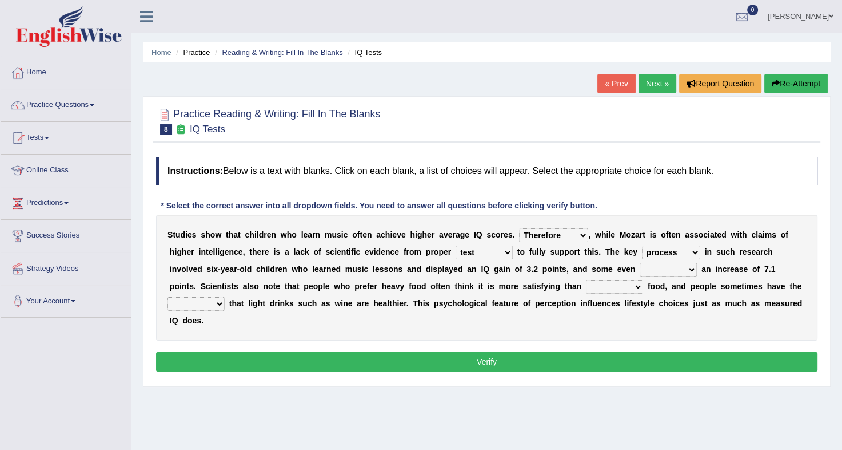
click at [640, 263] on select "exhibited taught learned threatened" at bounding box center [668, 270] width 57 height 14
click at [640, 271] on select "exhibited taught learned threatened" at bounding box center [668, 270] width 57 height 14
click at [640, 263] on select "exhibited taught learned threatened" at bounding box center [668, 270] width 57 height 14
click at [640, 275] on select "exhibited taught learned threatened" at bounding box center [668, 270] width 57 height 14
click at [640, 263] on select "exhibited taught learned threatened" at bounding box center [668, 270] width 57 height 14
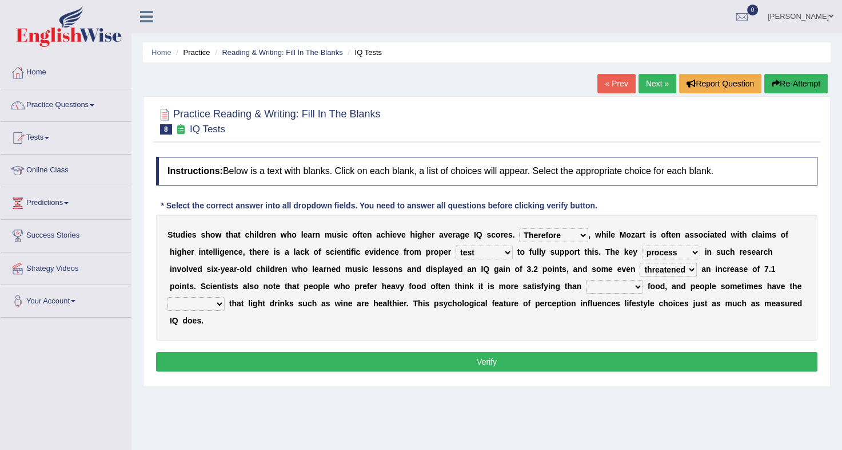
click at [640, 269] on select "exhibited taught learned threatened" at bounding box center [668, 270] width 57 height 14
select select "learned"
click at [640, 263] on select "exhibited taught learned threatened" at bounding box center [668, 270] width 57 height 14
click at [586, 284] on select "choosy lighter cushiony spooky" at bounding box center [614, 287] width 57 height 14
select select "lighter"
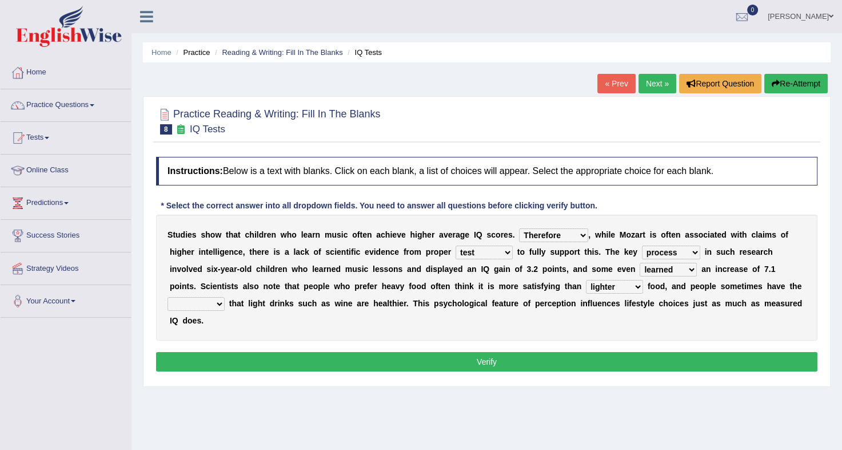
click at [586, 280] on select "choosy lighter cushiony spooky" at bounding box center [614, 287] width 57 height 14
click at [225, 297] on select "illusion sight anecdote intention" at bounding box center [196, 304] width 57 height 14
select select "illusion"
click at [225, 297] on select "illusion sight anecdote intention" at bounding box center [196, 304] width 57 height 14
click at [618, 352] on button "Verify" at bounding box center [487, 361] width 662 height 19
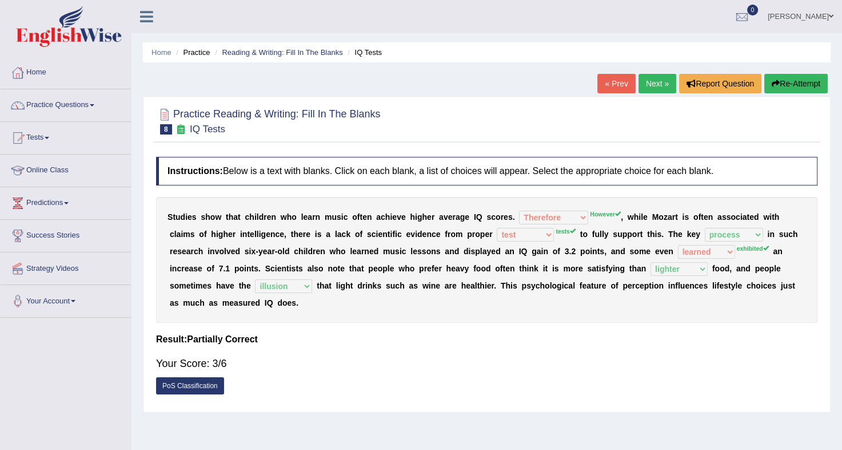
click at [646, 86] on link "Next »" at bounding box center [658, 83] width 38 height 19
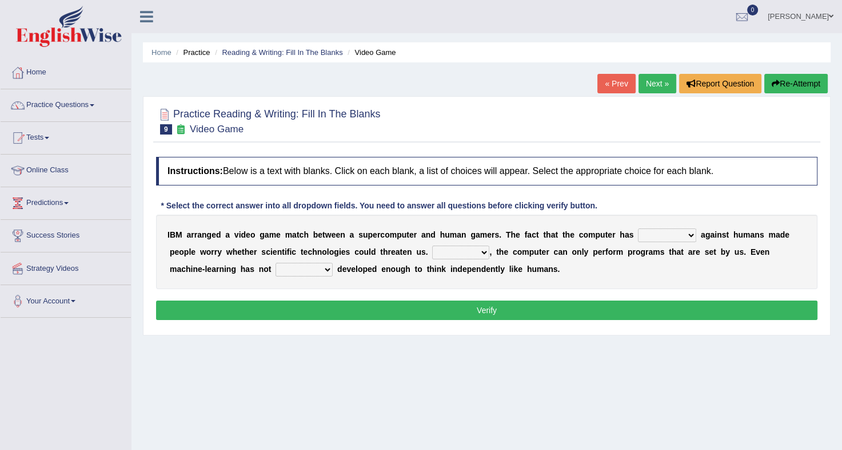
click at [645, 234] on select "competed fought acted challenged" at bounding box center [667, 235] width 58 height 14
click at [638, 228] on select "competed fought acted challenged" at bounding box center [667, 235] width 58 height 14
click at [653, 235] on select "competed fought acted challenged" at bounding box center [667, 235] width 58 height 14
select select "competed"
click at [638, 228] on select "competed fought acted challenged" at bounding box center [667, 235] width 58 height 14
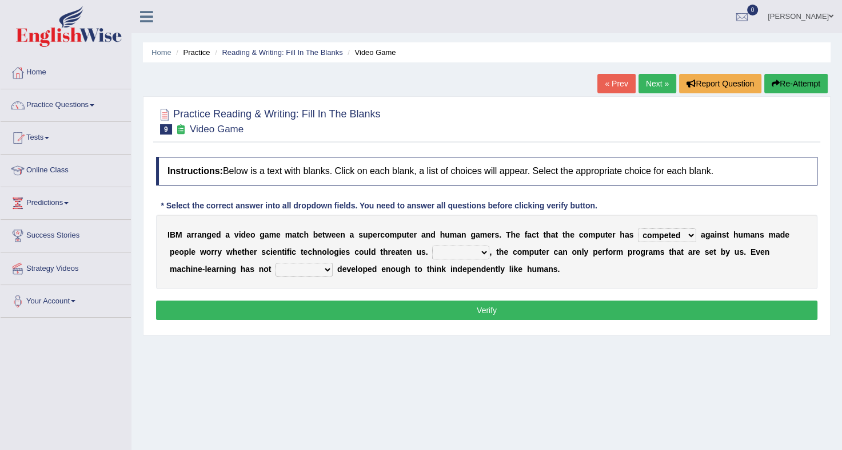
click at [432, 251] on select "Moreover However Thus So" at bounding box center [460, 252] width 57 height 14
select select "Moreover"
click at [432, 245] on select "Moreover However Thus So" at bounding box center [460, 252] width 57 height 14
click at [276, 269] on select "yet still only just" at bounding box center [304, 270] width 57 height 14
select select "still"
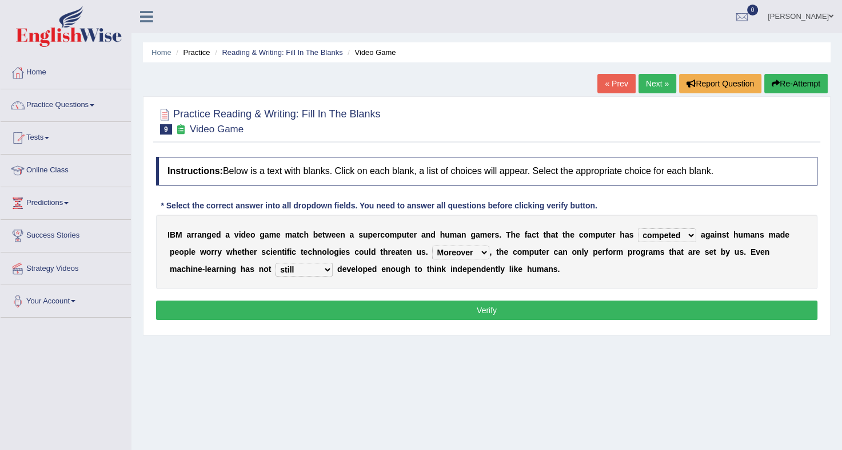
click at [276, 263] on select "yet still only just" at bounding box center [304, 270] width 57 height 14
click at [646, 236] on select "competed fought acted challenged" at bounding box center [667, 235] width 58 height 14
click at [549, 305] on button "Verify" at bounding box center [487, 309] width 662 height 19
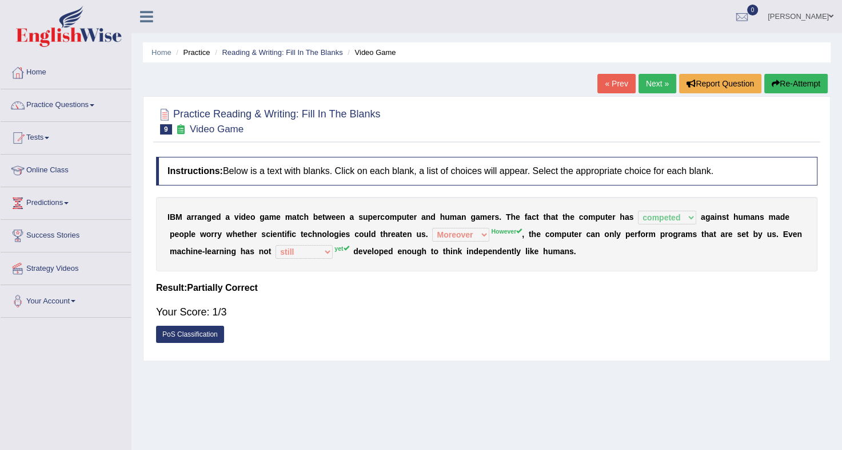
click at [657, 84] on link "Next »" at bounding box center [658, 83] width 38 height 19
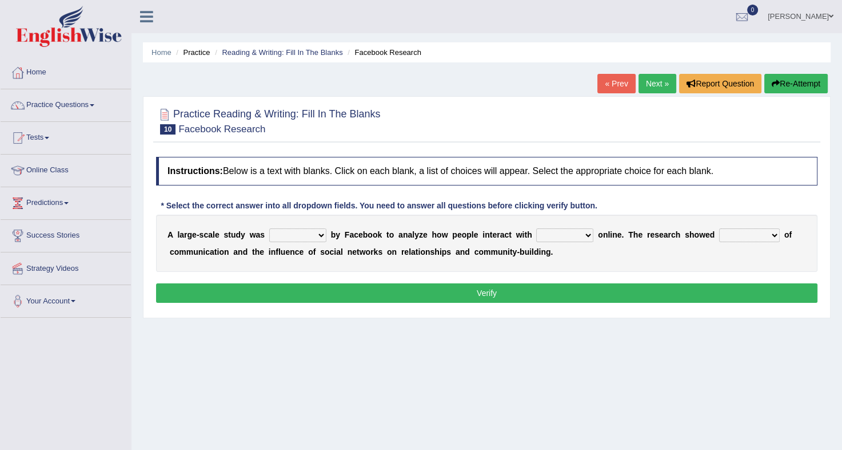
click at [307, 226] on div "A l a r g e - s c a l e s t u d y w a s surveyed had asked made b y F a c e b o…" at bounding box center [487, 242] width 662 height 57
click at [305, 228] on select "surveyed had asked made" at bounding box center [297, 235] width 57 height 14
select select "surveyed"
click at [269, 228] on select "surveyed had asked made" at bounding box center [297, 235] width 57 height 14
click at [548, 232] on select "together all each other another" at bounding box center [564, 235] width 57 height 14
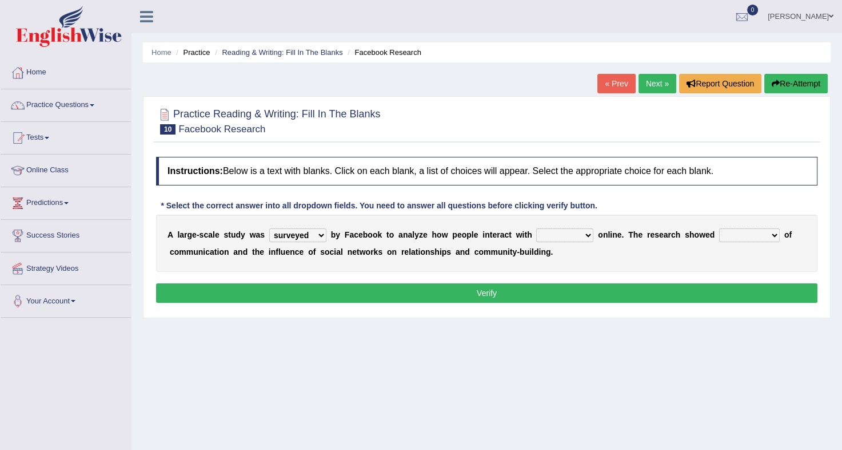
select select "each other"
click at [536, 228] on select "together all each other another" at bounding box center [564, 235] width 57 height 14
click at [723, 229] on select "advantages standards fellowships patterns" at bounding box center [749, 235] width 61 height 14
click at [702, 317] on div "Home Practice Reading & Writing: Fill In The Blanks Facebook Research « Prev Ne…" at bounding box center [487, 286] width 711 height 572
click at [727, 237] on select "advantages standards fellowships patterns" at bounding box center [749, 235] width 61 height 14
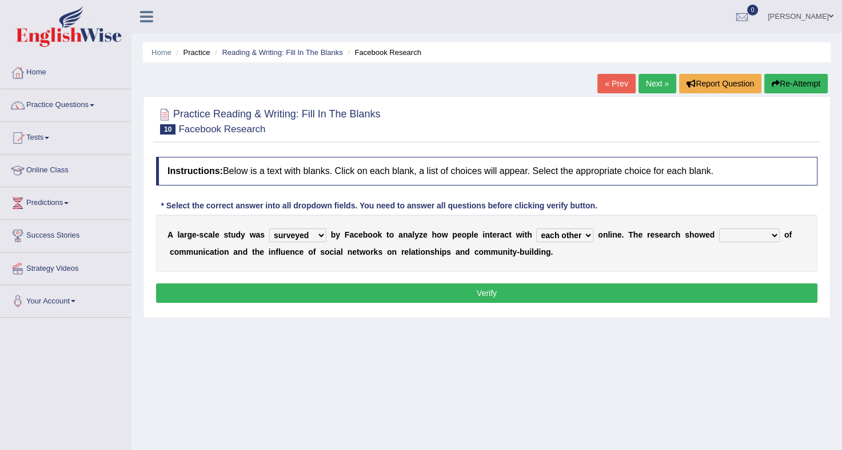
select select "patterns"
click at [719, 228] on select "advantages standards fellowships patterns" at bounding box center [749, 235] width 61 height 14
click at [383, 292] on button "Verify" at bounding box center [487, 292] width 662 height 19
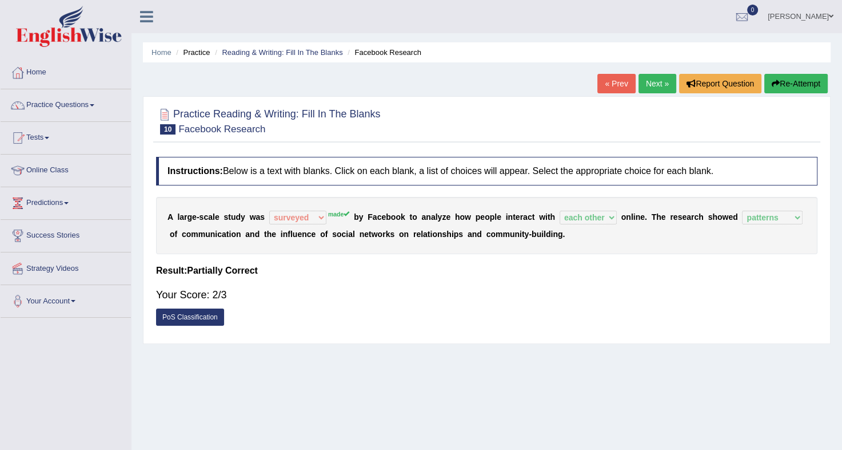
click at [660, 86] on link "Next »" at bounding box center [658, 83] width 38 height 19
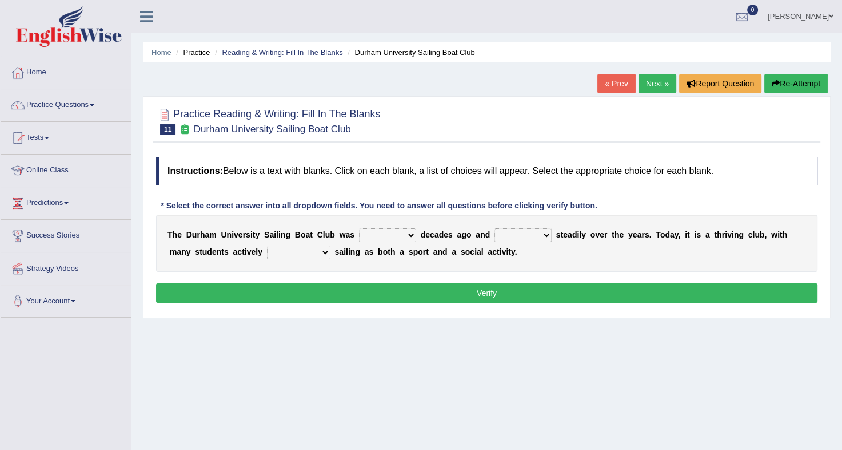
click at [387, 230] on select "found fund founded find" at bounding box center [387, 235] width 57 height 14
select select "founded"
click at [359, 228] on select "found fund founded find" at bounding box center [387, 235] width 57 height 14
click at [512, 234] on select "grow growing has grown grown" at bounding box center [523, 235] width 57 height 14
select select "grown"
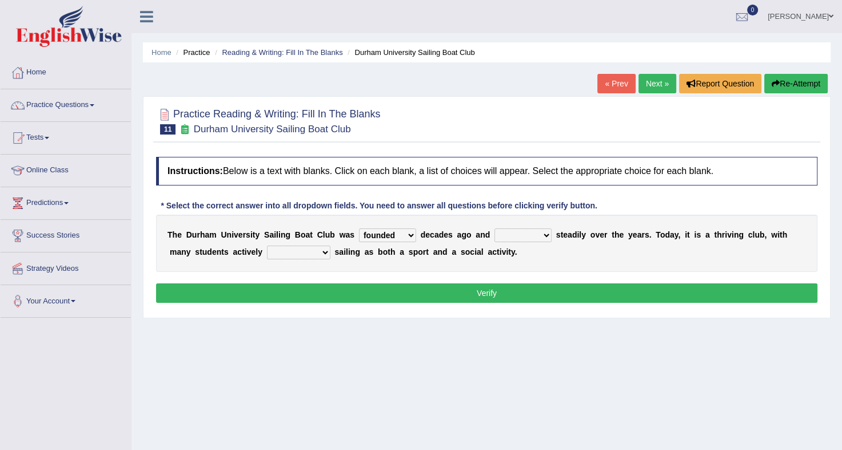
click at [495, 228] on select "grow growing has grown grown" at bounding box center [523, 235] width 57 height 14
click at [512, 233] on select "grow growing has grown grown" at bounding box center [523, 235] width 57 height 14
click at [272, 249] on select "enjoy enjoyed are enjoying enjoying" at bounding box center [298, 252] width 63 height 14
select select "enjoying"
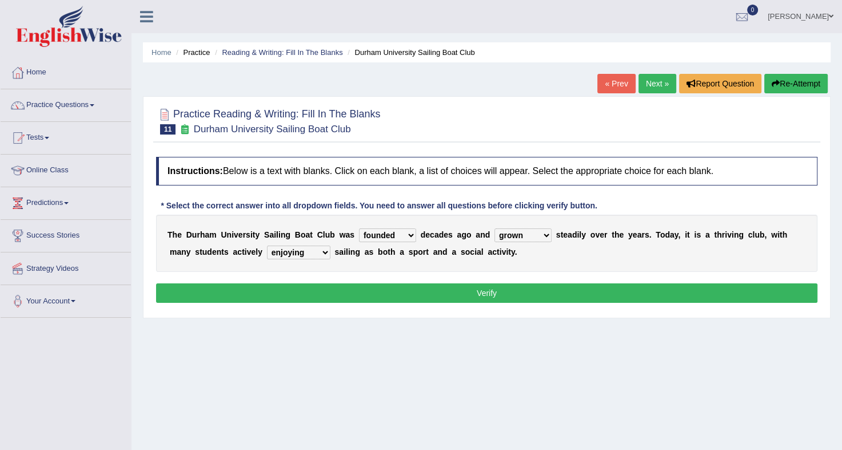
click at [267, 245] on select "enjoy enjoyed are enjoying enjoying" at bounding box center [298, 252] width 63 height 14
click at [281, 252] on select "enjoy enjoyed are enjoying enjoying" at bounding box center [298, 252] width 63 height 14
click at [468, 283] on button "Verify" at bounding box center [487, 292] width 662 height 19
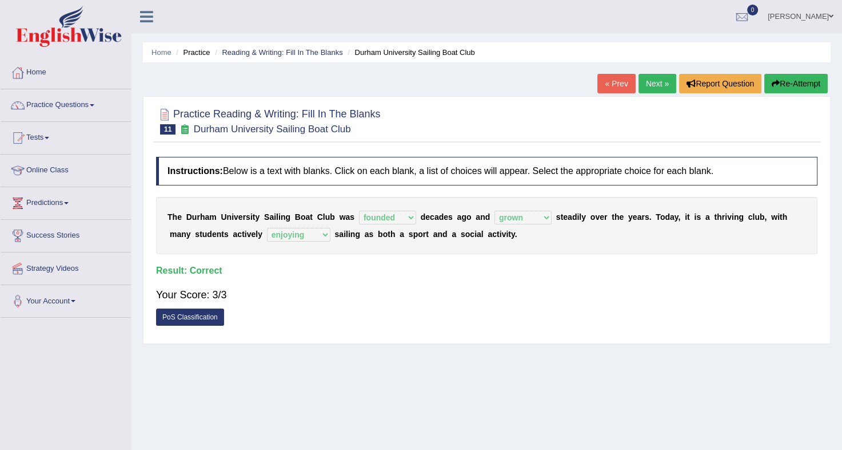
click at [655, 77] on link "Next »" at bounding box center [658, 83] width 38 height 19
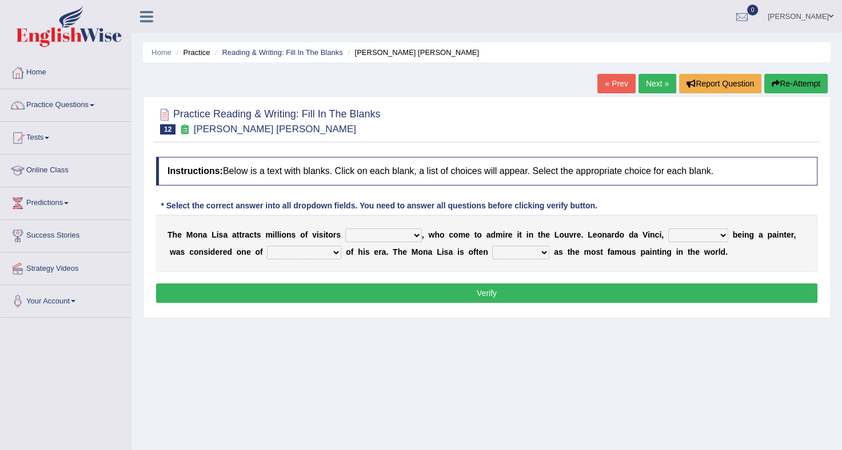
click at [377, 231] on select "around the year the all year all year round per year" at bounding box center [383, 235] width 77 height 14
select select "per year"
click at [345, 228] on select "around the year the all year all year round per year" at bounding box center [383, 235] width 77 height 14
click at [669, 237] on select "rather than as much as as well as as long as" at bounding box center [699, 235] width 60 height 14
select select "as well as"
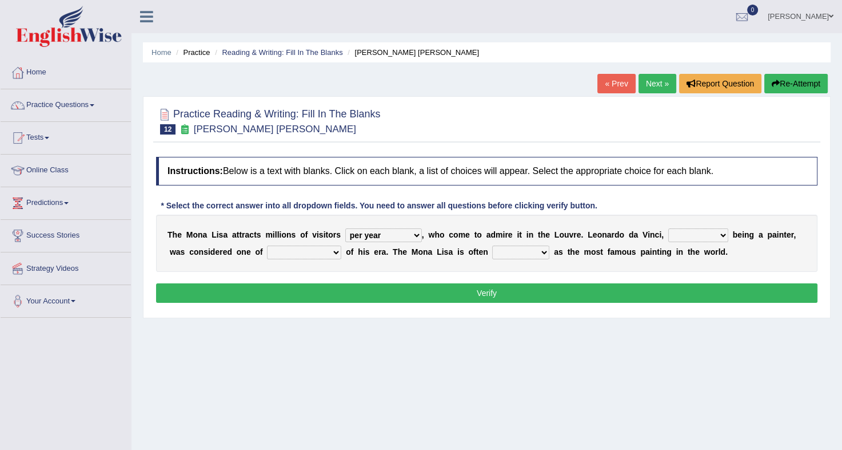
click at [669, 228] on select "rather than as much as as well as as long as" at bounding box center [699, 235] width 60 height 14
click at [270, 254] on select "better artists artist the better artist the best artists" at bounding box center [304, 252] width 74 height 14
select select "the better artist"
click at [267, 245] on select "better artists artist the better artist the best artists" at bounding box center [304, 252] width 74 height 14
click at [492, 252] on select "classified suggested predicted described" at bounding box center [520, 252] width 57 height 14
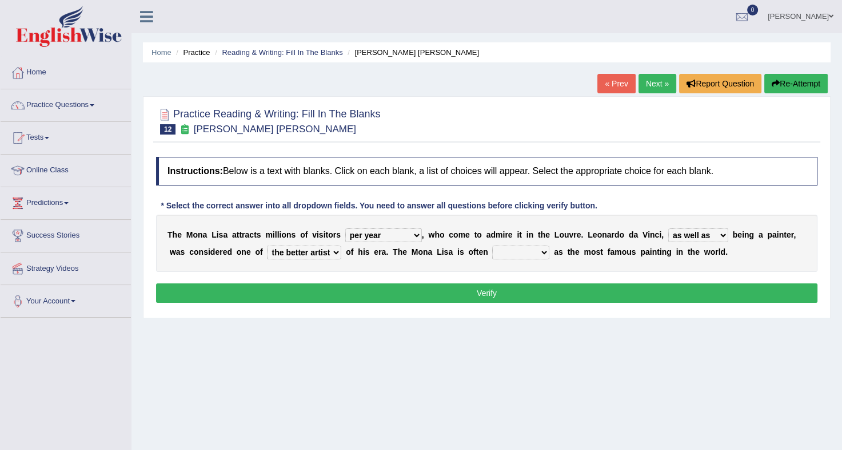
select select "classified"
click at [492, 245] on select "classified suggested predicted described" at bounding box center [520, 252] width 57 height 14
click at [503, 288] on button "Verify" at bounding box center [487, 292] width 662 height 19
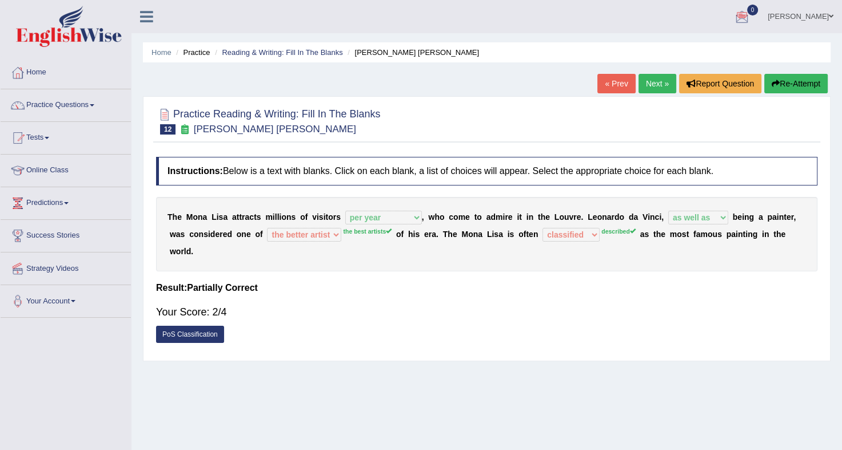
click at [657, 78] on link "Next »" at bounding box center [658, 83] width 38 height 19
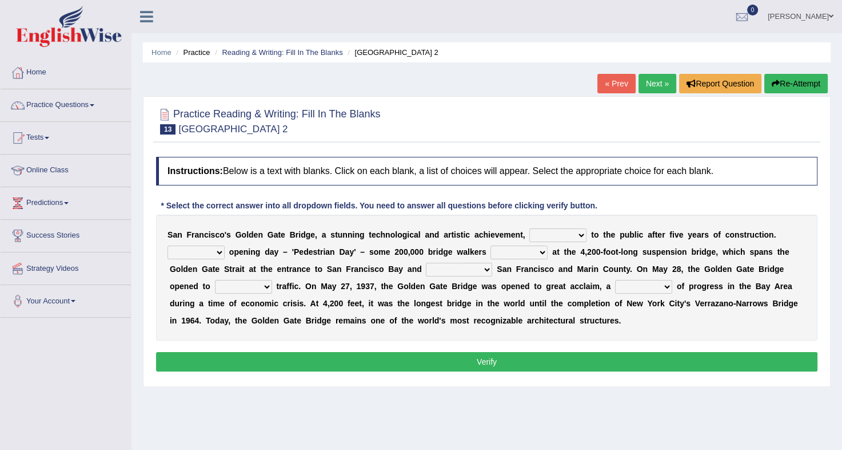
click at [547, 234] on select "opens closes appears equals" at bounding box center [558, 235] width 57 height 14
select select "opens"
click at [530, 228] on select "opens closes appears equals" at bounding box center [558, 235] width 57 height 14
click at [225, 245] on select "On During Since When" at bounding box center [196, 252] width 57 height 14
select select "On"
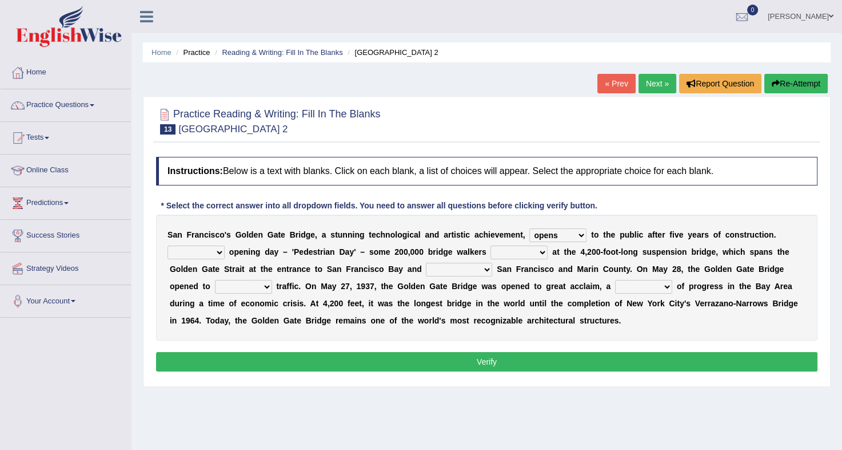
click at [225, 245] on select "On During Since When" at bounding box center [196, 252] width 57 height 14
click at [491, 250] on select "stationed looked marveled laughed" at bounding box center [519, 252] width 57 height 14
select select "looked"
click at [491, 245] on select "stationed looked marveled laughed" at bounding box center [519, 252] width 57 height 14
click at [426, 271] on select "separates connects channels differentiates" at bounding box center [459, 270] width 66 height 14
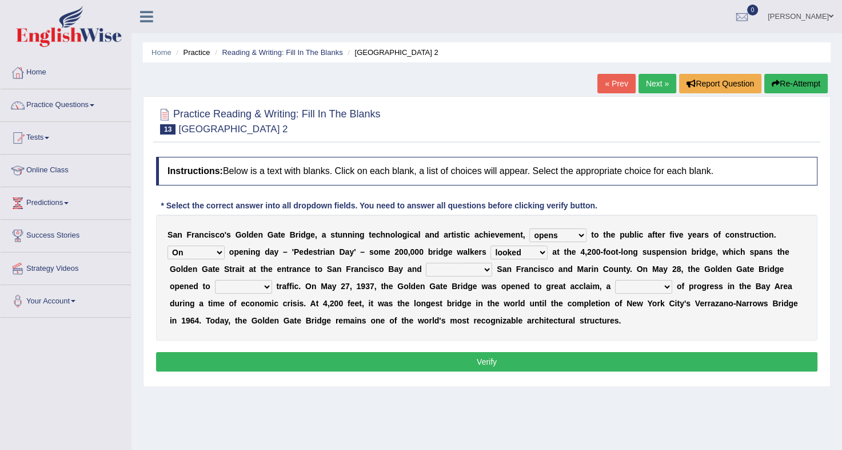
select select "connects"
click at [426, 263] on select "separates connects channels differentiates" at bounding box center [459, 270] width 66 height 14
click at [345, 260] on div "S a n F r a n c i s c o ' [PERSON_NAME] G a t e B r i d g e , a s t u n n i n g…" at bounding box center [487, 277] width 662 height 126
click at [426, 268] on select "separates connects channels differentiates" at bounding box center [459, 270] width 66 height 14
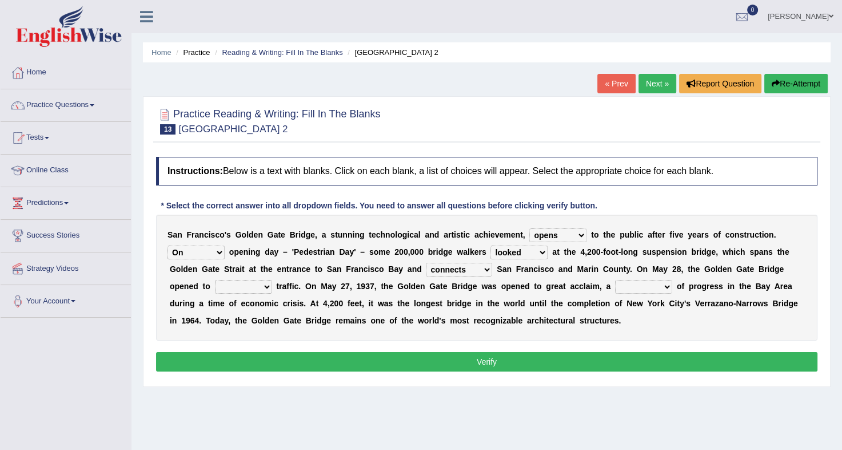
click at [272, 280] on select "aquatic vehicular airborne watertight" at bounding box center [243, 287] width 57 height 14
click at [370, 289] on b "7" at bounding box center [372, 285] width 5 height 9
click at [615, 285] on select "denial symbol technique yield" at bounding box center [643, 287] width 57 height 14
click at [615, 280] on select "denial symbol technique yield" at bounding box center [643, 287] width 57 height 14
click at [615, 285] on select "denial symbol technique yield" at bounding box center [643, 287] width 57 height 14
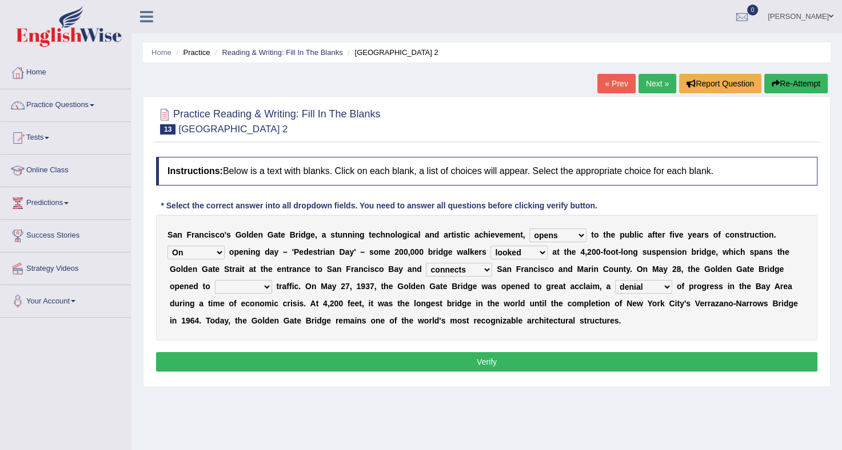
select select "symbol"
click at [615, 280] on select "denial symbol technique yield" at bounding box center [643, 287] width 57 height 14
click at [272, 280] on select "aquatic vehicular airborne watertight" at bounding box center [243, 287] width 57 height 14
select select "vehicular"
click at [272, 280] on select "aquatic vehicular airborne watertight" at bounding box center [243, 287] width 57 height 14
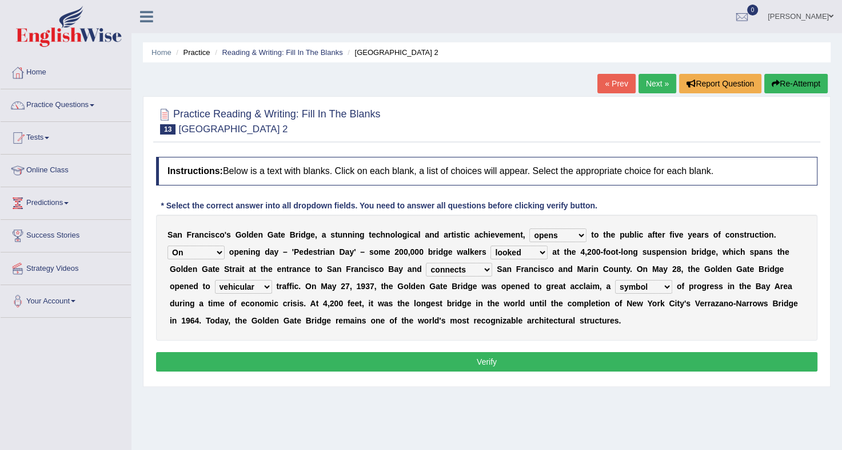
click at [594, 353] on button "Verify" at bounding box center [487, 361] width 662 height 19
